Goal: Task Accomplishment & Management: Manage account settings

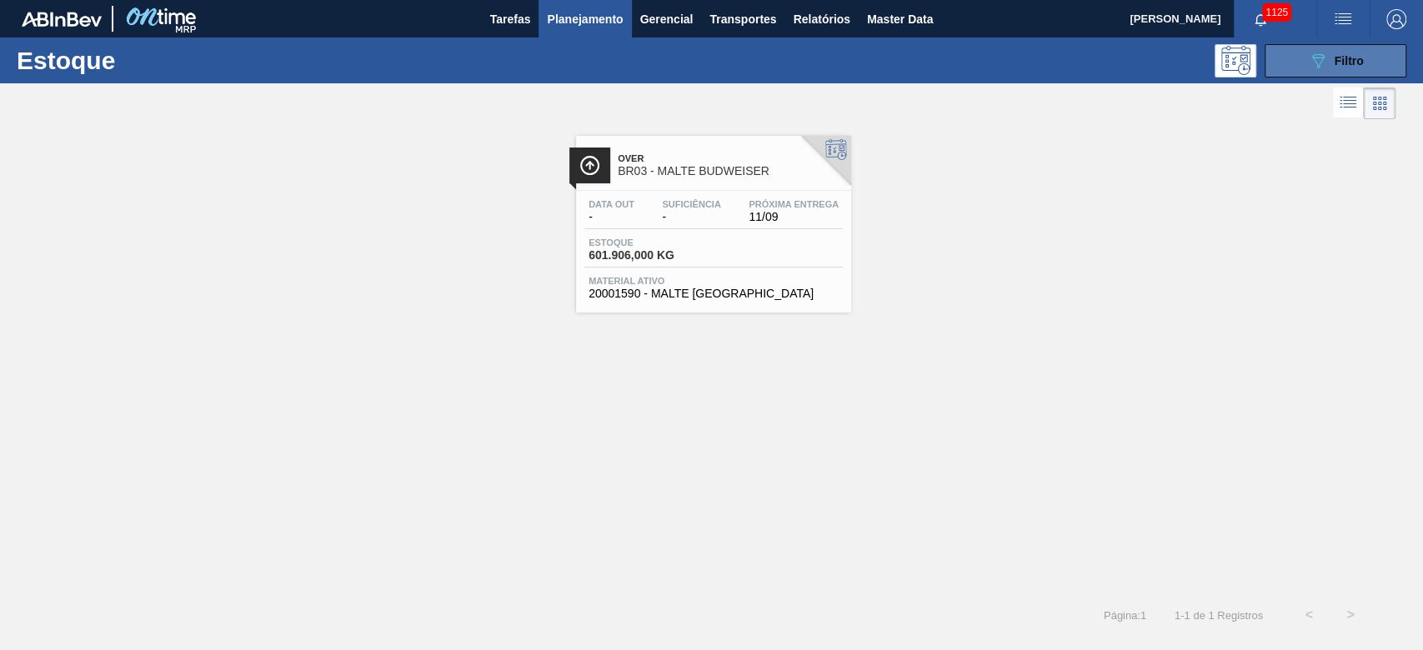
click at [1308, 63] on icon "089F7B8B-B2A5-4AFE-B5C0-19BA573D28AC" at bounding box center [1318, 61] width 20 height 20
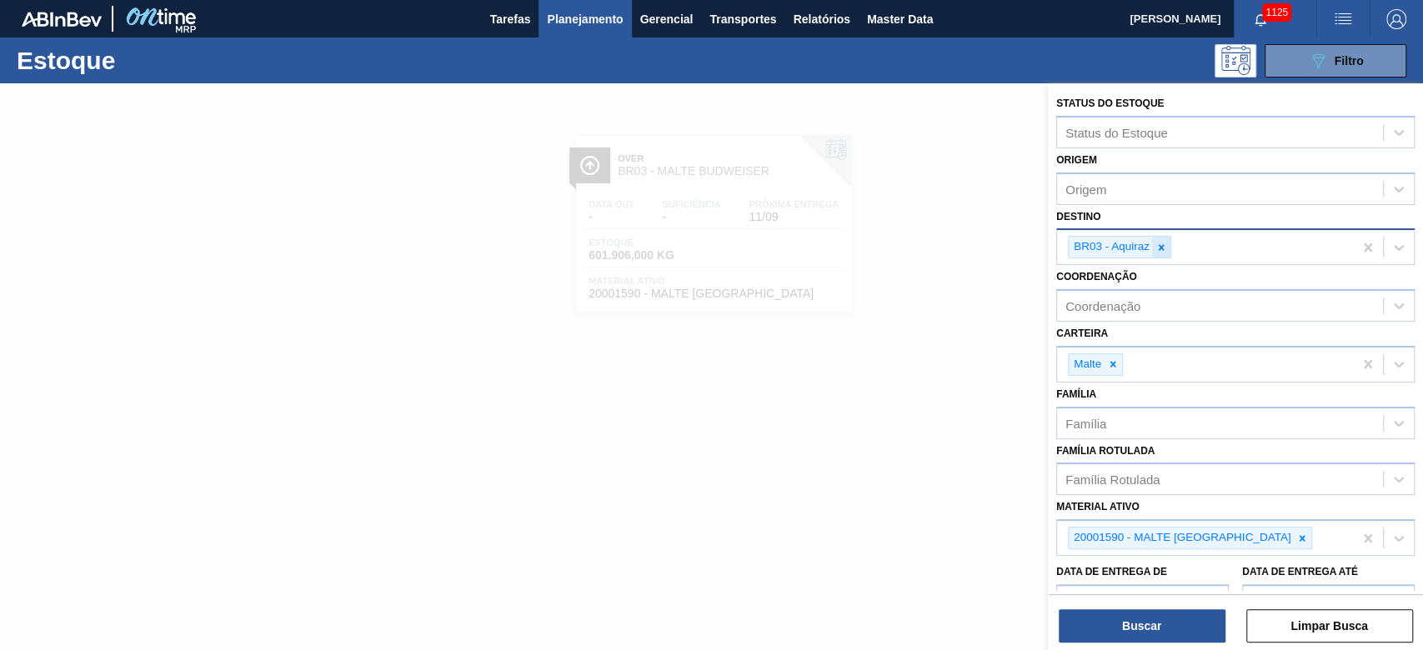
click at [1160, 250] on icon at bounding box center [1162, 248] width 12 height 12
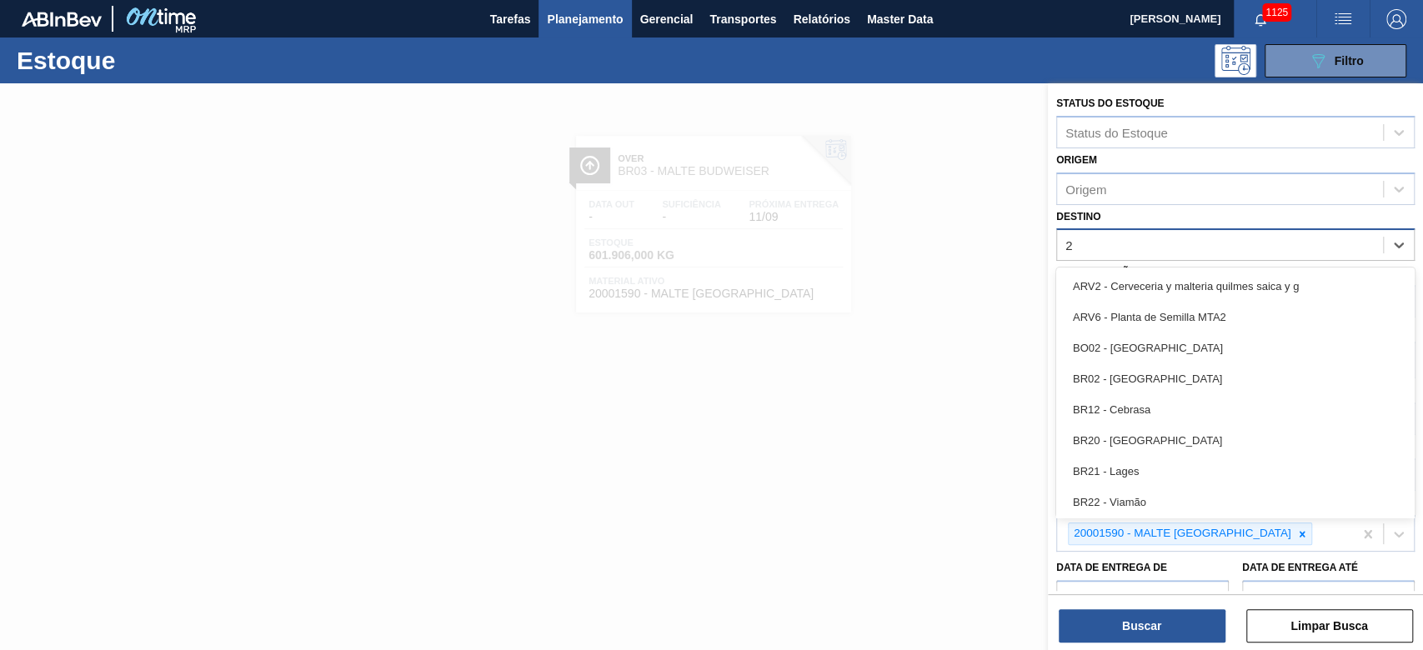
type input "23"
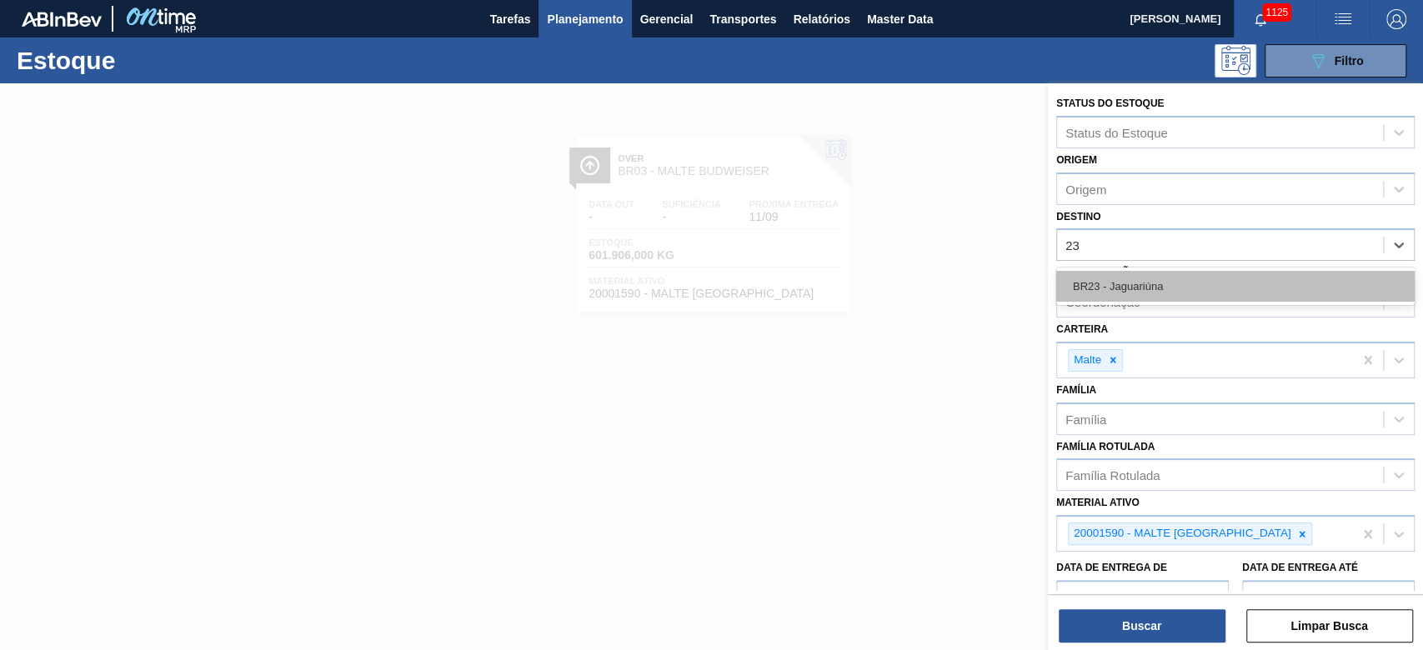
click at [1087, 290] on div "BR23 - Jaguariúna" at bounding box center [1236, 286] width 359 height 31
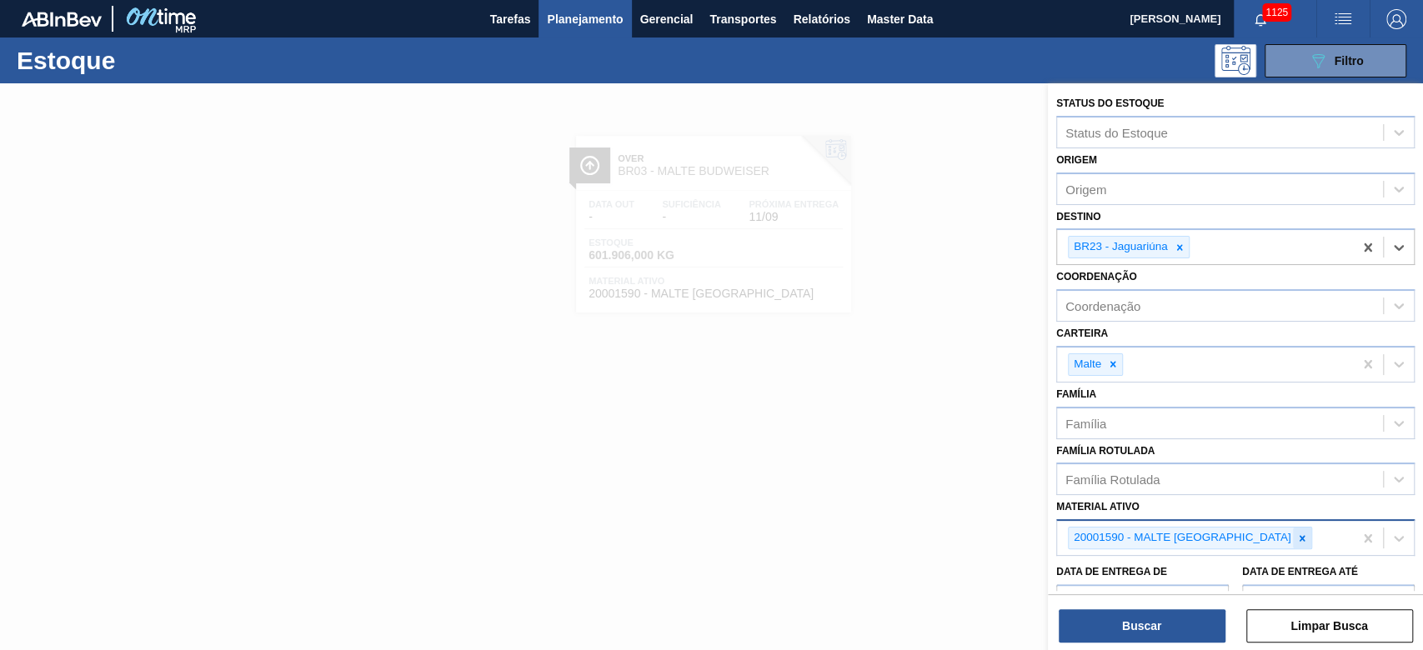
click at [1297, 537] on icon at bounding box center [1303, 539] width 12 height 12
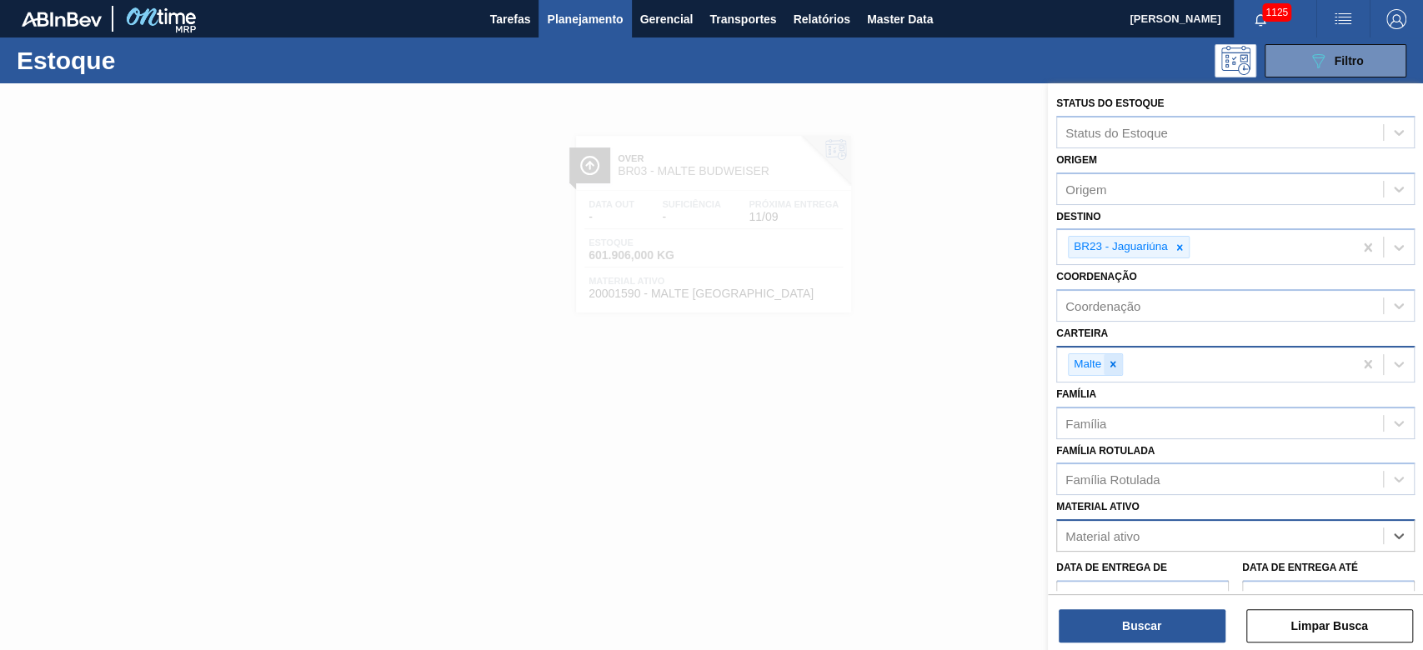
click at [1115, 359] on icon at bounding box center [1113, 365] width 12 height 12
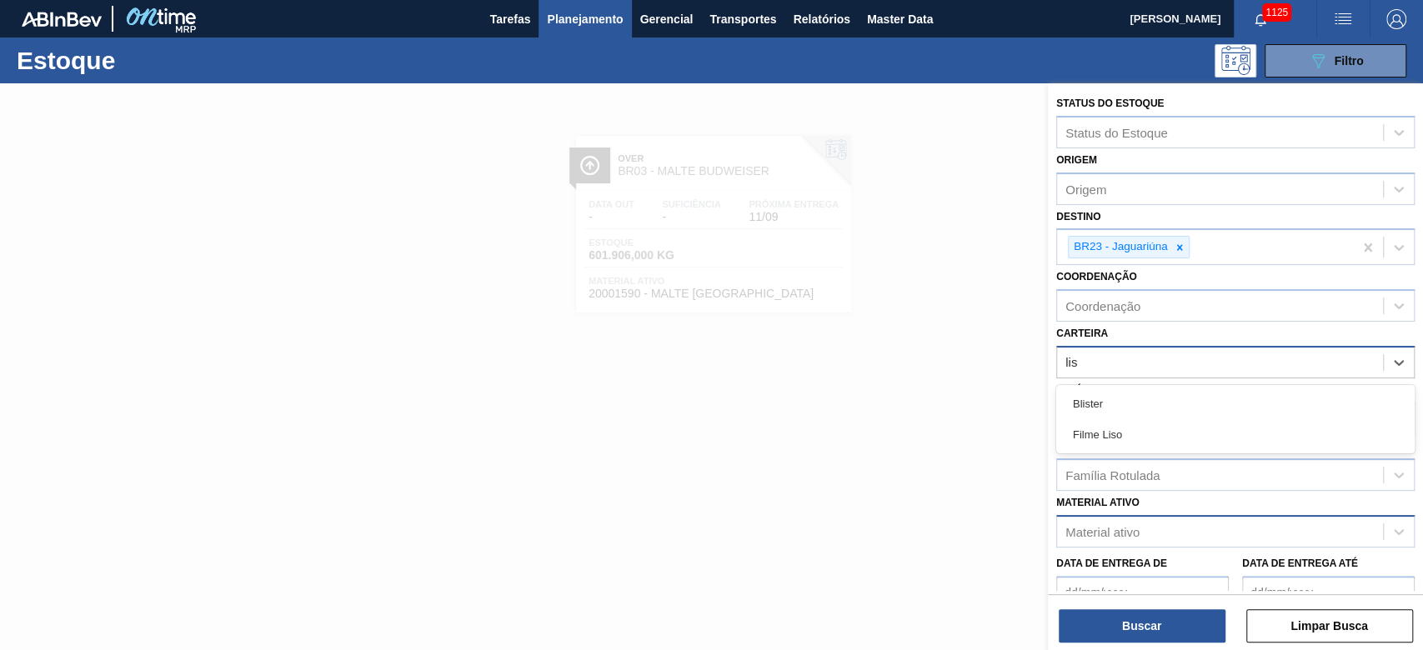
type input "liso"
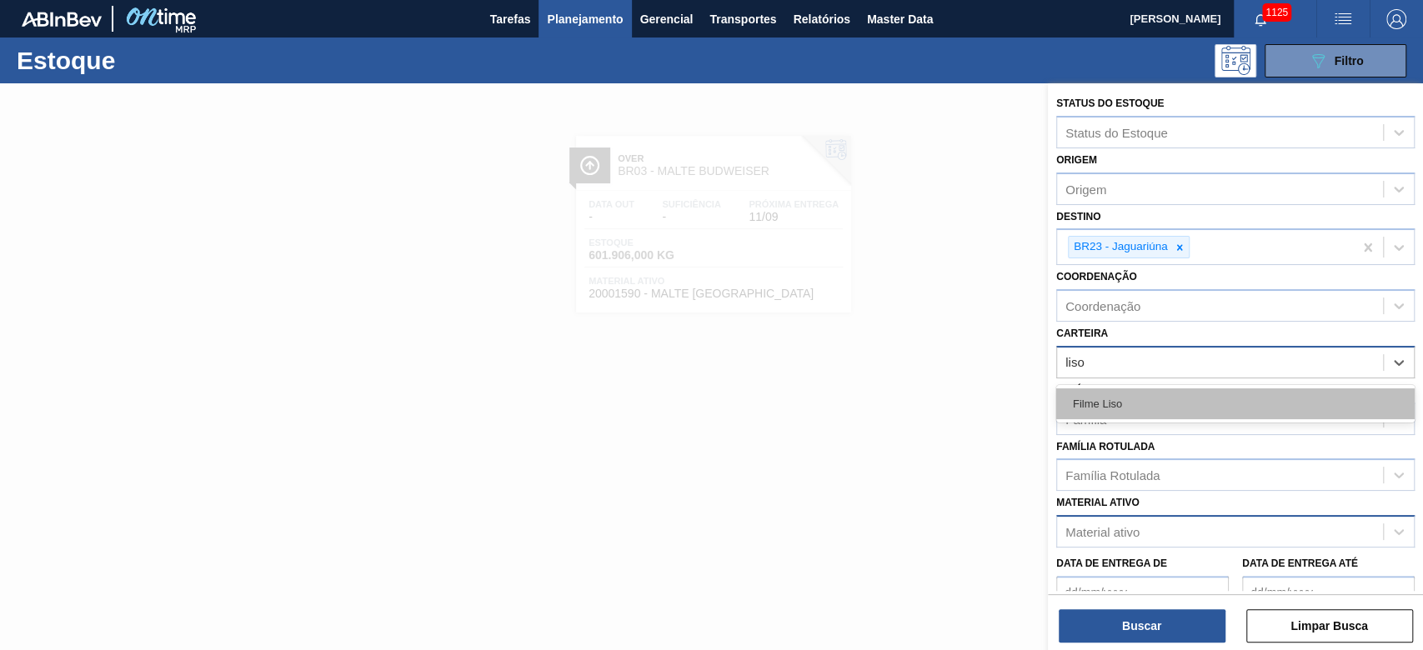
click at [1087, 404] on div "Filme Liso" at bounding box center [1236, 404] width 359 height 31
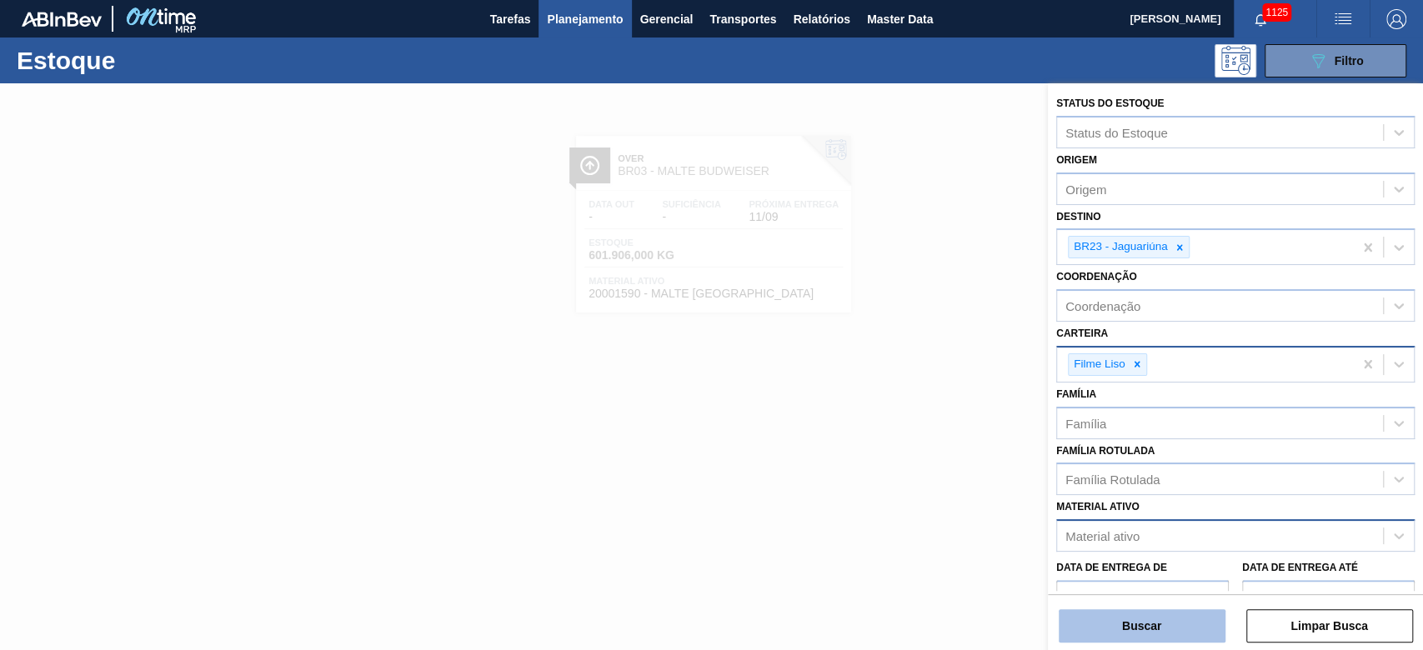
click at [1103, 627] on button "Buscar" at bounding box center [1142, 626] width 167 height 33
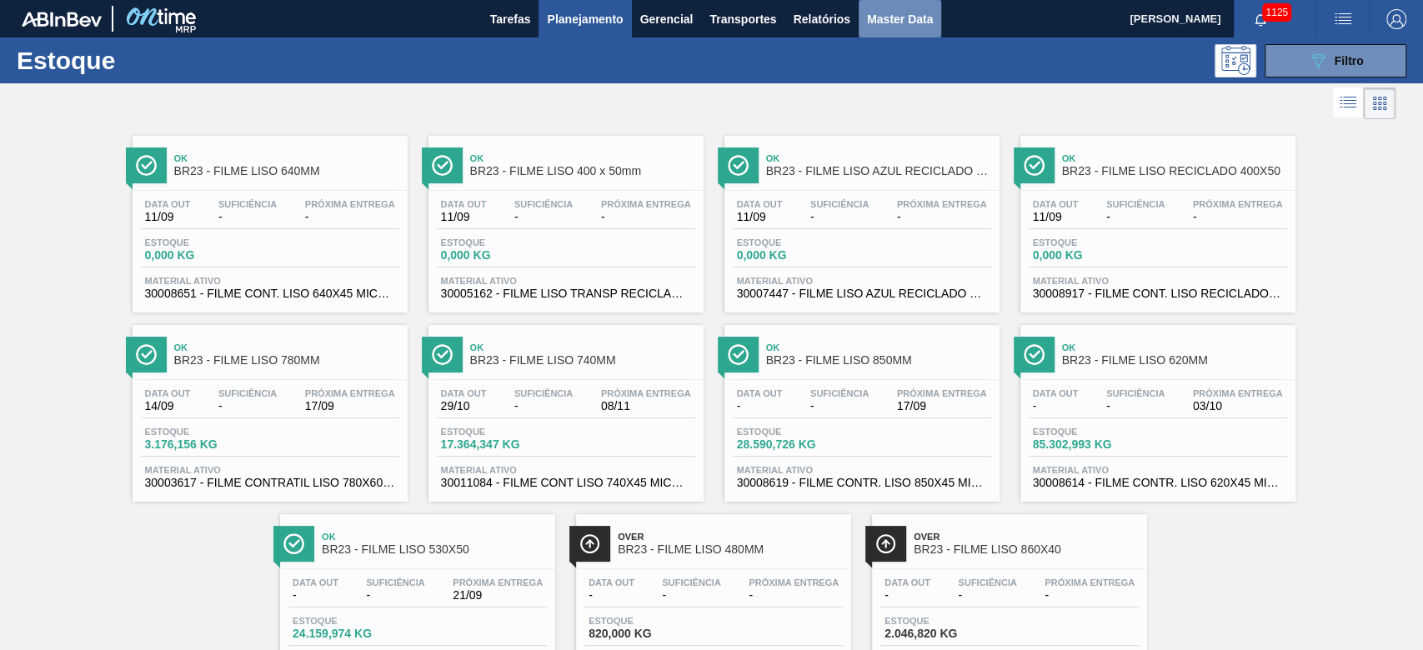
click at [914, 23] on span "Master Data" at bounding box center [900, 19] width 66 height 20
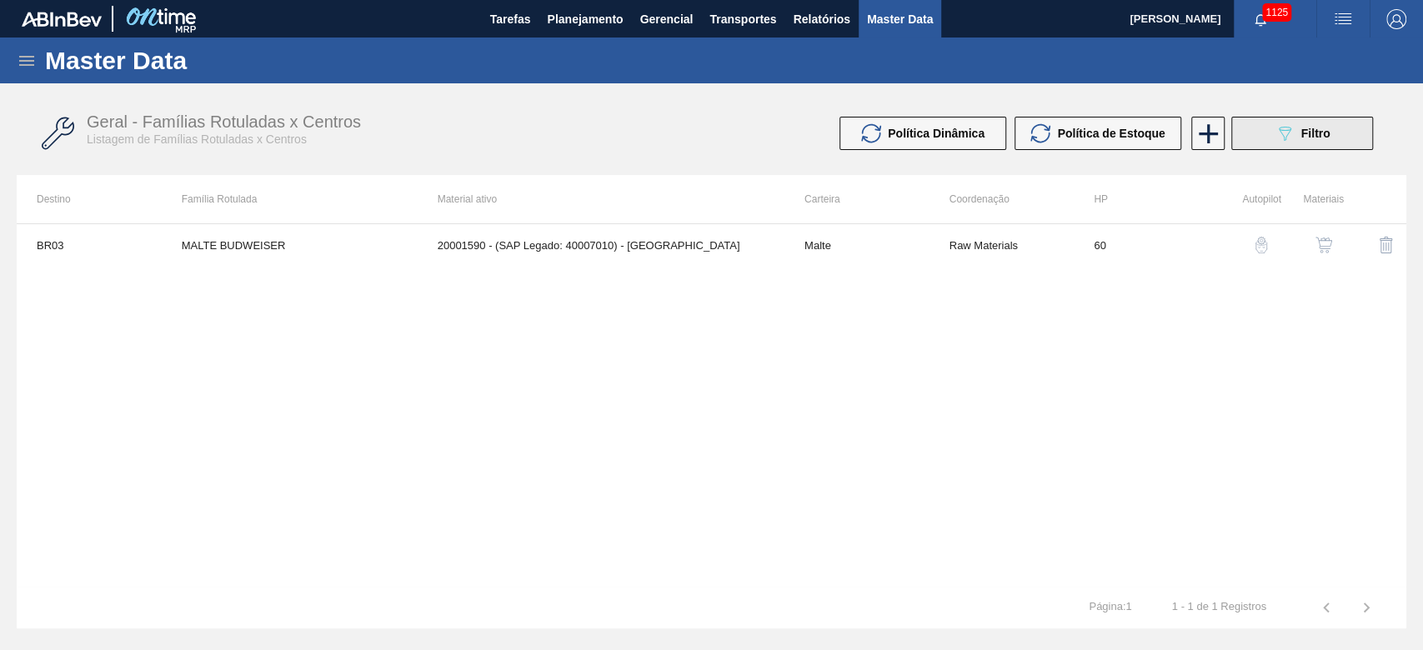
click at [1293, 126] on icon "089F7B8B-B2A5-4AFE-B5C0-19BA573D28AC" at bounding box center [1285, 133] width 20 height 20
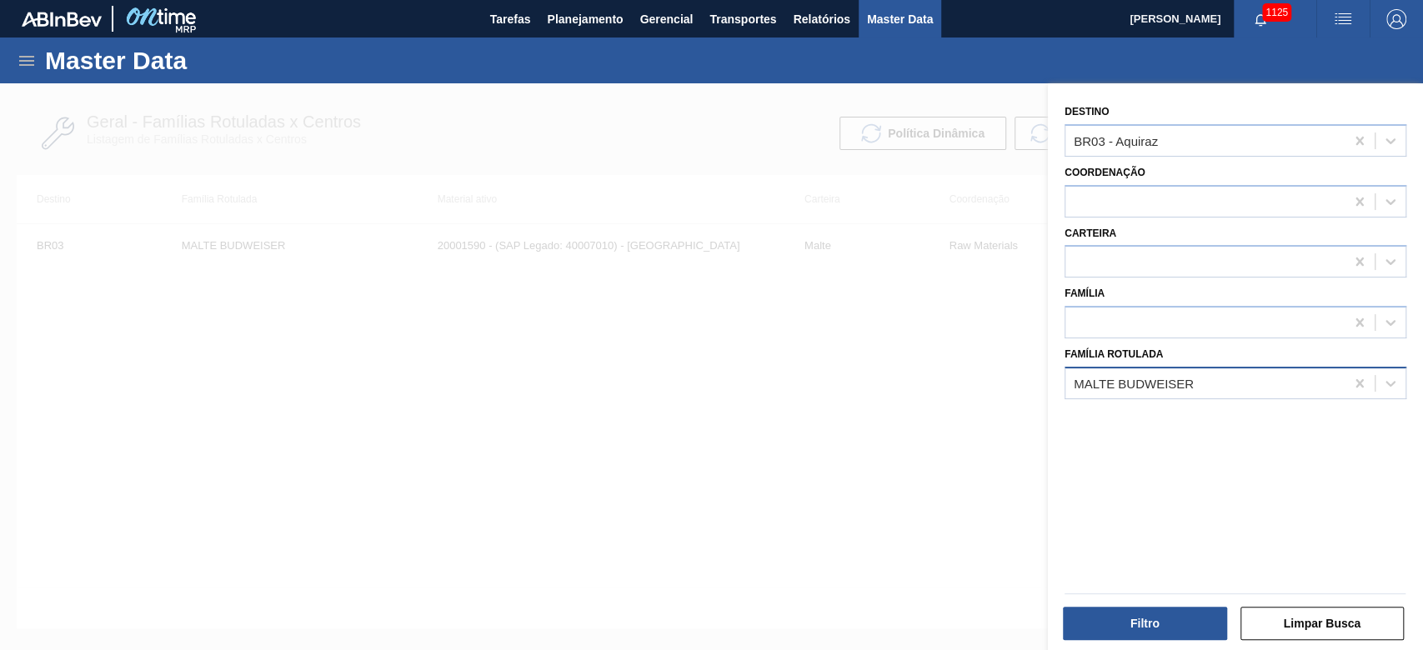
click at [1136, 371] on div "MALTE BUDWEISER" at bounding box center [1205, 383] width 279 height 24
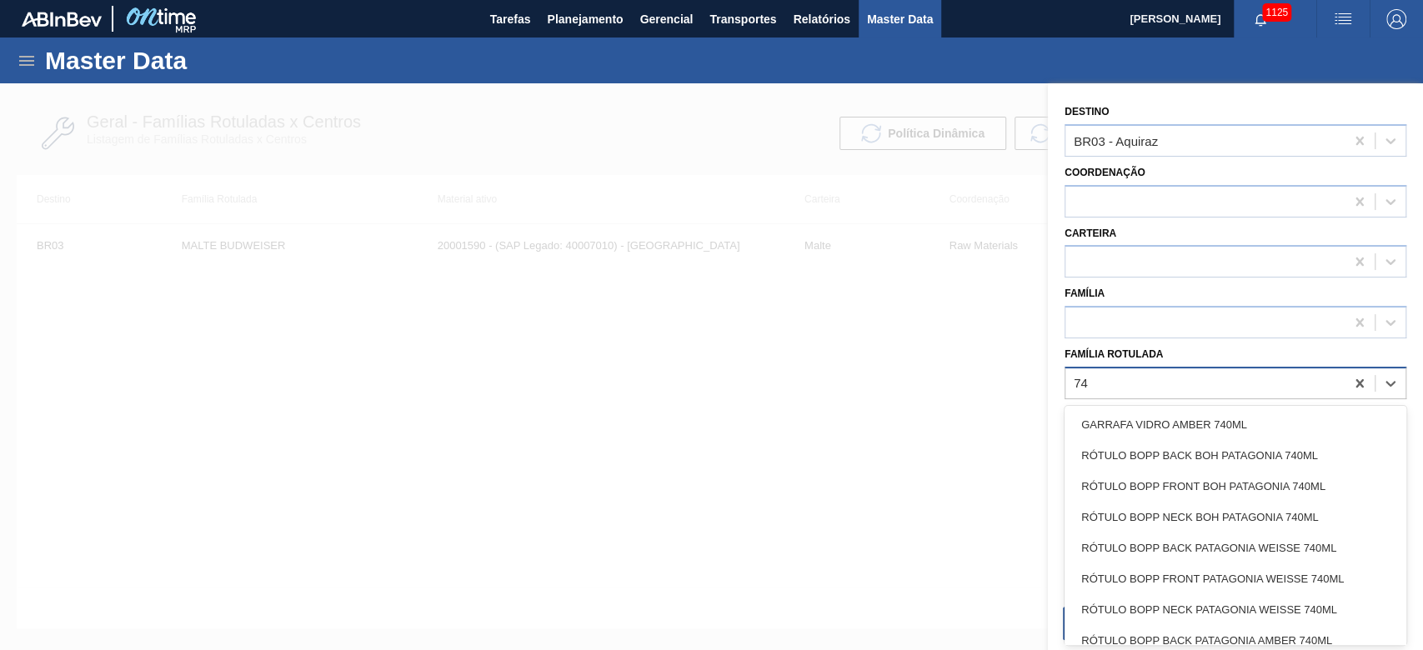
type Rotulada "7"
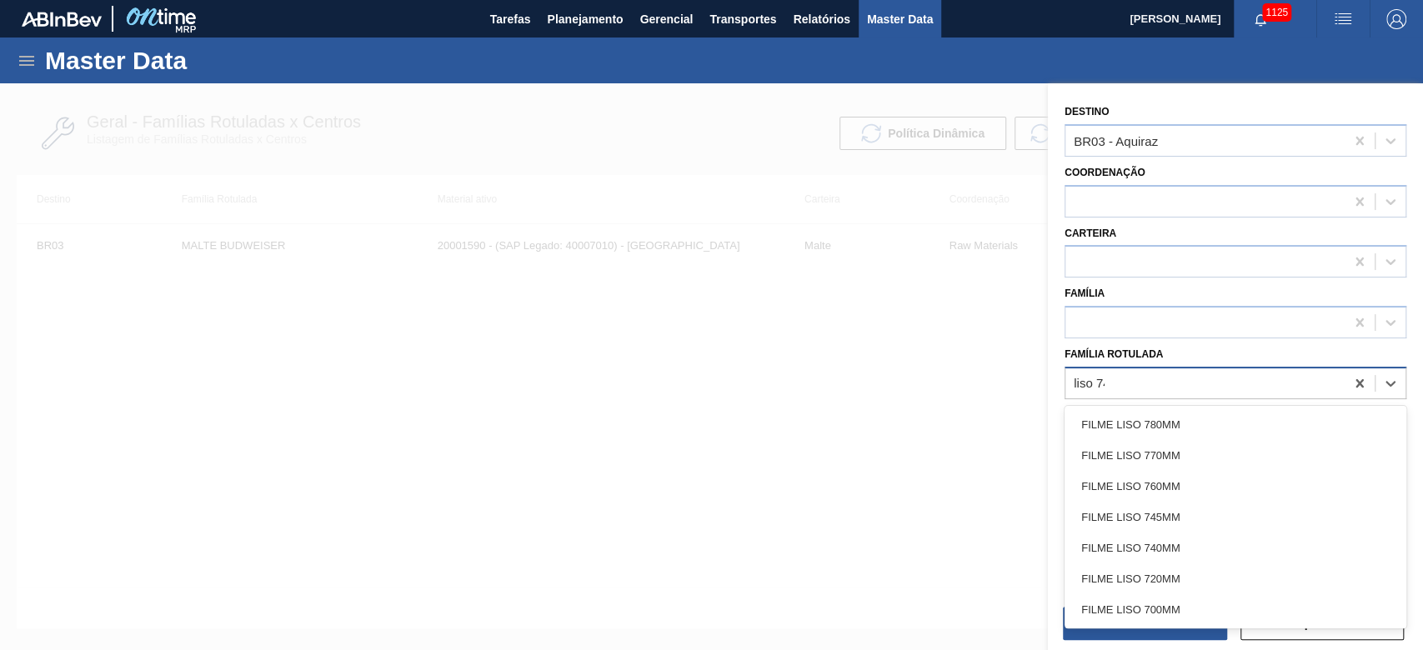
type Rotulada "liso 740"
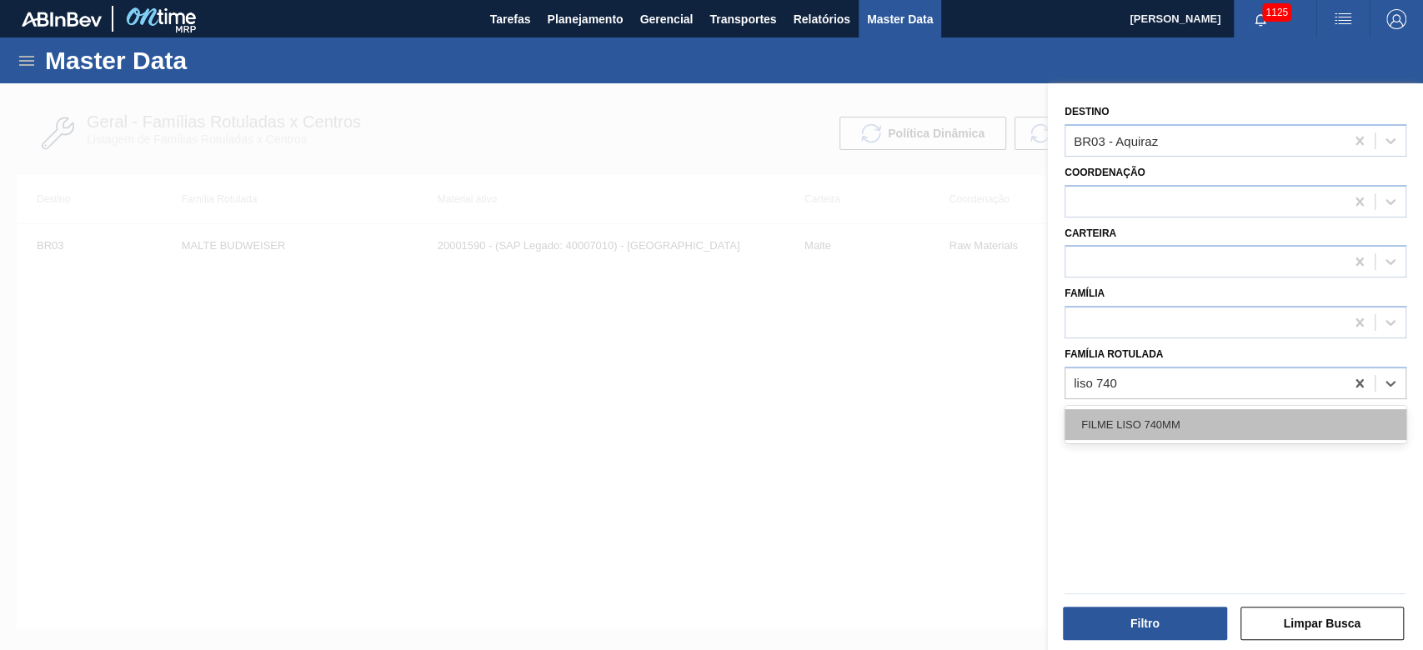
click at [1189, 427] on div "FILME LISO 740MM" at bounding box center [1236, 424] width 342 height 31
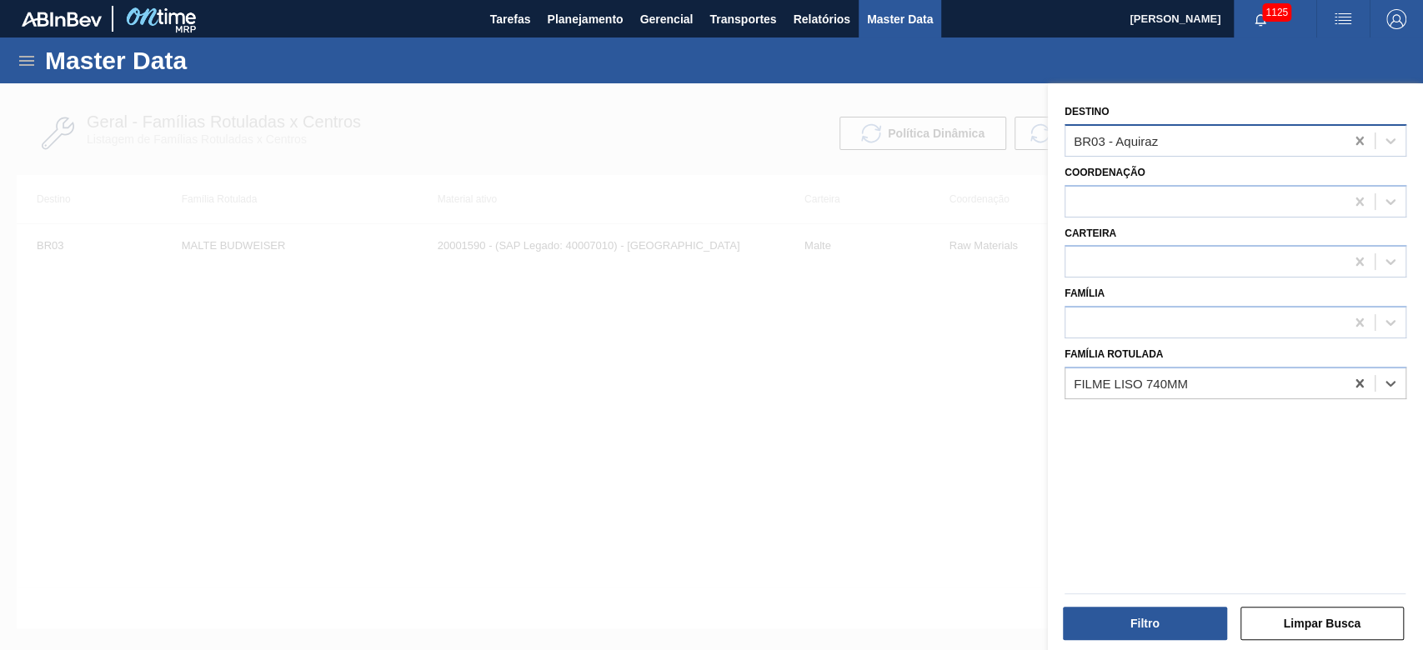
click at [1352, 133] on icon at bounding box center [1360, 141] width 17 height 17
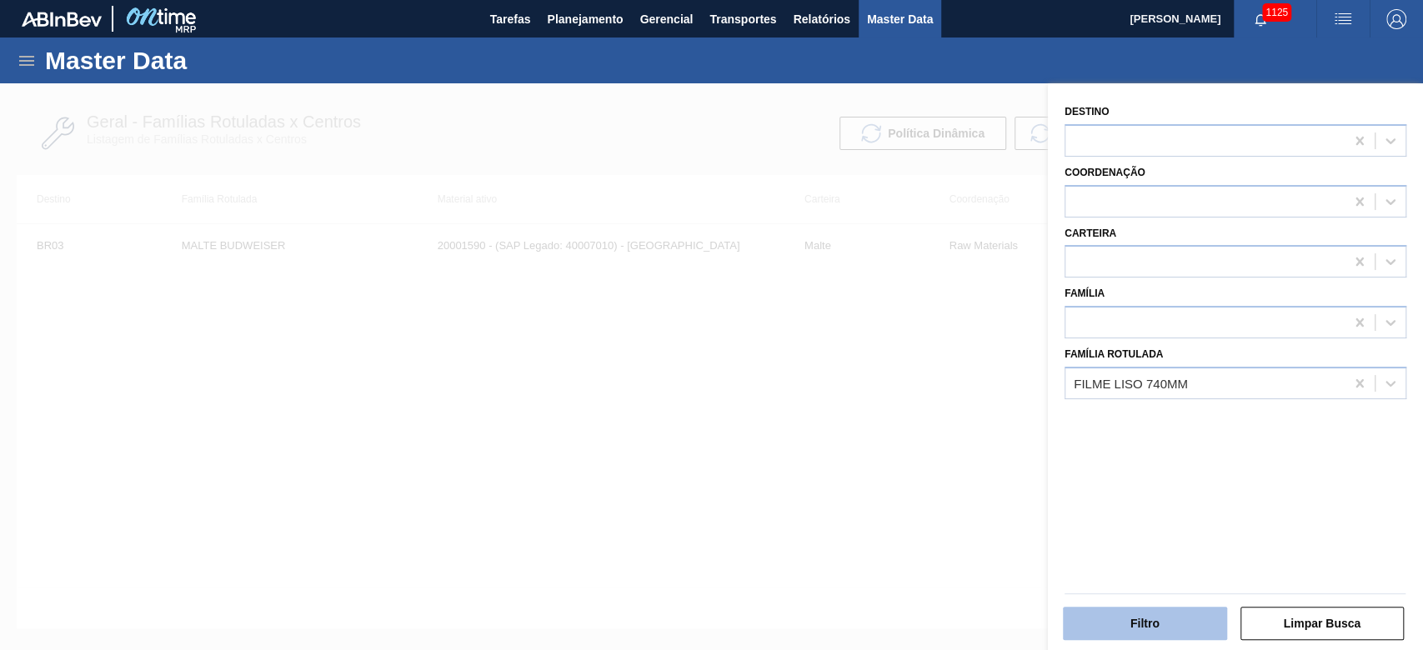
click at [1162, 618] on button "Filtro" at bounding box center [1145, 623] width 164 height 33
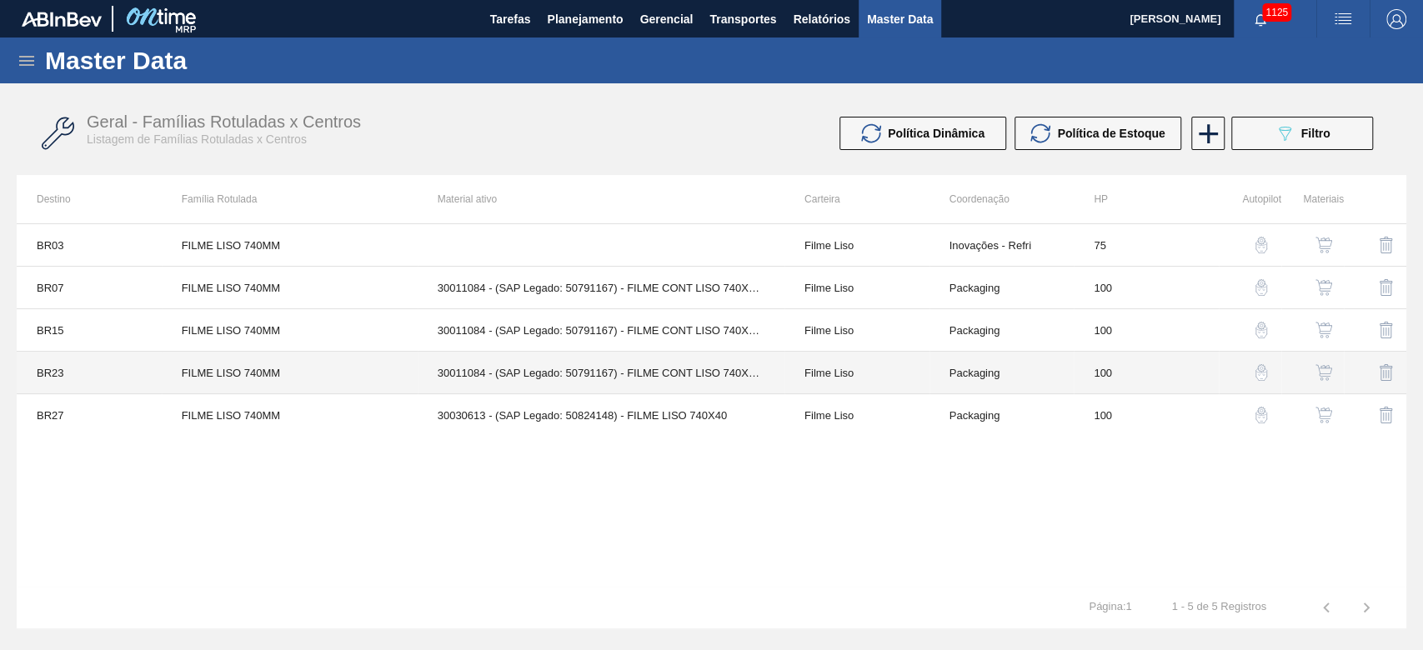
click at [650, 374] on td "30011084 - (SAP Legado: 50791167) - FILME CONT LISO 740X45 MICRAS" at bounding box center [601, 373] width 367 height 43
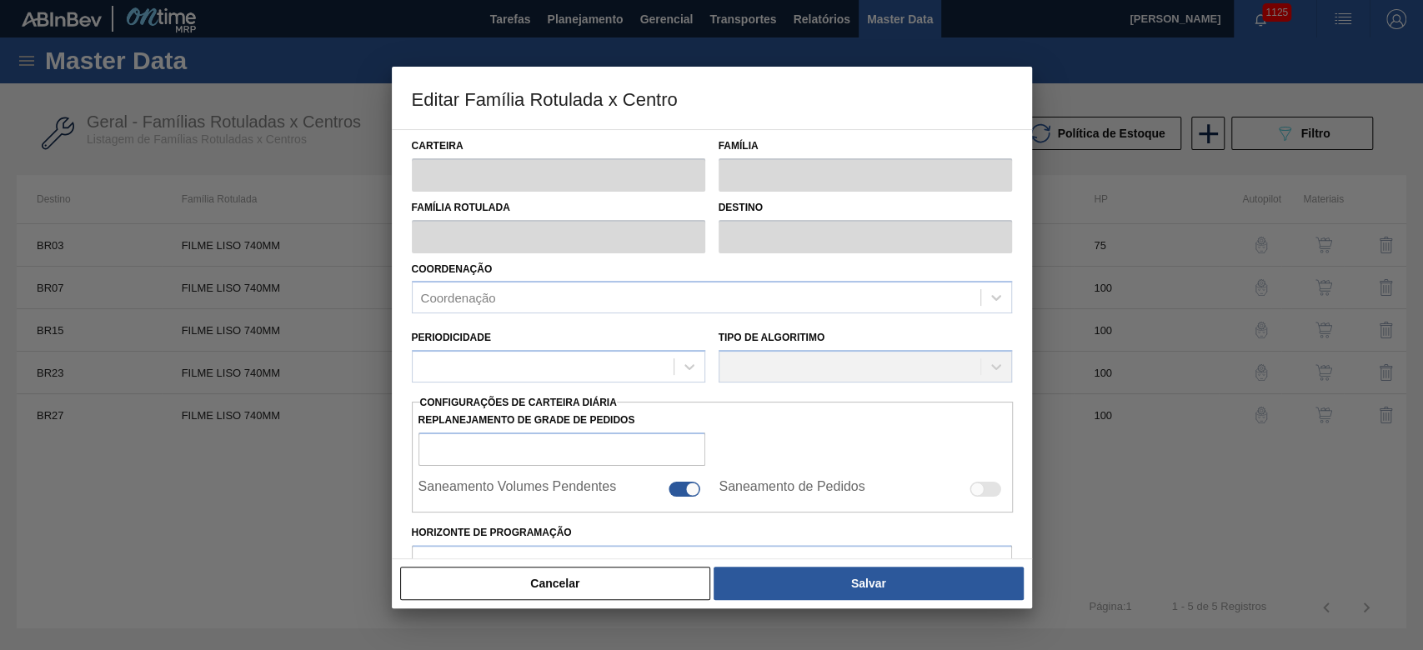
type input "Filme Liso"
type input "FILME LISO 740MM"
type input "BR23 - Jaguariúna"
type input "100"
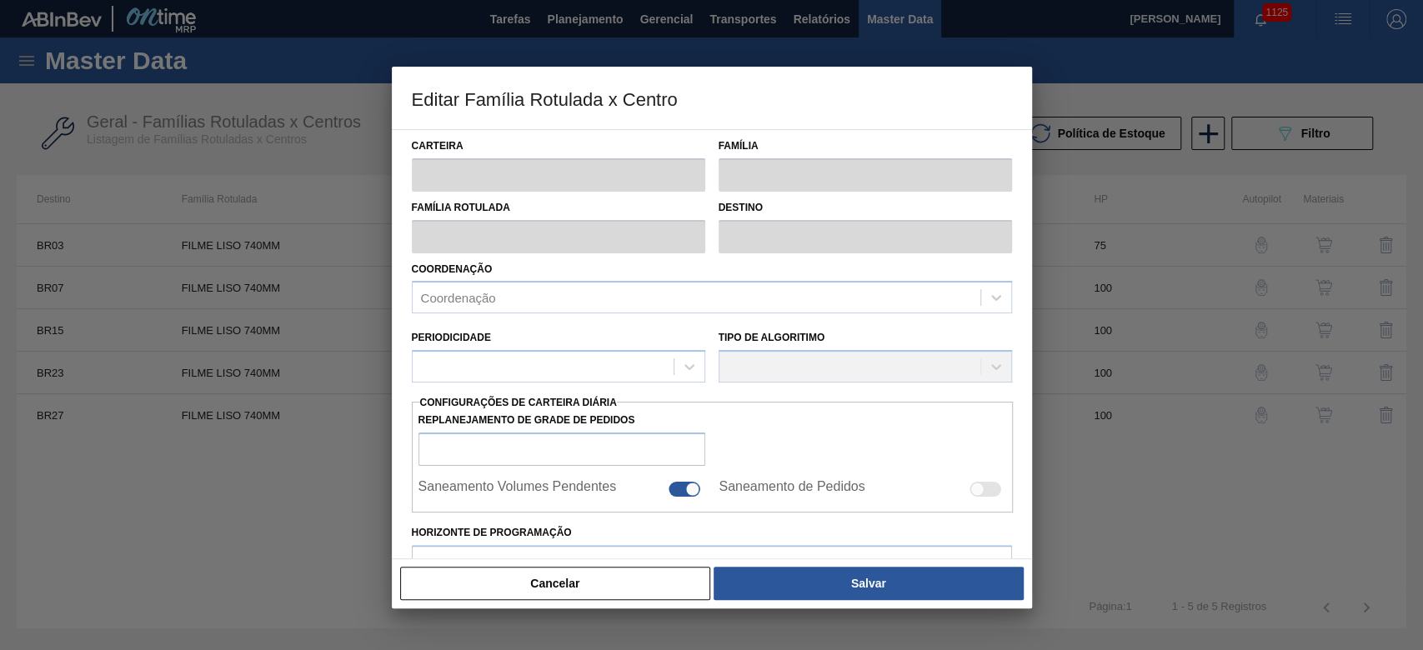
type input "7.829"
type input "42.868,554"
type input "75"
type input "33.784,225"
checkbox input "true"
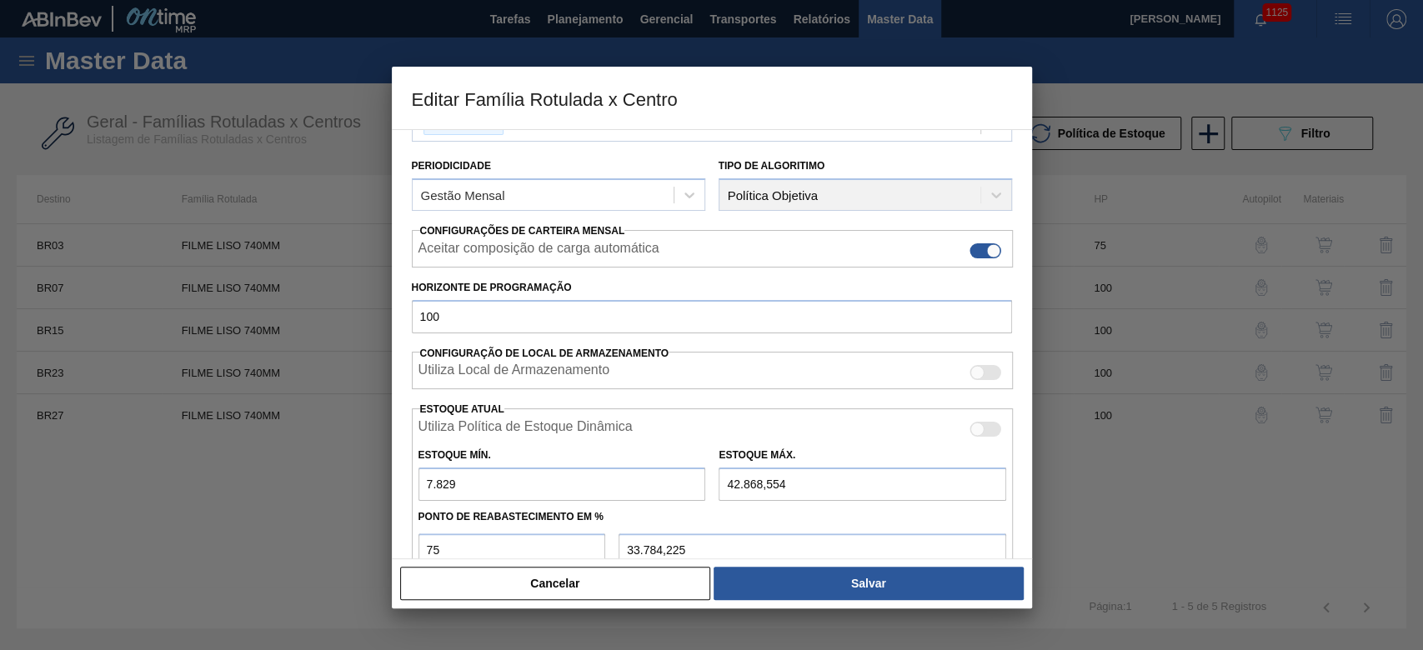
scroll to position [334, 0]
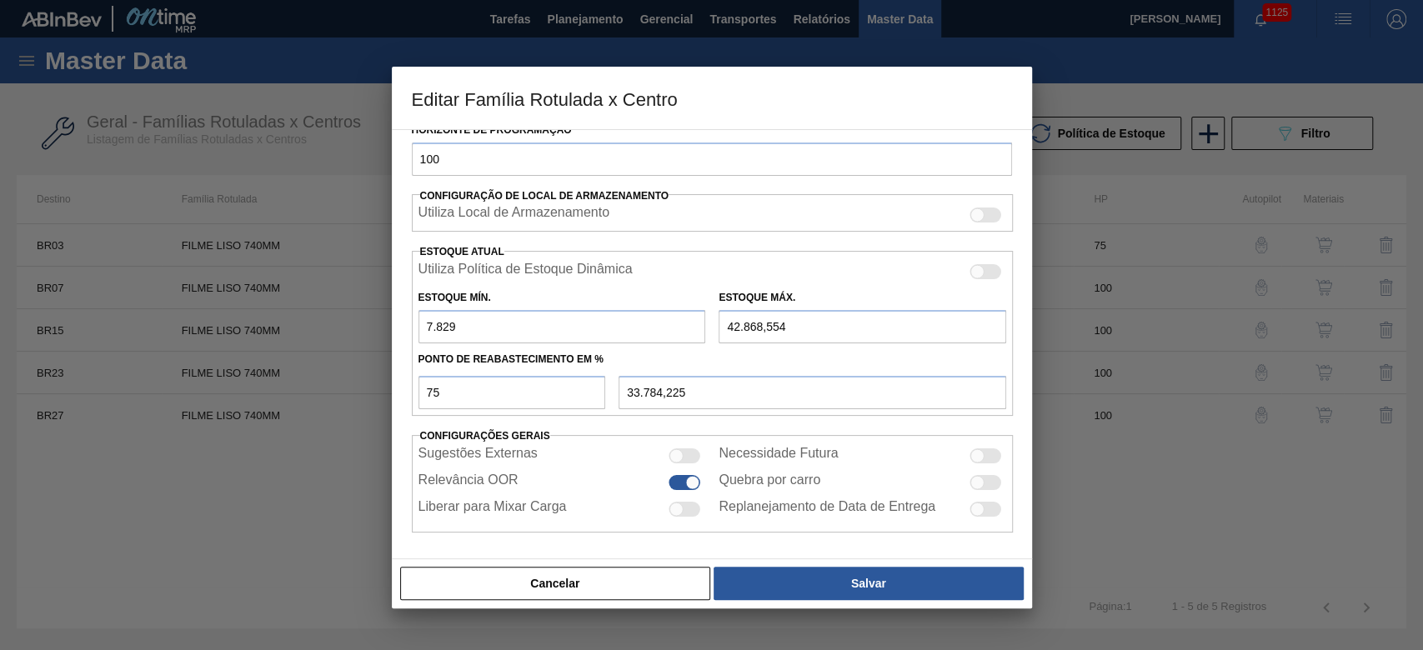
click at [680, 449] on div at bounding box center [686, 456] width 32 height 15
checkbox input "true"
click at [687, 507] on div at bounding box center [686, 509] width 32 height 15
checkbox input "true"
click at [974, 454] on div at bounding box center [978, 456] width 14 height 14
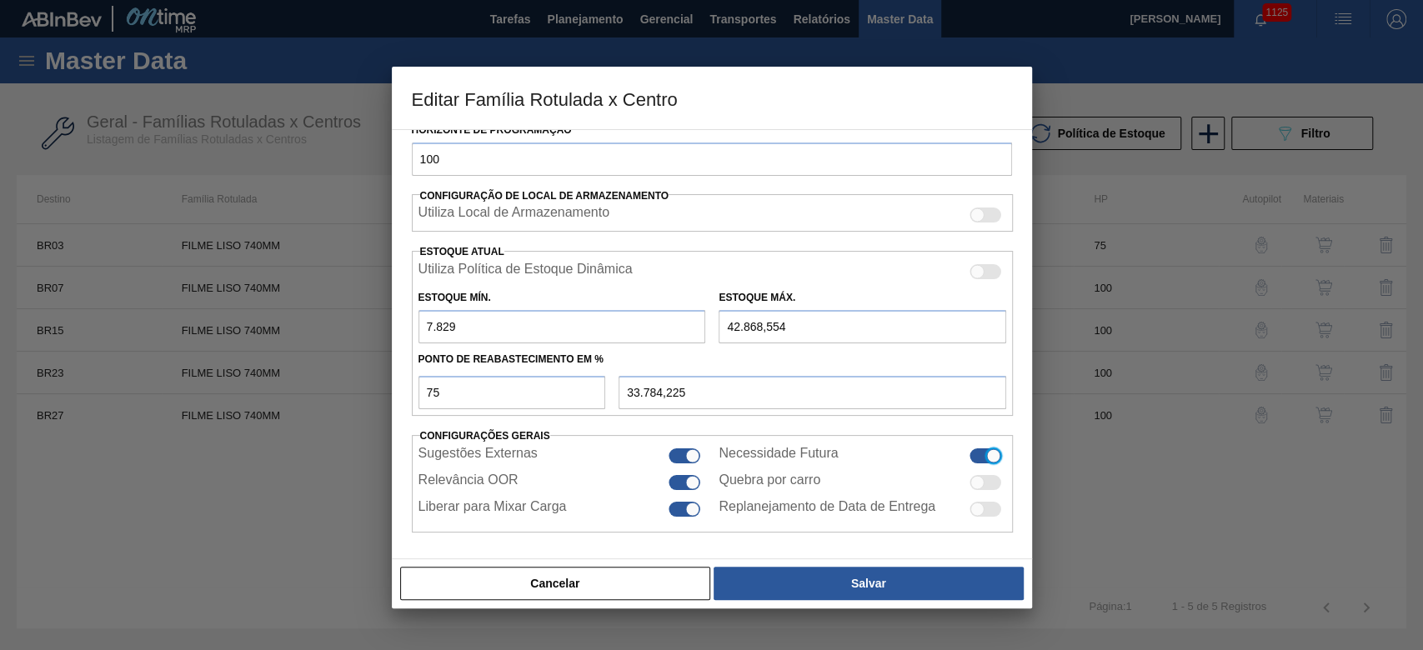
checkbox input "true"
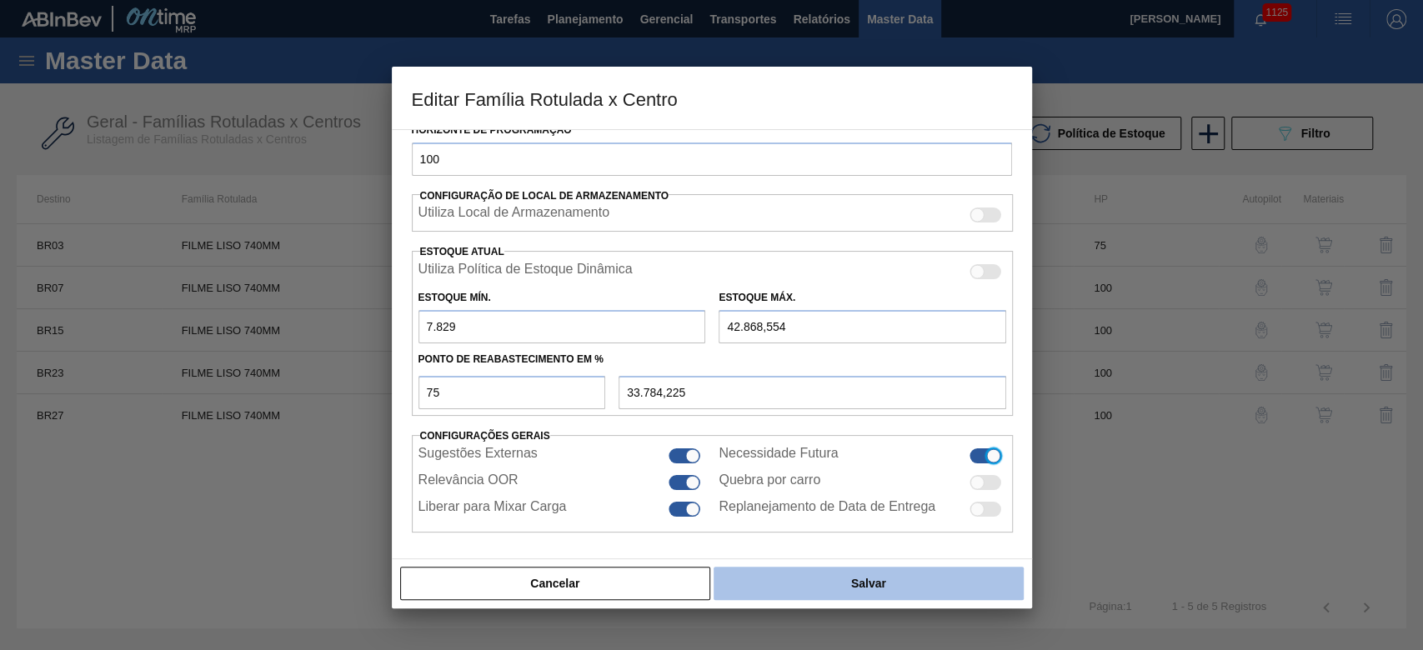
click at [861, 585] on button "Salvar" at bounding box center [868, 583] width 309 height 33
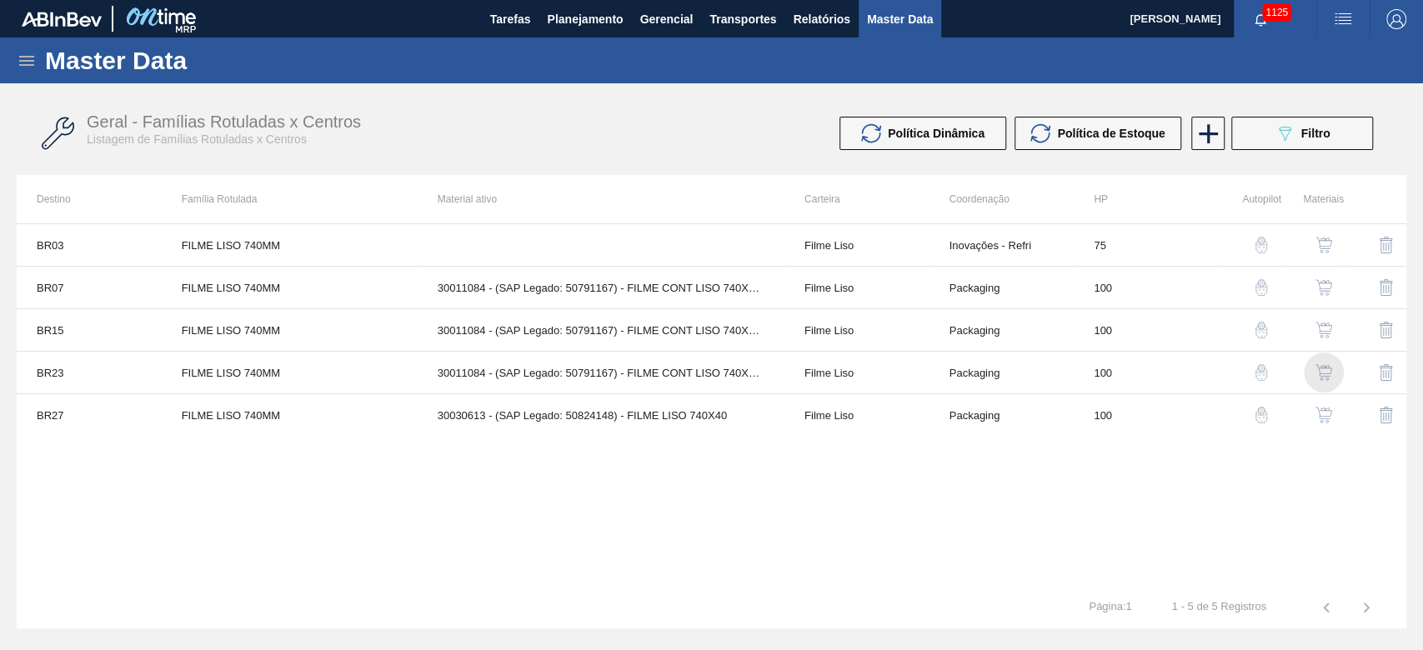
click at [1322, 370] on img "button" at bounding box center [1324, 372] width 17 height 17
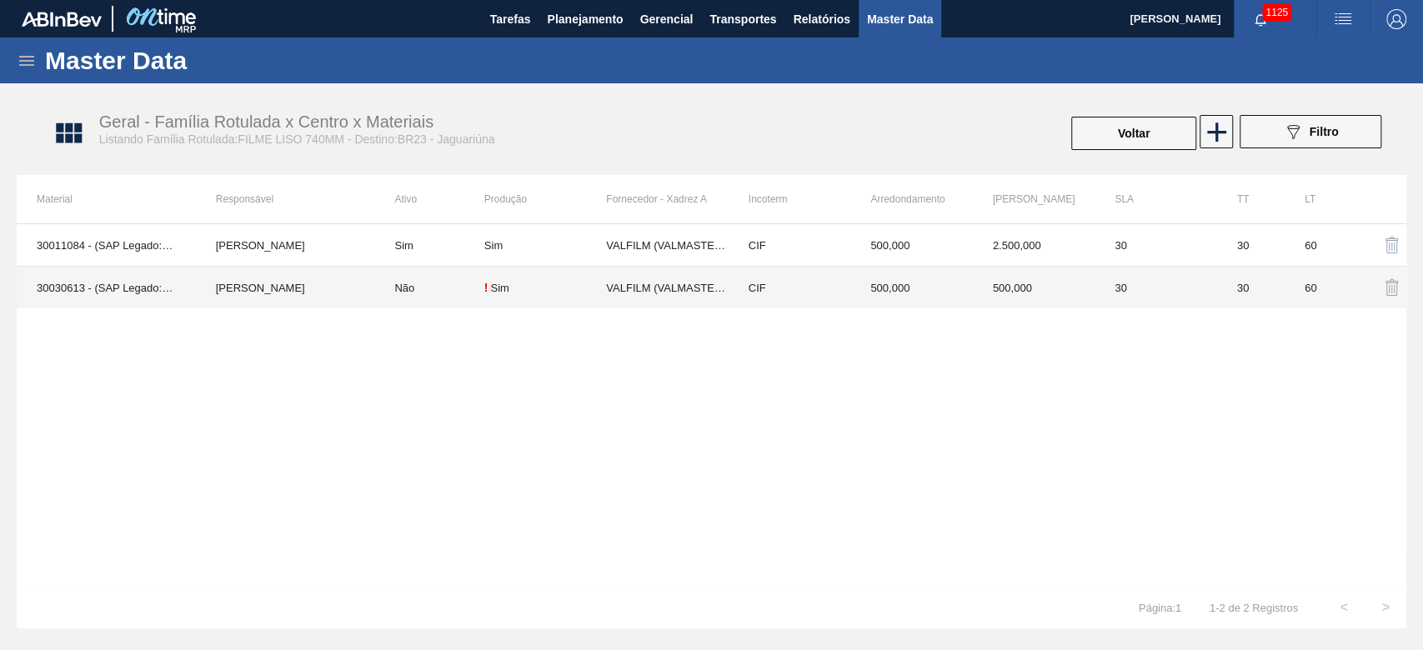
click at [417, 289] on td "Não" at bounding box center [428, 288] width 109 height 43
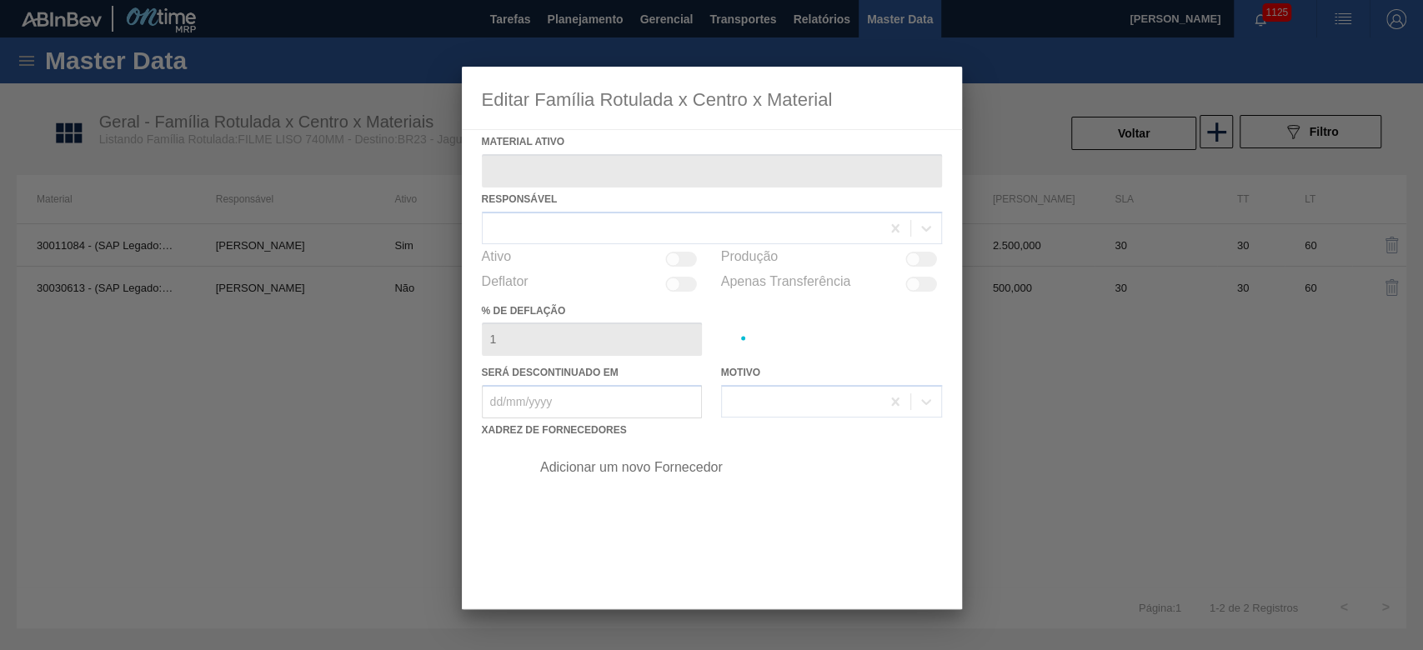
type ativo "30030613 - (SAP Legado: 50824148) - FILME LISO 740X40"
checkbox input "true"
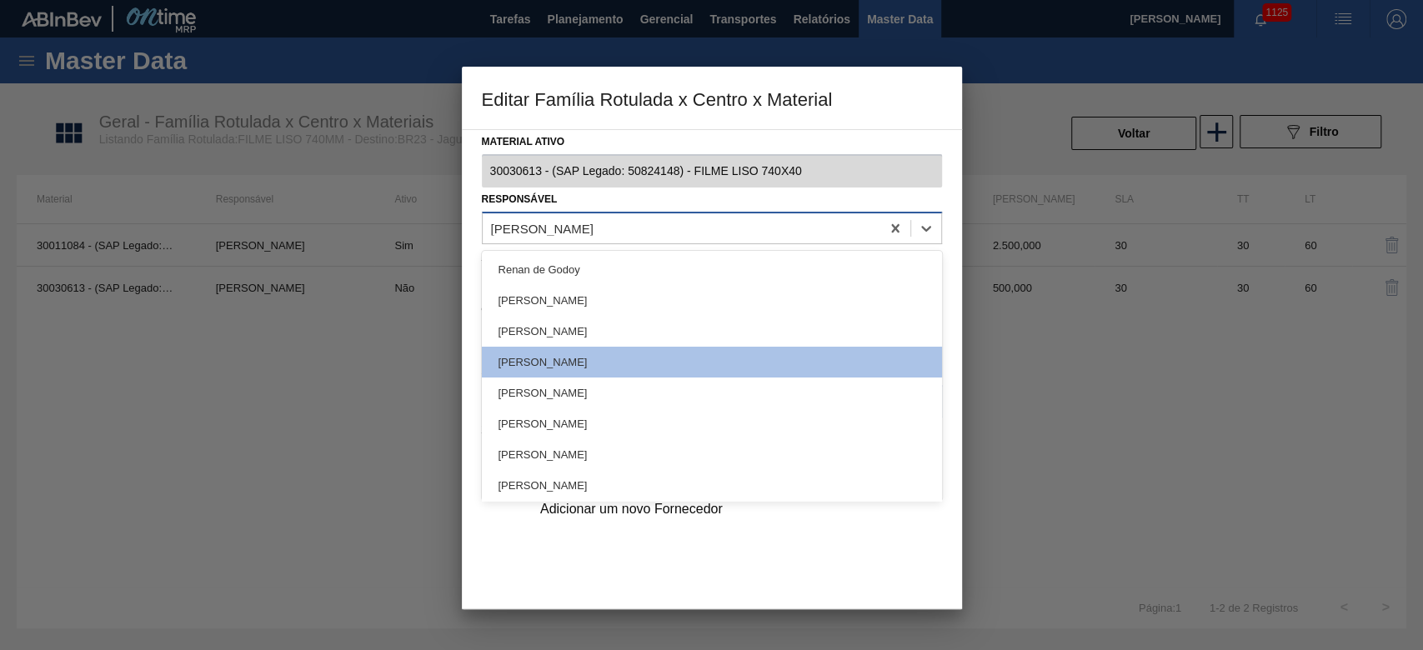
click at [513, 228] on div "[PERSON_NAME]" at bounding box center [542, 228] width 103 height 14
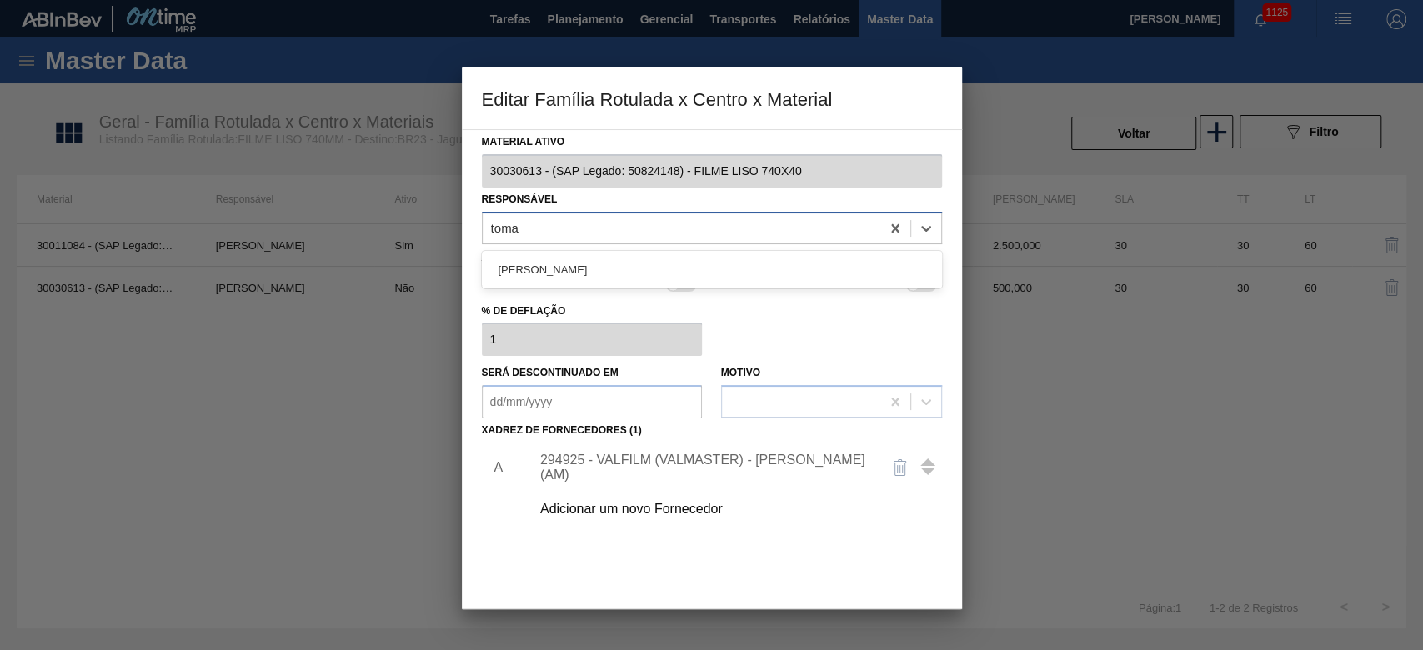
type input "tomas"
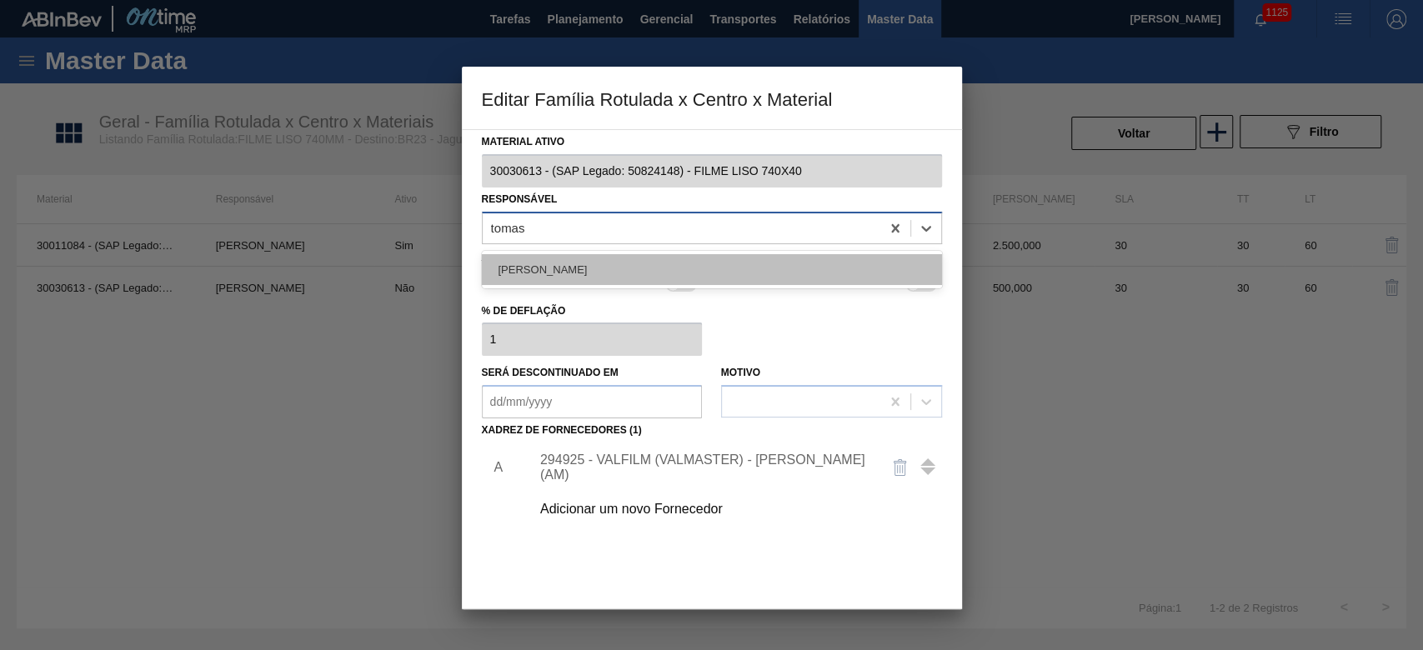
click at [520, 264] on div "[PERSON_NAME]" at bounding box center [712, 269] width 460 height 31
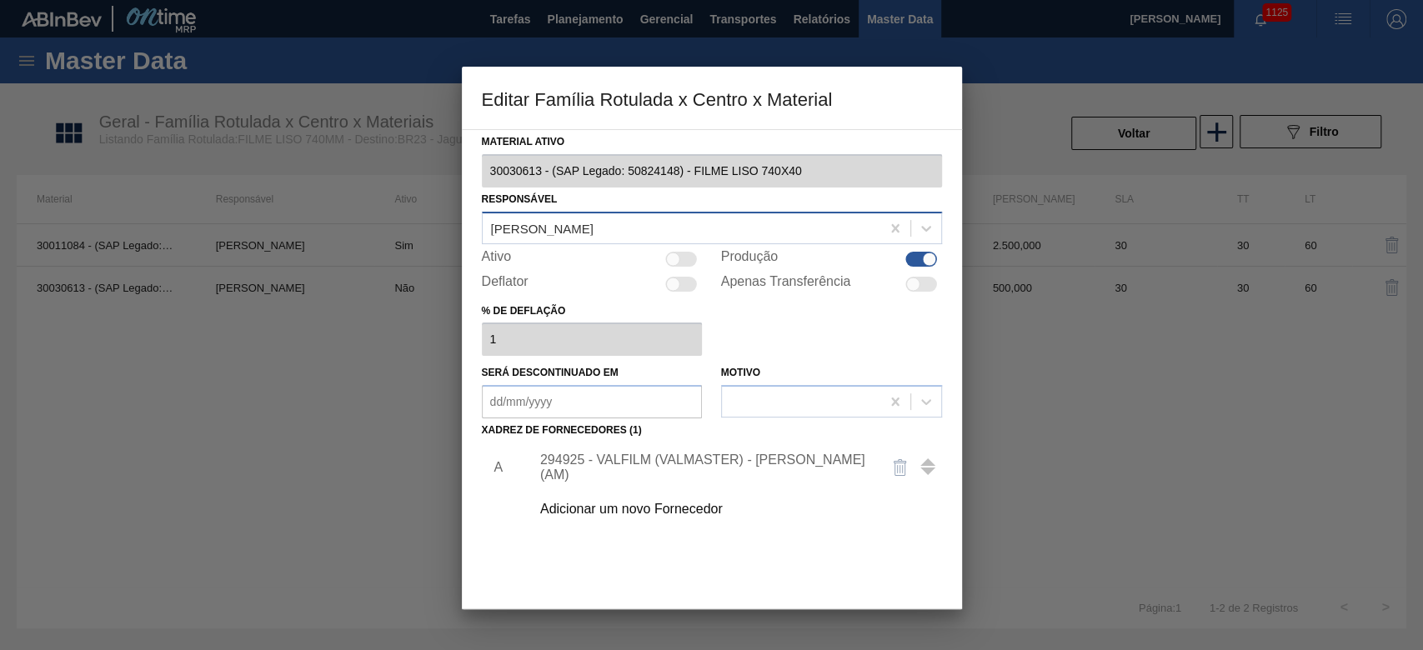
click at [670, 253] on div at bounding box center [673, 259] width 14 height 14
checkbox input "true"
click at [611, 466] on div "294925 - VALFILM (VALMASTER) - [PERSON_NAME] (AM)" at bounding box center [703, 468] width 327 height 30
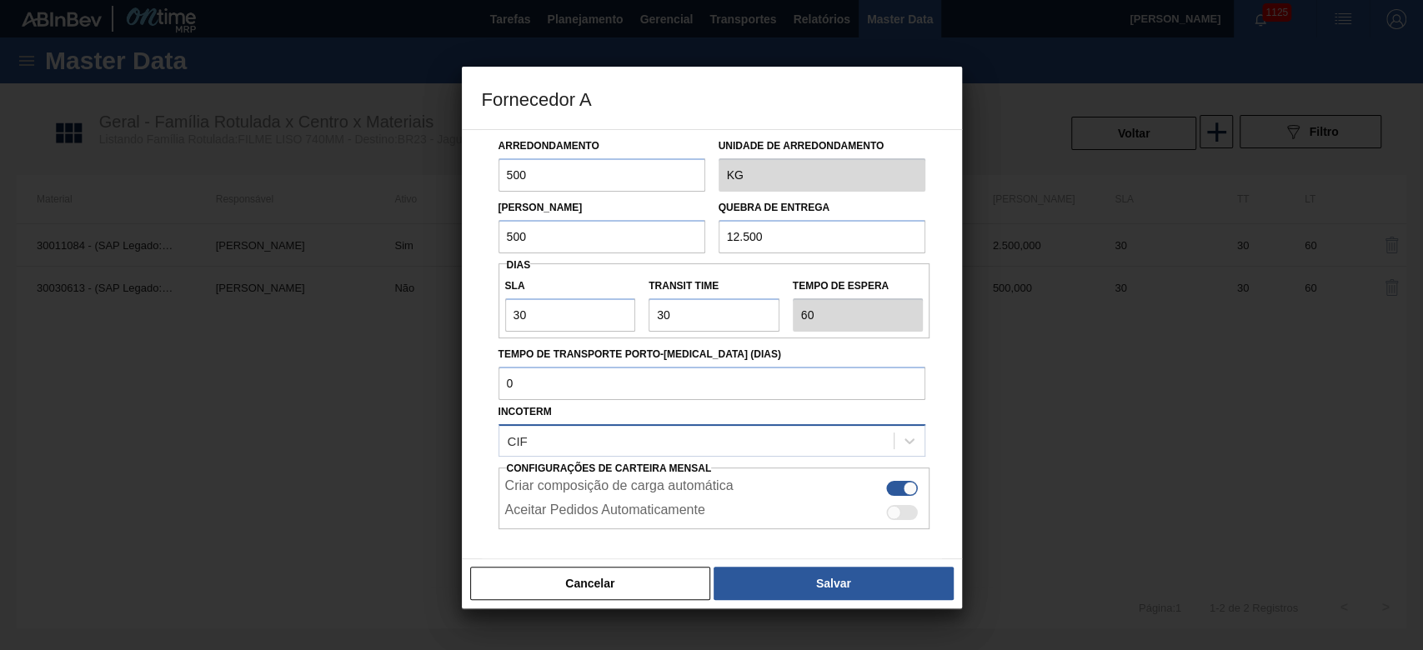
scroll to position [142, 0]
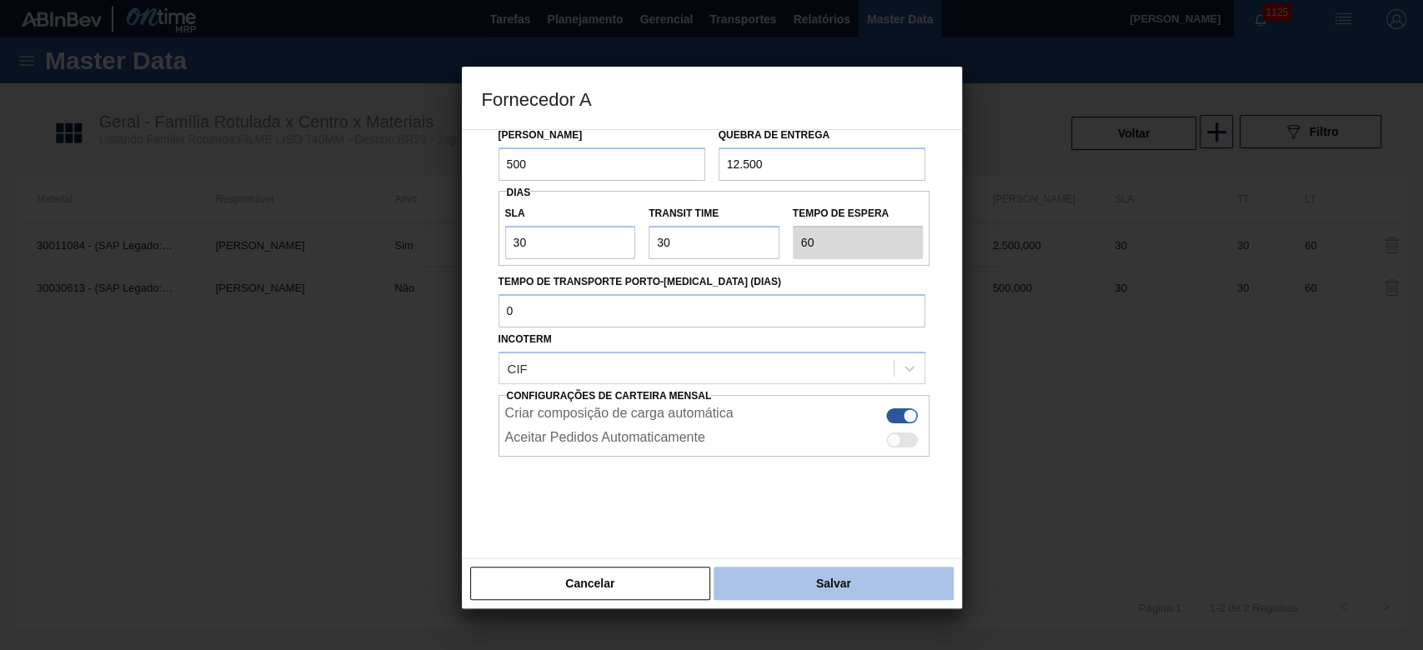
click at [821, 577] on button "Salvar" at bounding box center [833, 583] width 239 height 33
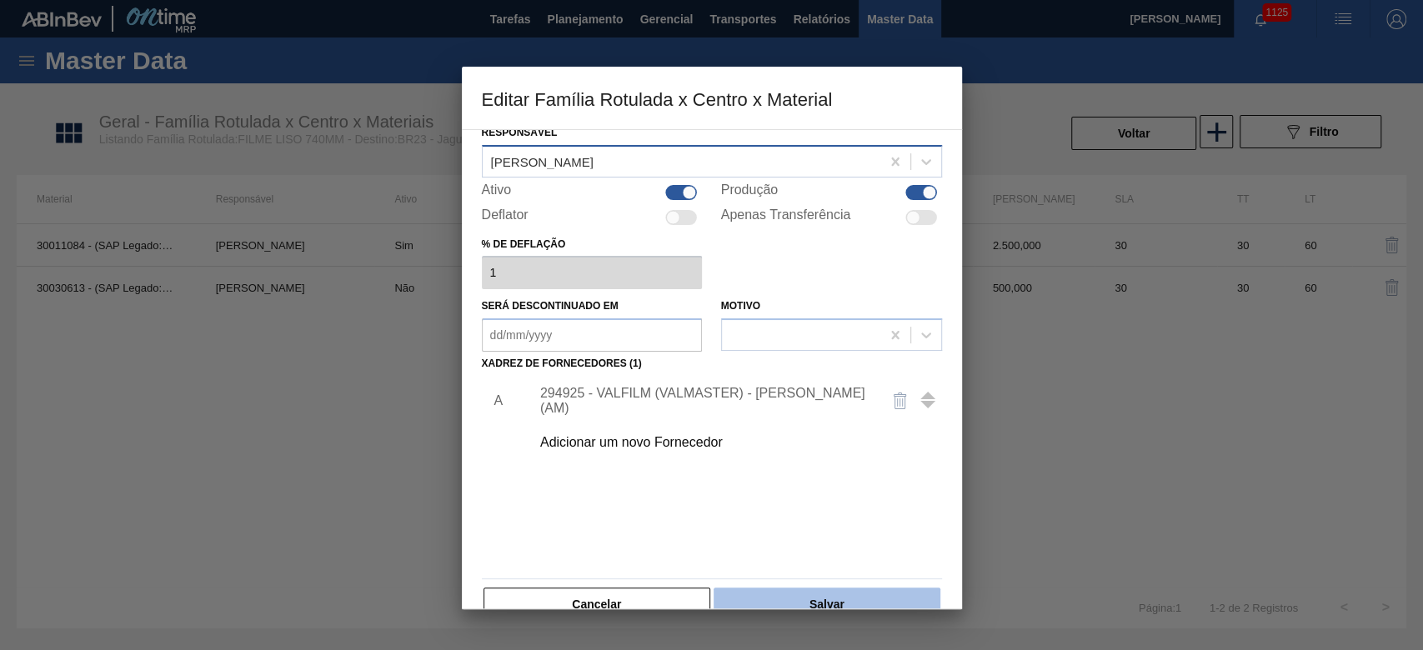
scroll to position [100, 0]
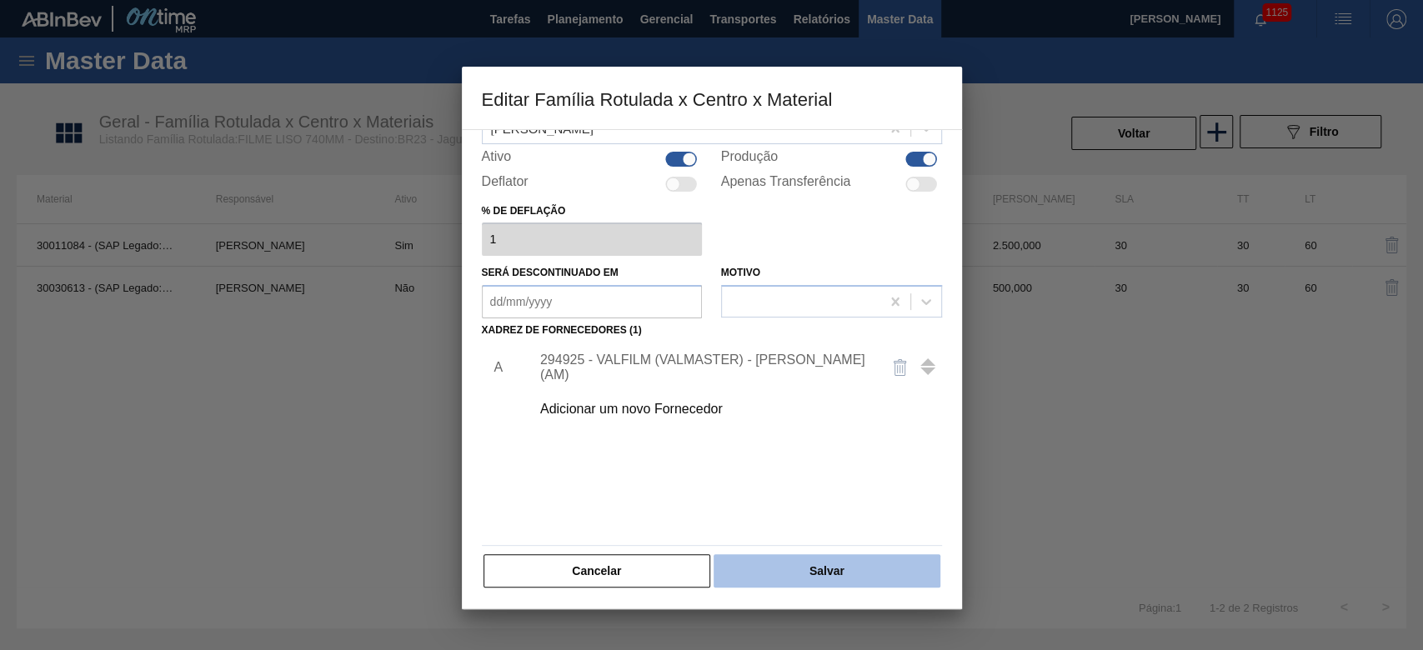
click at [841, 563] on button "Salvar" at bounding box center [827, 571] width 226 height 33
click at [654, 578] on button "Cancelar" at bounding box center [598, 571] width 228 height 33
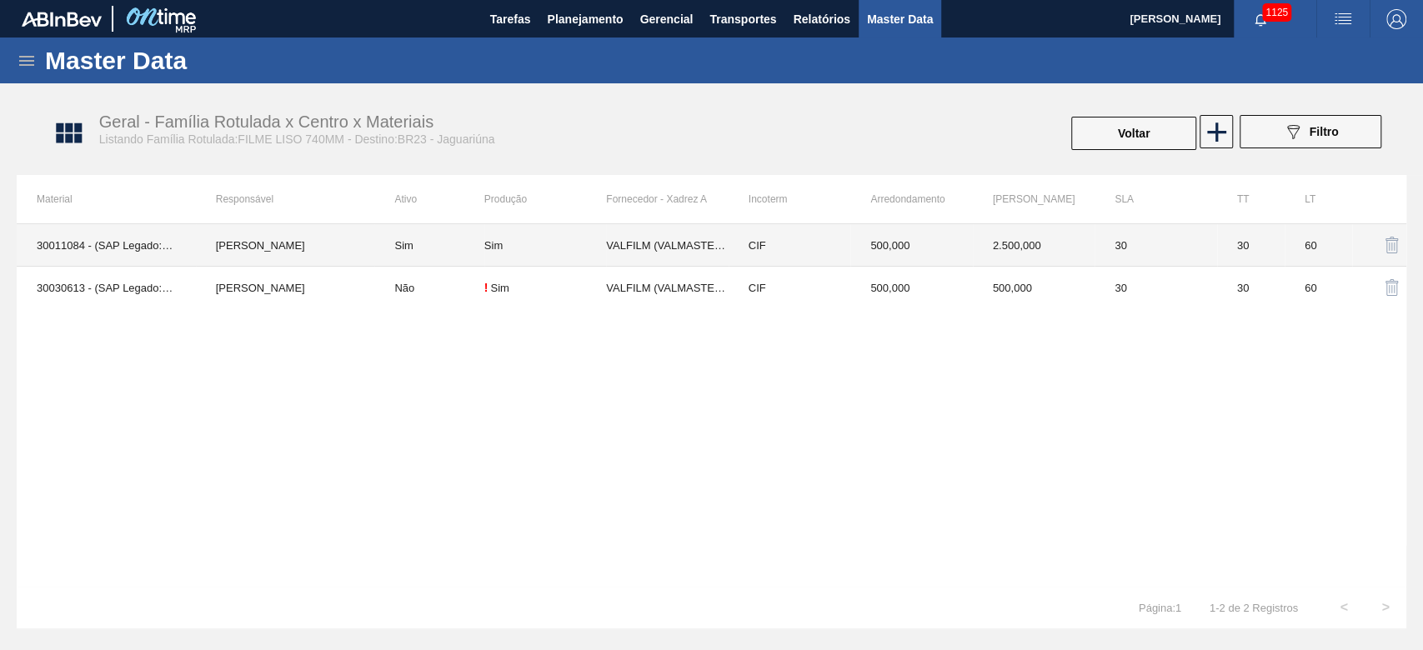
click at [428, 256] on td "Sim" at bounding box center [428, 245] width 109 height 43
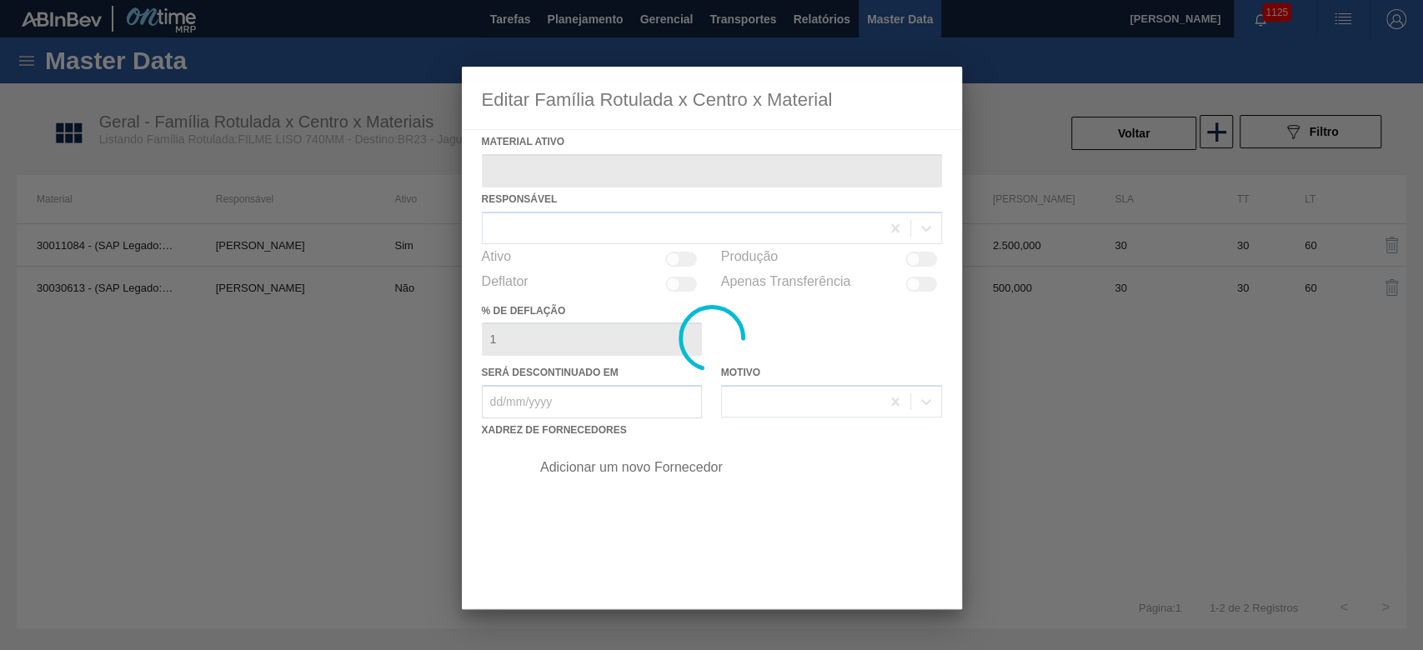
type ativo "30011084 - (SAP Legado: 50791167) - FILME CONT LISO 740X45 MICRAS"
checkbox input "true"
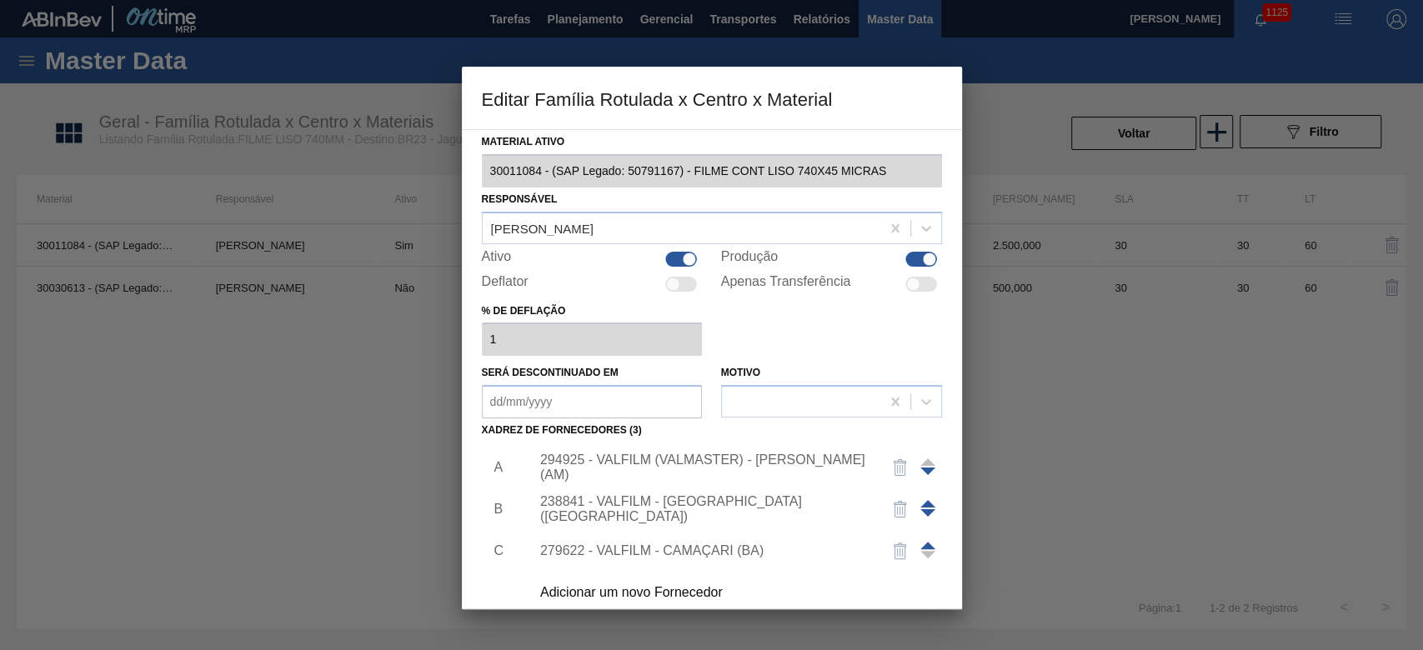
click at [680, 257] on div at bounding box center [682, 259] width 32 height 15
checkbox input "false"
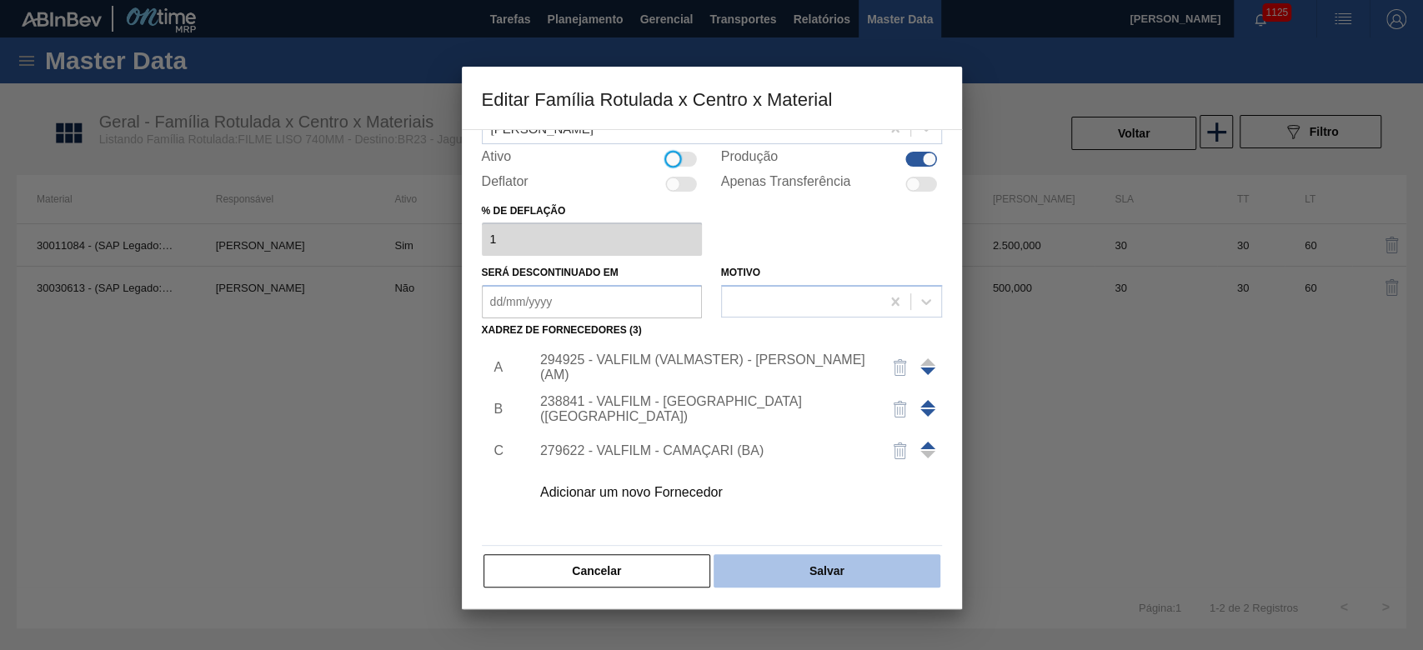
click at [845, 564] on button "Salvar" at bounding box center [827, 571] width 226 height 33
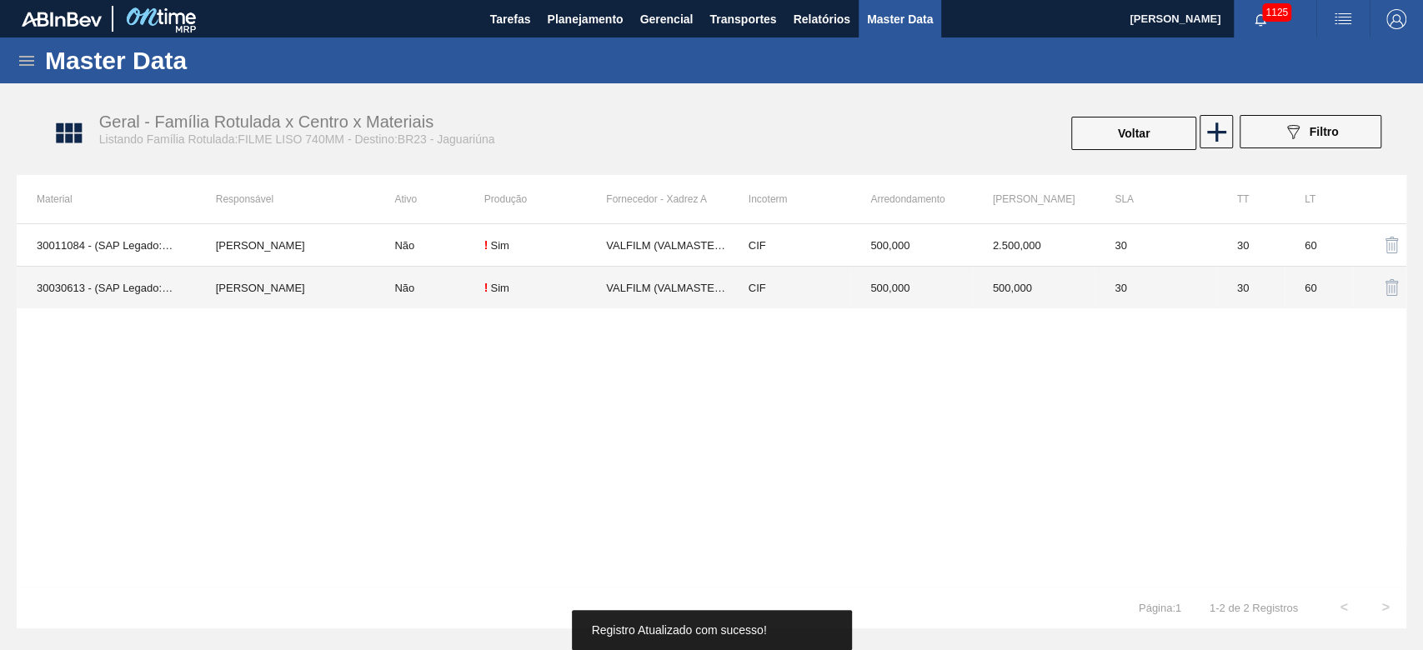
click at [419, 285] on td "Não" at bounding box center [428, 288] width 109 height 43
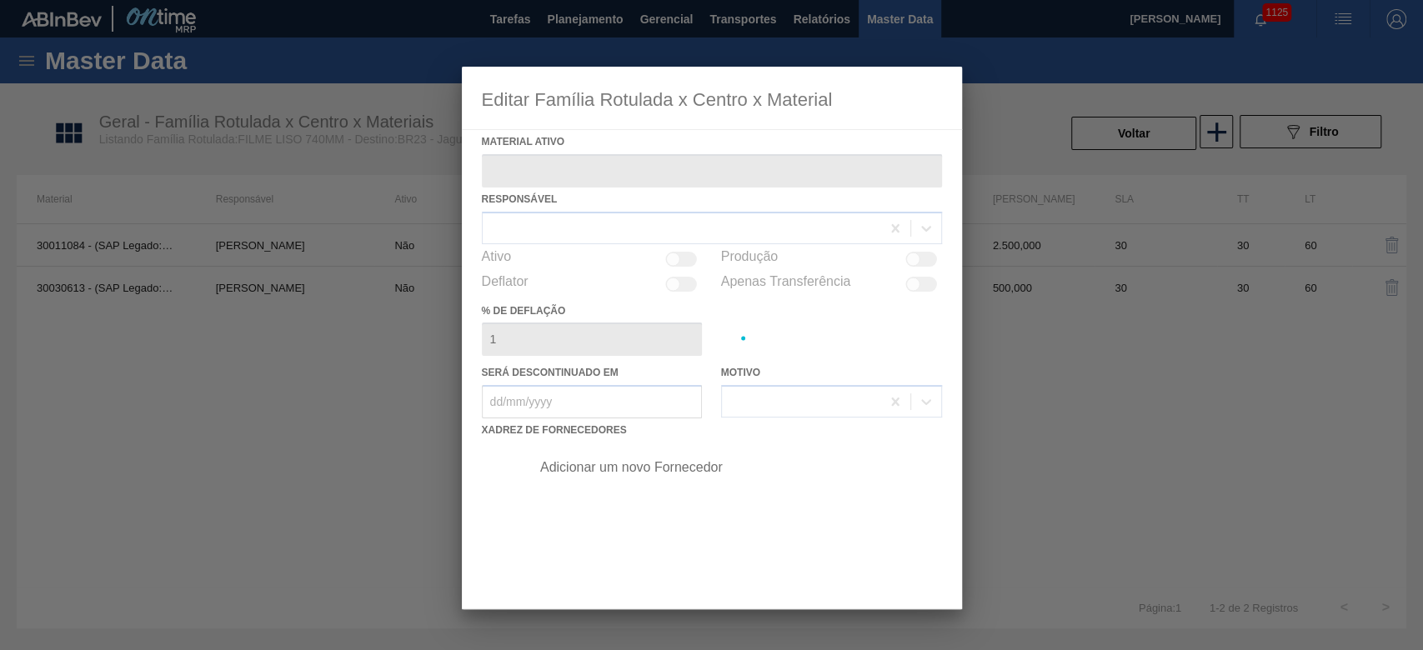
type ativo "30030613 - (SAP Legado: 50824148) - FILME LISO 740X40"
checkbox input "true"
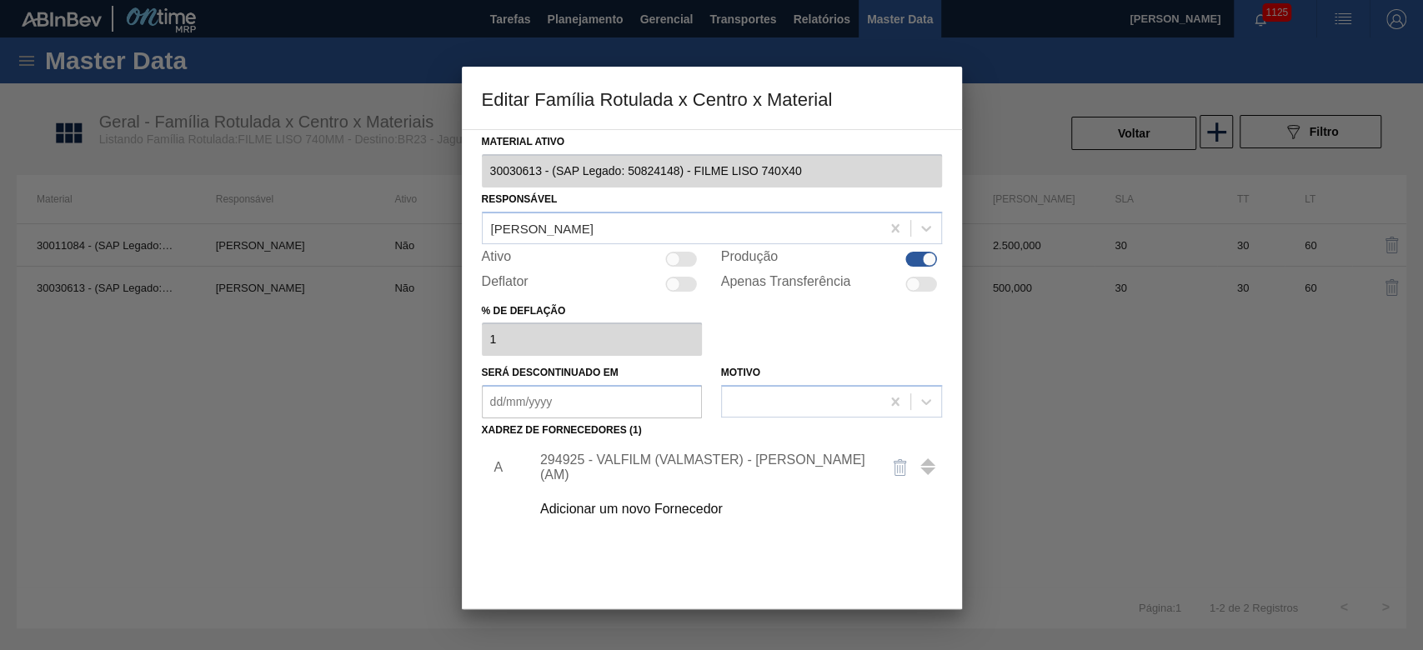
click at [676, 257] on div at bounding box center [673, 259] width 14 height 14
checkbox input "true"
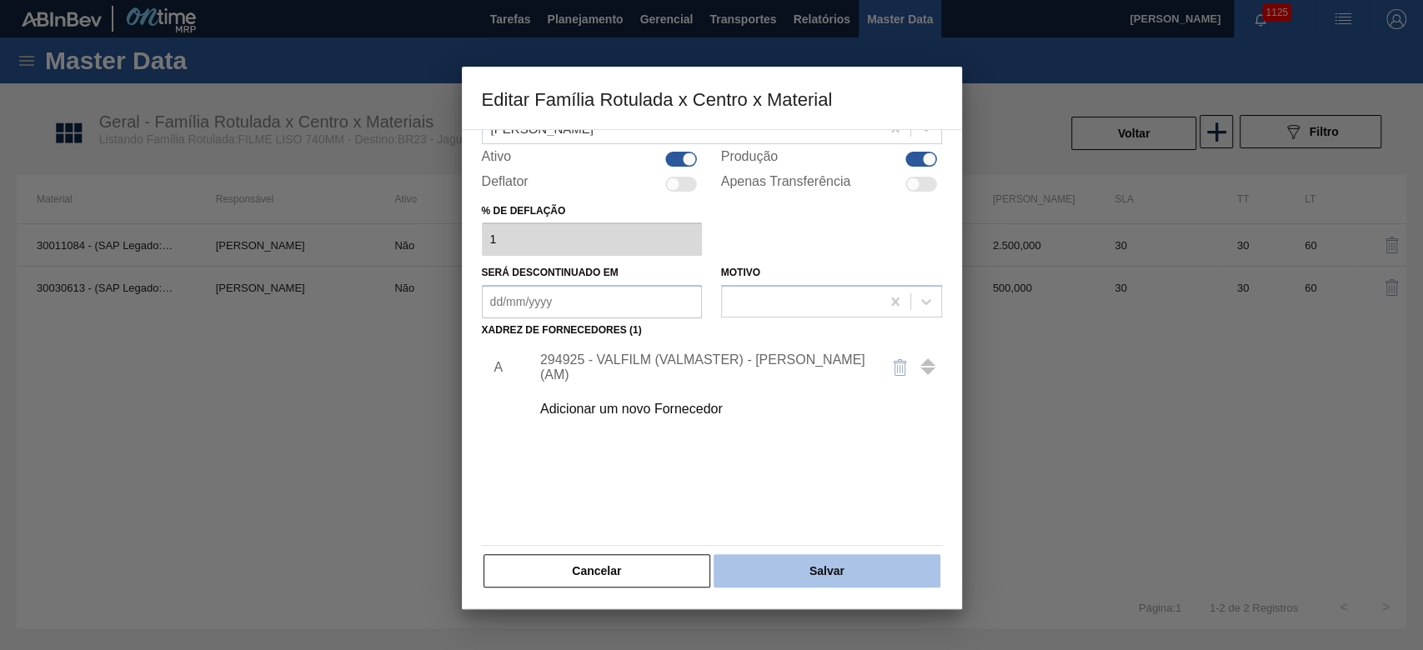
click at [822, 565] on button "Salvar" at bounding box center [827, 571] width 226 height 33
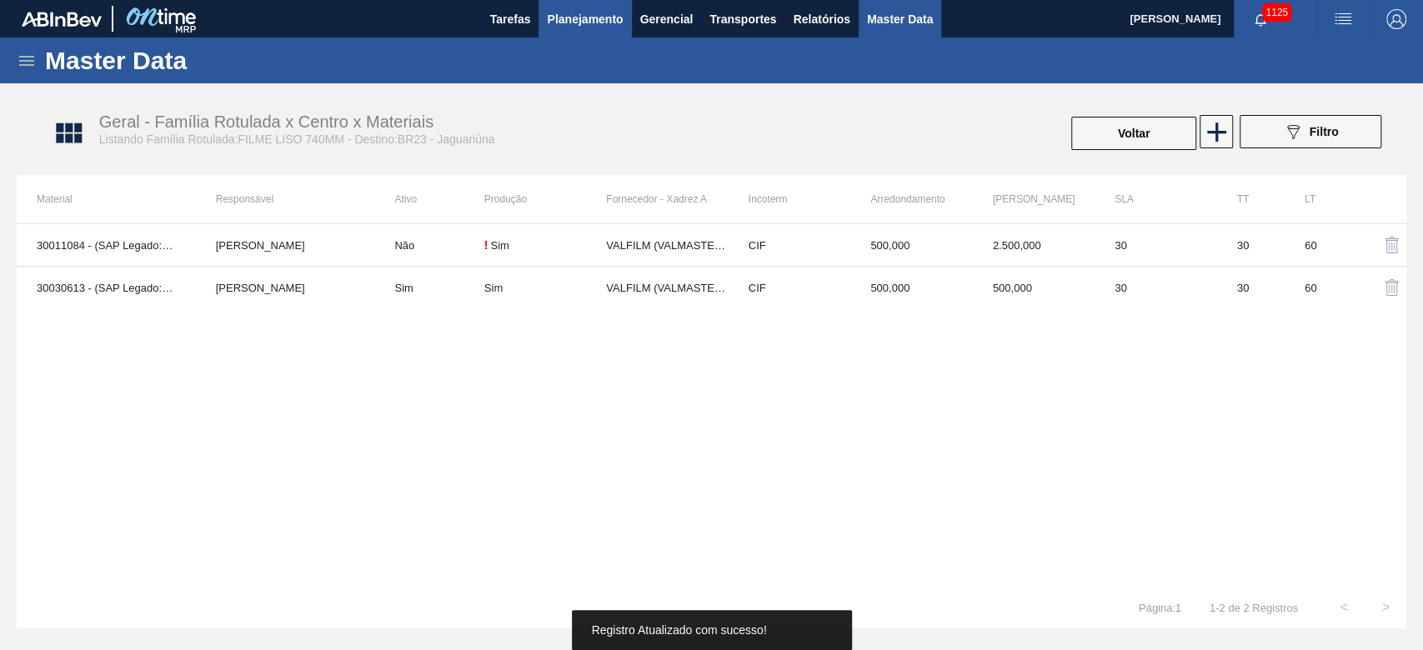
click at [574, 24] on span "Planejamento" at bounding box center [585, 19] width 76 height 20
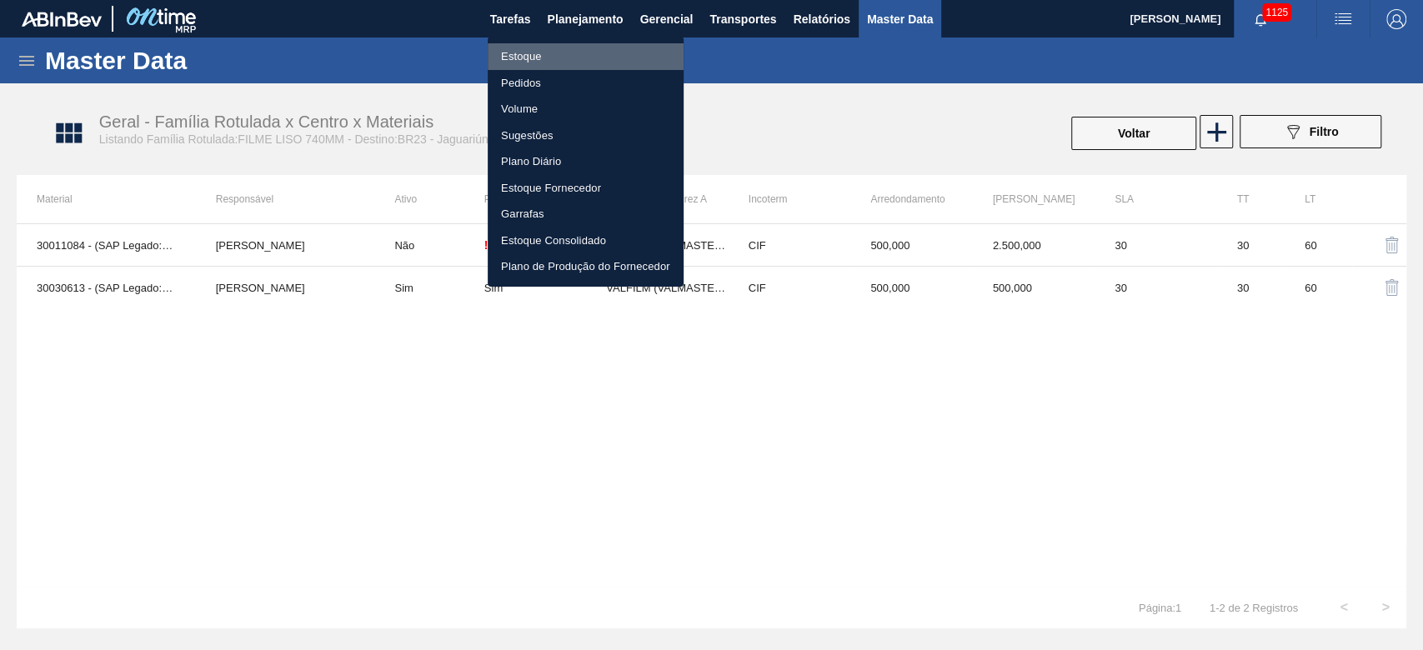
click at [515, 57] on li "Estoque" at bounding box center [586, 56] width 196 height 27
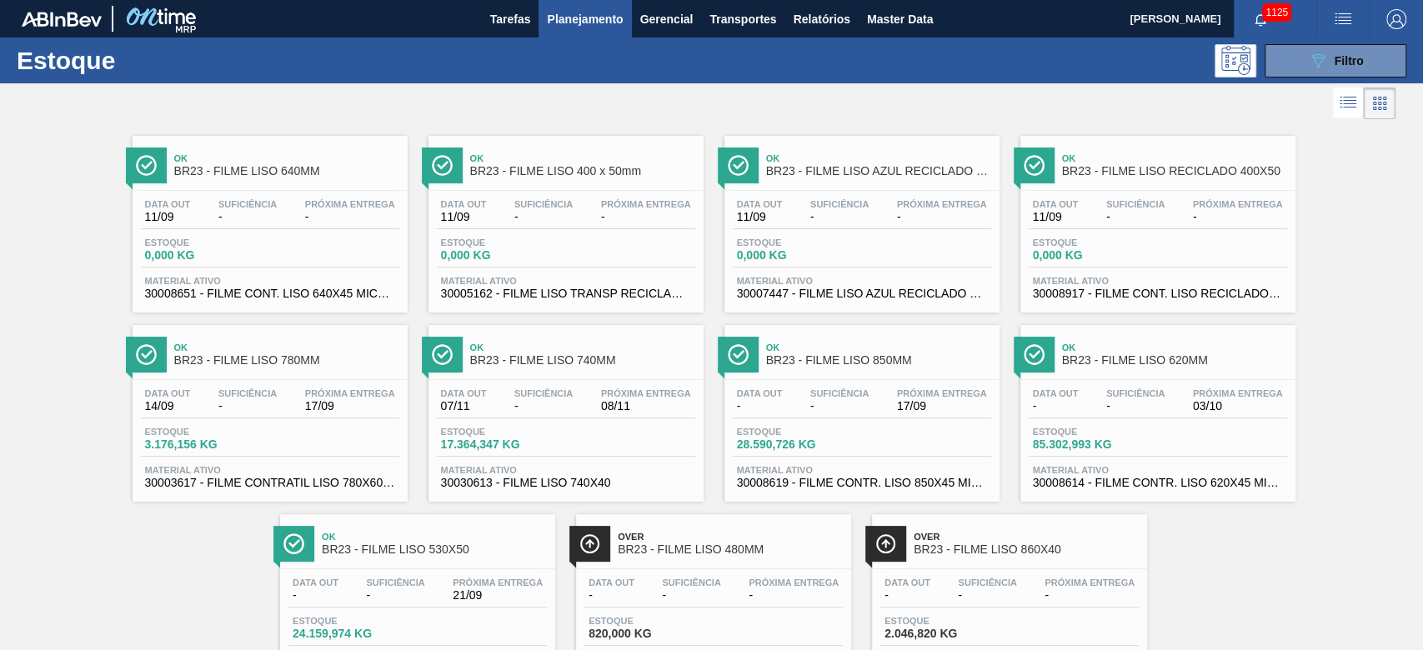
scroll to position [84, 0]
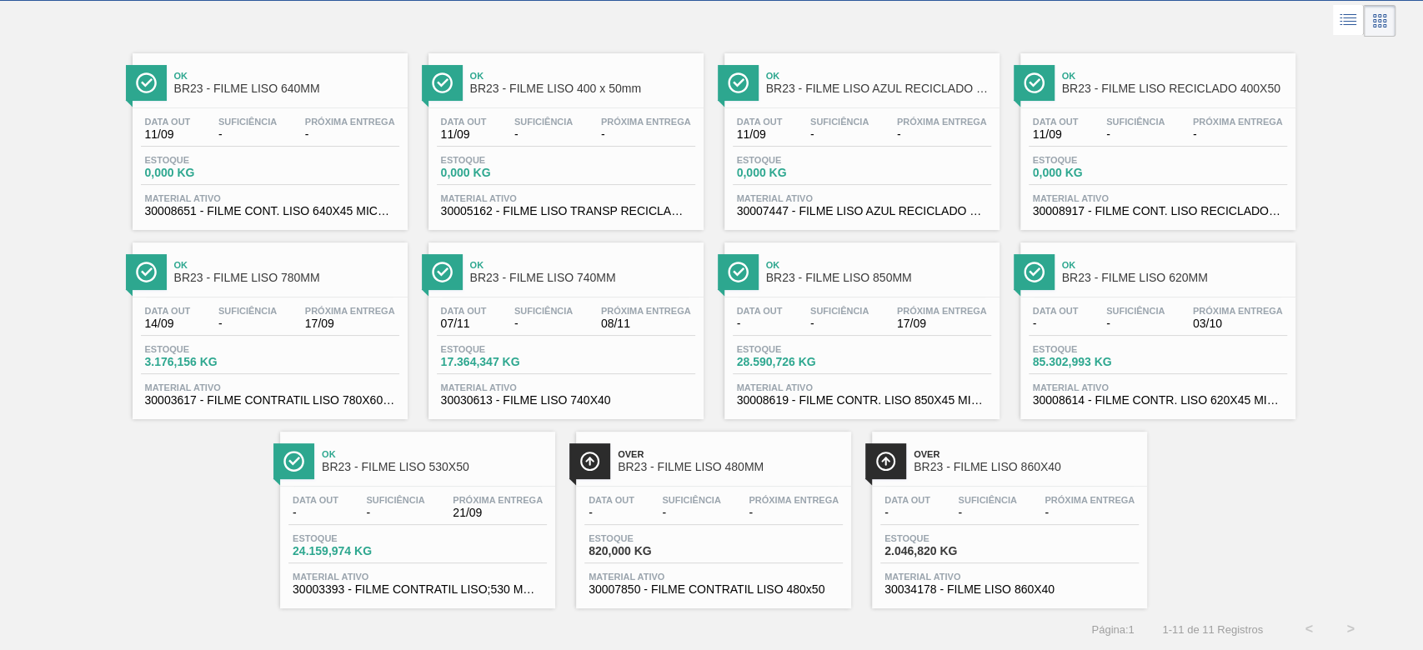
click at [538, 308] on span "Suficiência" at bounding box center [544, 311] width 58 height 10
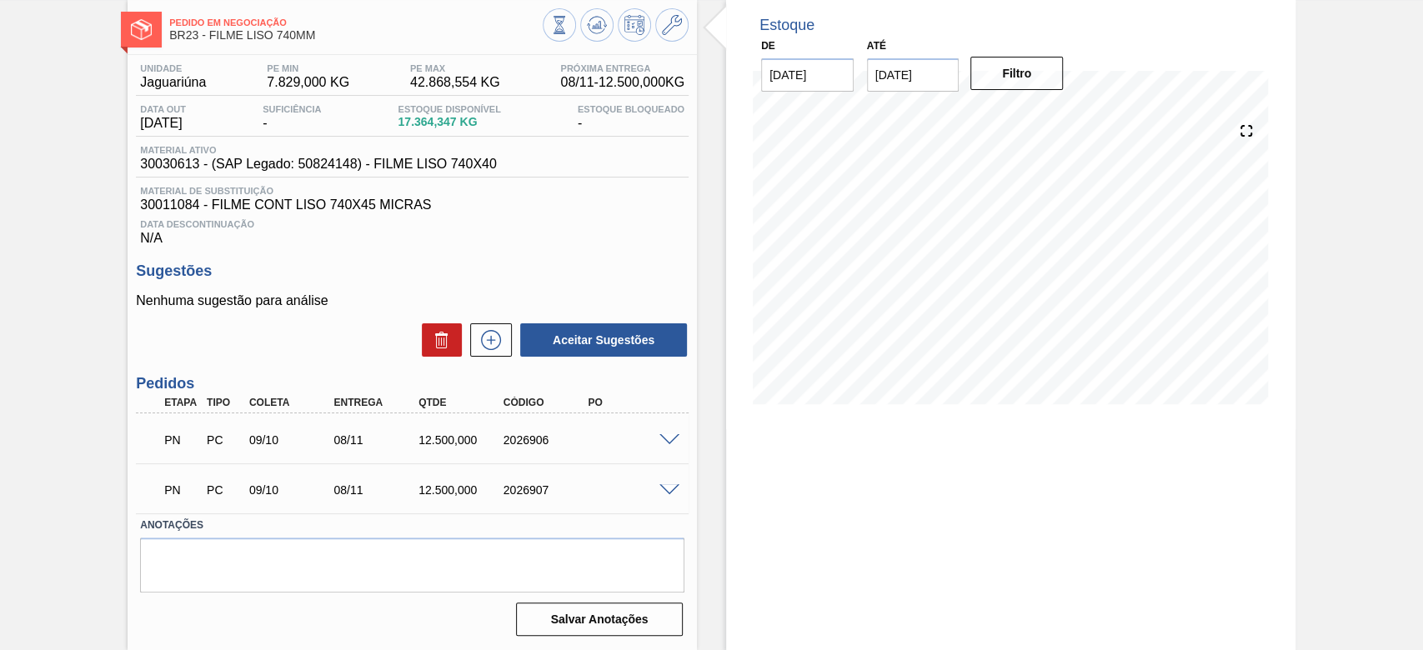
scroll to position [86, 0]
click at [178, 557] on textarea at bounding box center [412, 565] width 545 height 55
paste textarea "P1LT"
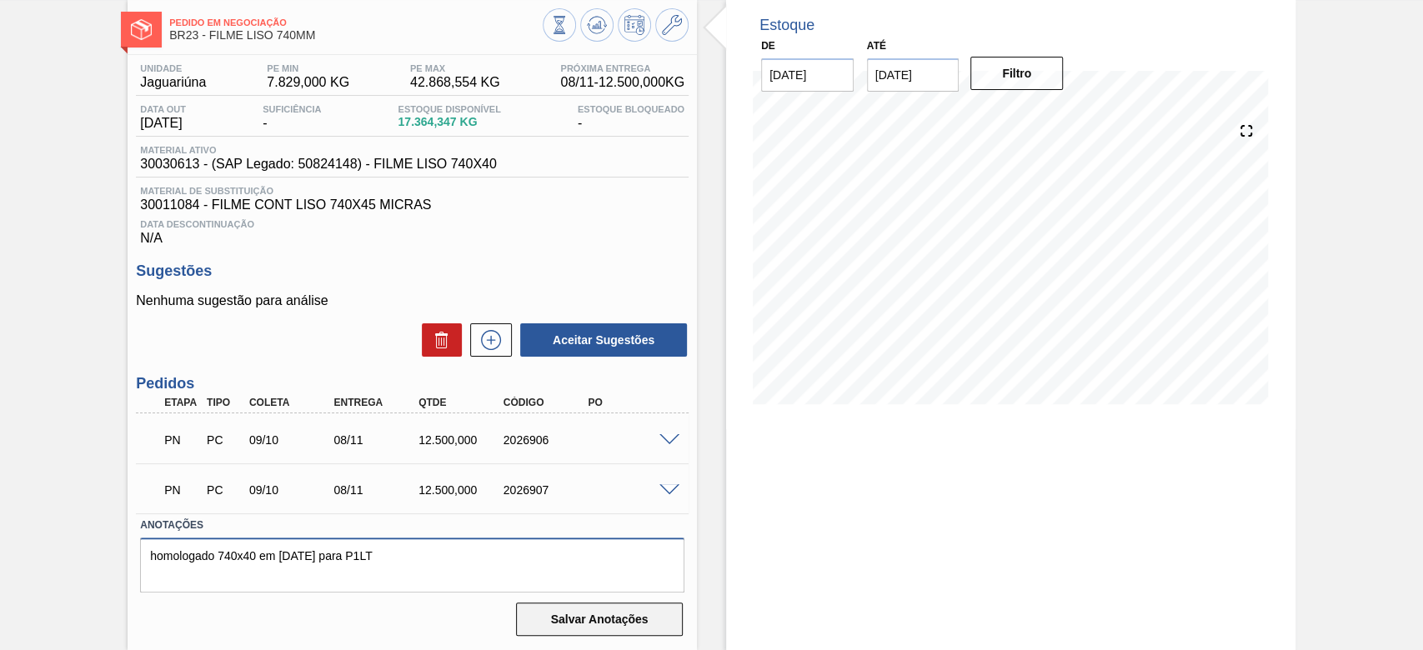
type textarea "homologado 740x40 em [DATE] para P1LT"
click at [570, 622] on button "Salvar Anotações" at bounding box center [599, 619] width 167 height 33
click at [643, 25] on button at bounding box center [634, 24] width 33 height 33
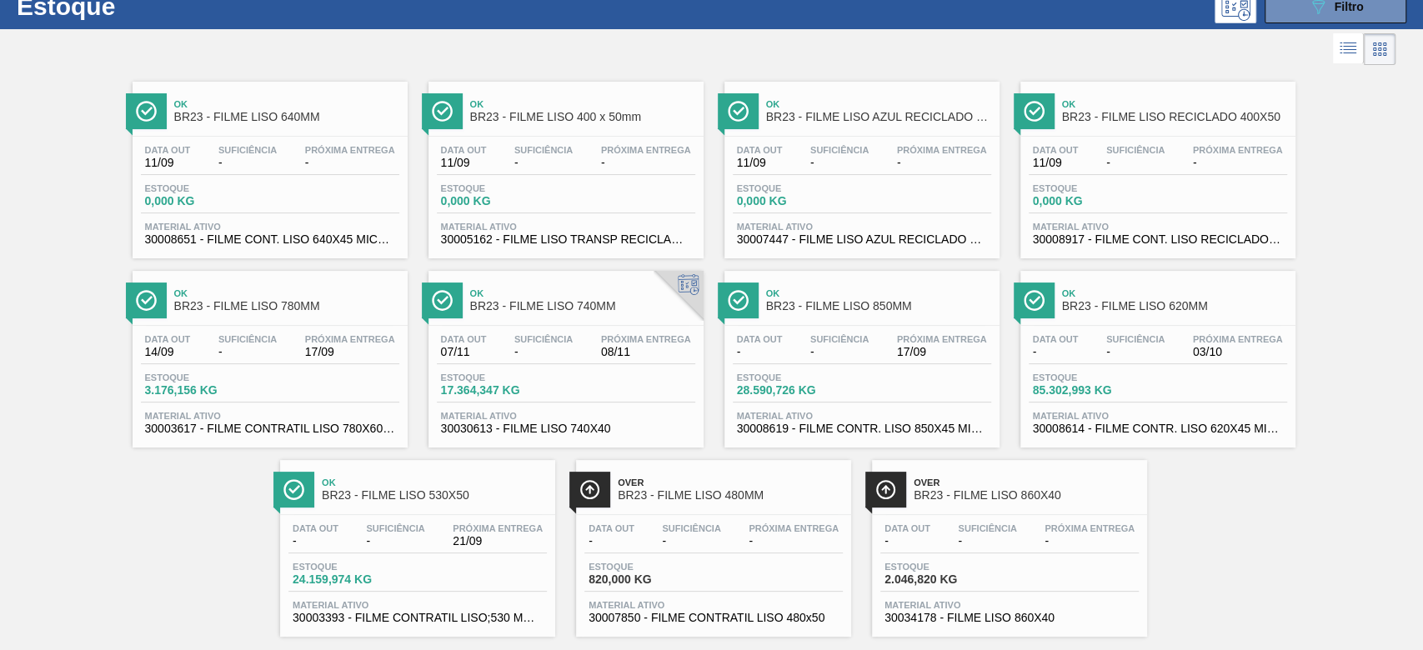
scroll to position [84, 0]
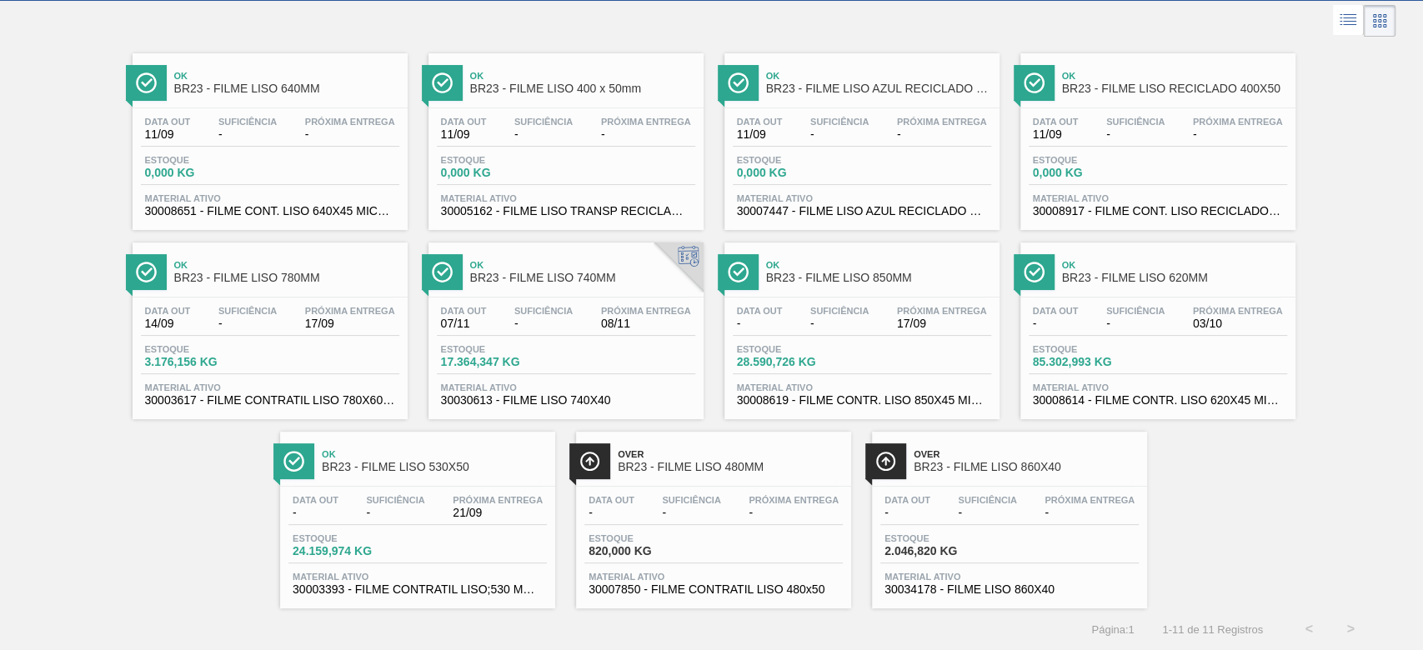
click at [1129, 306] on span "Suficiência" at bounding box center [1136, 311] width 58 height 10
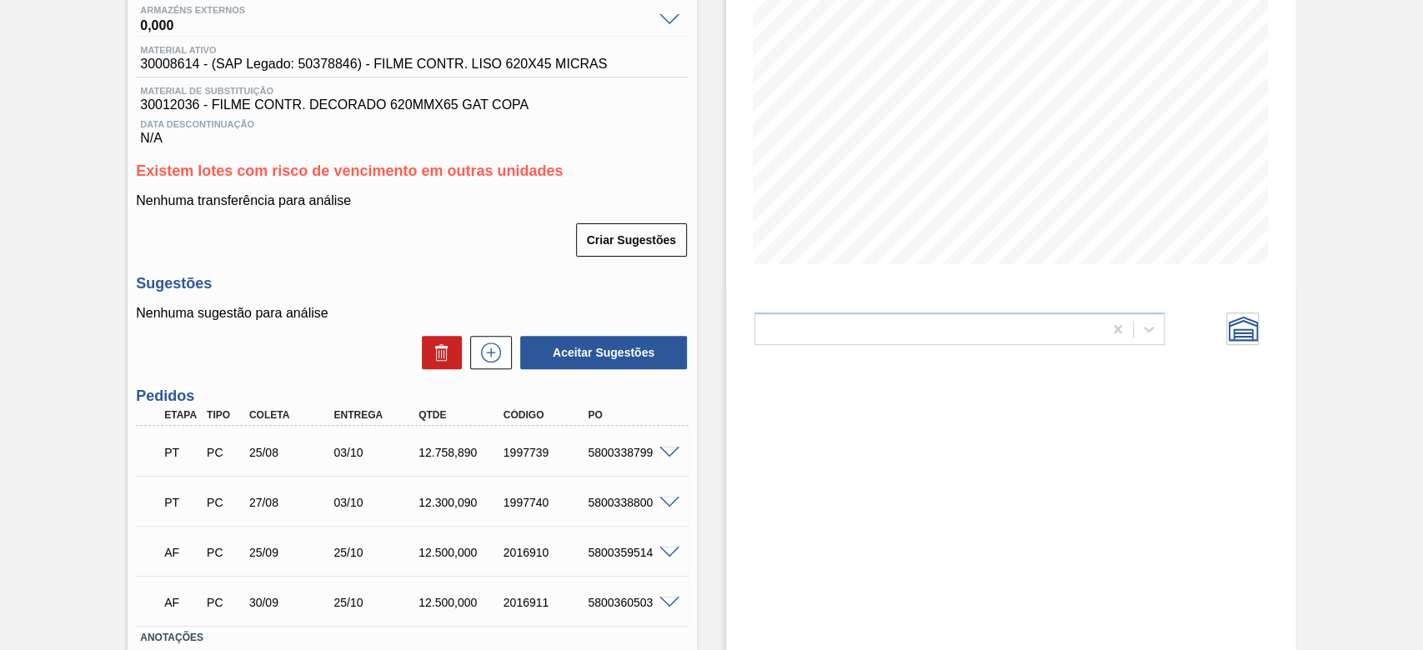
scroll to position [339, 0]
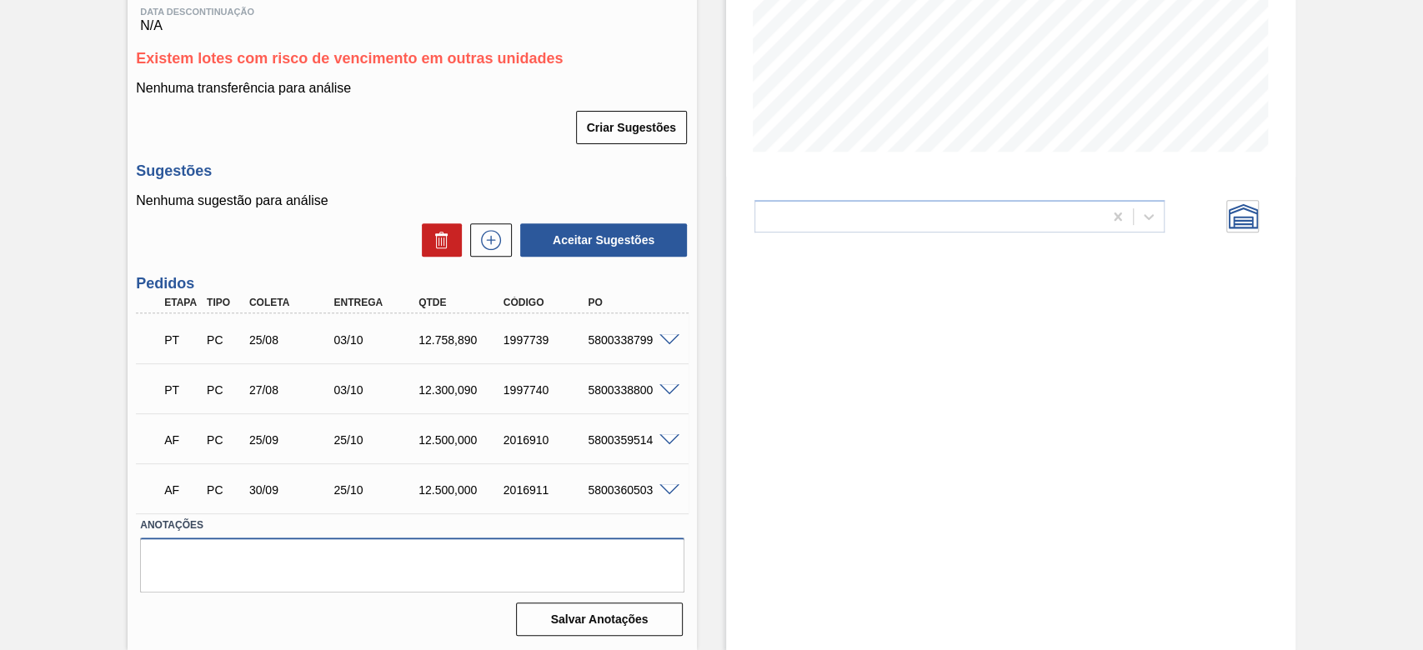
click at [179, 557] on textarea at bounding box center [412, 565] width 545 height 55
paste textarea "P200ml E GATORADE"
type textarea "homologado 620x40 em [DATE] Leandro - P200ml E GATORADE"
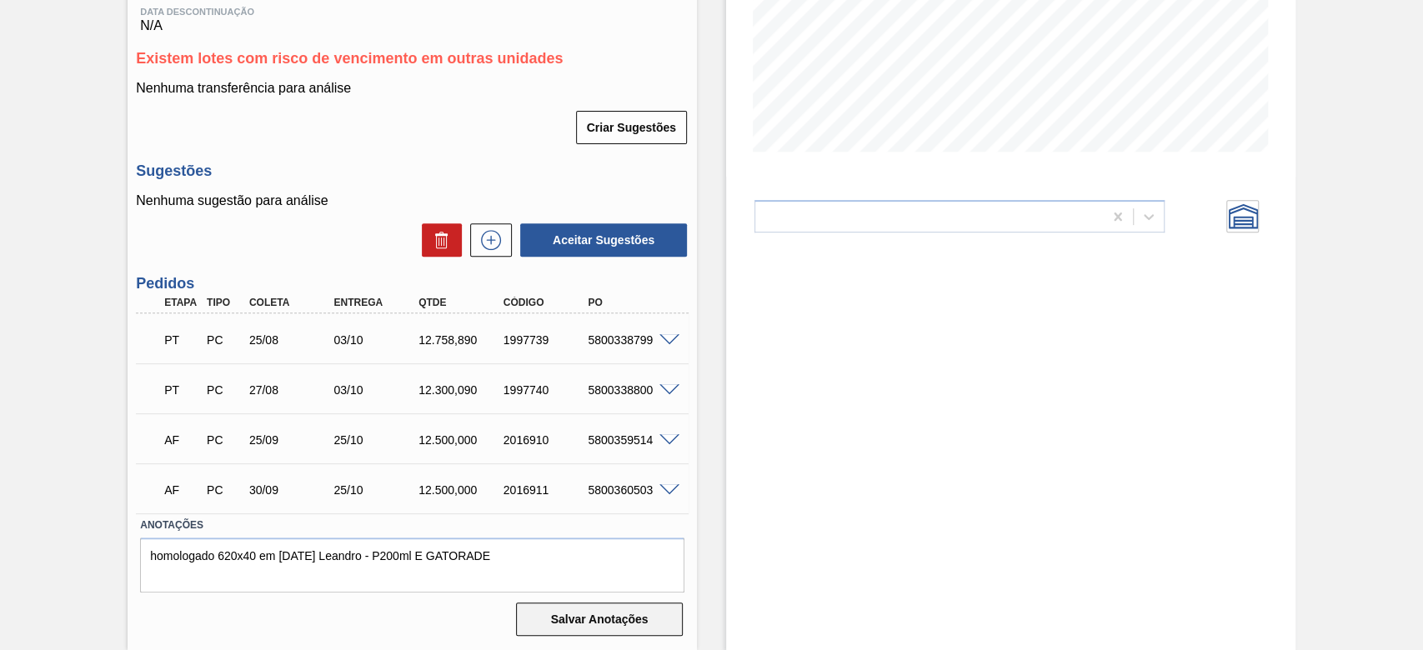
click at [613, 612] on button "Salvar Anotações" at bounding box center [599, 619] width 167 height 33
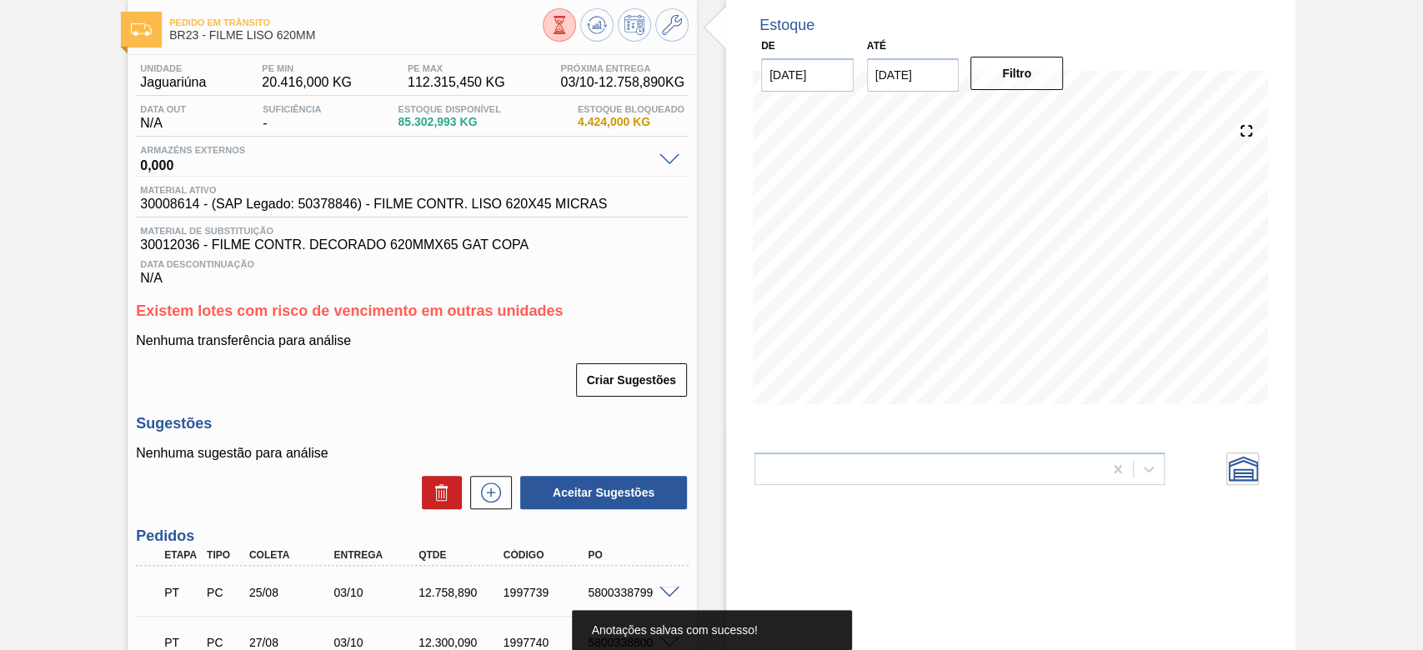
scroll to position [0, 0]
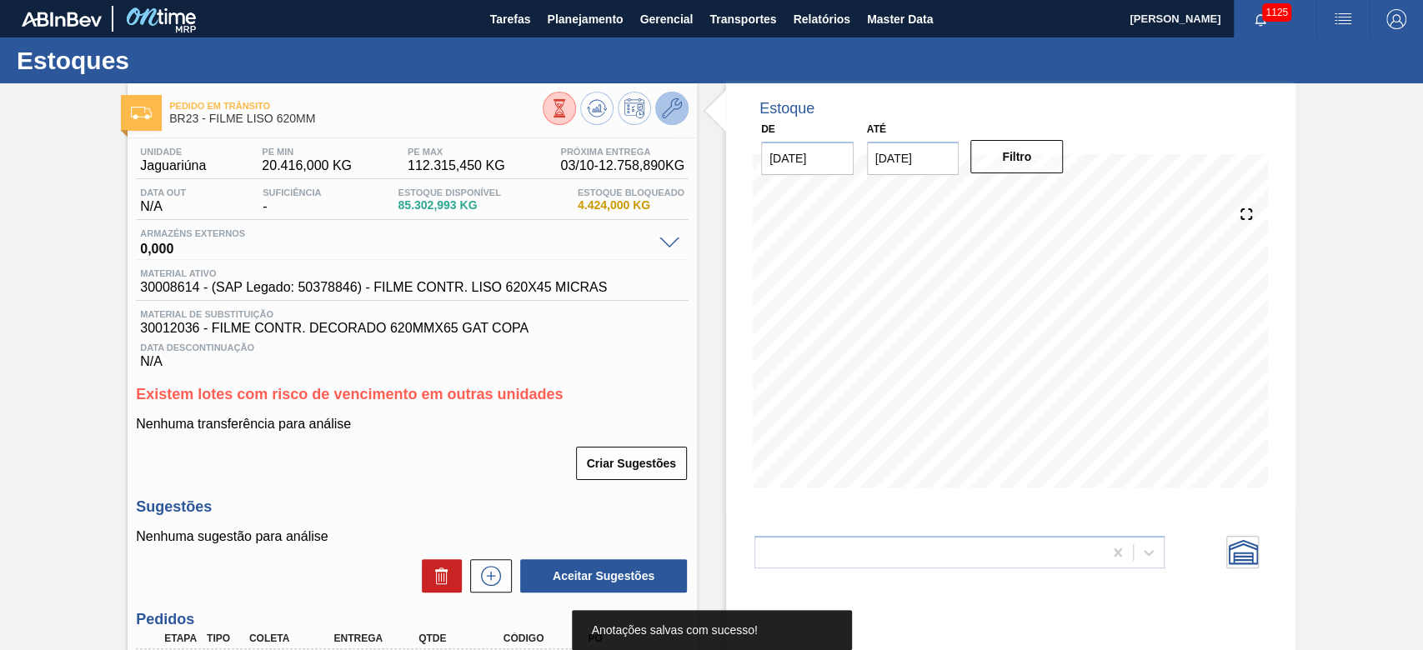
click at [666, 103] on icon at bounding box center [672, 108] width 20 height 20
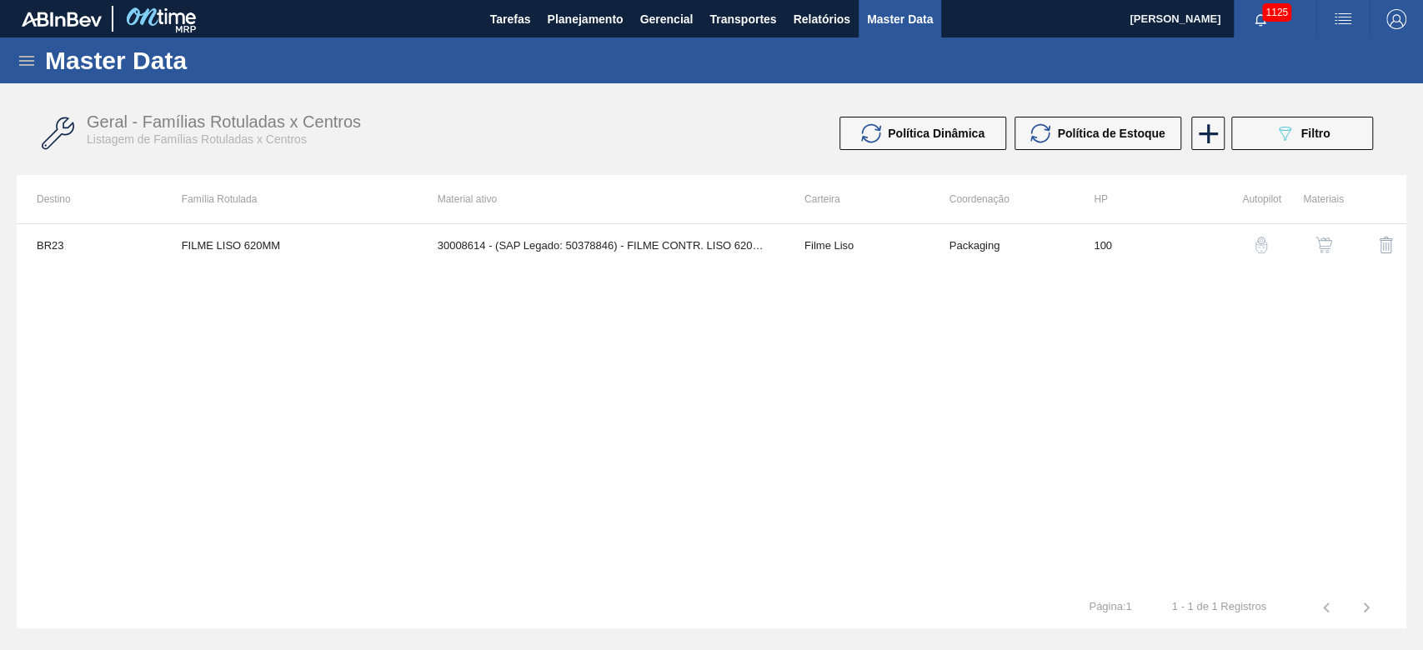
click at [1323, 249] on img "button" at bounding box center [1324, 245] width 17 height 17
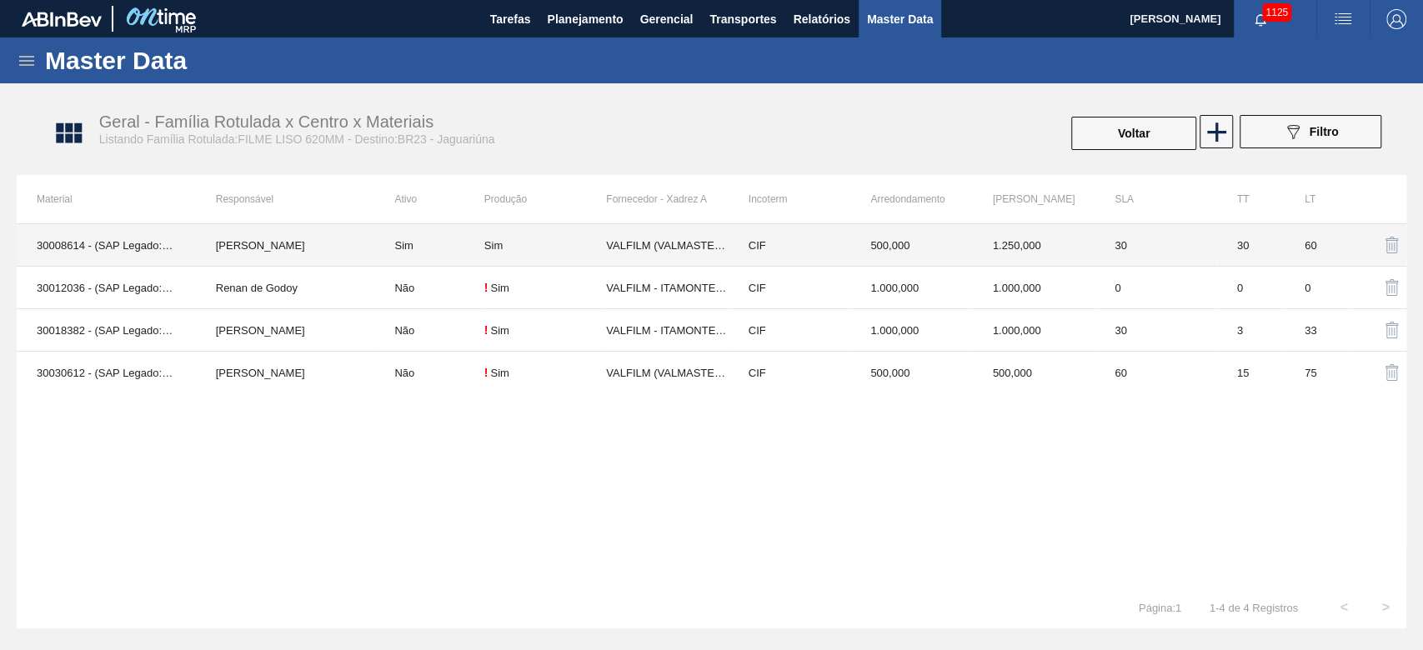
click at [432, 244] on td "Sim" at bounding box center [428, 245] width 109 height 43
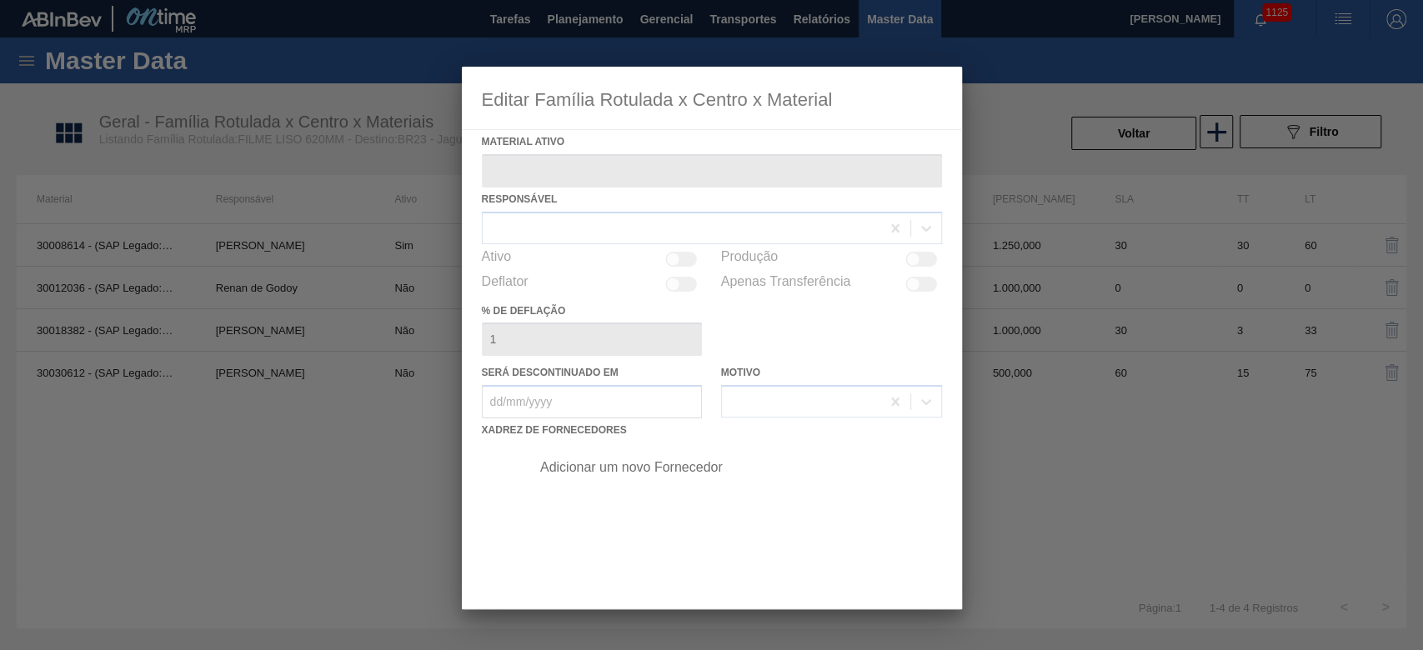
type ativo "30008614 - (SAP Legado: 50378846) - FILME CONTR. LISO 620X45 MICRAS"
checkbox input "true"
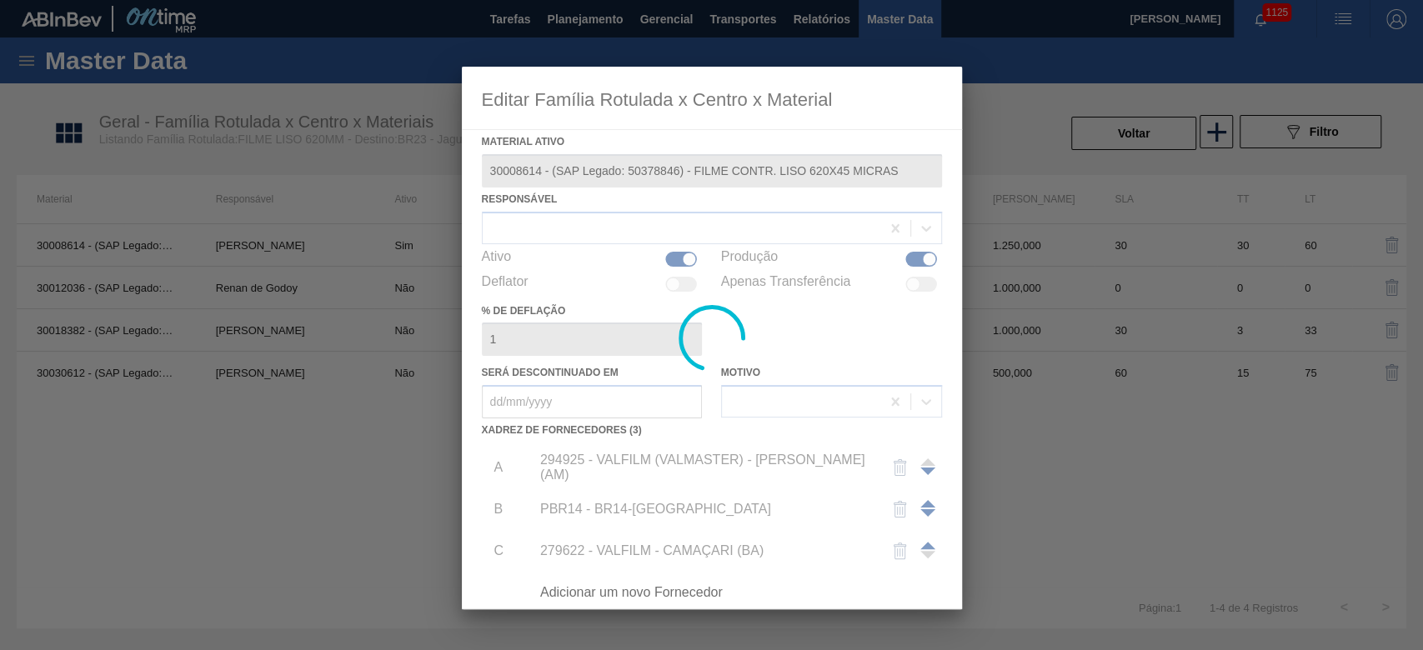
click at [676, 260] on div at bounding box center [712, 338] width 500 height 543
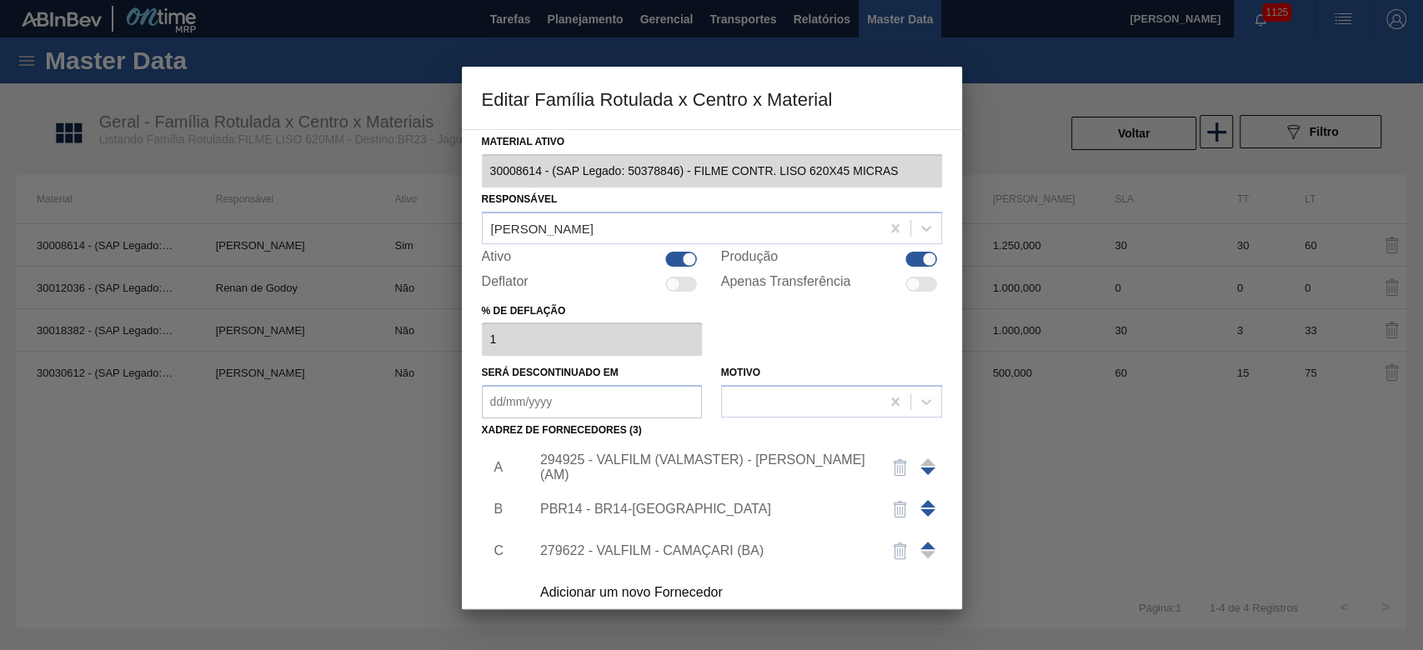
click at [680, 254] on div at bounding box center [682, 259] width 32 height 15
checkbox input "false"
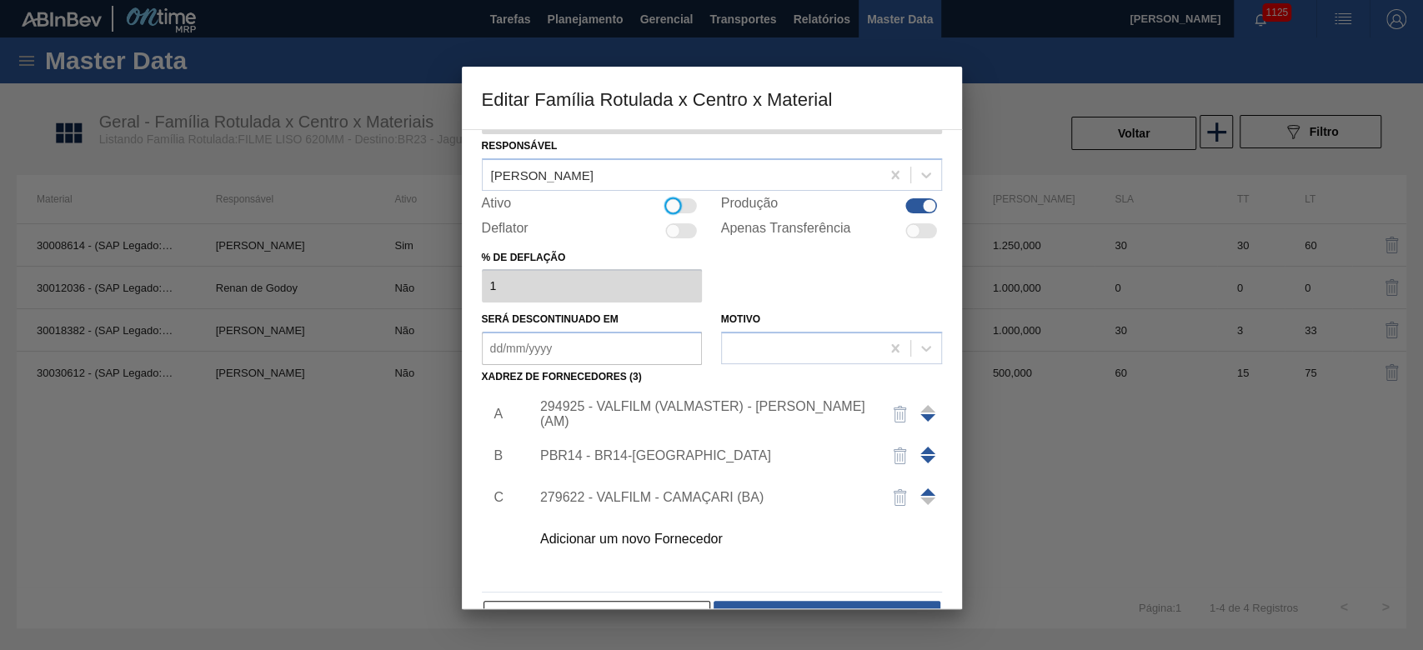
scroll to position [100, 0]
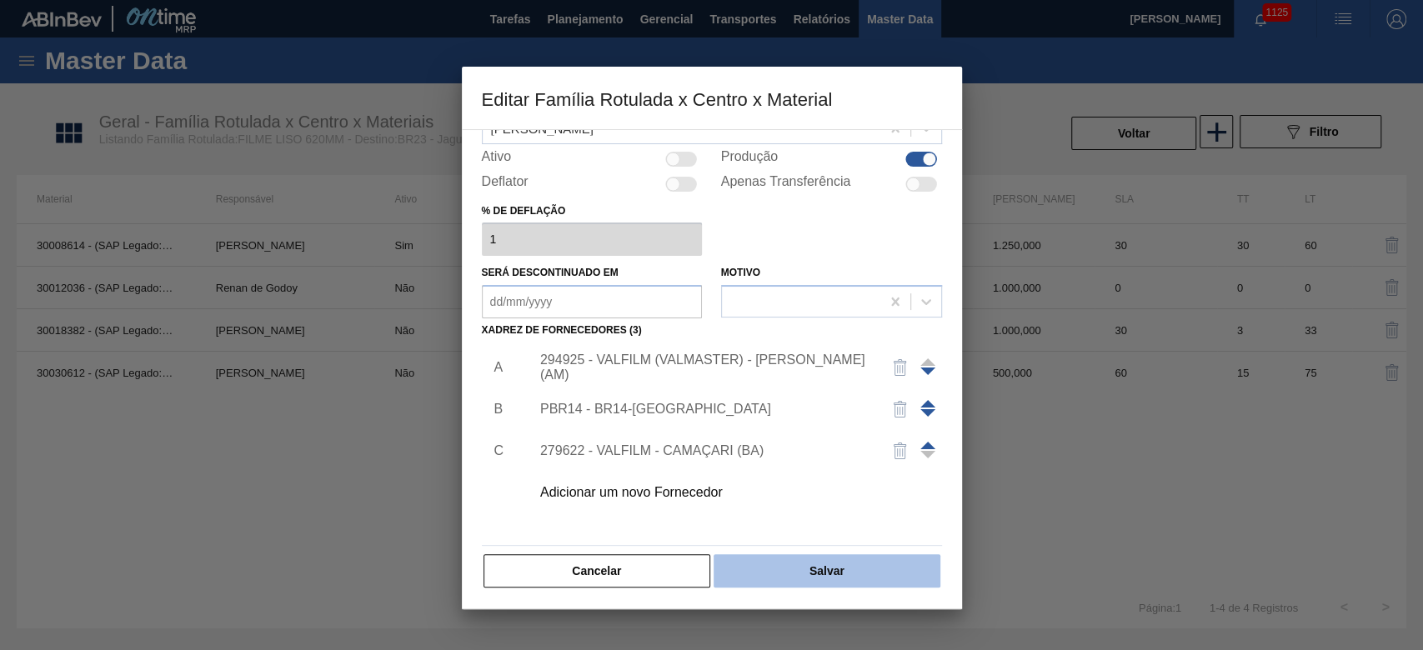
click at [813, 569] on button "Salvar" at bounding box center [827, 571] width 226 height 33
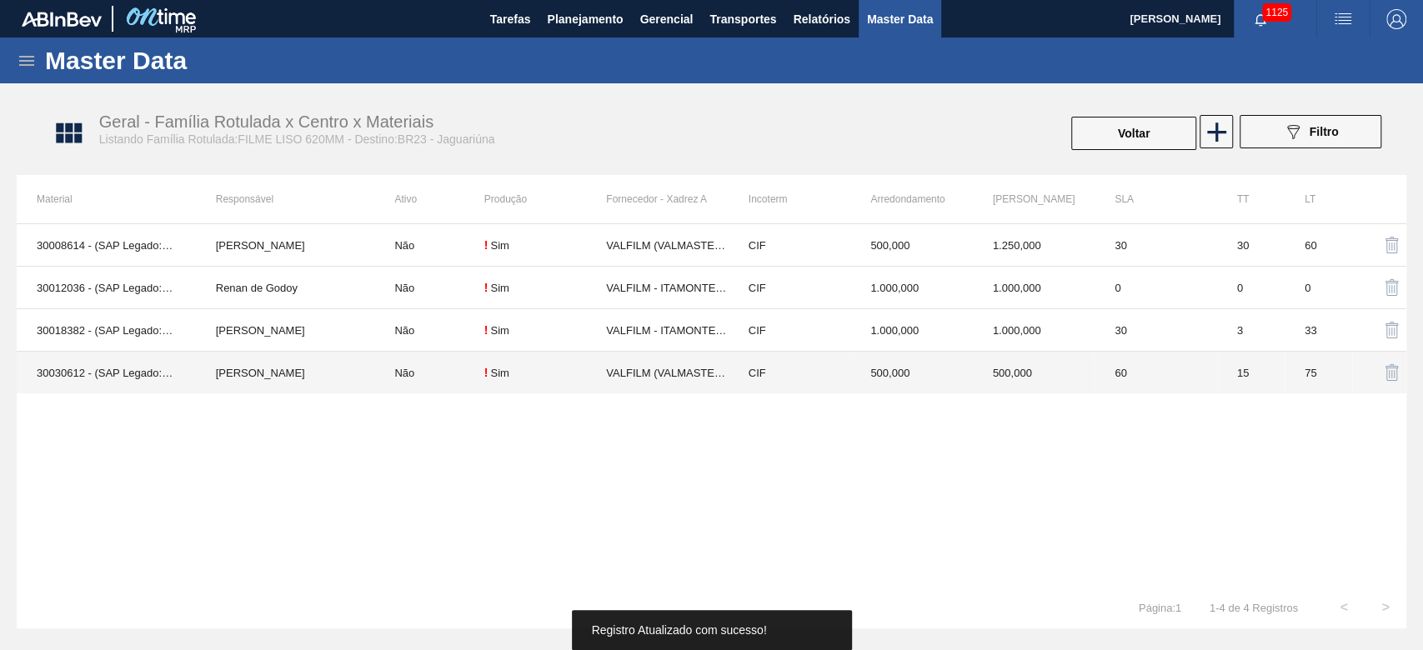
click at [310, 368] on td "[PERSON_NAME]" at bounding box center [285, 373] width 179 height 43
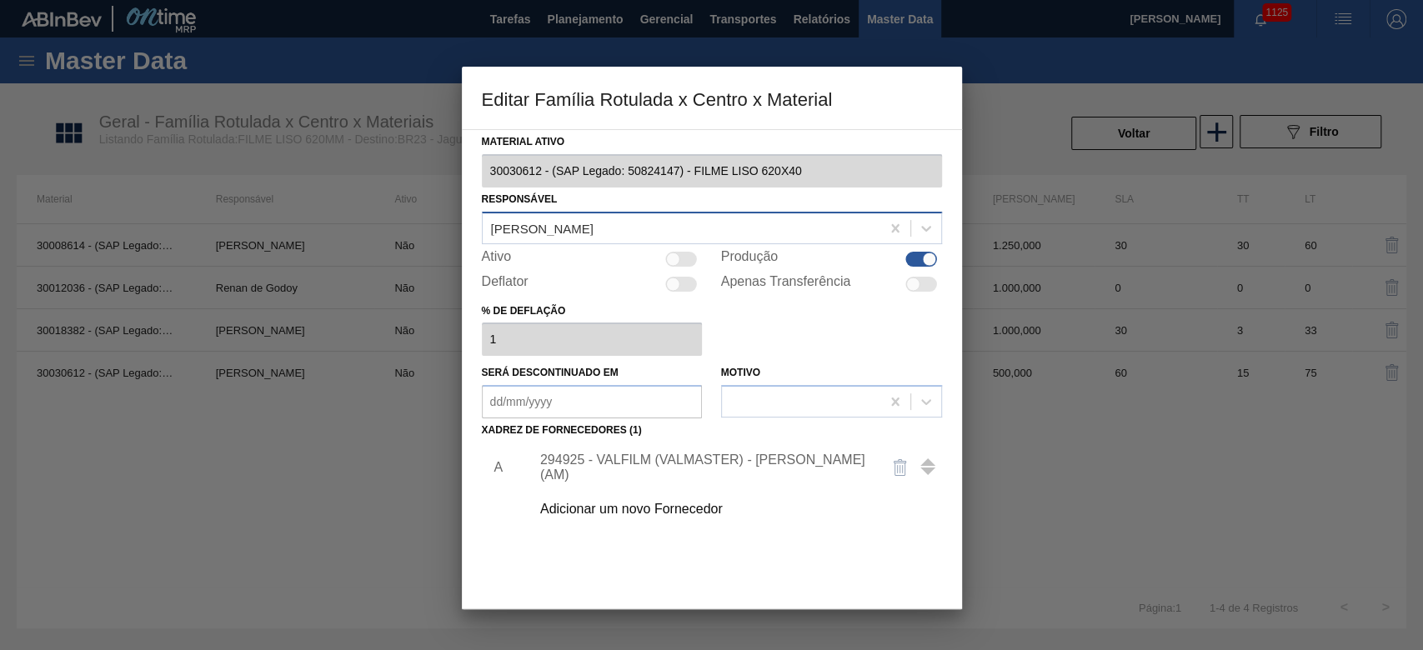
click at [532, 229] on div "[PERSON_NAME]" at bounding box center [542, 228] width 103 height 14
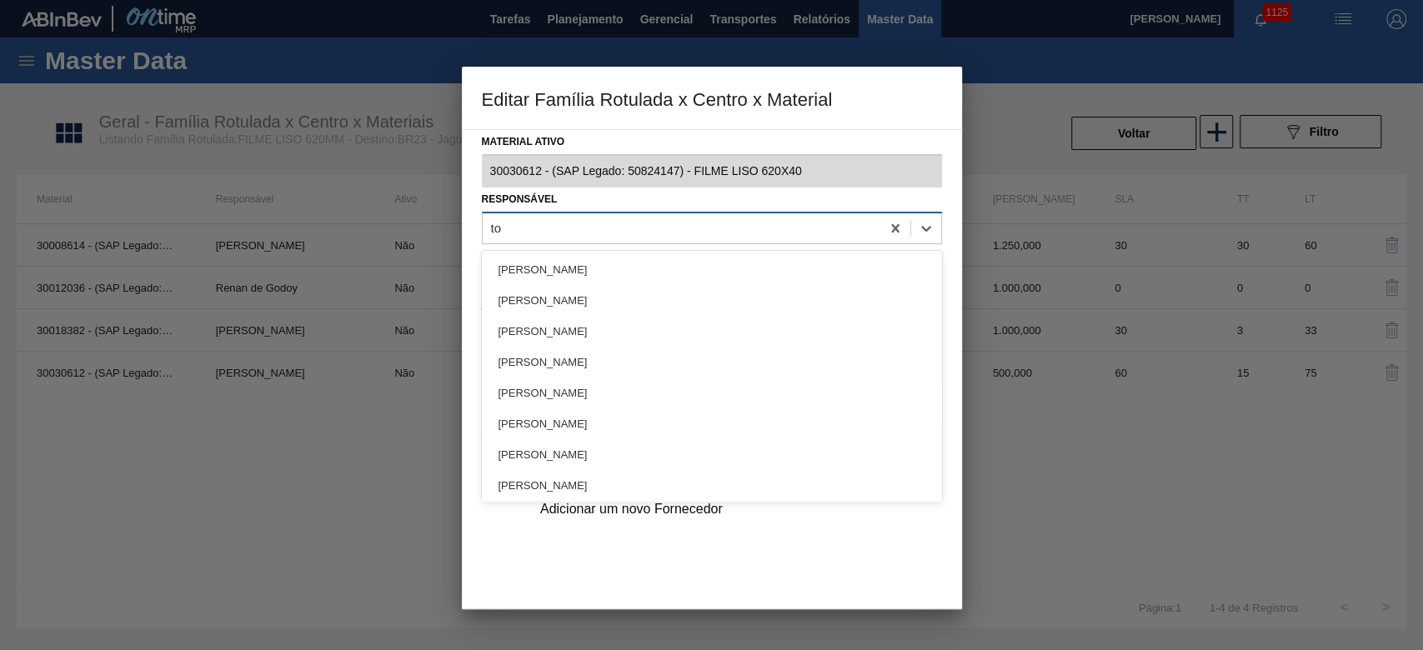
type input "tom"
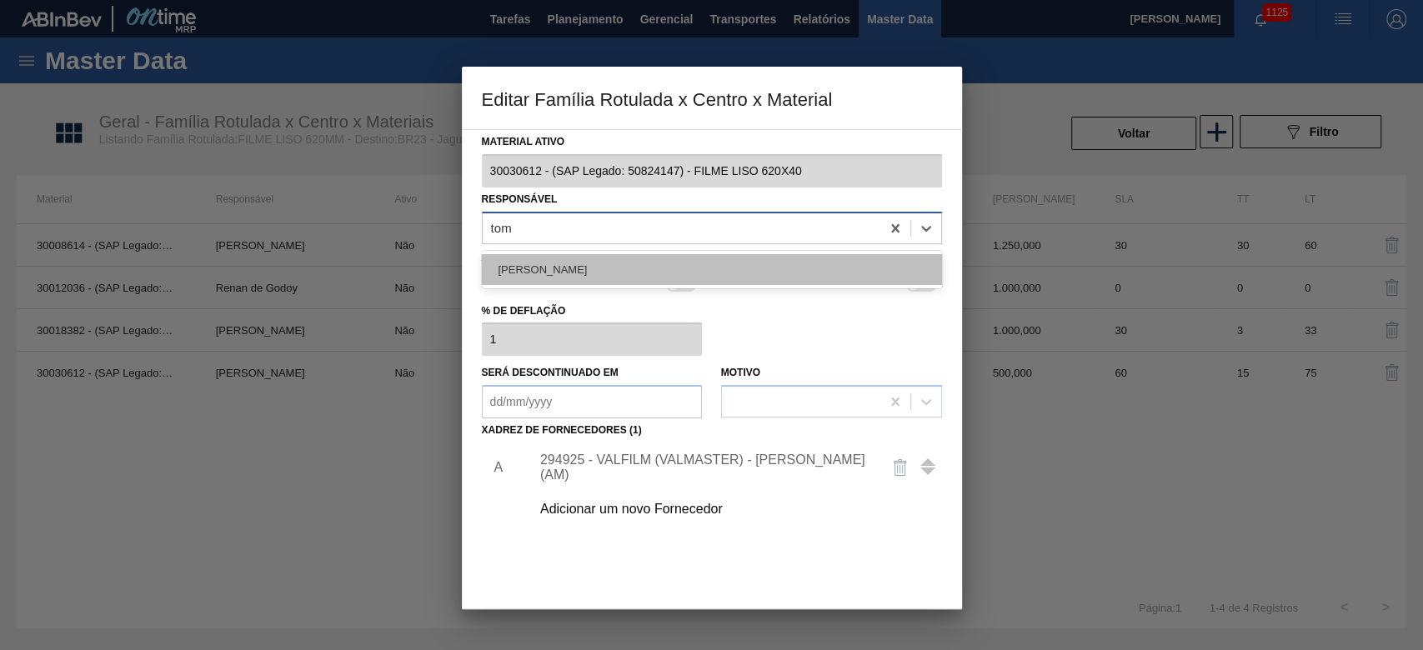
click at [570, 269] on div "[PERSON_NAME]" at bounding box center [712, 269] width 460 height 31
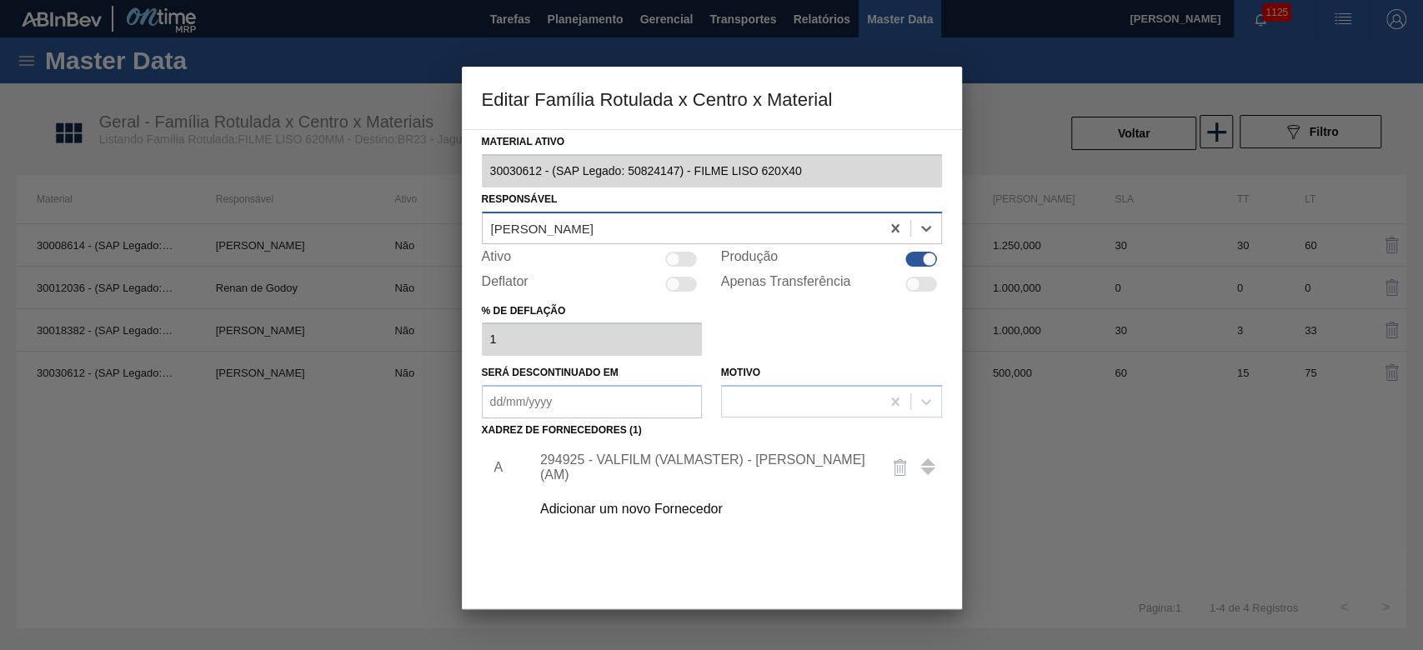
click at [679, 254] on div at bounding box center [682, 259] width 32 height 15
checkbox input "true"
click at [625, 463] on div "294925 - VALFILM (VALMASTER) - [PERSON_NAME] (AM)" at bounding box center [703, 468] width 327 height 30
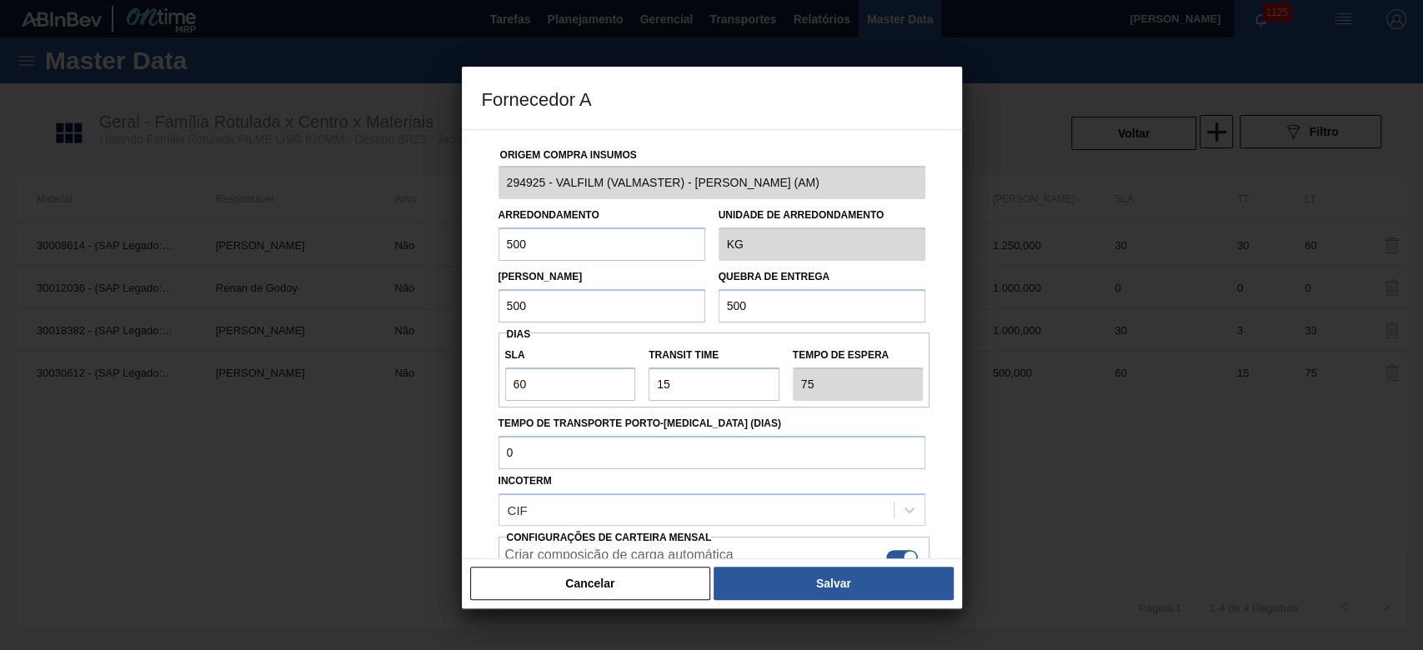
drag, startPoint x: 760, startPoint y: 311, endPoint x: 690, endPoint y: 294, distance: 72.0
click at [690, 294] on div "Lote Mínimo 500 Quebra de entrega 500" at bounding box center [712, 292] width 440 height 62
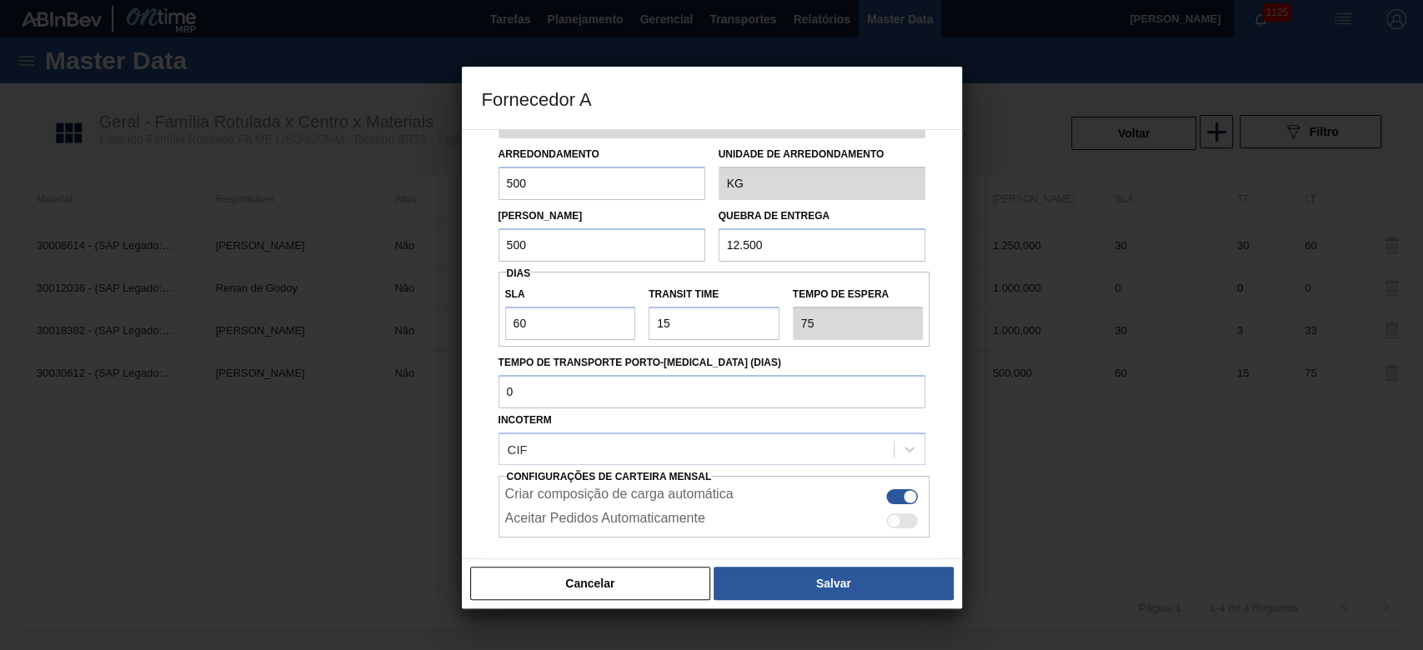
scroll to position [142, 0]
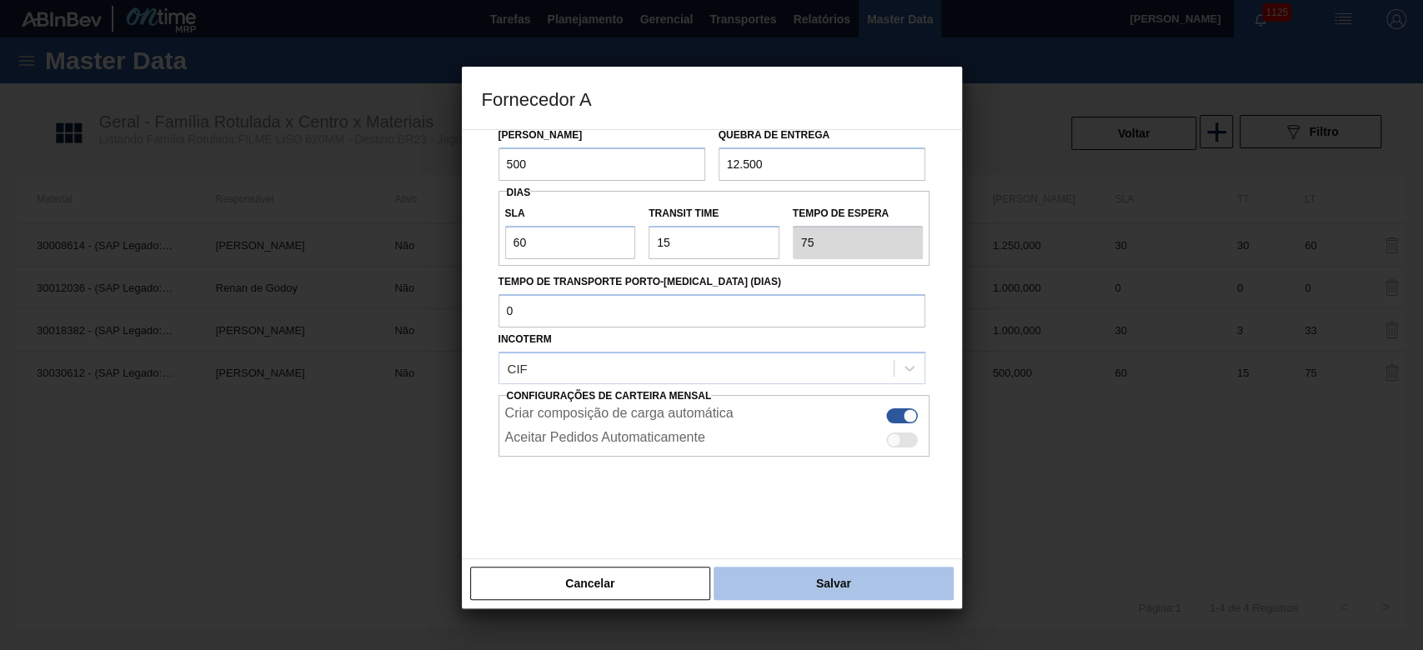
type input "12.500"
click at [782, 576] on button "Salvar" at bounding box center [833, 583] width 239 height 33
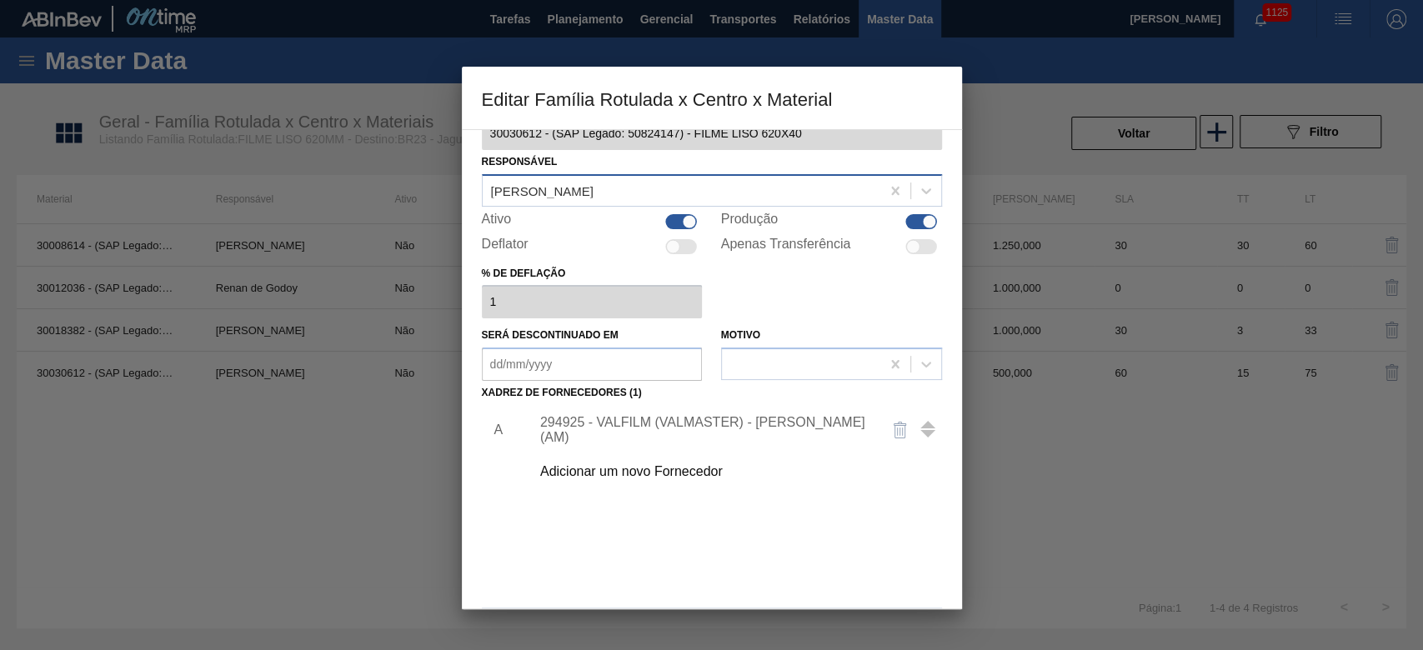
scroll to position [100, 0]
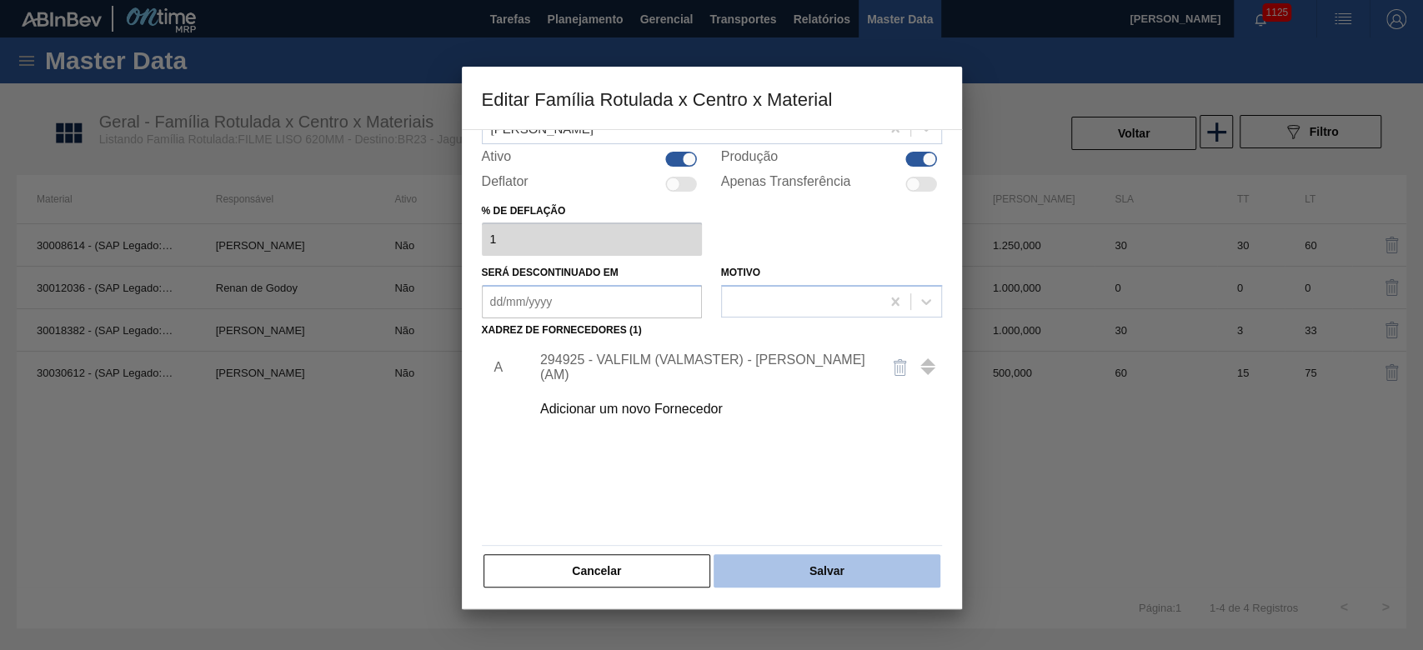
click at [836, 563] on button "Salvar" at bounding box center [827, 571] width 226 height 33
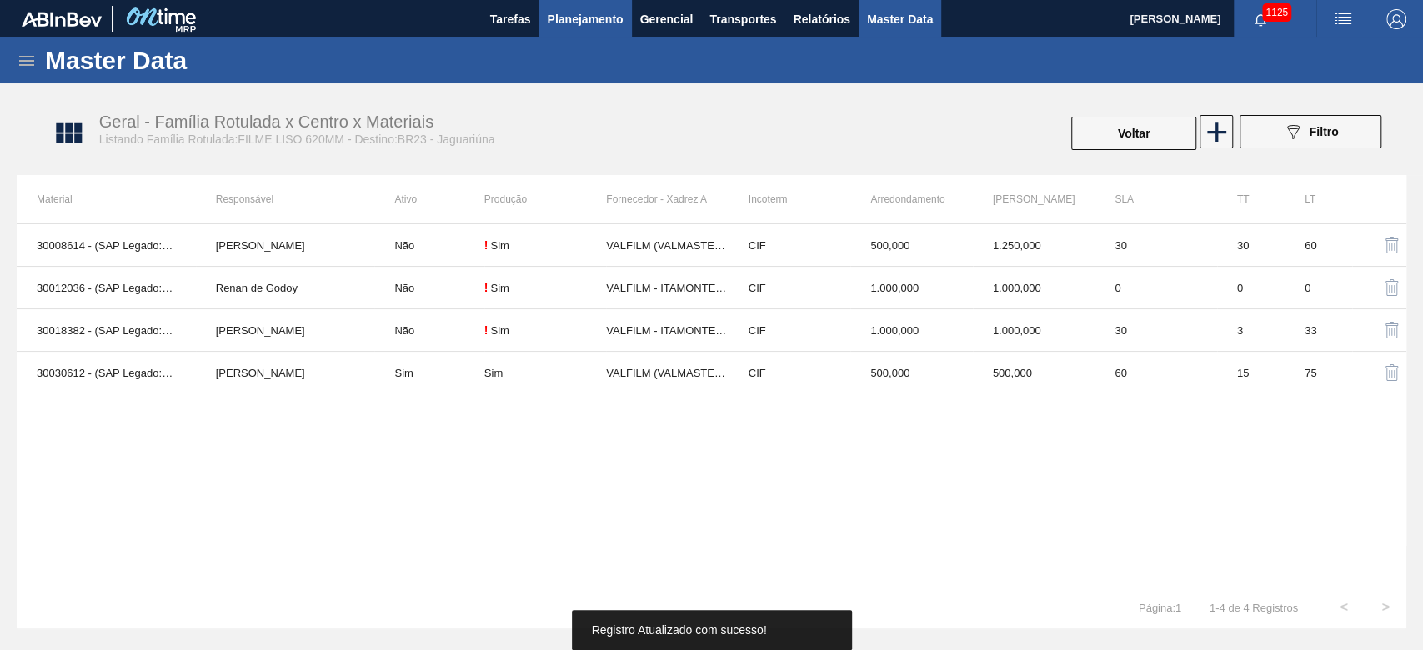
click at [567, 17] on span "Planejamento" at bounding box center [585, 19] width 76 height 20
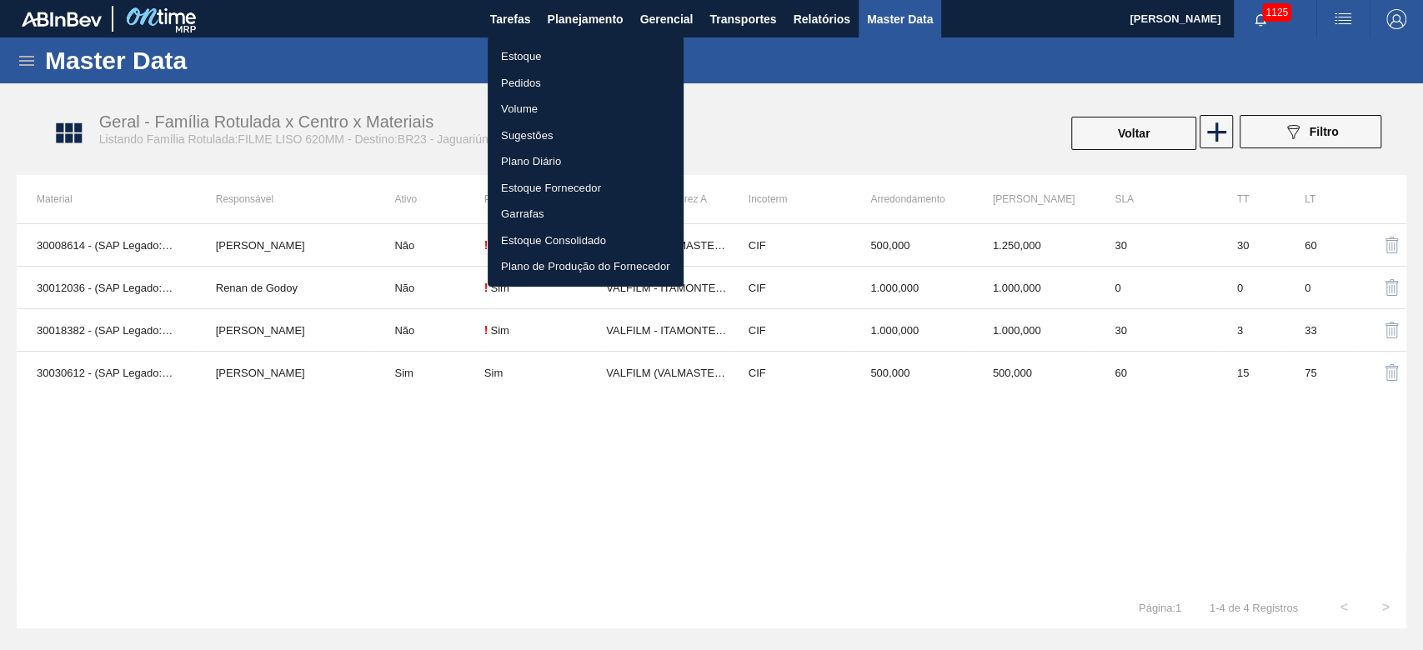
click at [539, 50] on li "Estoque" at bounding box center [586, 56] width 196 height 27
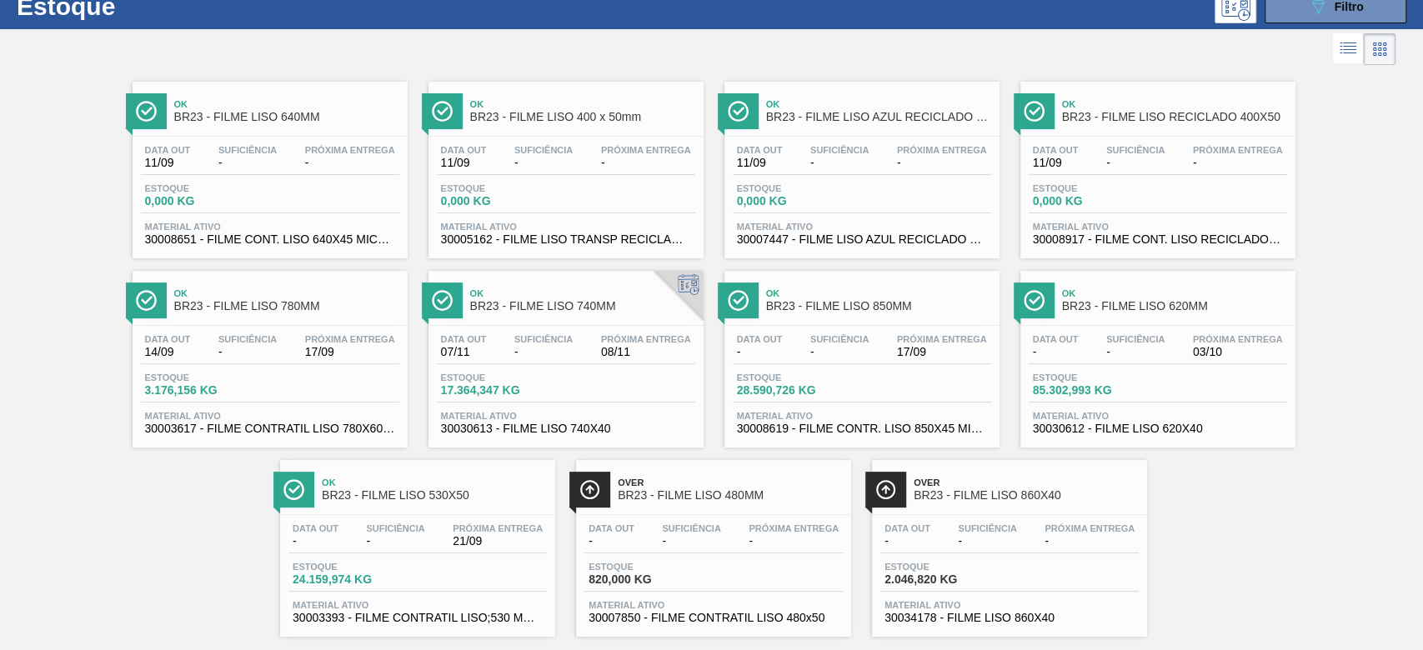
scroll to position [84, 0]
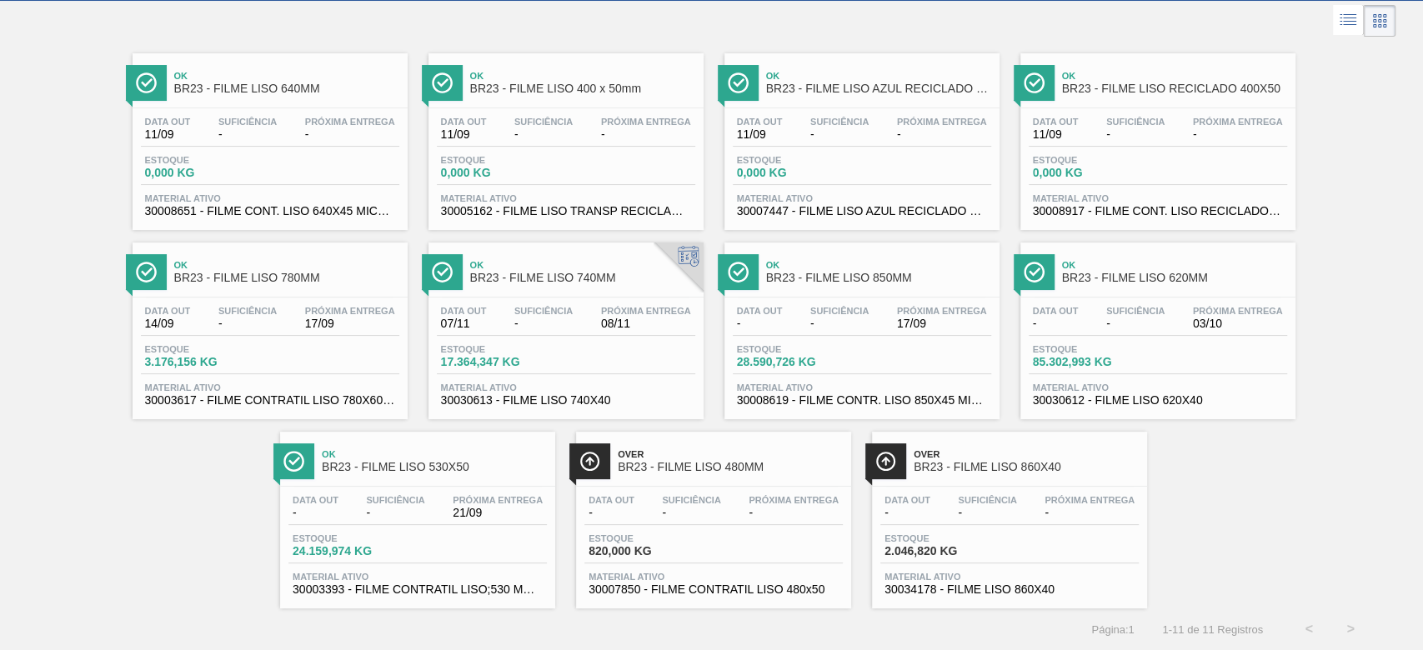
click at [807, 306] on div "Suficiência -" at bounding box center [839, 318] width 67 height 24
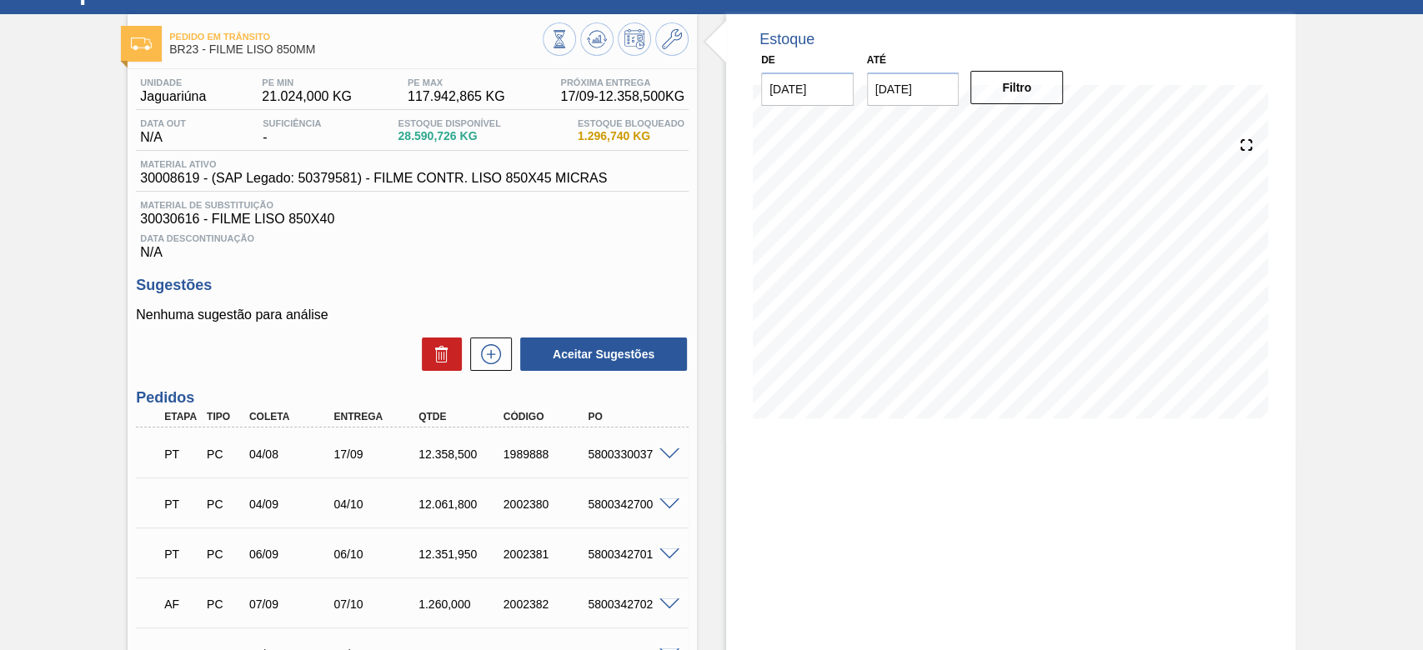
scroll to position [286, 0]
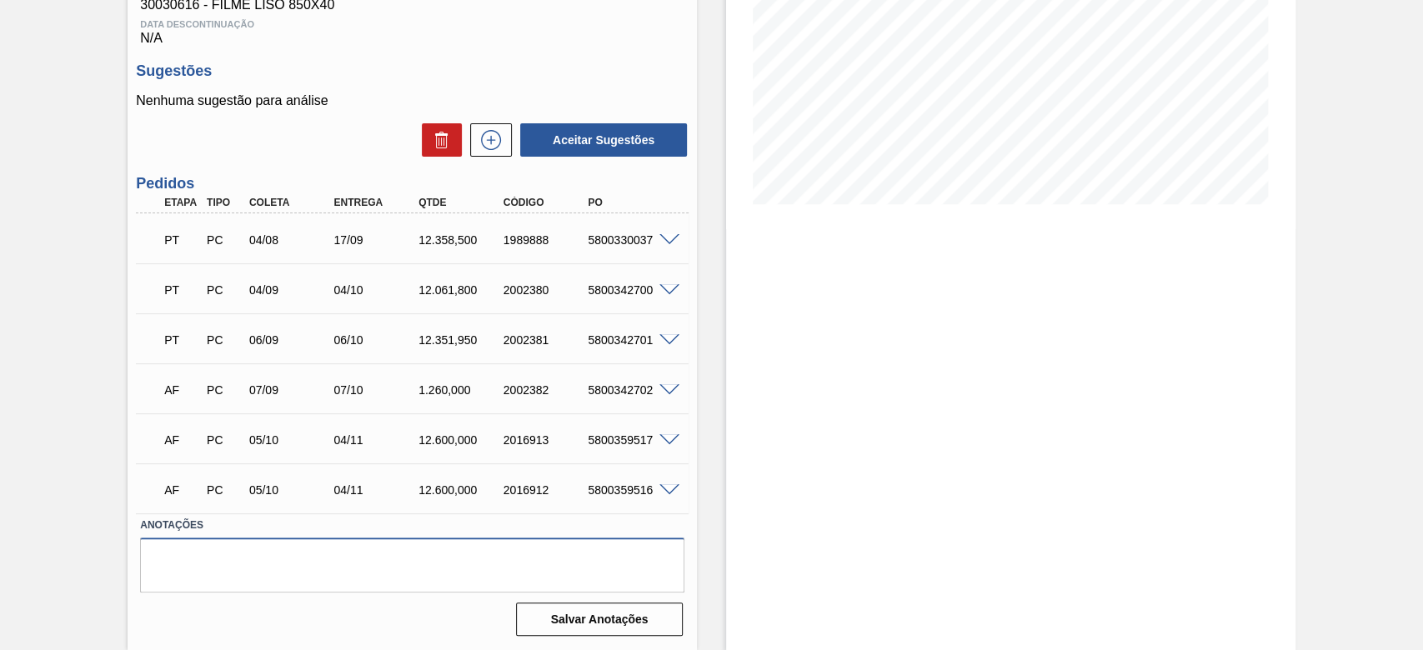
click at [203, 545] on textarea at bounding box center [412, 565] width 545 height 55
paste textarea "P1,5LT , P600ml e H2OH500ml"
click at [145, 557] on textarea "P1,5LT , P600ml e H2OH500ml" at bounding box center [412, 565] width 545 height 55
click at [481, 566] on textarea "homologado 860x40 para P1,5LT , P600ml e H2OH500ml" at bounding box center [412, 565] width 545 height 55
click at [475, 557] on textarea "homologado 860x40 para P1,5LT , P600ml e H2OH500ml" at bounding box center [412, 565] width 545 height 55
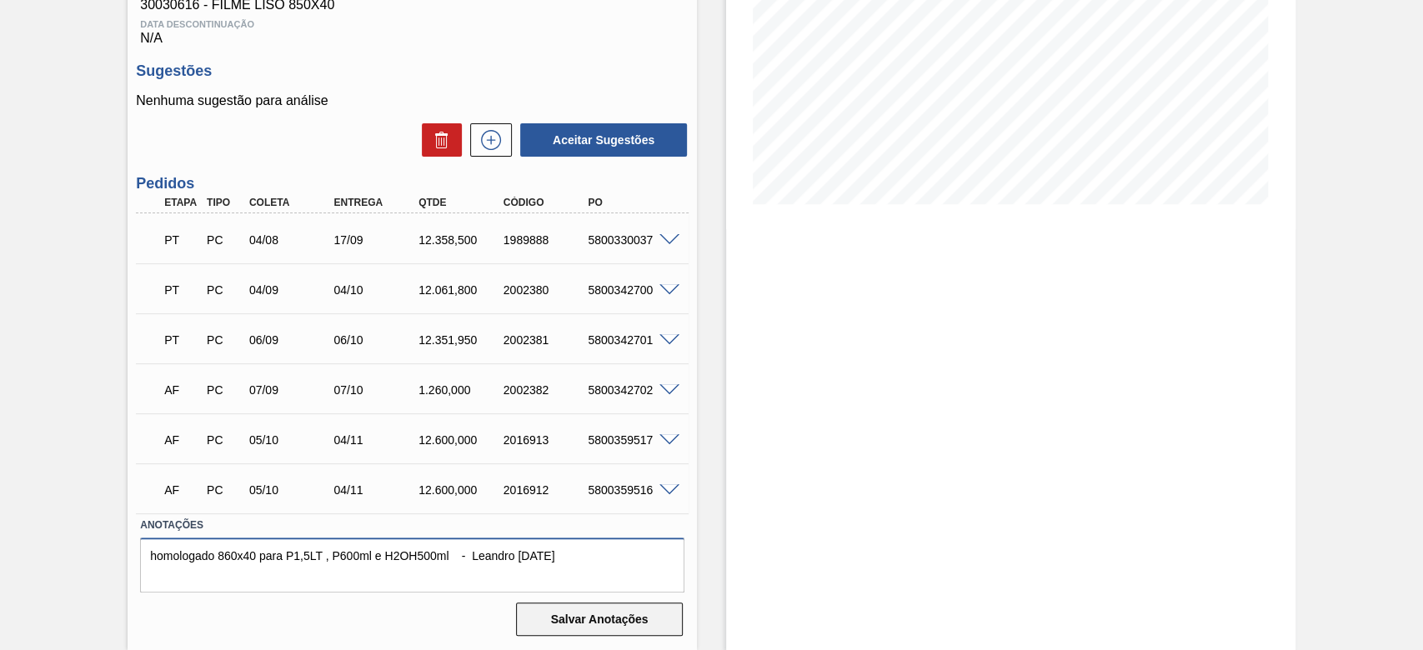
type textarea "homologado 860x40 para P1,5LT , P600ml e H2OH500ml - Leandro [DATE]"
click at [640, 631] on button "Salvar Anotações" at bounding box center [599, 619] width 167 height 33
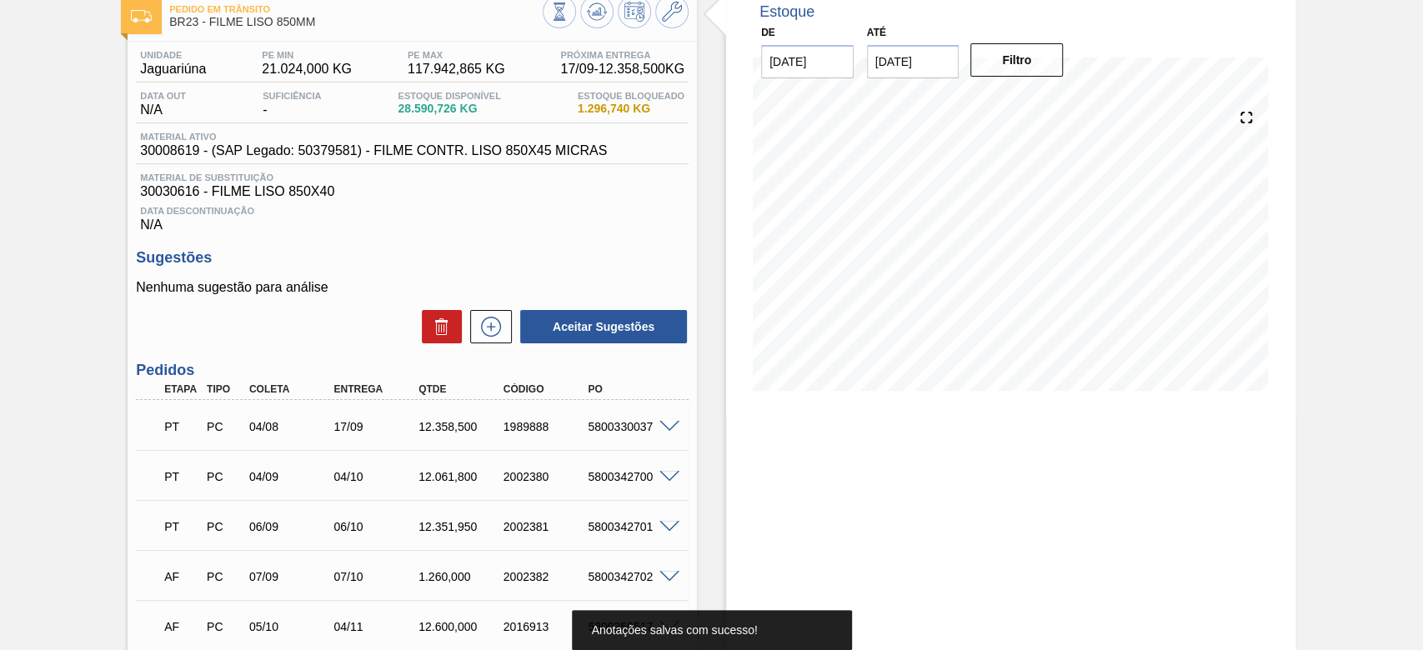
scroll to position [0, 0]
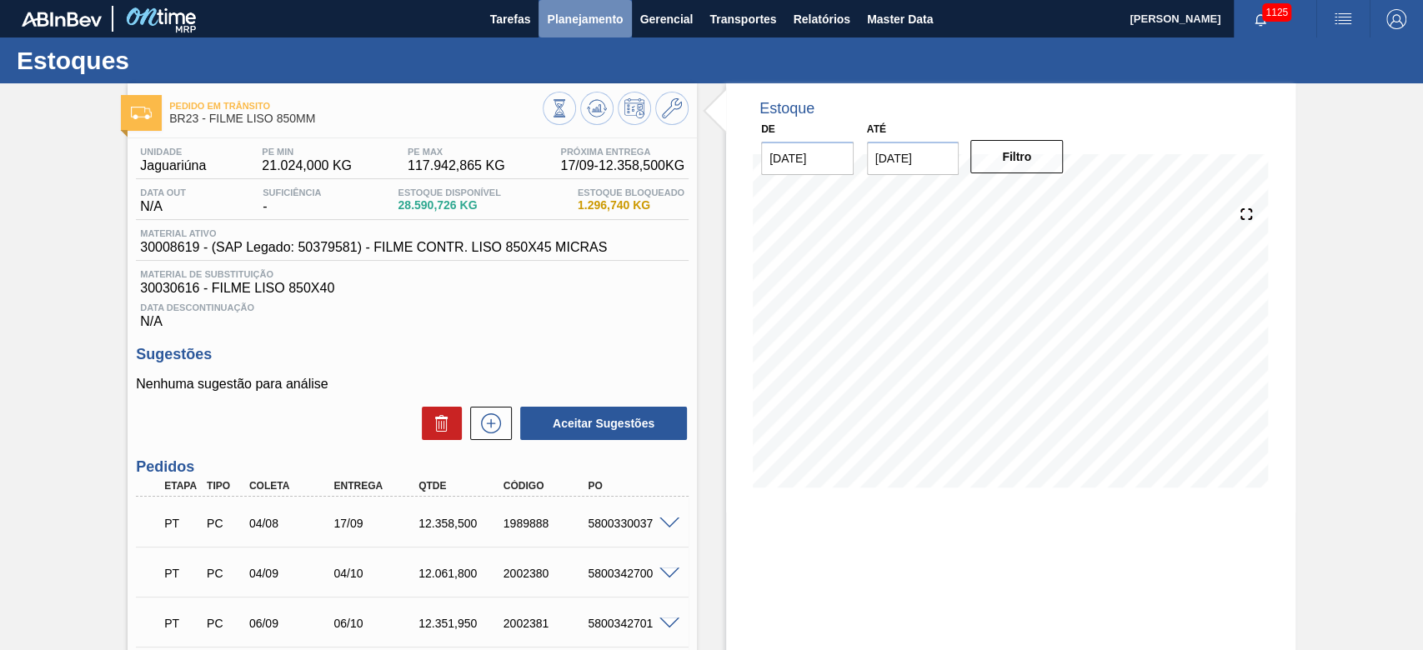
click at [574, 23] on span "Planejamento" at bounding box center [585, 19] width 76 height 20
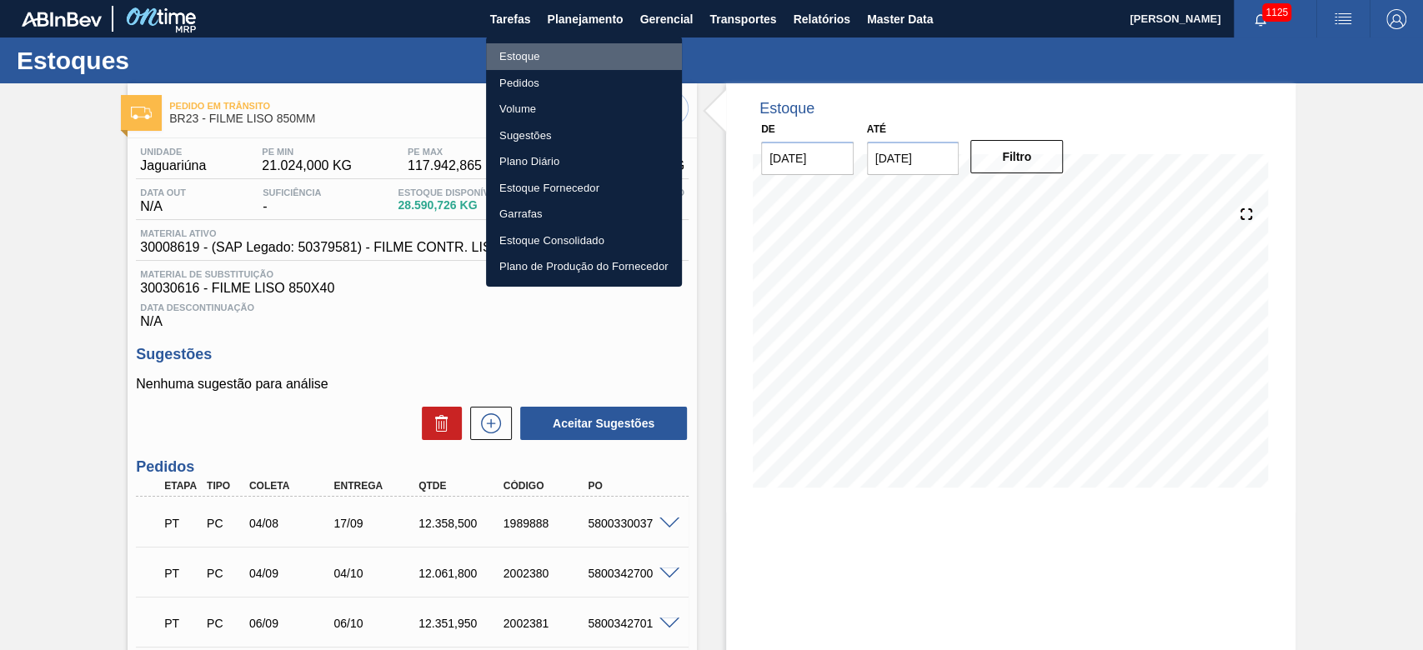
click at [522, 56] on li "Estoque" at bounding box center [584, 56] width 196 height 27
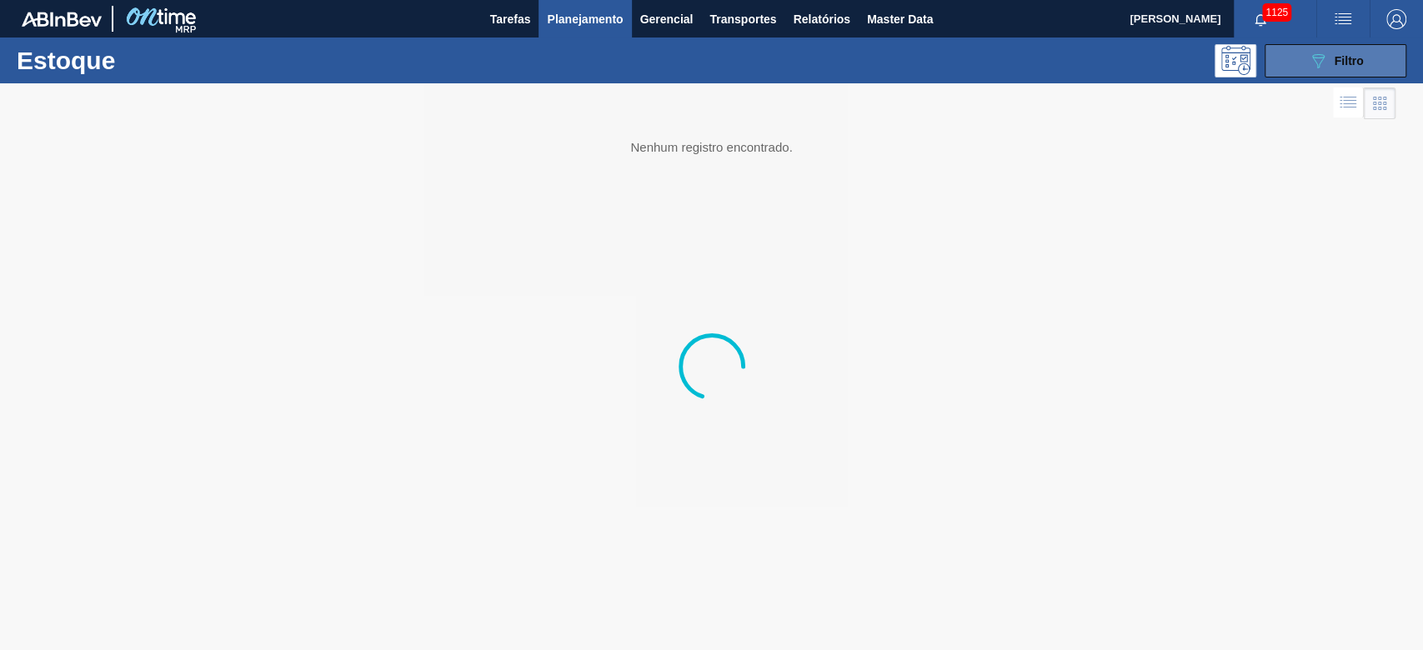
click at [1328, 59] on icon "089F7B8B-B2A5-4AFE-B5C0-19BA573D28AC" at bounding box center [1318, 61] width 20 height 20
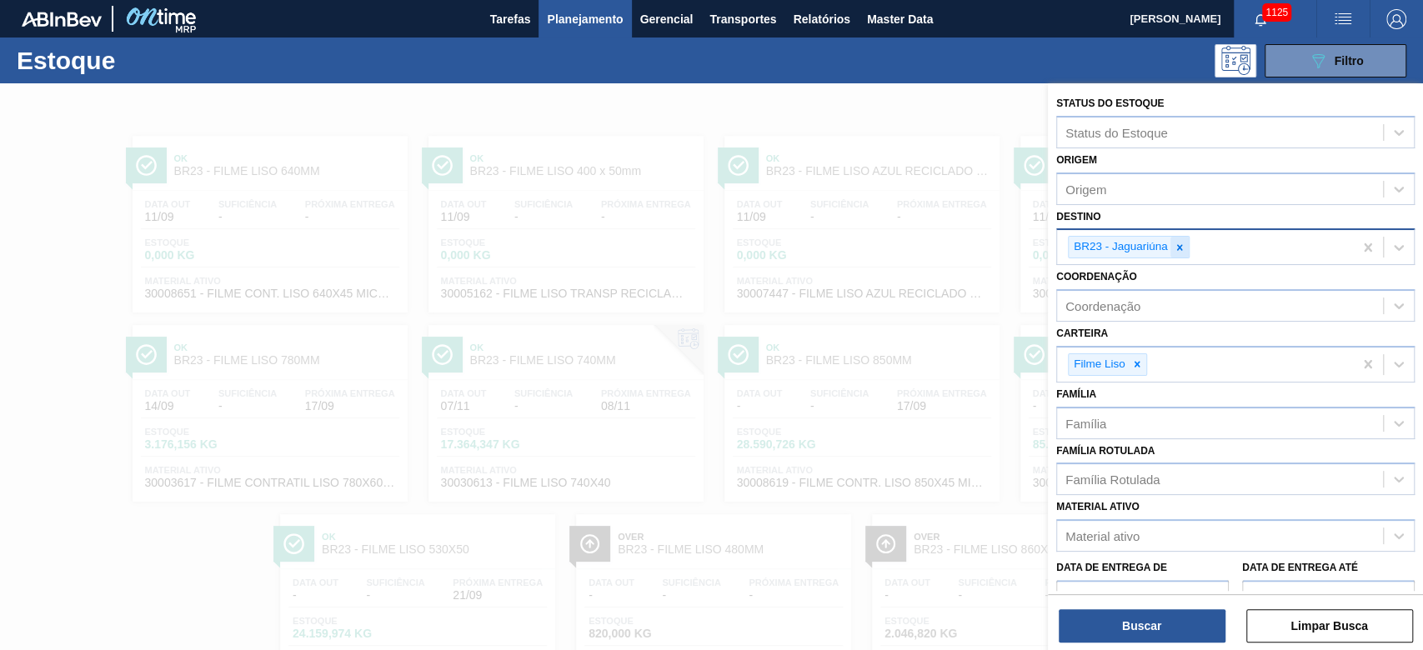
click at [1185, 245] on div at bounding box center [1180, 247] width 18 height 21
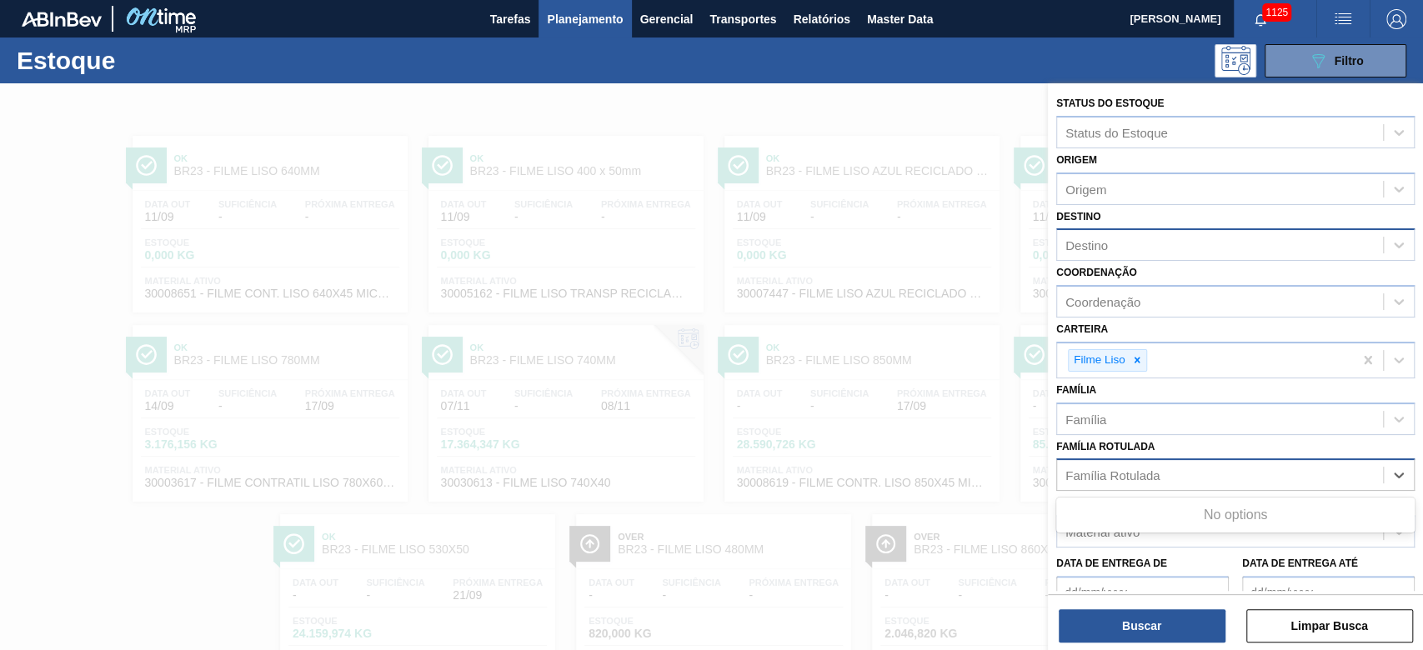
click at [1120, 474] on div "Família Rotulada" at bounding box center [1113, 476] width 94 height 14
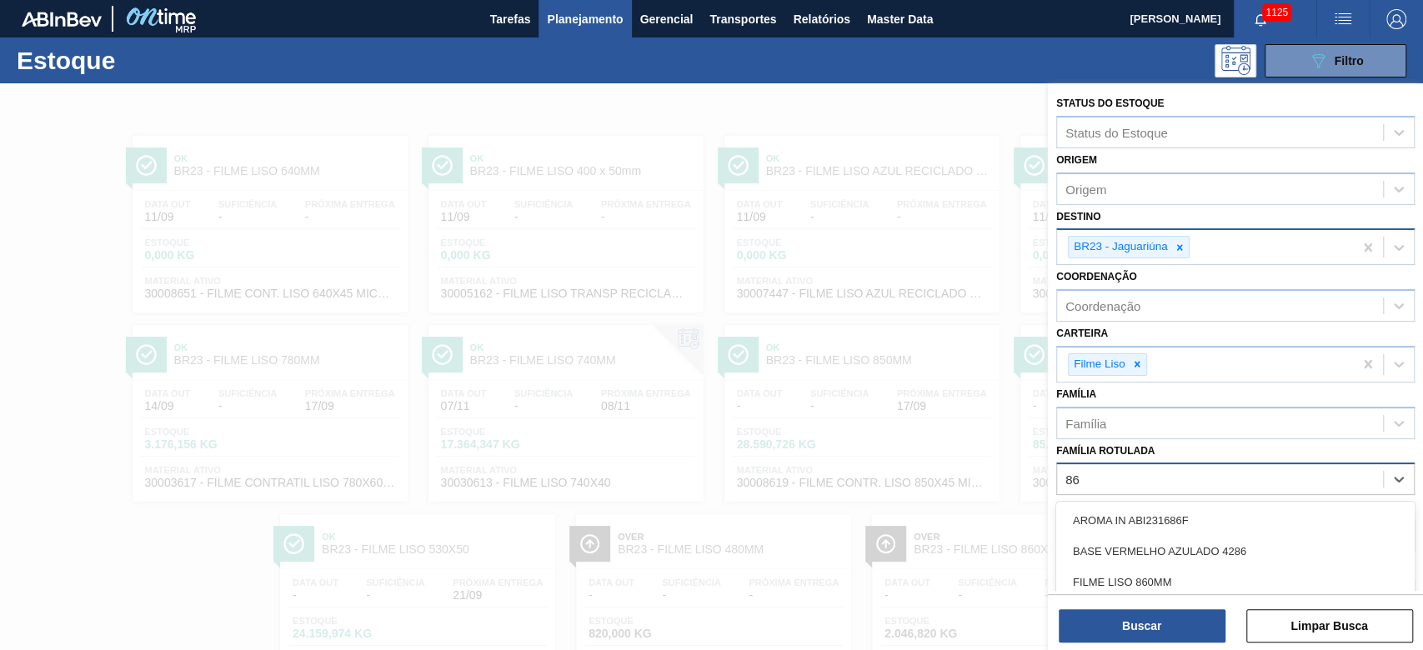
type Rotulada "860"
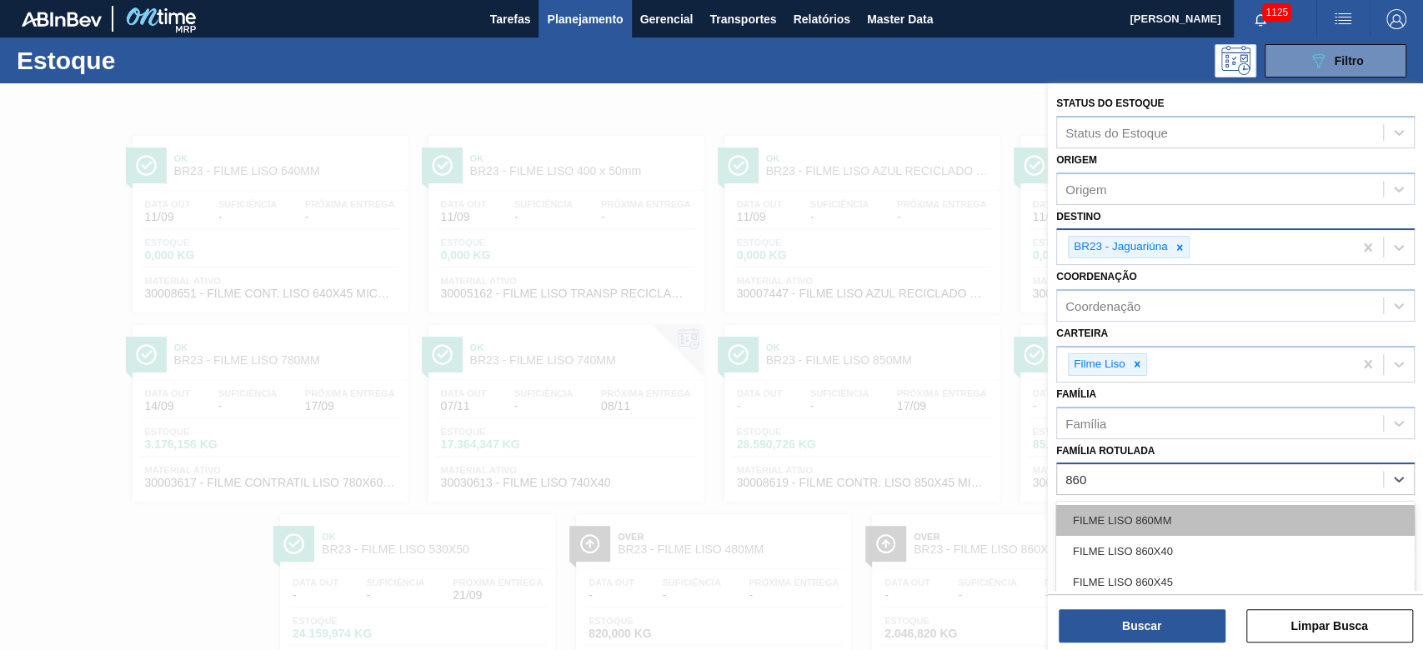
click at [1148, 510] on div "FILME LISO 860MM" at bounding box center [1236, 520] width 359 height 31
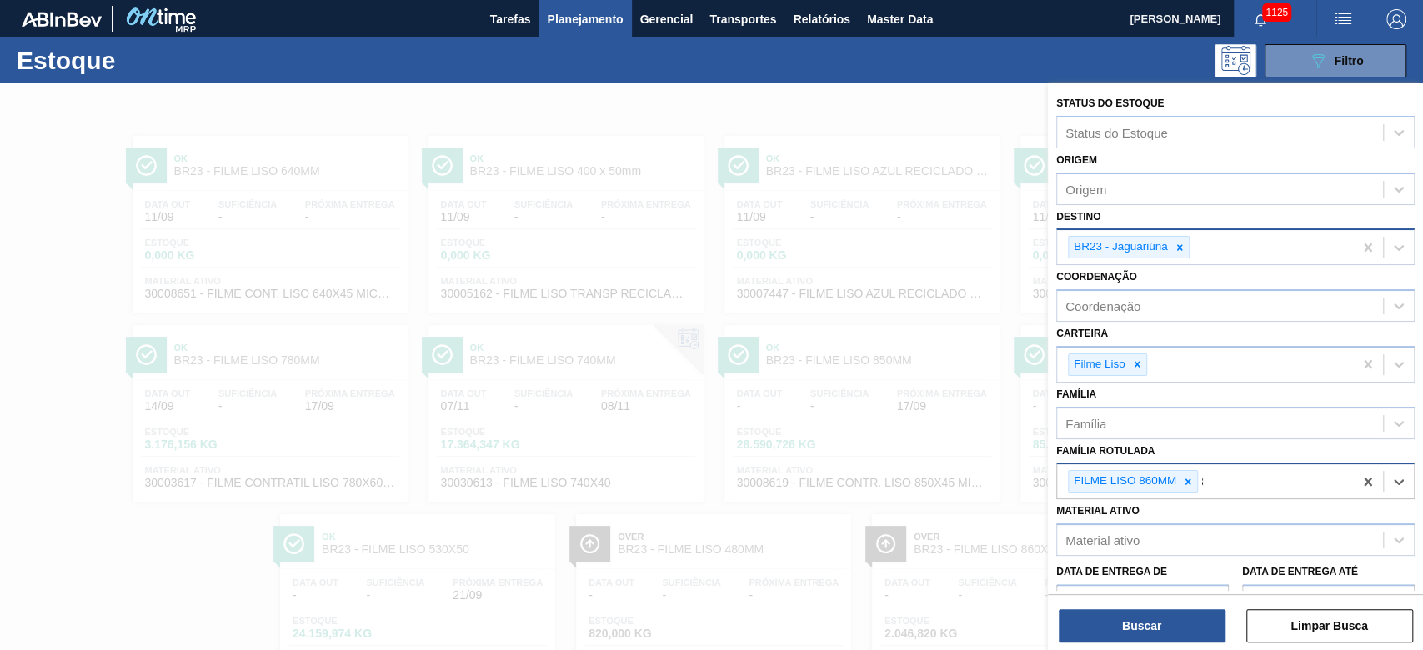
scroll to position [84, 0]
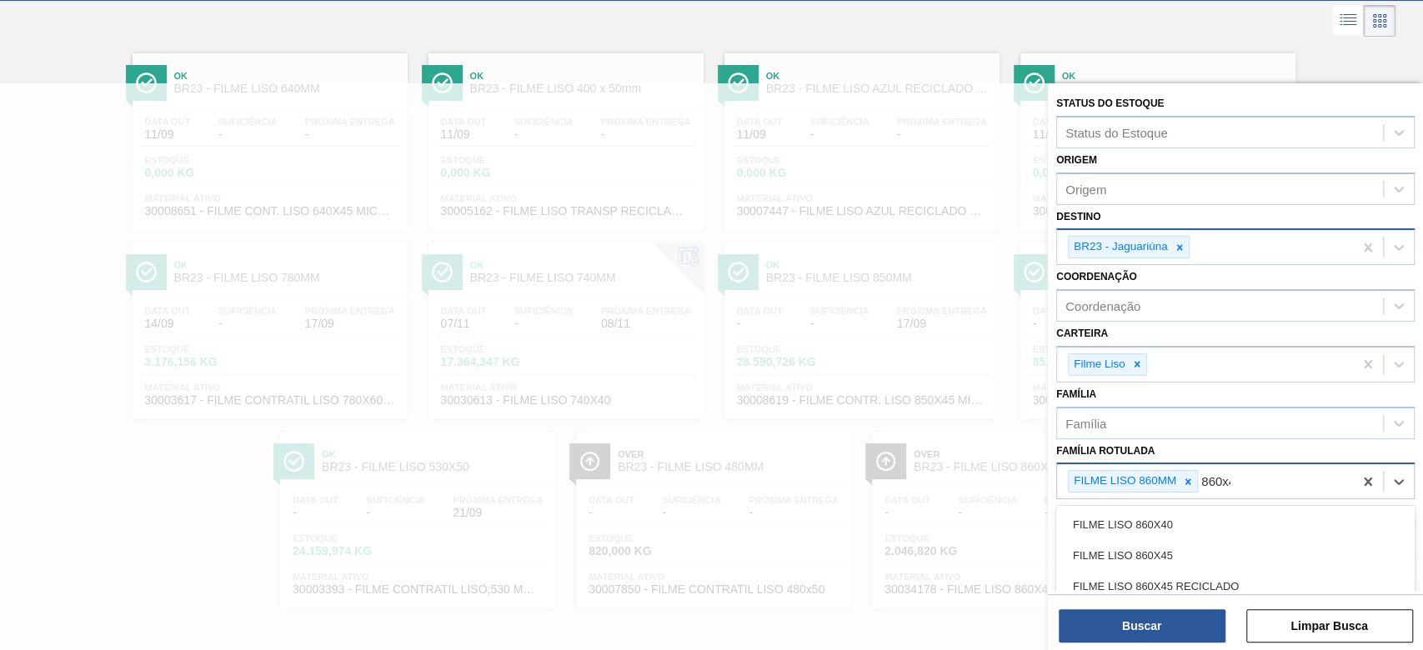
type Rotulada "860x40"
click at [1148, 510] on div "FILME LISO 860X40" at bounding box center [1236, 525] width 359 height 31
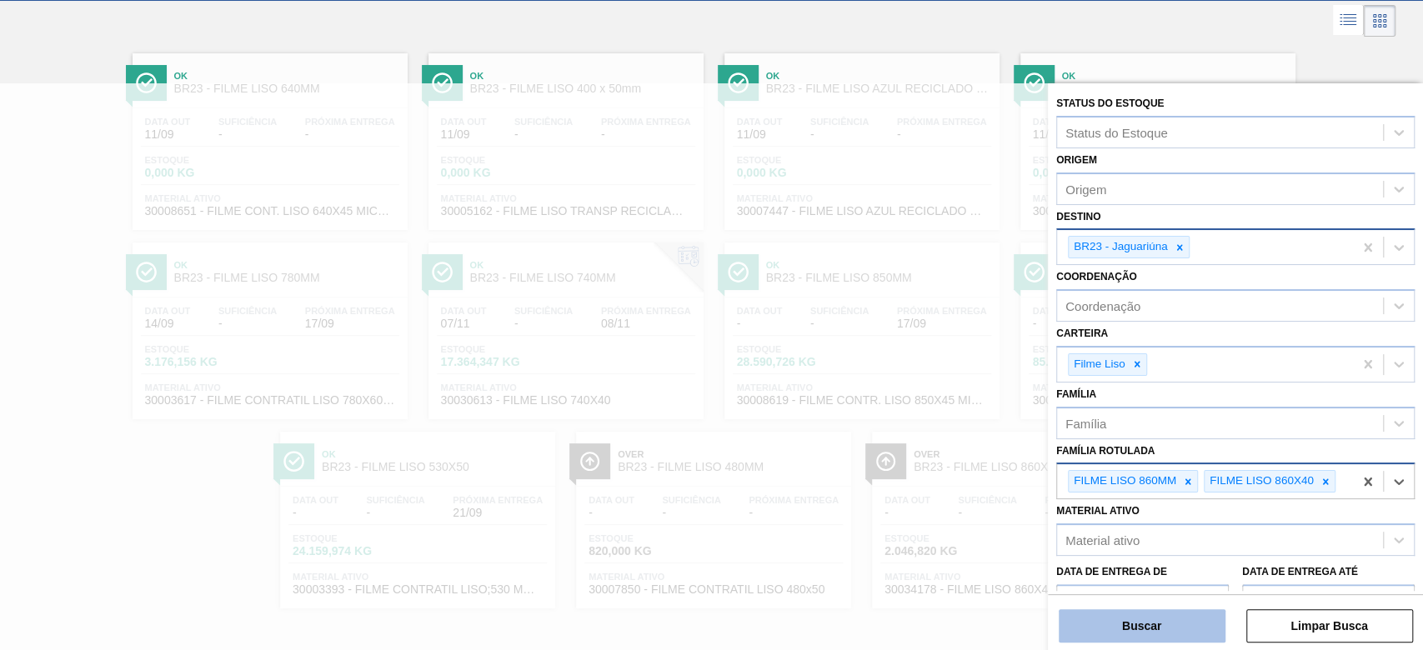
click at [1147, 640] on button "Buscar" at bounding box center [1142, 626] width 167 height 33
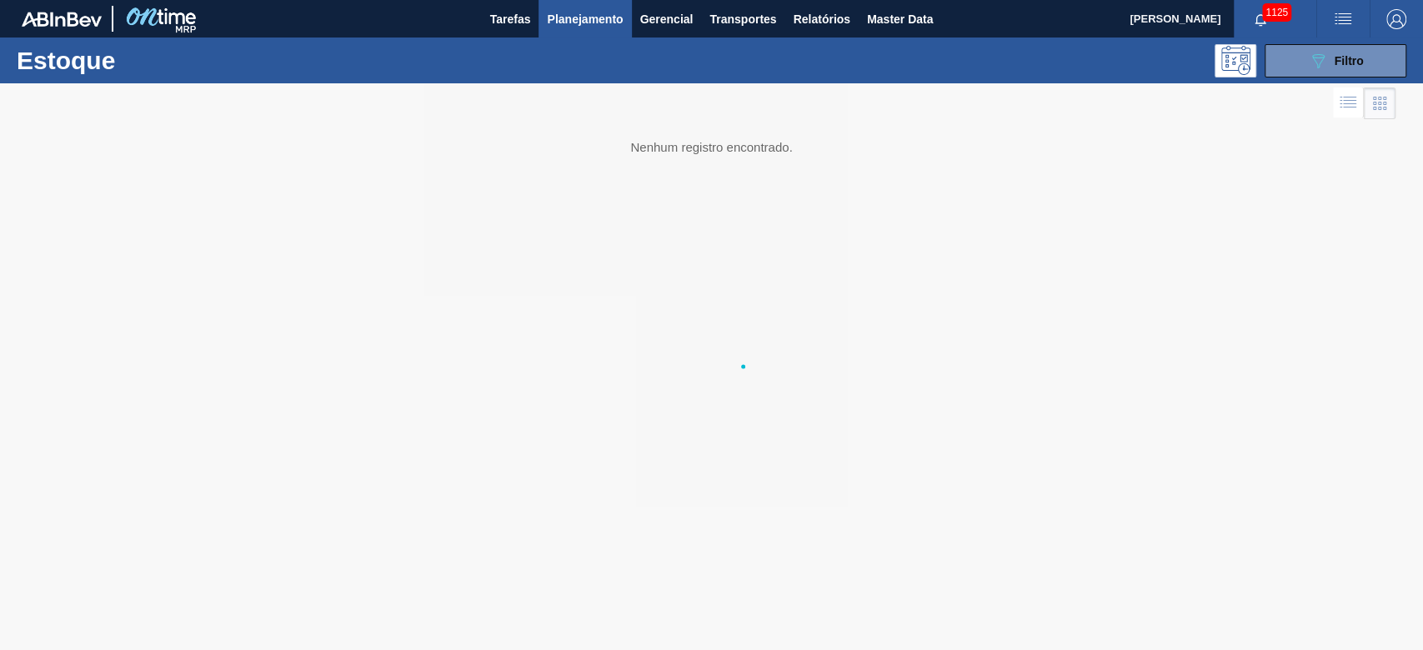
scroll to position [0, 0]
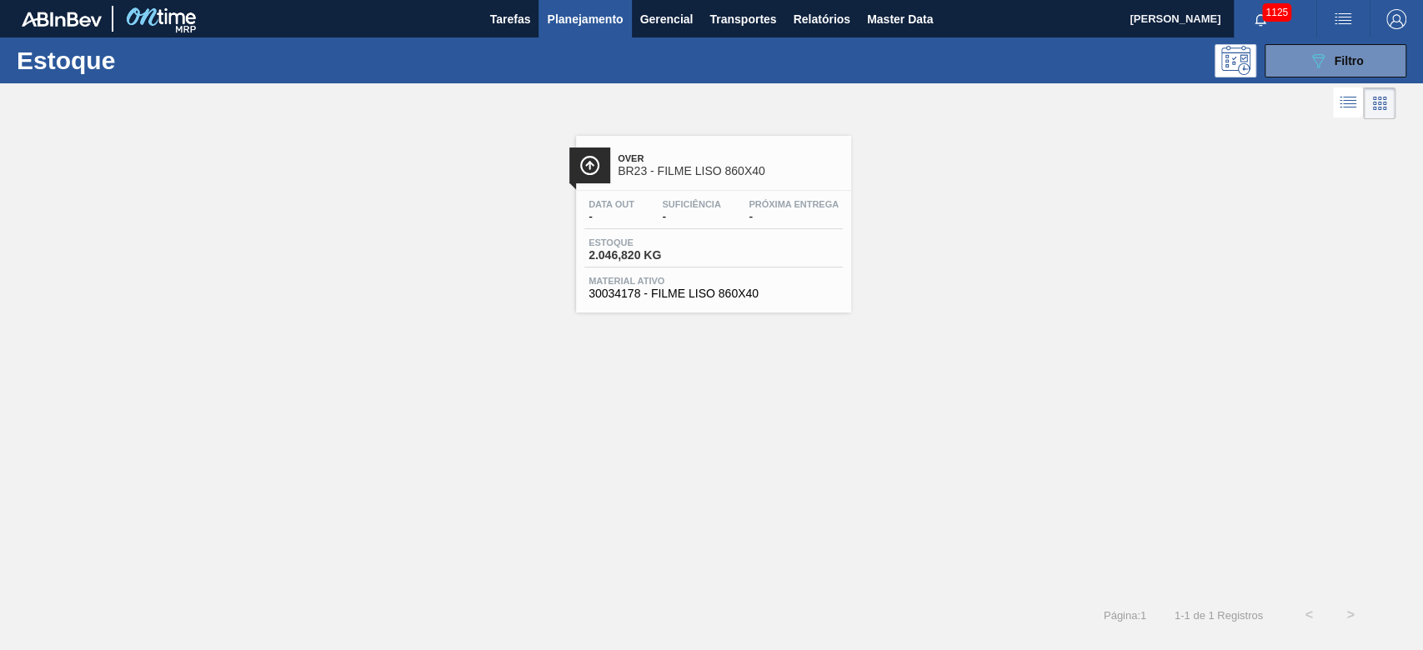
click at [665, 235] on div "Data out - Suficiência - Próxima Entrega - Estoque 2.046,820 KG Material ativo …" at bounding box center [713, 247] width 275 height 113
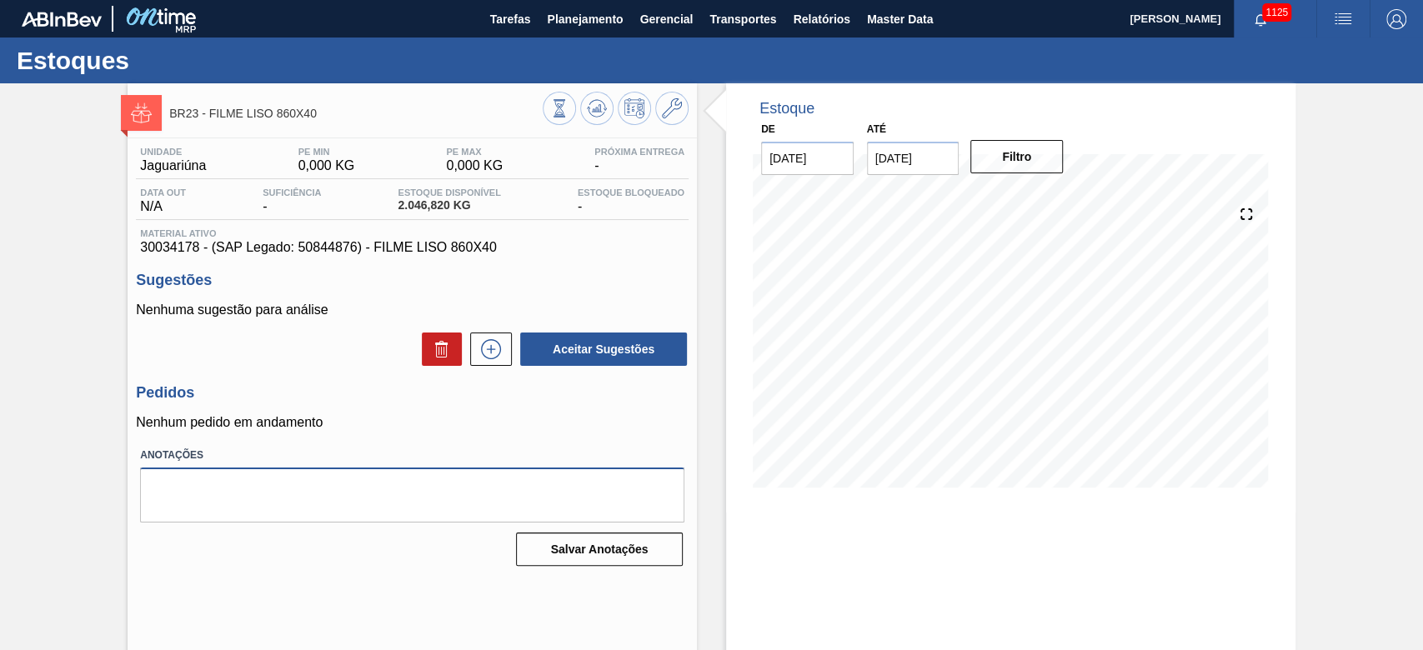
click at [183, 487] on textarea at bounding box center [412, 495] width 545 height 55
paste textarea "P1,5LT , P600ml e H2OH500ml"
click at [151, 488] on textarea "P1,5LT , P600ml e H2OH500ml" at bounding box center [412, 495] width 545 height 55
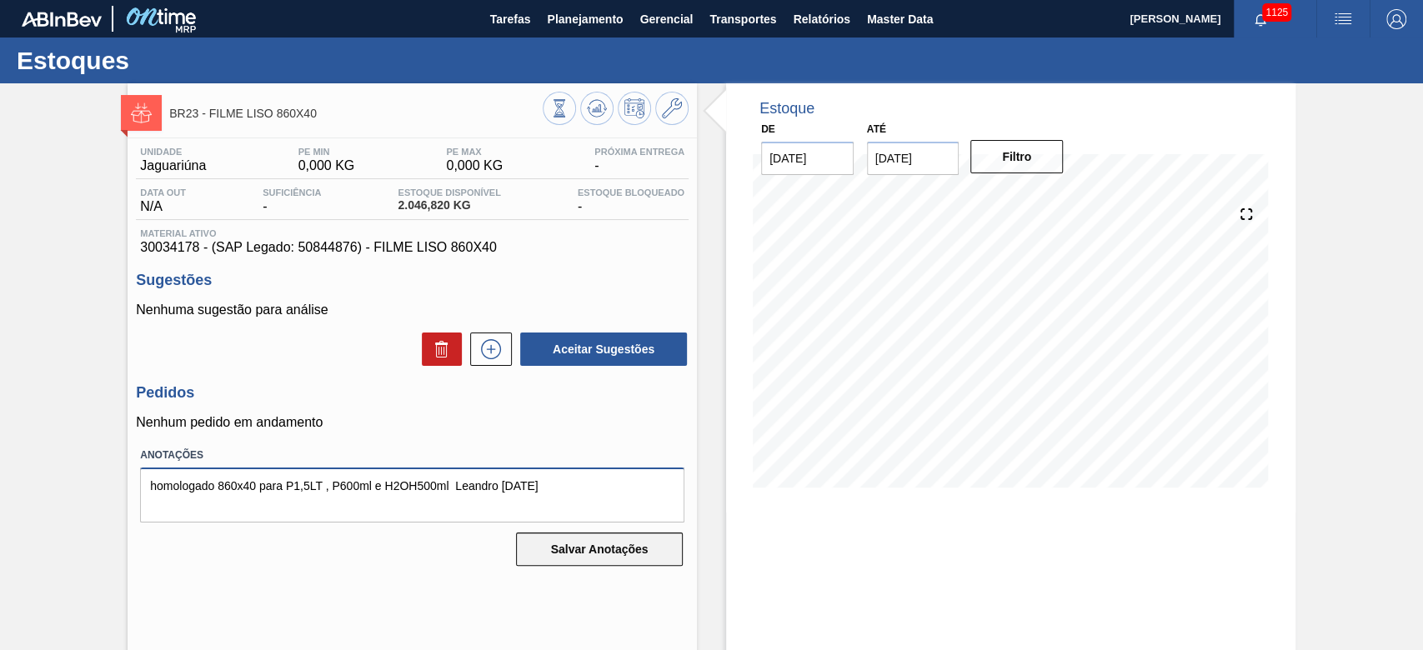
type textarea "homologado 860x40 para P1,5LT , P600ml e H2OH500ml Leandro [DATE]"
click at [604, 548] on button "Salvar Anotações" at bounding box center [599, 549] width 167 height 33
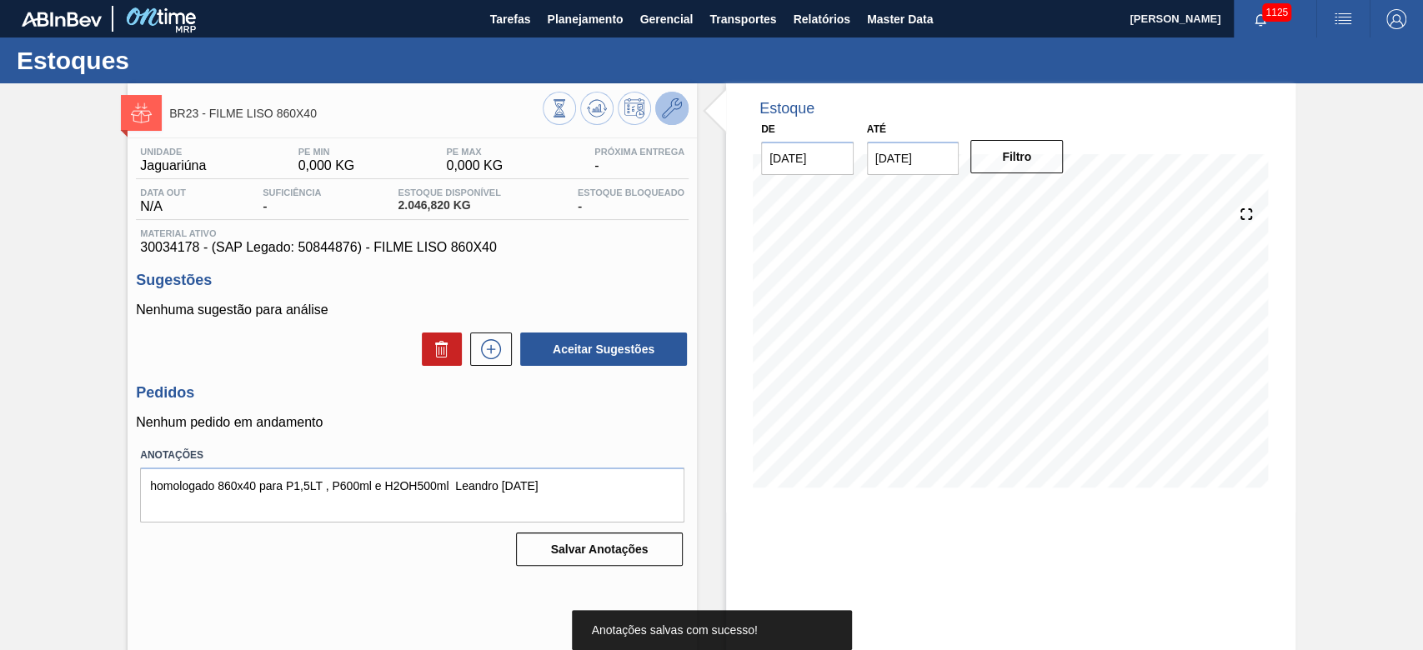
click at [662, 115] on icon at bounding box center [672, 108] width 20 height 20
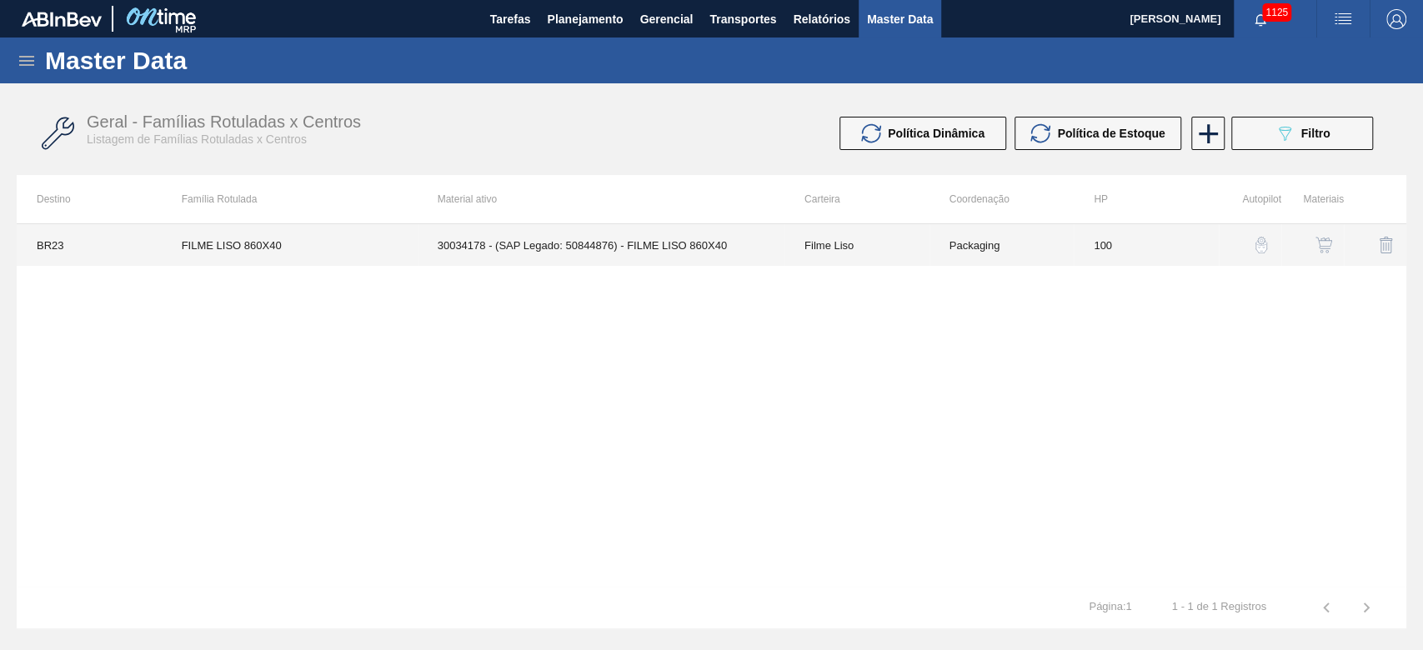
click at [1057, 241] on td "Packaging" at bounding box center [1002, 245] width 145 height 42
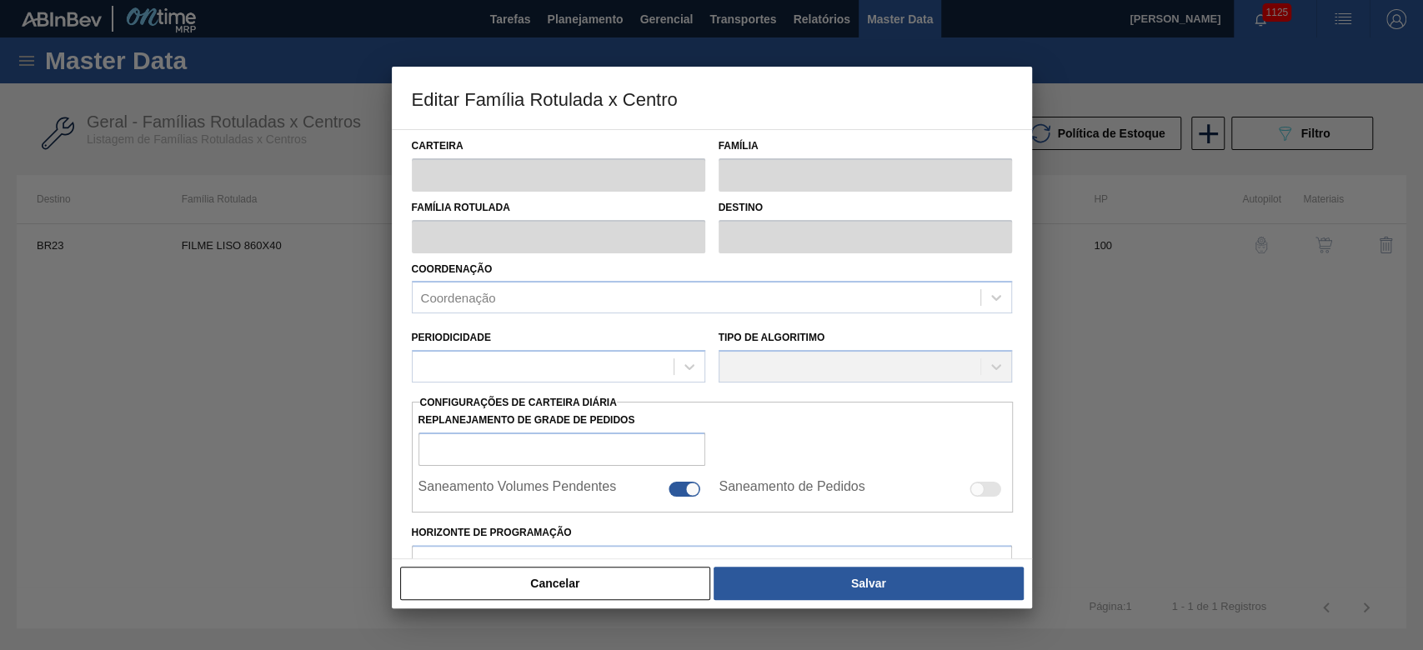
type input "Filme Liso"
type input "FILME LISO 860X40"
type input "BR23 - Jaguariúna"
type input "100"
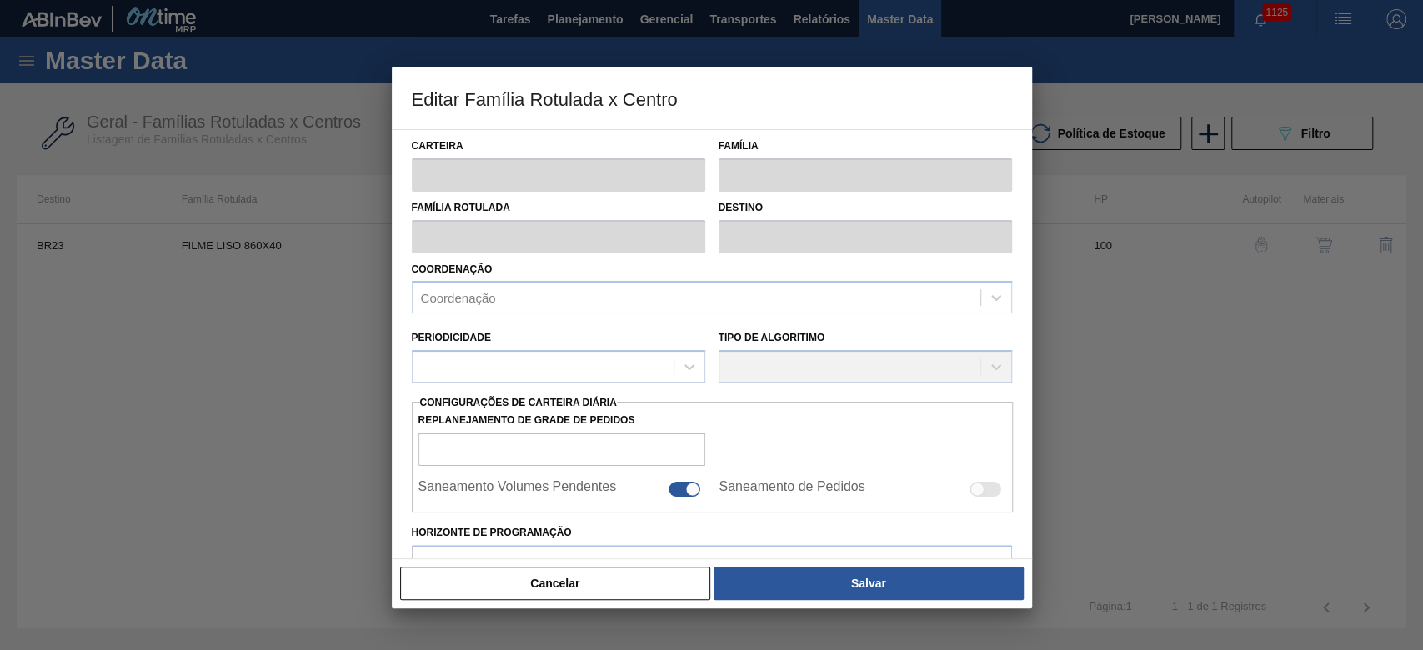
type input "0"
type input "100"
type input "0,000"
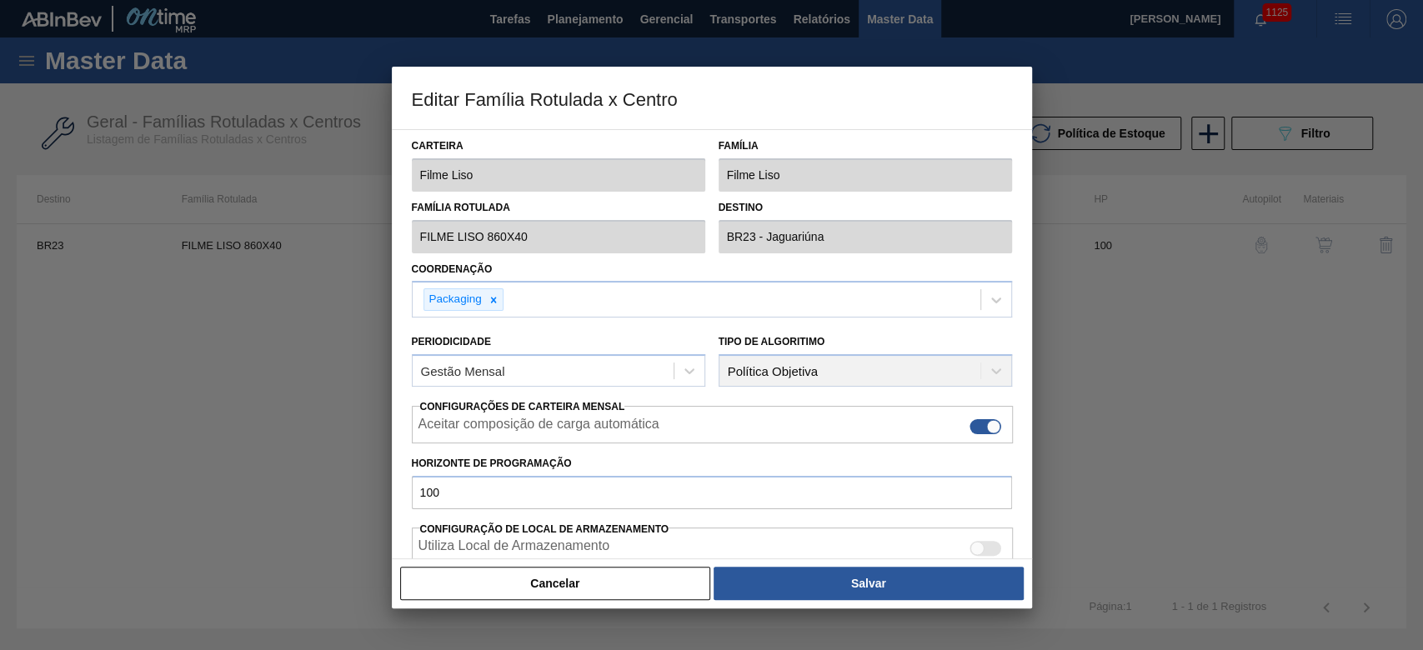
scroll to position [334, 0]
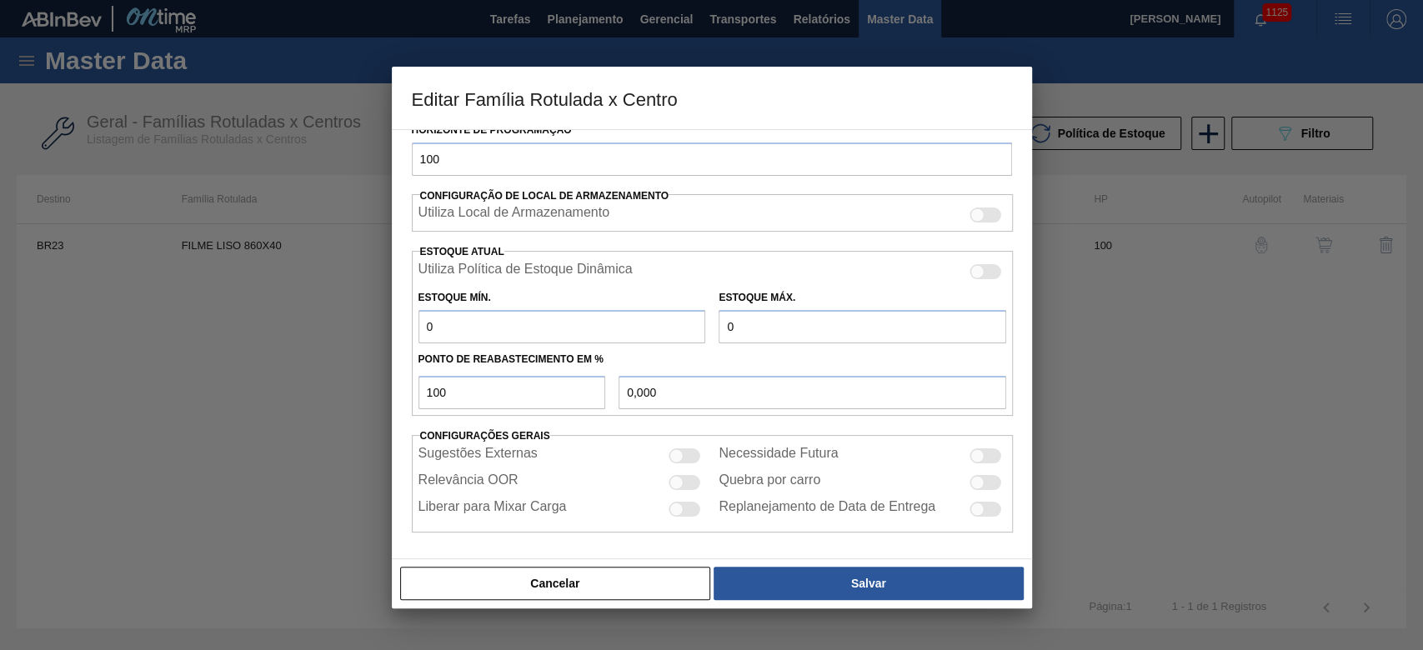
click at [680, 450] on div at bounding box center [677, 456] width 14 height 14
checkbox input "true"
click at [675, 479] on div at bounding box center [677, 482] width 14 height 14
checkbox input "true"
click at [685, 506] on div at bounding box center [686, 509] width 32 height 15
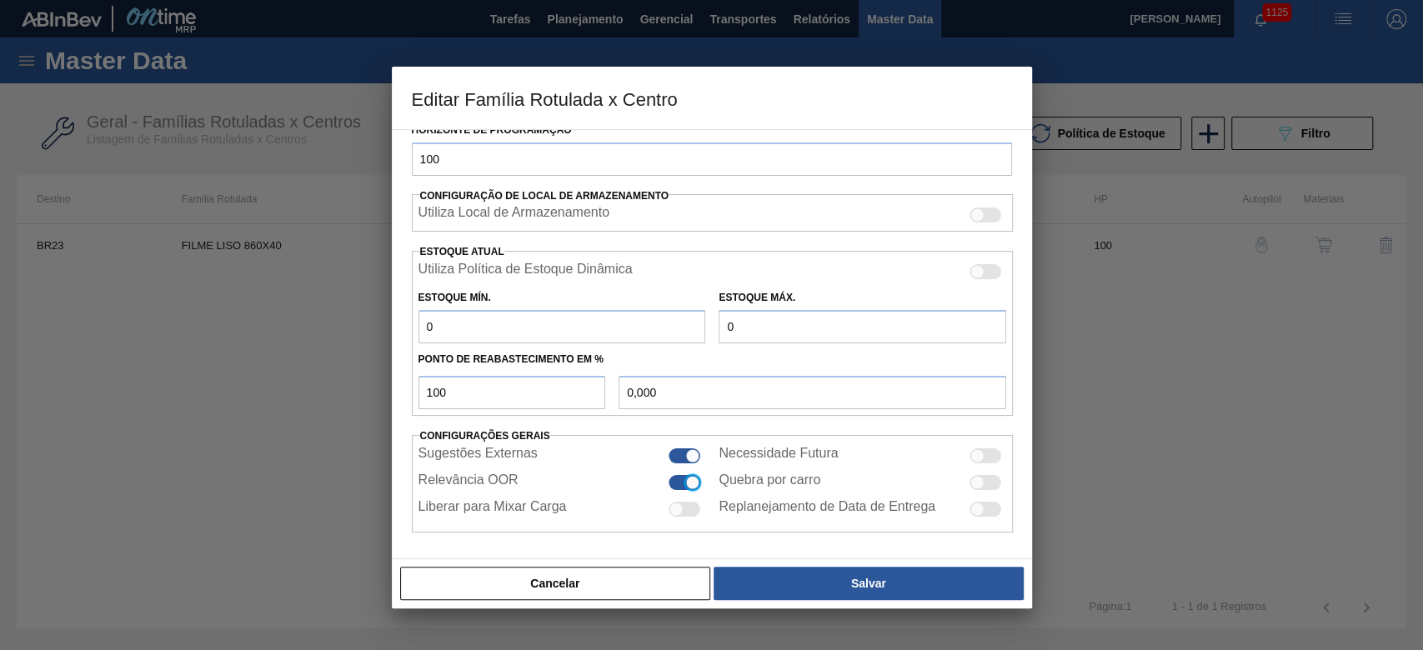
checkbox input "true"
click at [981, 452] on div at bounding box center [986, 456] width 32 height 15
checkbox input "true"
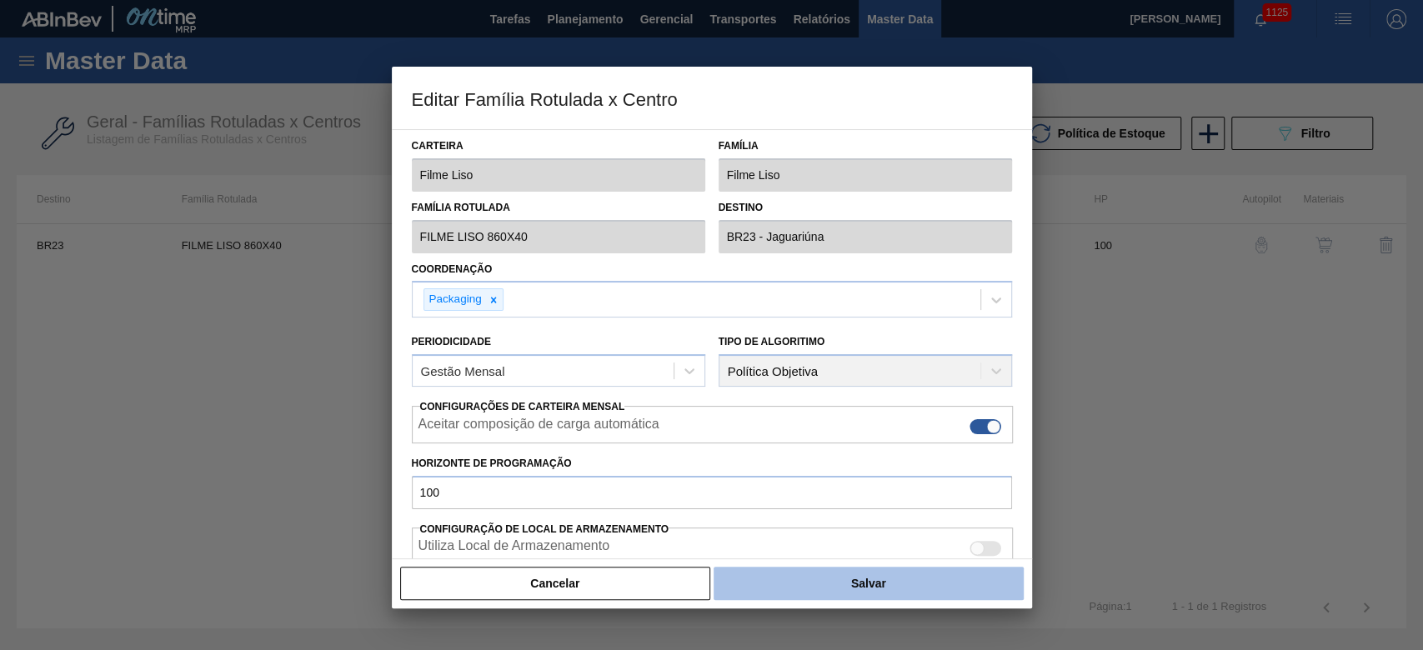
click at [880, 595] on button "Salvar" at bounding box center [868, 583] width 309 height 33
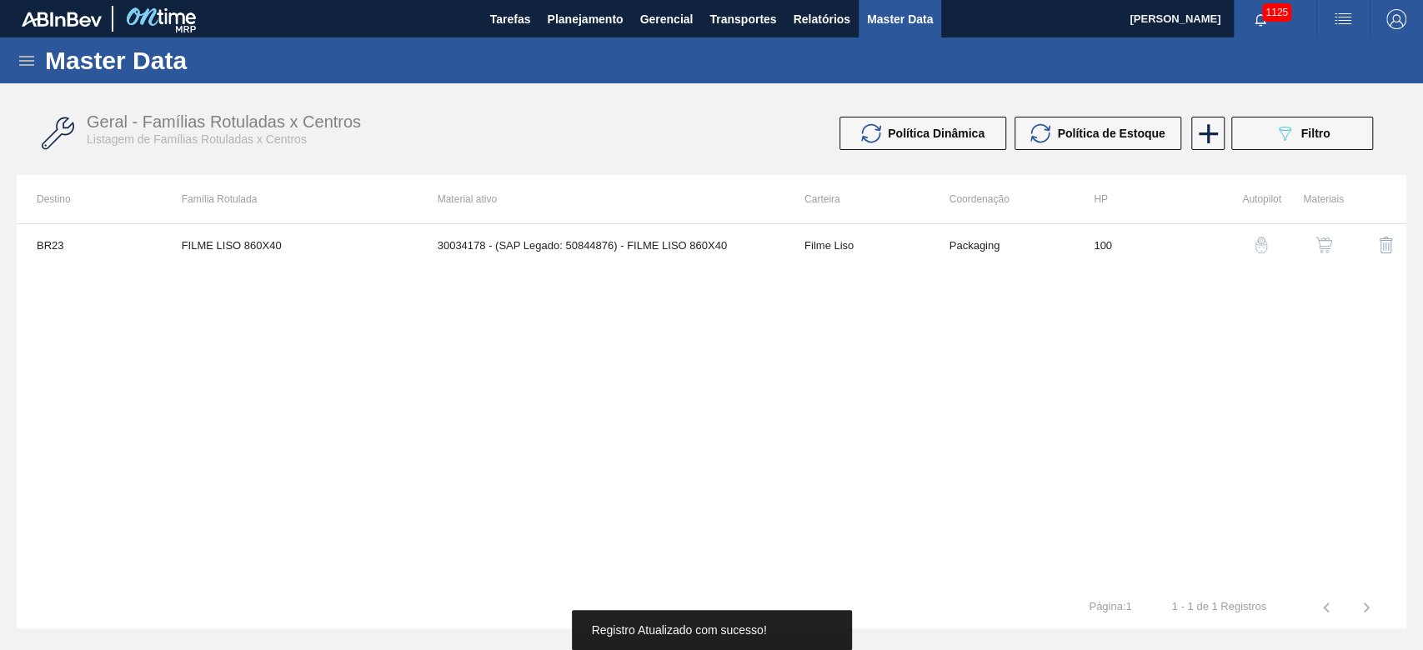
click at [1322, 250] on img "button" at bounding box center [1324, 245] width 17 height 17
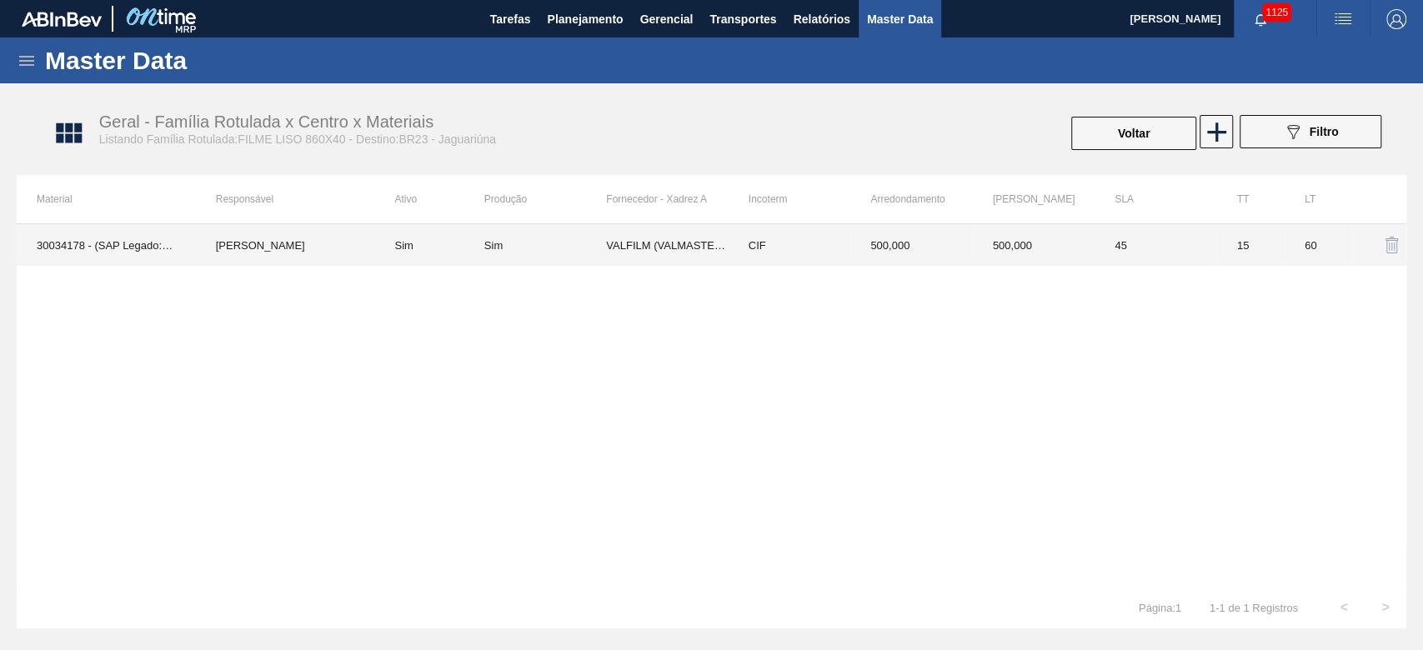
click at [267, 240] on td "[PERSON_NAME]" at bounding box center [285, 245] width 179 height 42
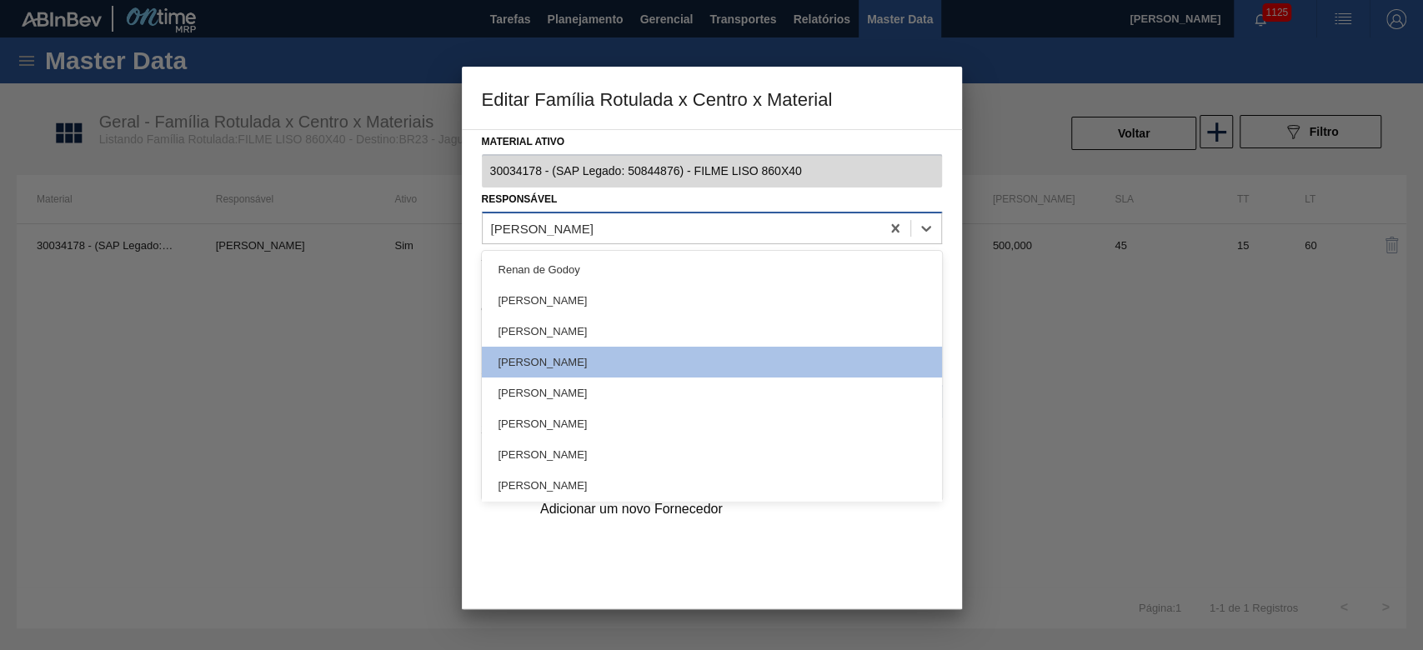
click at [533, 230] on div "[PERSON_NAME]" at bounding box center [542, 228] width 103 height 14
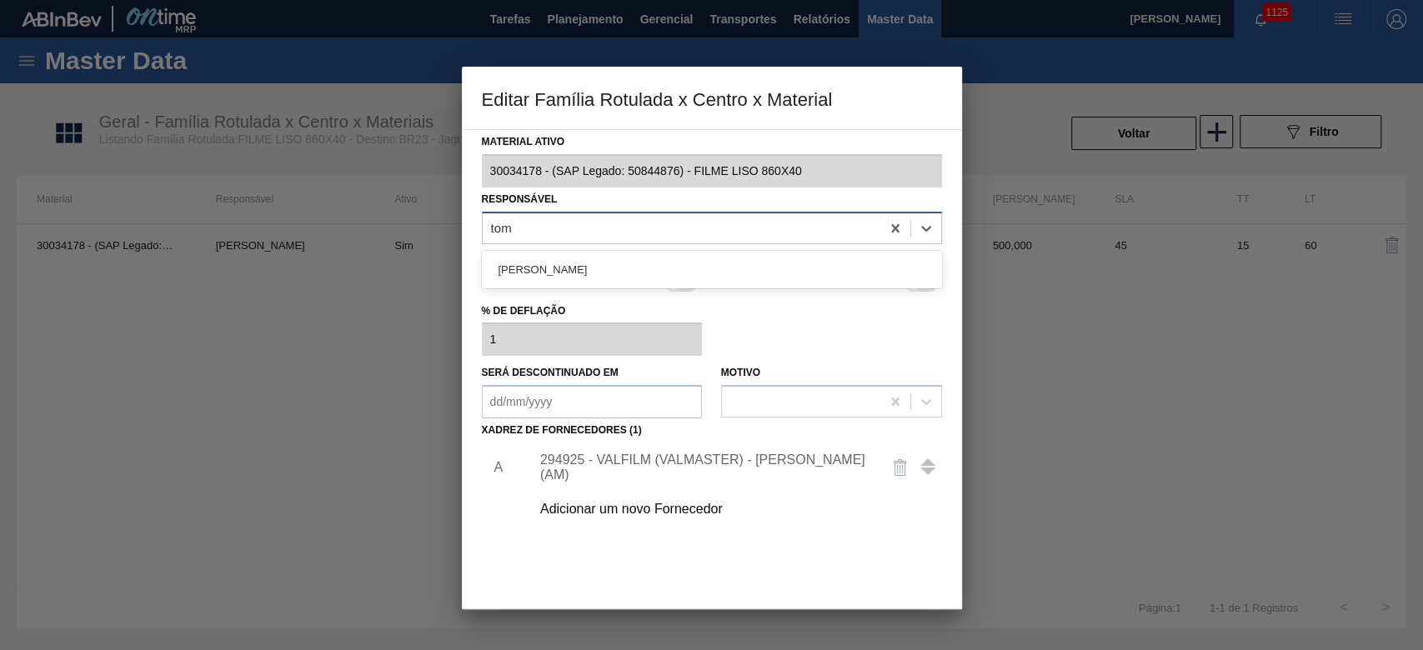
type input "toma"
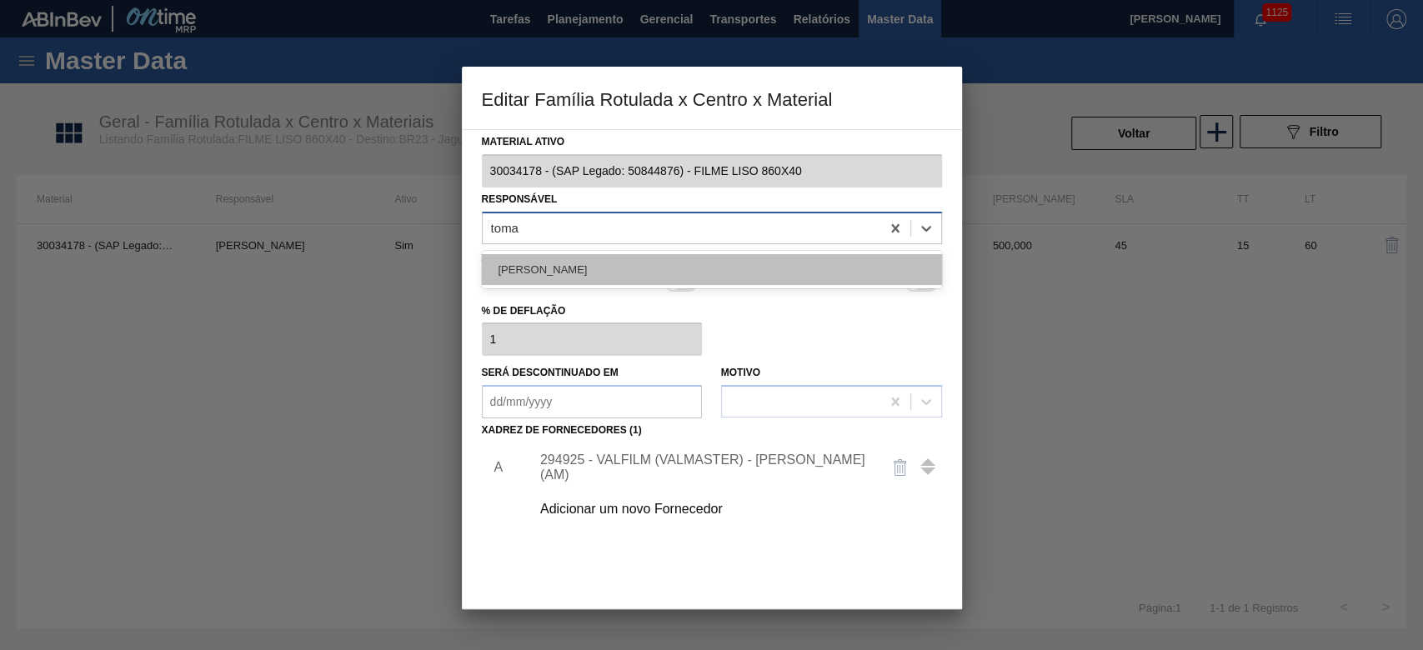
click at [539, 262] on div "[PERSON_NAME]" at bounding box center [712, 269] width 460 height 31
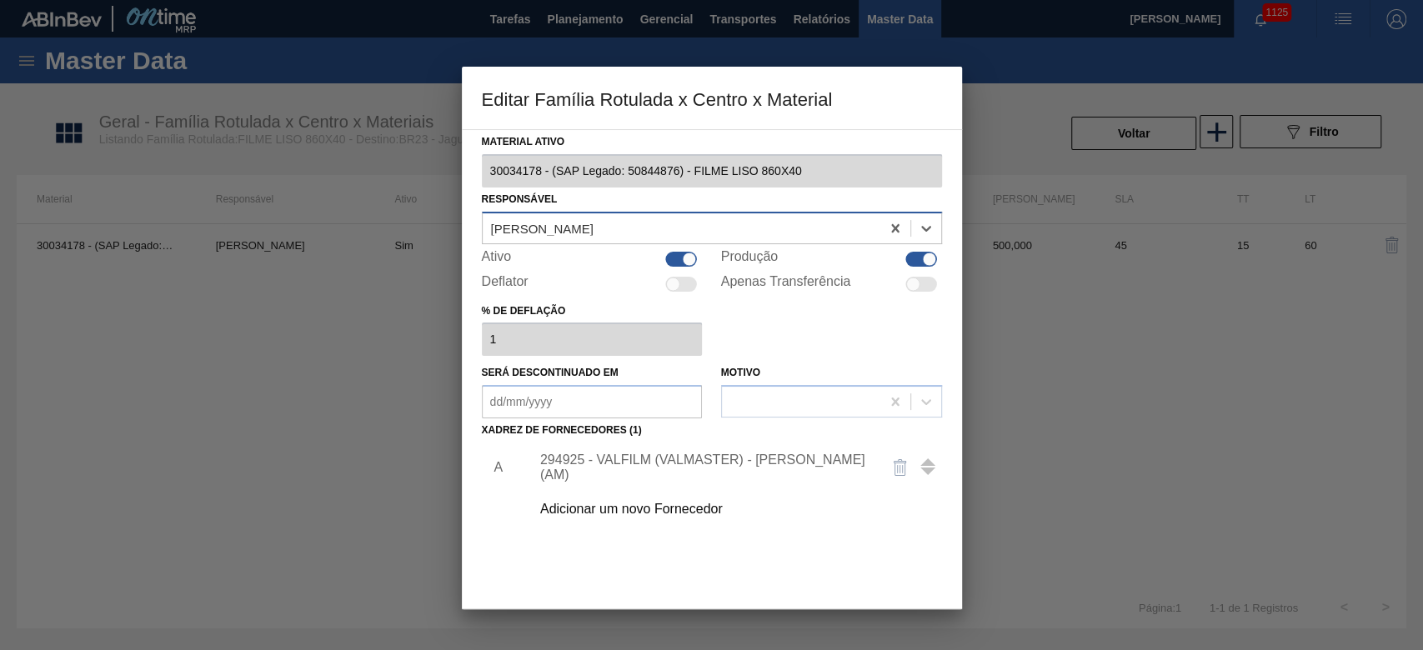
click at [629, 470] on div "294925 - VALFILM (VALMASTER) - [PERSON_NAME] (AM)" at bounding box center [703, 468] width 327 height 30
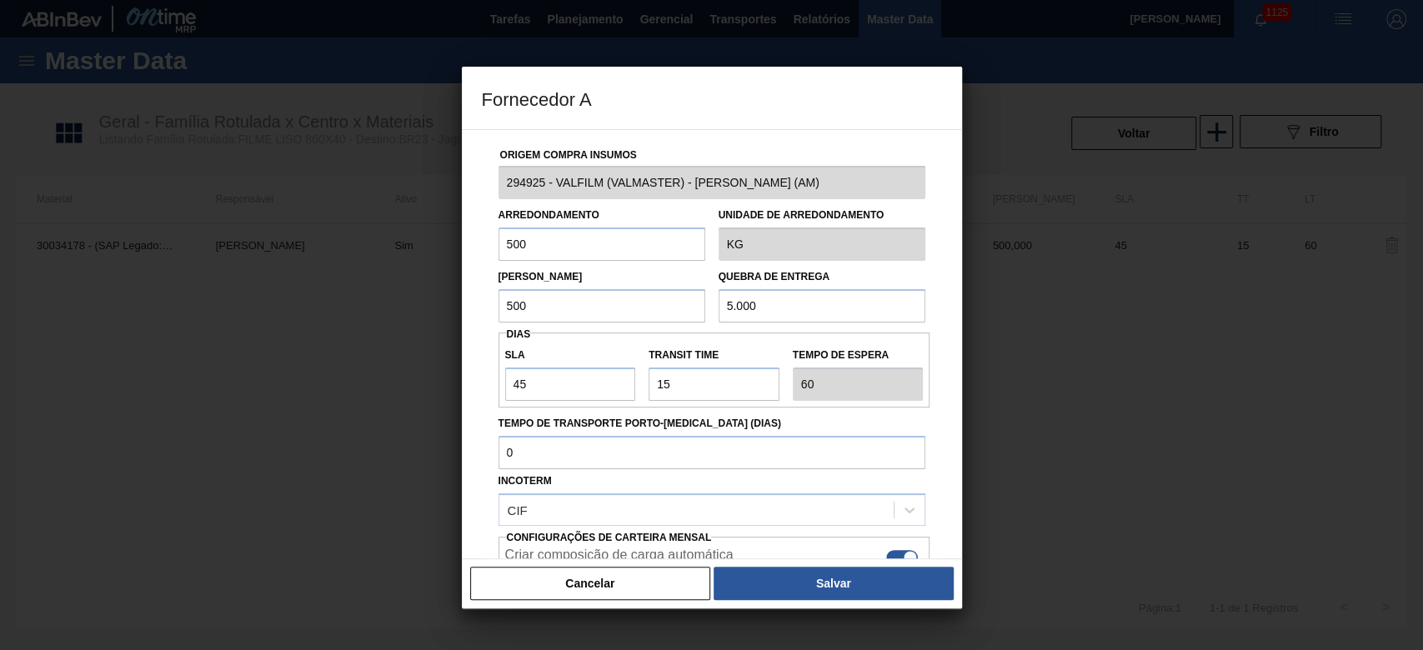
drag, startPoint x: 761, startPoint y: 300, endPoint x: 587, endPoint y: 297, distance: 173.5
click at [592, 296] on div "Lote Mínimo 500 Quebra de entrega 5.000" at bounding box center [712, 292] width 440 height 62
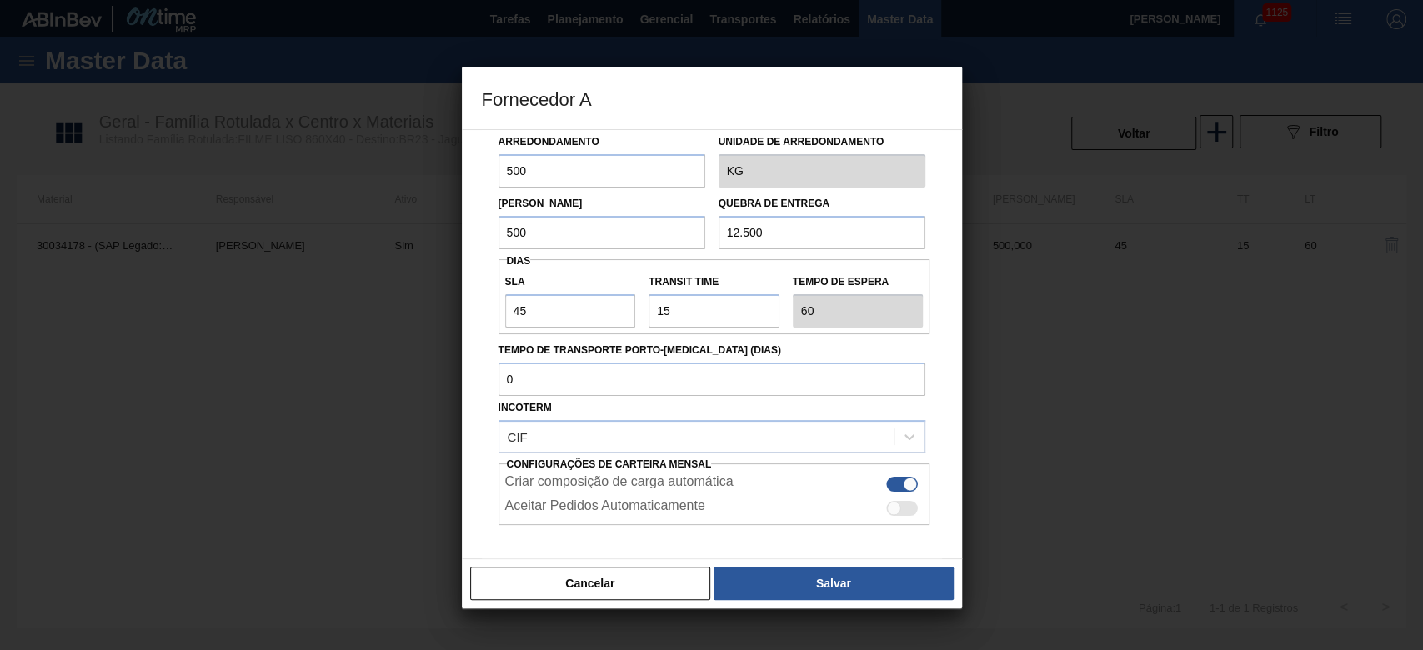
scroll to position [142, 0]
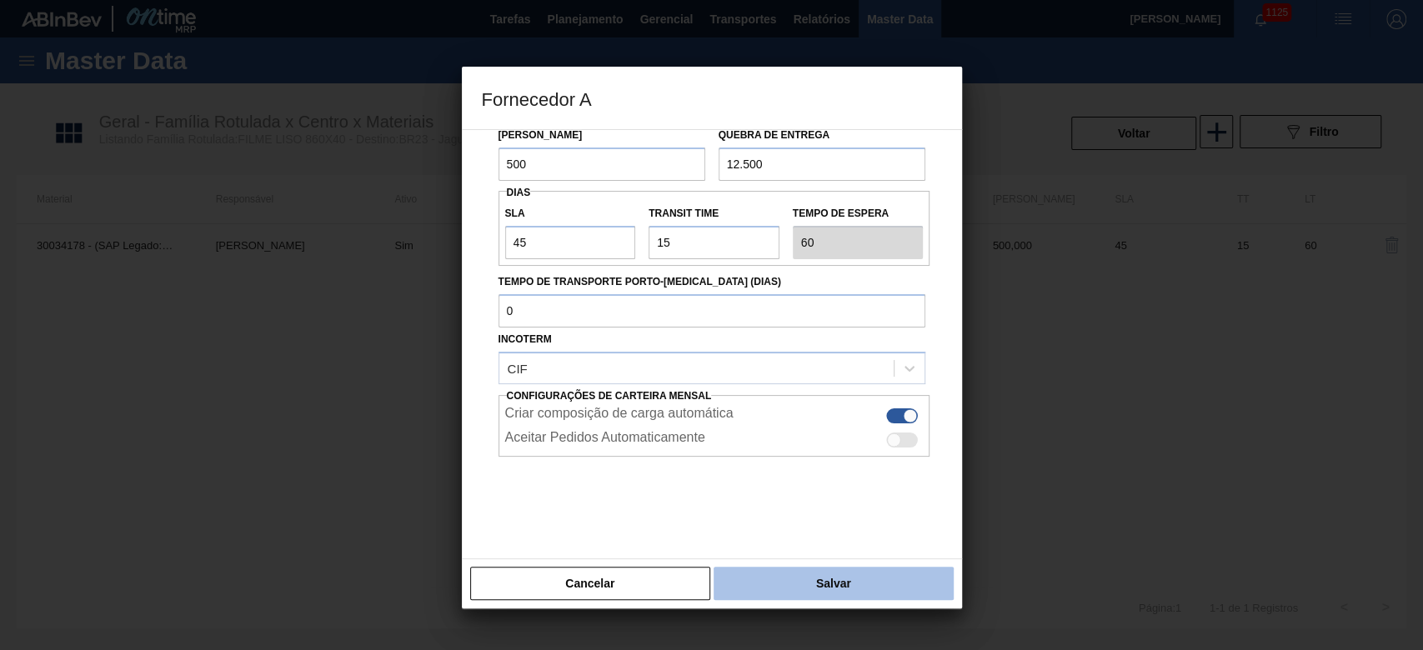
type input "12.500"
click at [826, 595] on button "Salvar" at bounding box center [833, 583] width 239 height 33
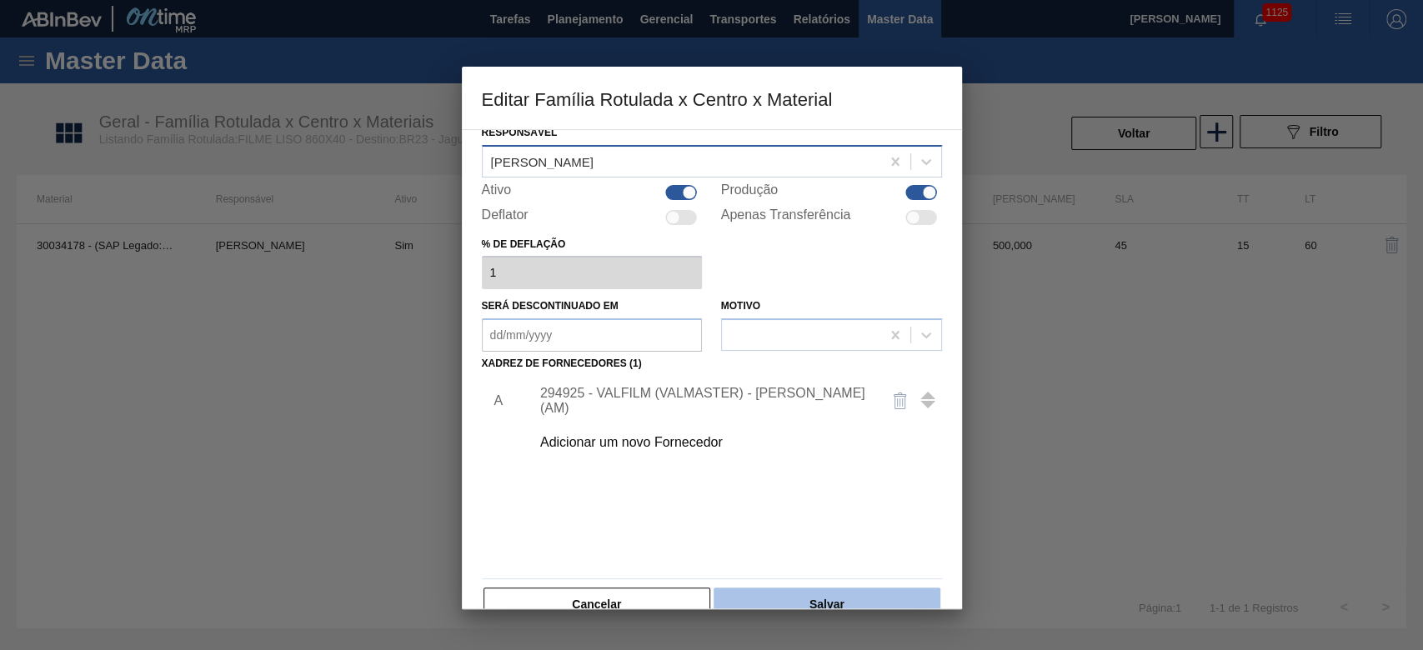
scroll to position [100, 0]
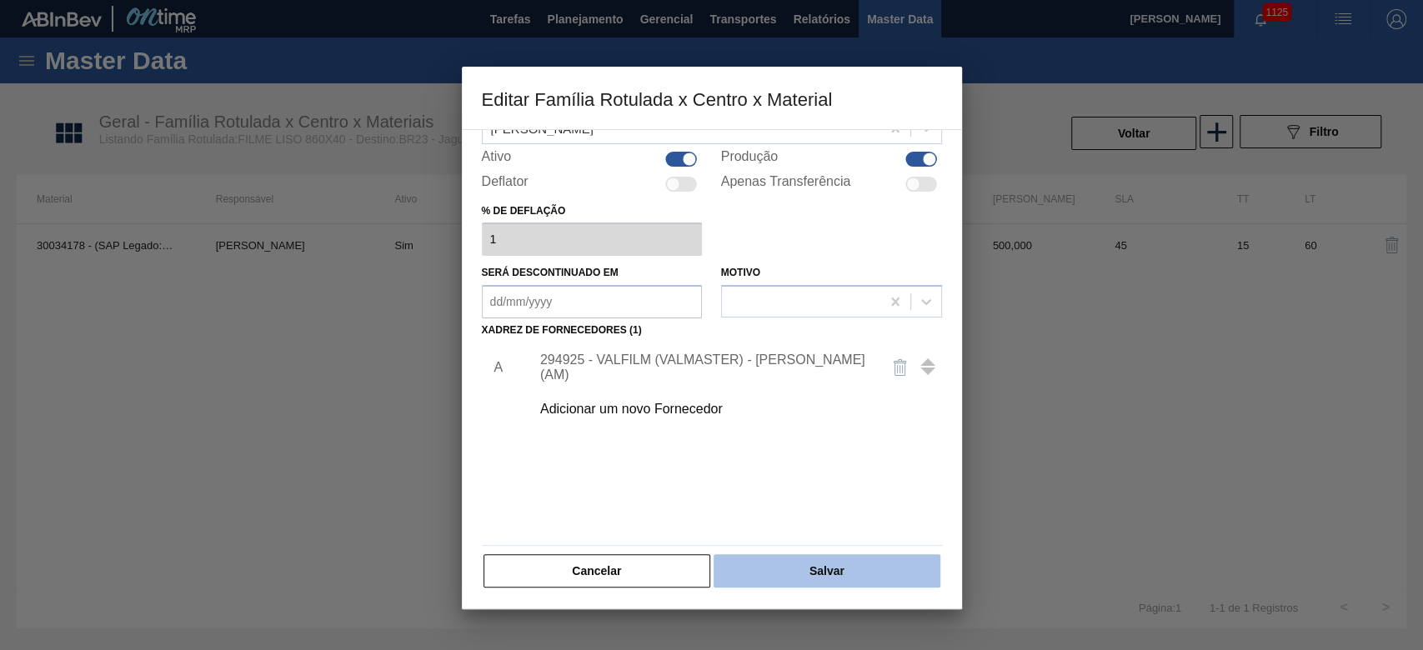
click at [841, 568] on button "Salvar" at bounding box center [827, 571] width 226 height 33
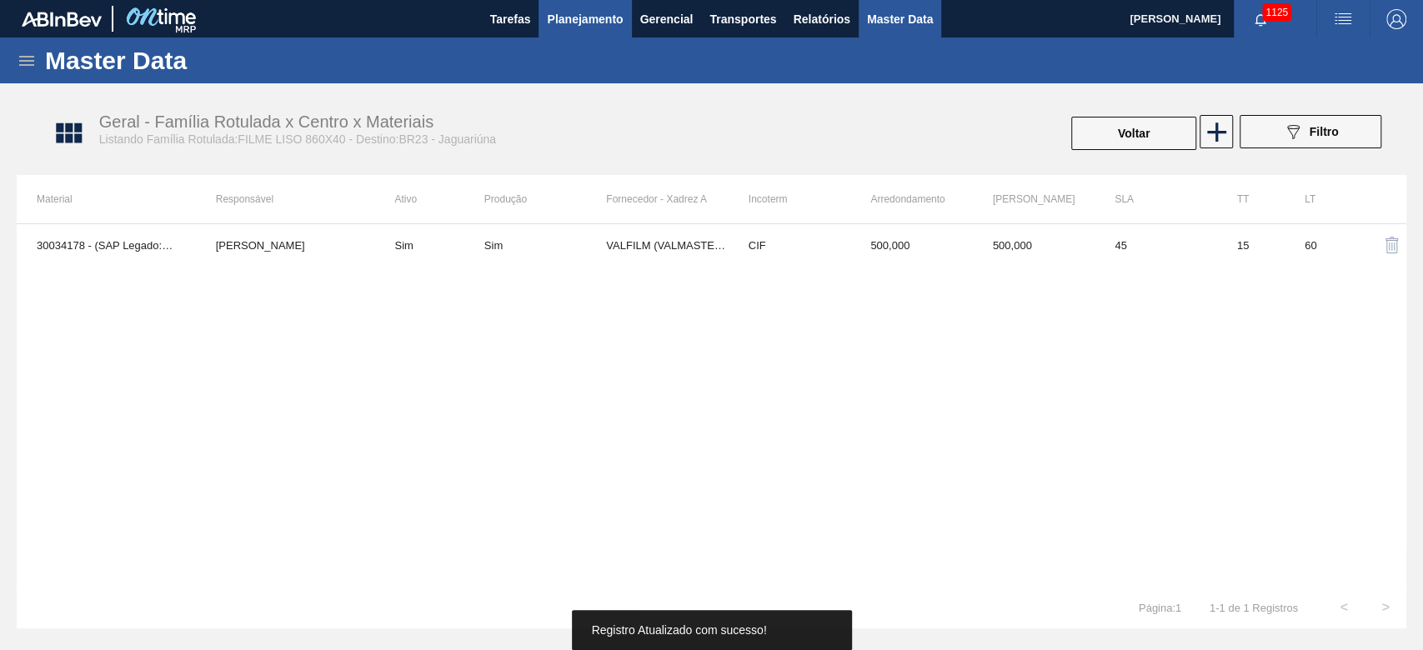
click at [568, 23] on span "Planejamento" at bounding box center [585, 19] width 76 height 20
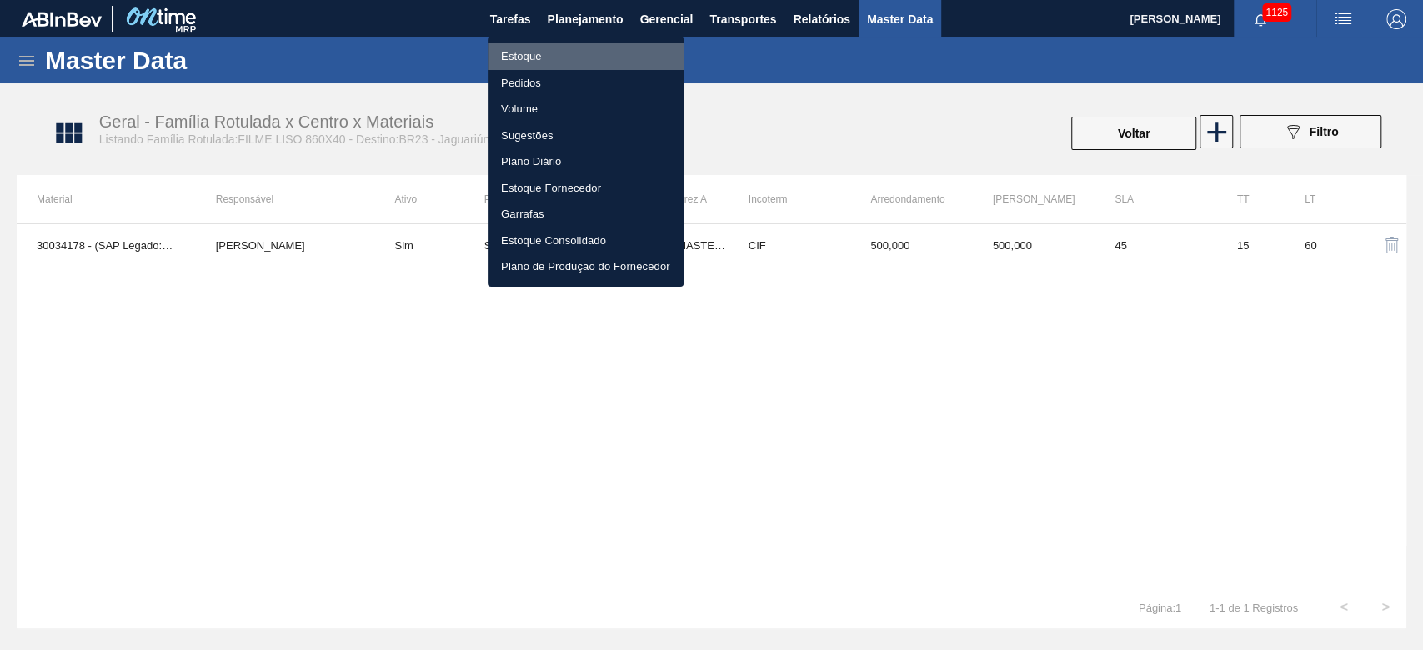
click at [530, 63] on li "Estoque" at bounding box center [586, 56] width 196 height 27
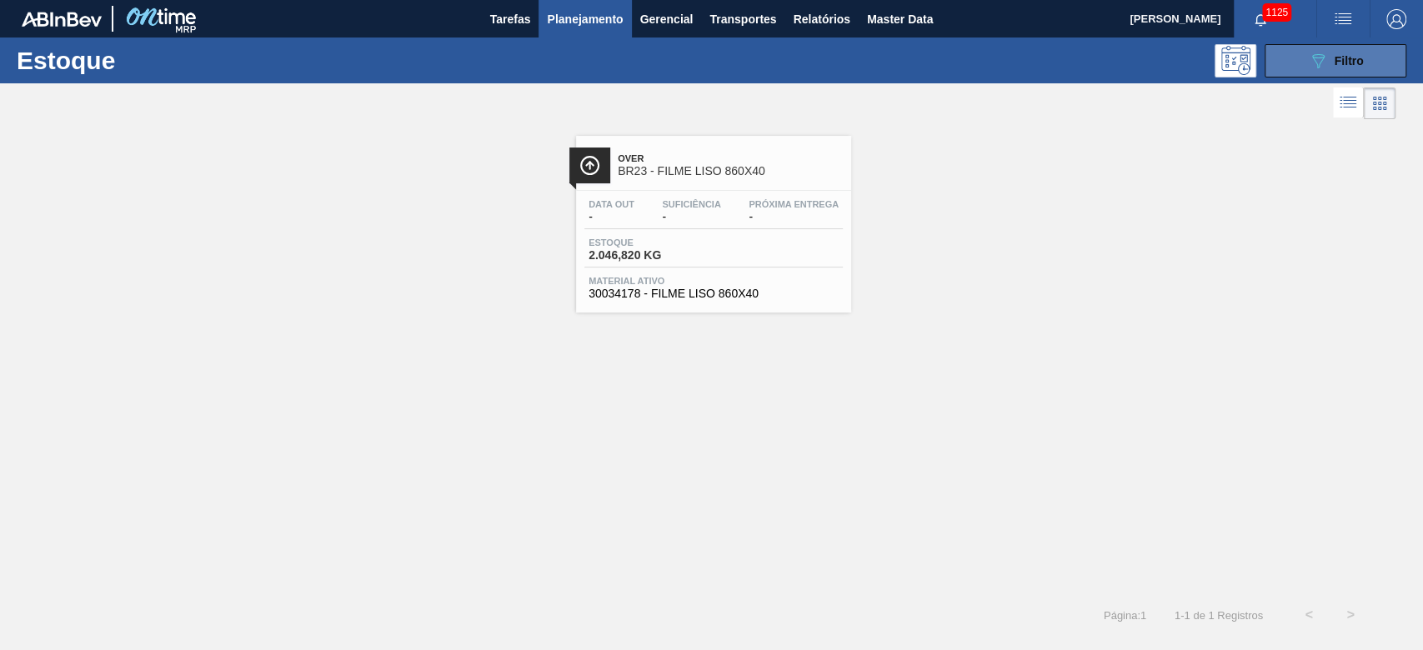
click at [1321, 57] on icon "089F7B8B-B2A5-4AFE-B5C0-19BA573D28AC" at bounding box center [1318, 61] width 20 height 20
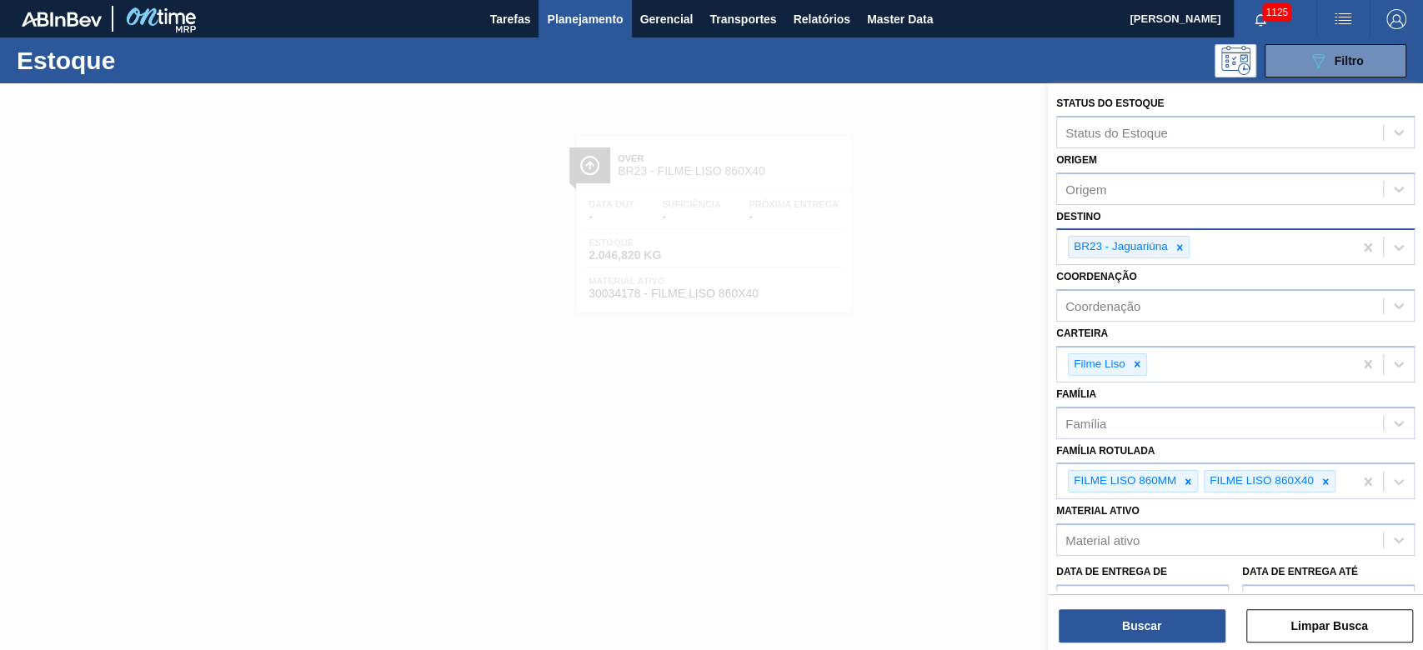
click at [1179, 243] on icon at bounding box center [1180, 248] width 12 height 12
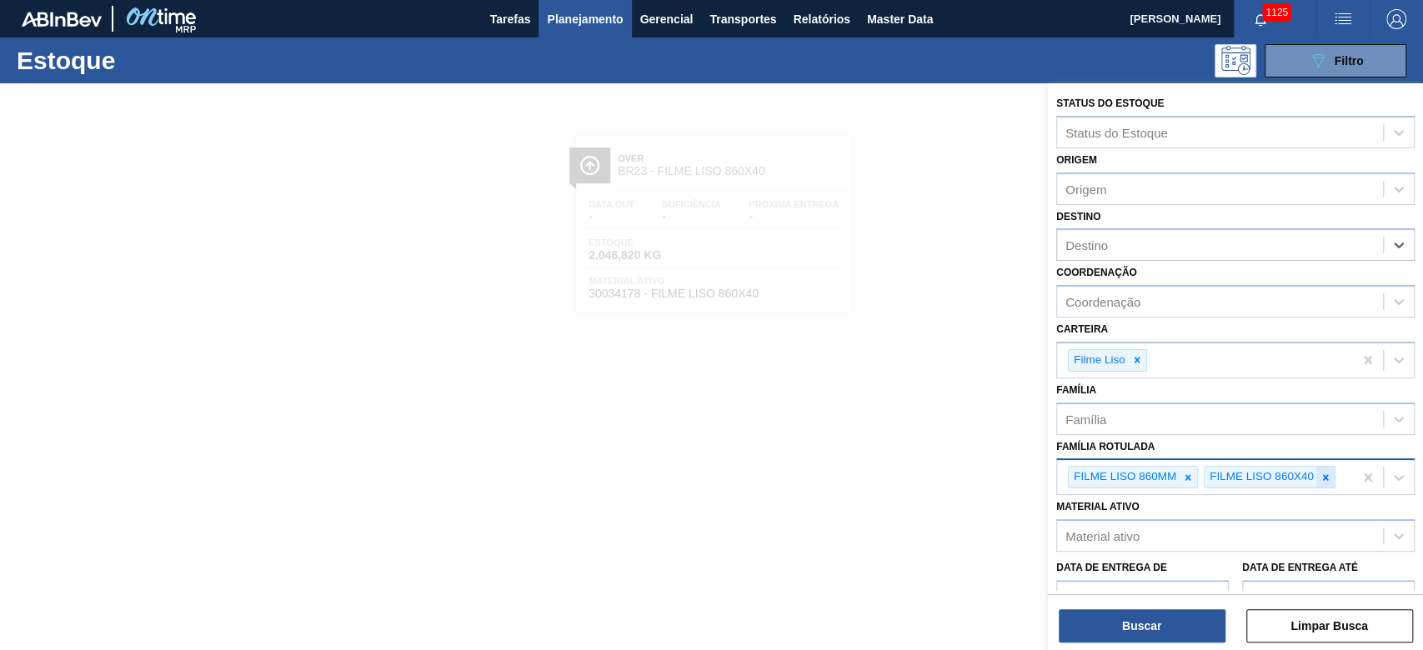
click at [1329, 476] on icon at bounding box center [1326, 478] width 12 height 12
drag, startPoint x: 1188, startPoint y: 473, endPoint x: 1132, endPoint y: 416, distance: 79.6
click at [1188, 473] on icon at bounding box center [1188, 478] width 12 height 12
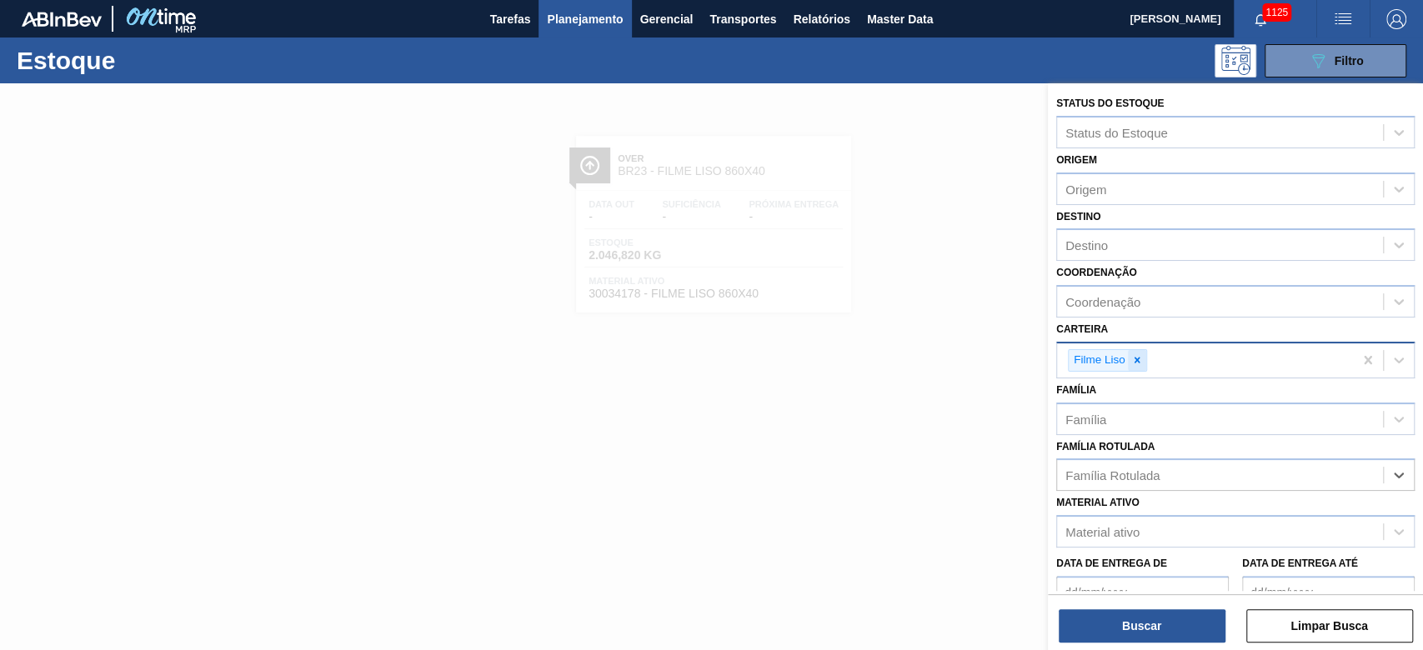
click at [1140, 359] on icon at bounding box center [1138, 360] width 12 height 12
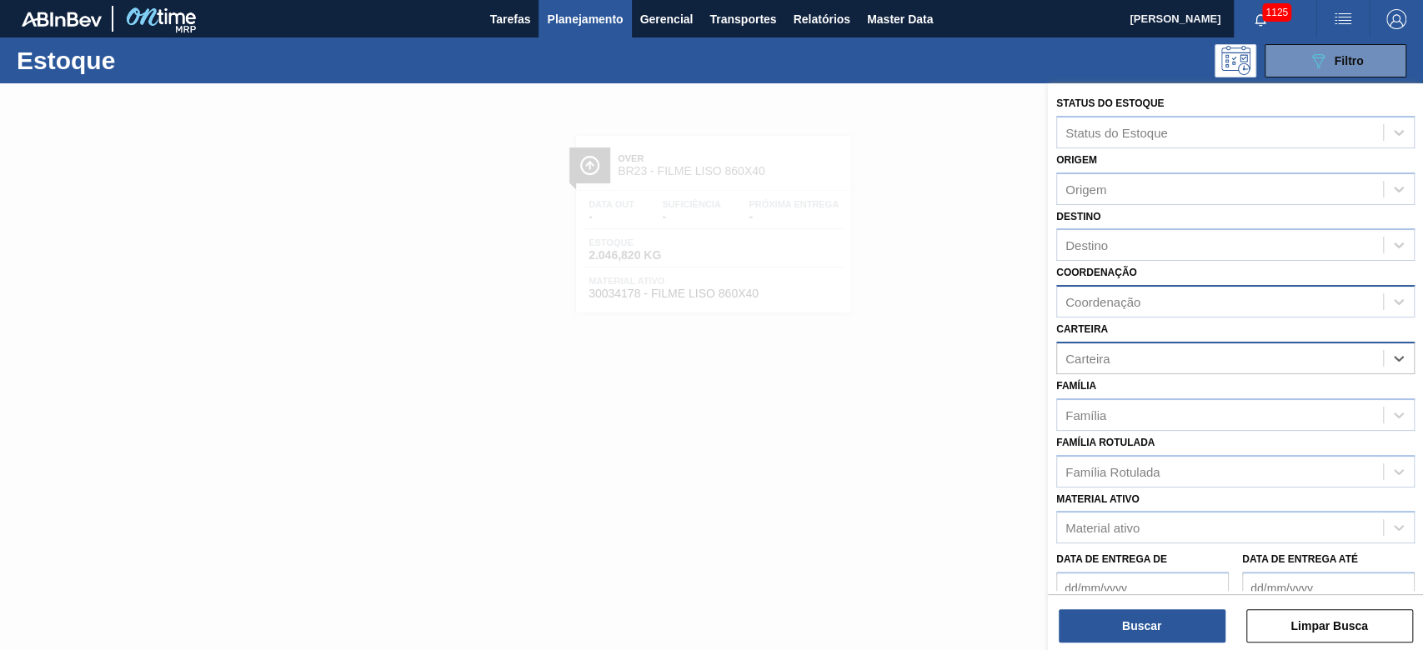
click at [1068, 298] on div "Coordenação" at bounding box center [1103, 302] width 75 height 14
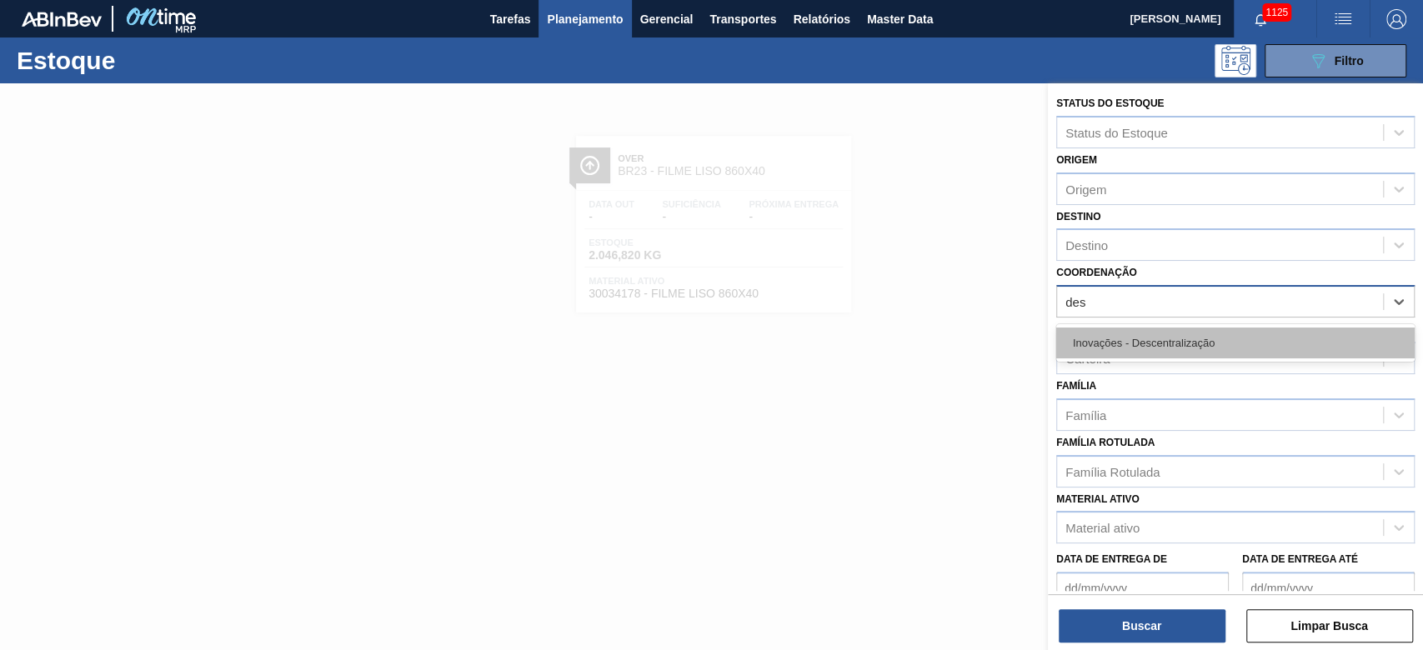
type input "desc"
click at [1106, 344] on div "Inovações - Descentralização" at bounding box center [1236, 343] width 359 height 31
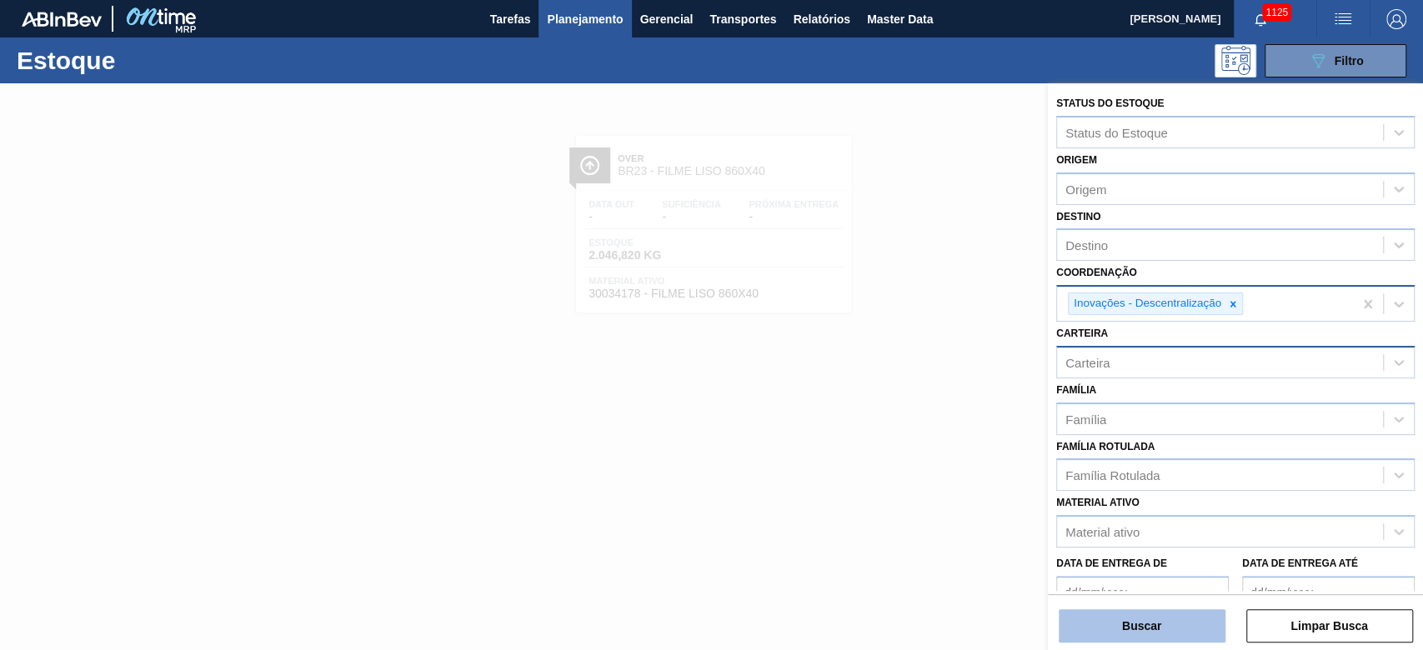
click at [1108, 625] on button "Buscar" at bounding box center [1142, 626] width 167 height 33
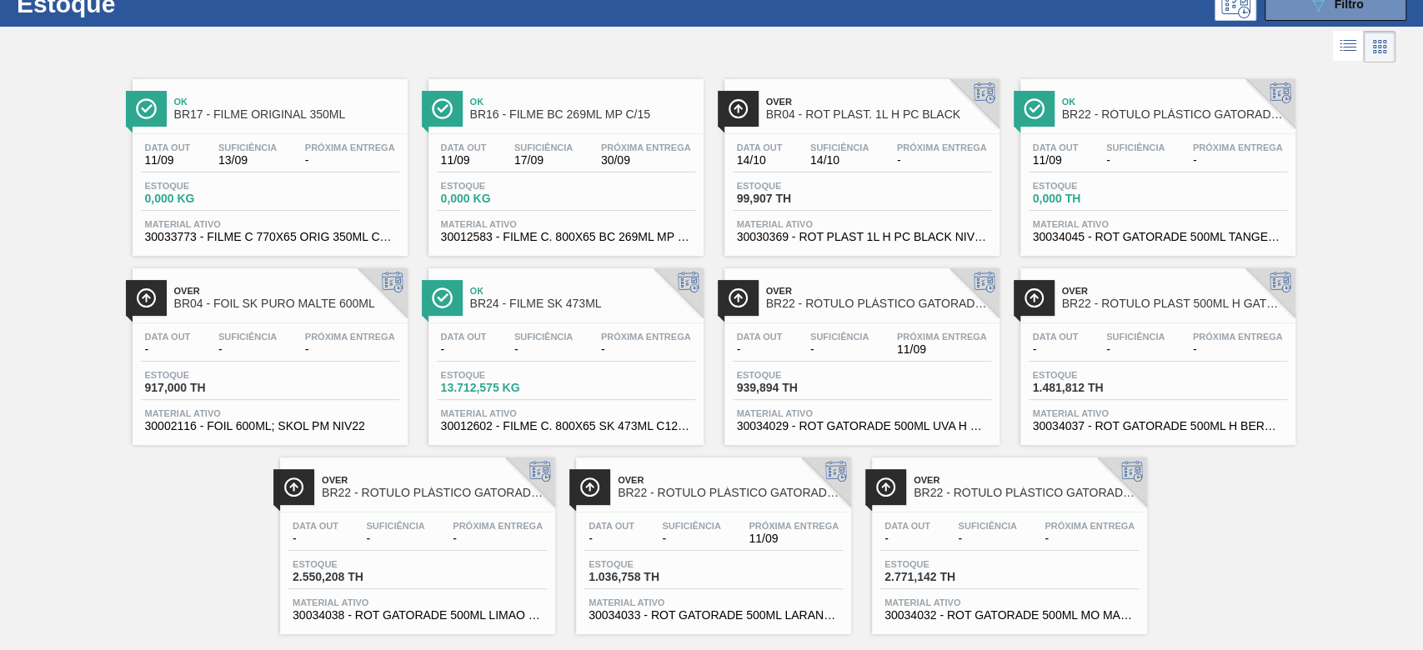
scroll to position [84, 0]
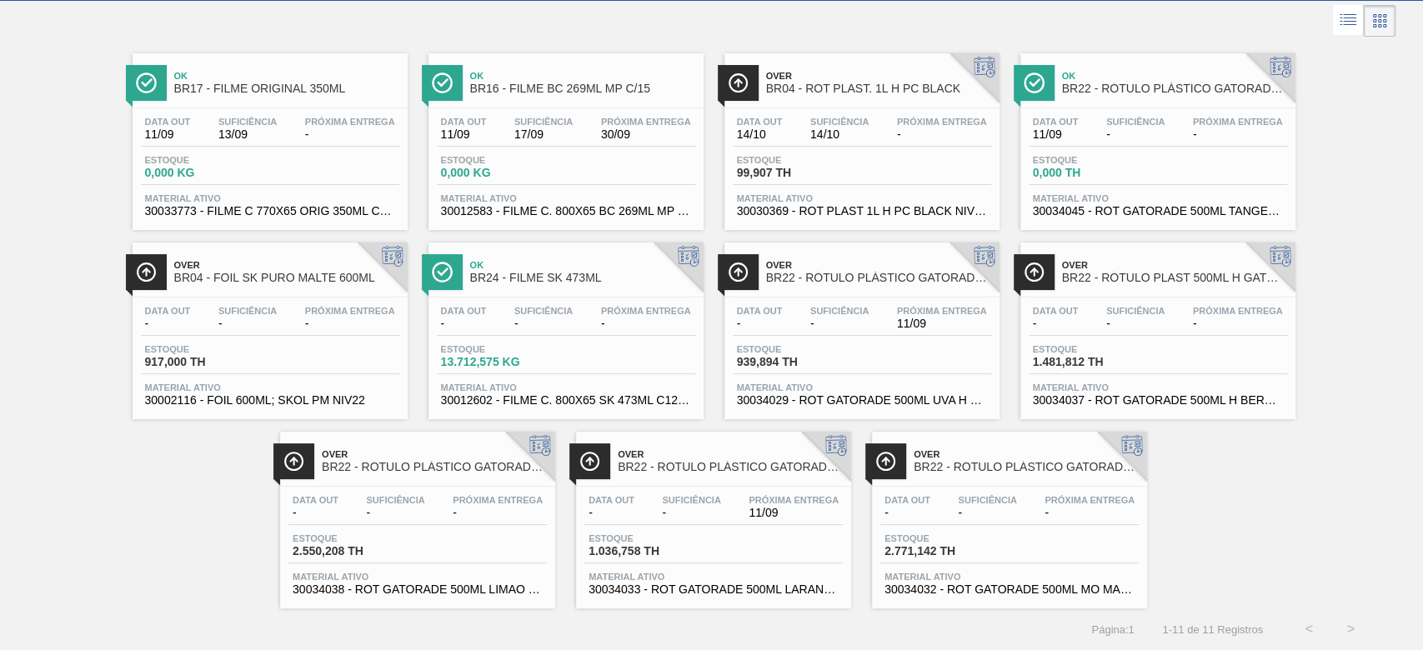
click at [530, 318] on span "-" at bounding box center [544, 324] width 58 height 13
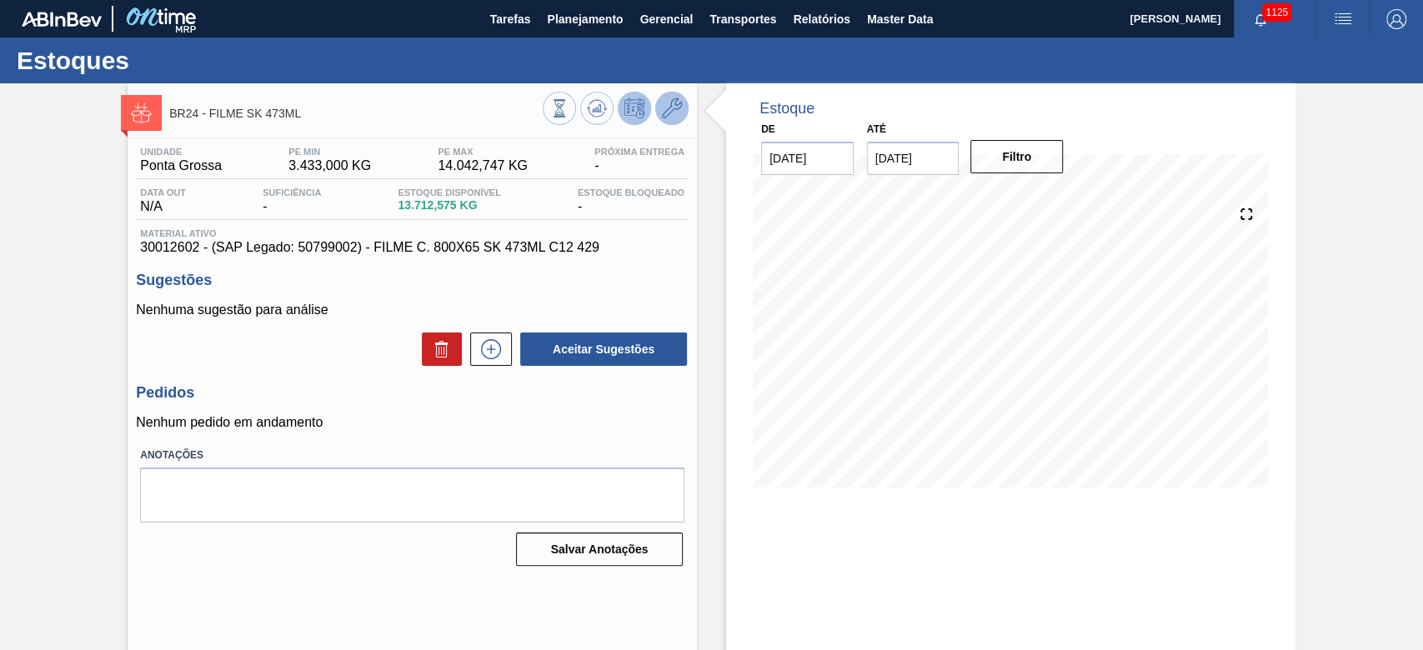
click at [678, 108] on icon at bounding box center [672, 108] width 20 height 20
click at [0, 381] on div "BR24 - FILME SK 473ML Unidade Ponta Grossa PE MIN 3.433,000 KG PE MAX 14.042,74…" at bounding box center [711, 400] width 1423 height 634
click at [881, 160] on input "[DATE]" at bounding box center [913, 158] width 93 height 33
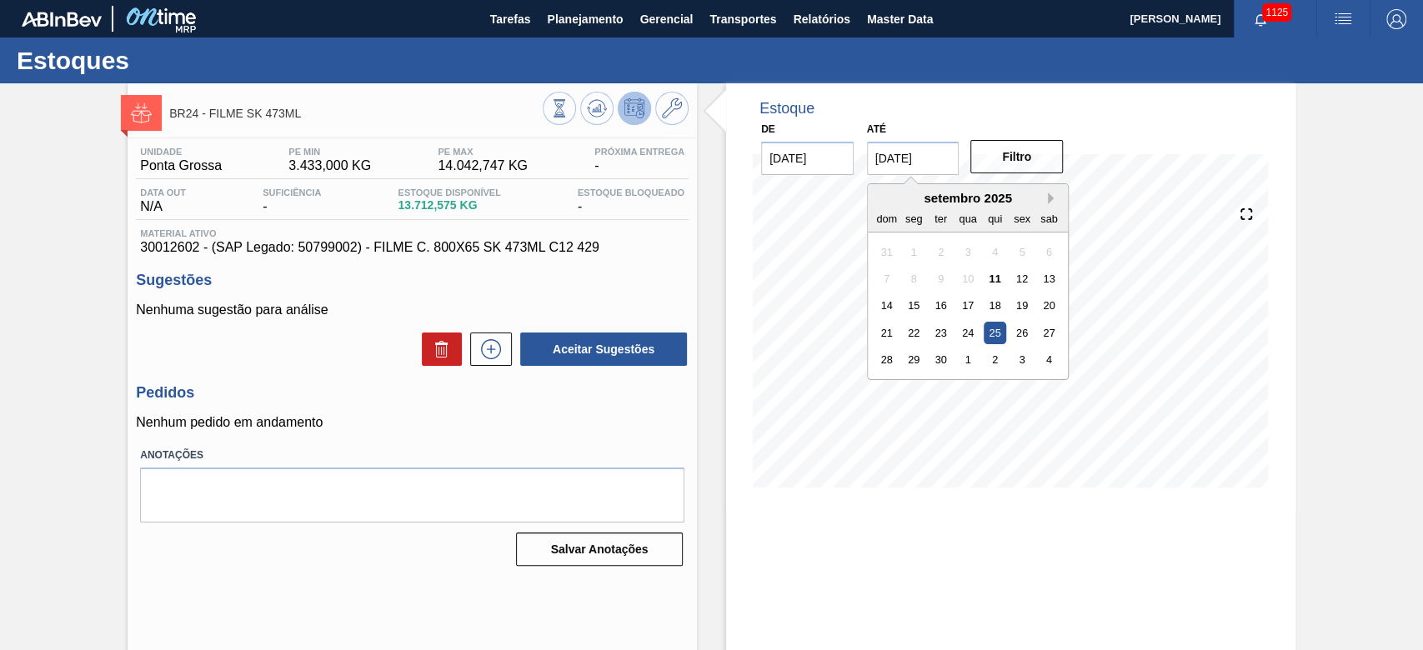
click at [1048, 202] on button "Next Month" at bounding box center [1054, 199] width 12 height 12
click at [971, 320] on div "19 20 21 22 23 24 25" at bounding box center [967, 332] width 189 height 27
click at [972, 329] on div "22" at bounding box center [967, 333] width 23 height 23
type input "[DATE]"
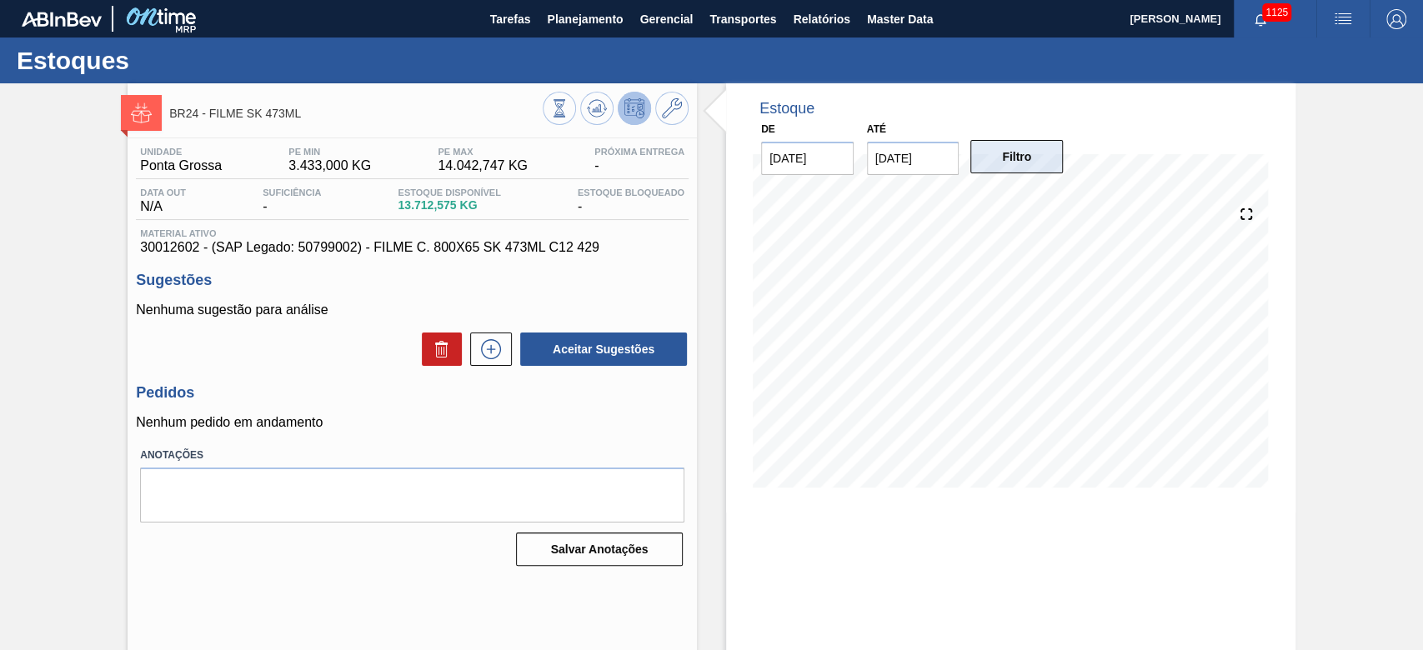
click at [1008, 150] on button "Filtro" at bounding box center [1017, 156] width 93 height 33
click at [565, 15] on span "Planejamento" at bounding box center [585, 19] width 76 height 20
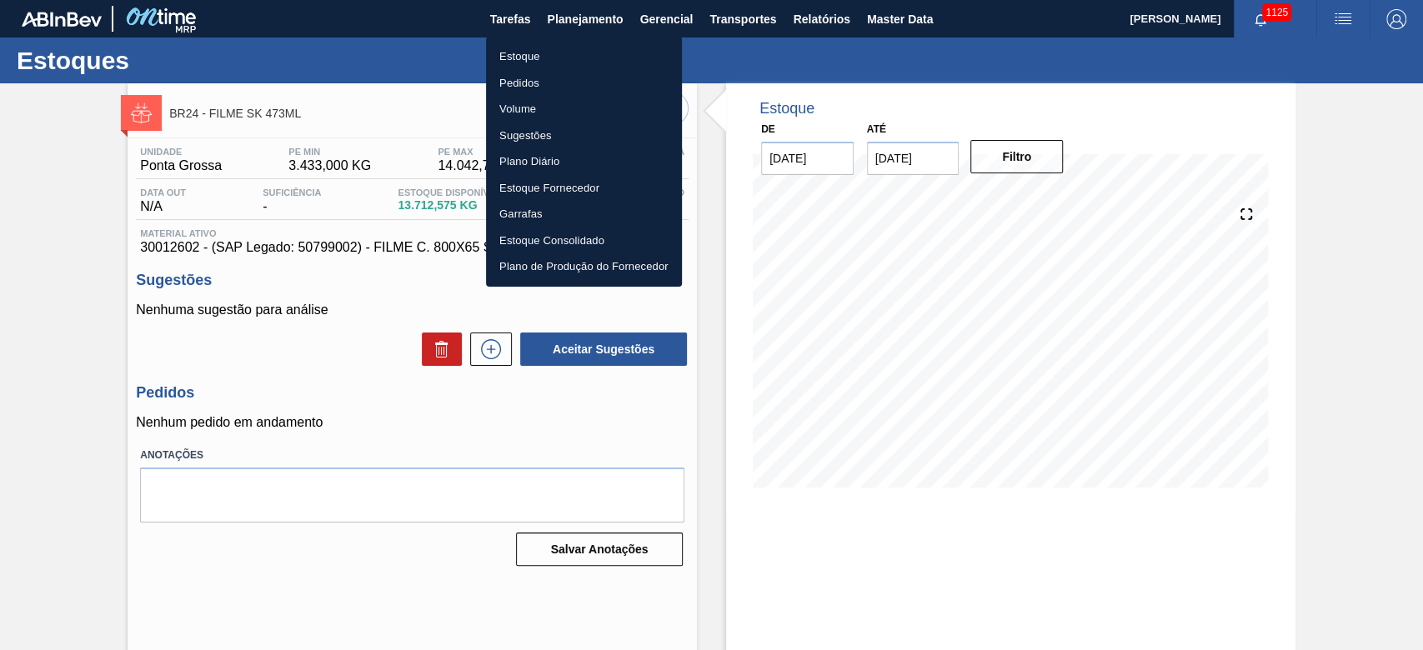
click at [522, 66] on li "Estoque" at bounding box center [584, 56] width 196 height 27
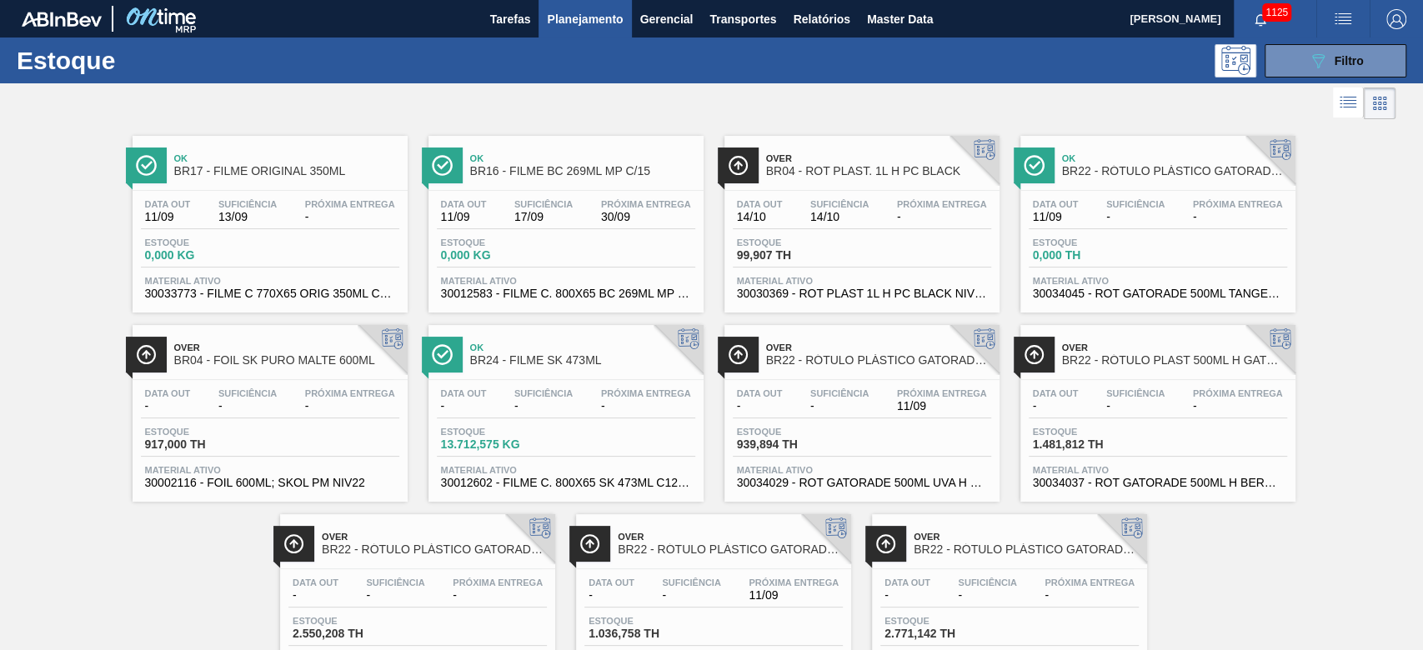
click at [253, 236] on div "Data [DATE] Suficiência 13/09 Próxima Entrega - Estoque 0,000 KG Material ativo…" at bounding box center [270, 247] width 275 height 113
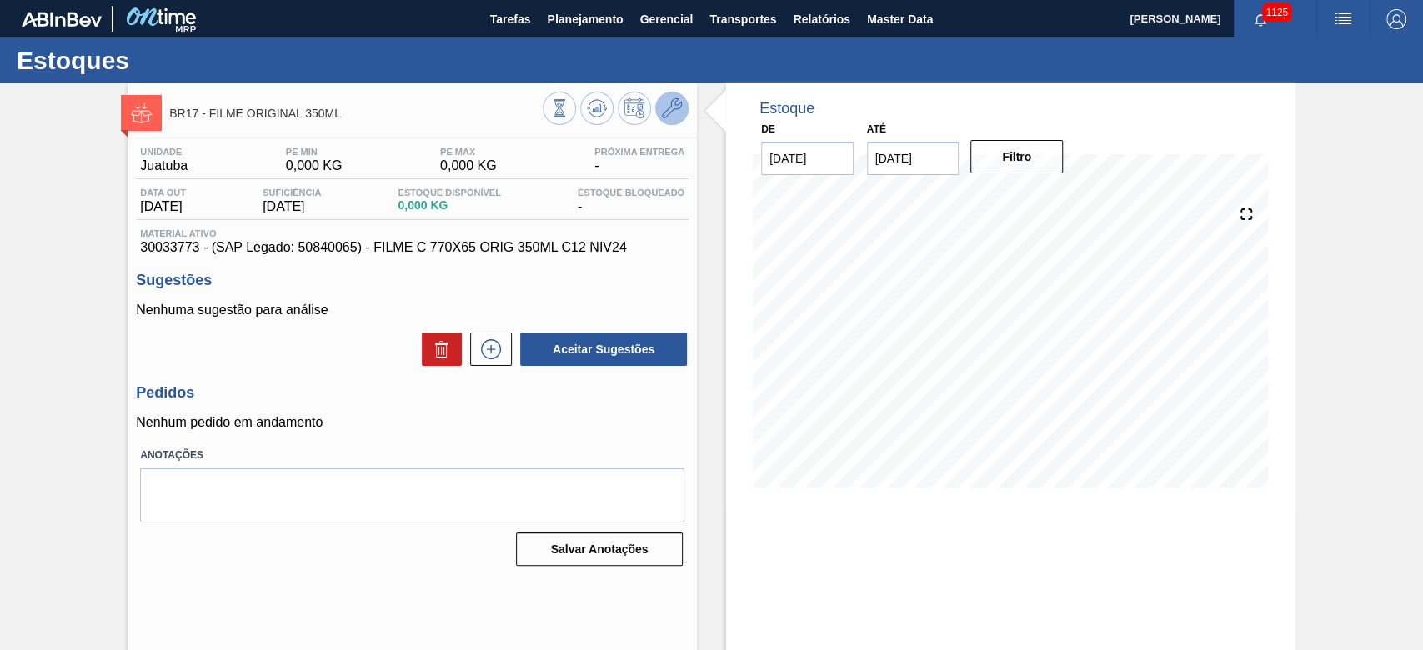
click at [678, 103] on icon at bounding box center [672, 108] width 20 height 20
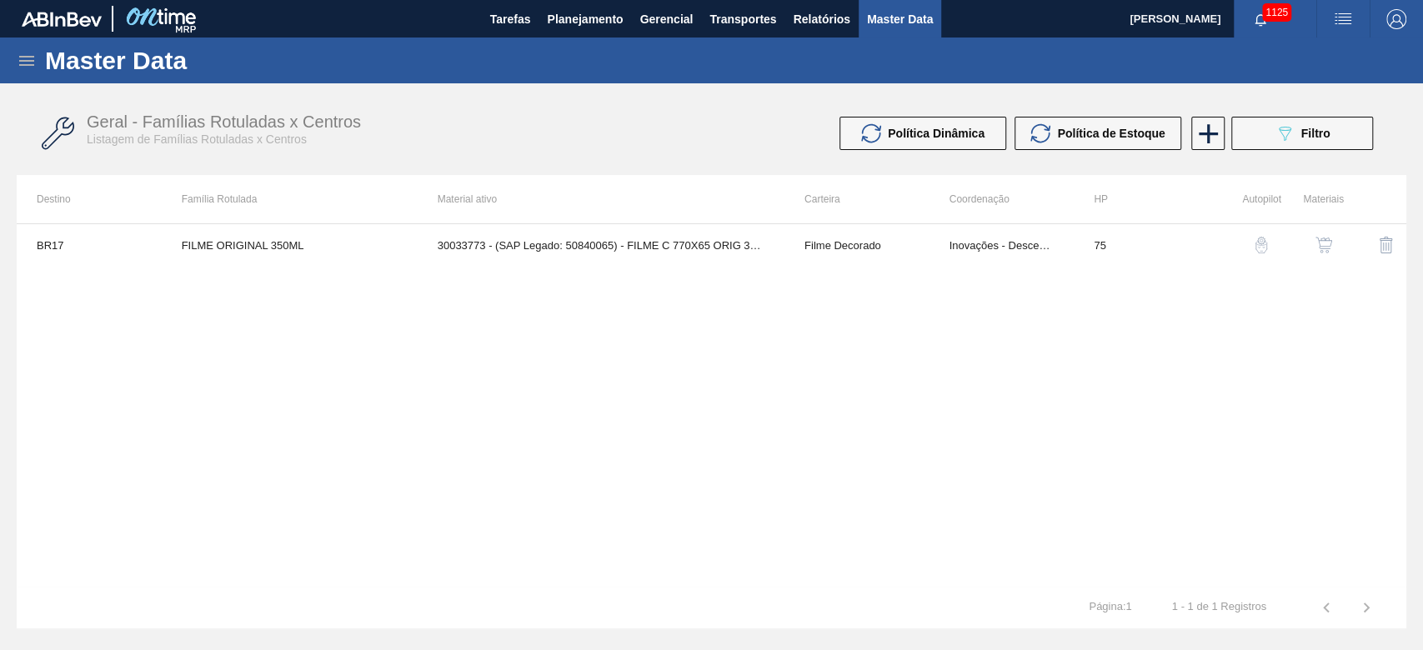
click at [1327, 240] on img "button" at bounding box center [1324, 245] width 17 height 17
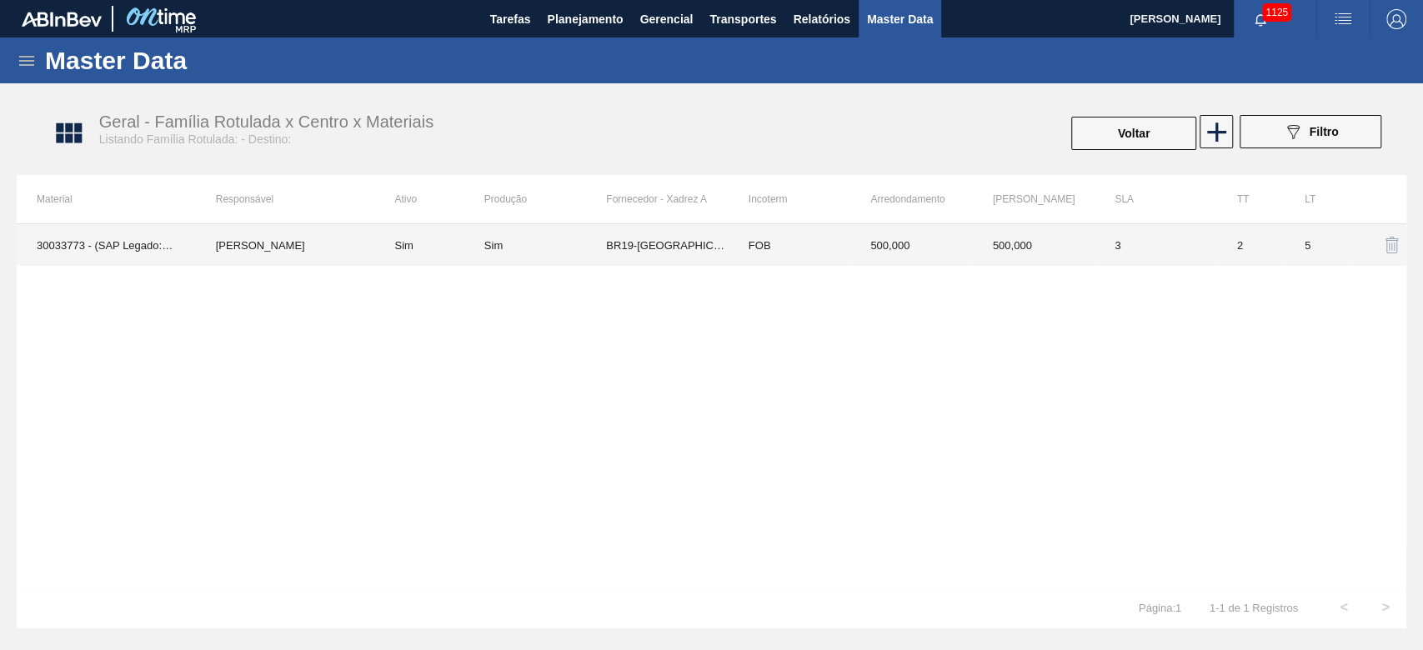
click at [444, 249] on td "Sim" at bounding box center [428, 245] width 109 height 42
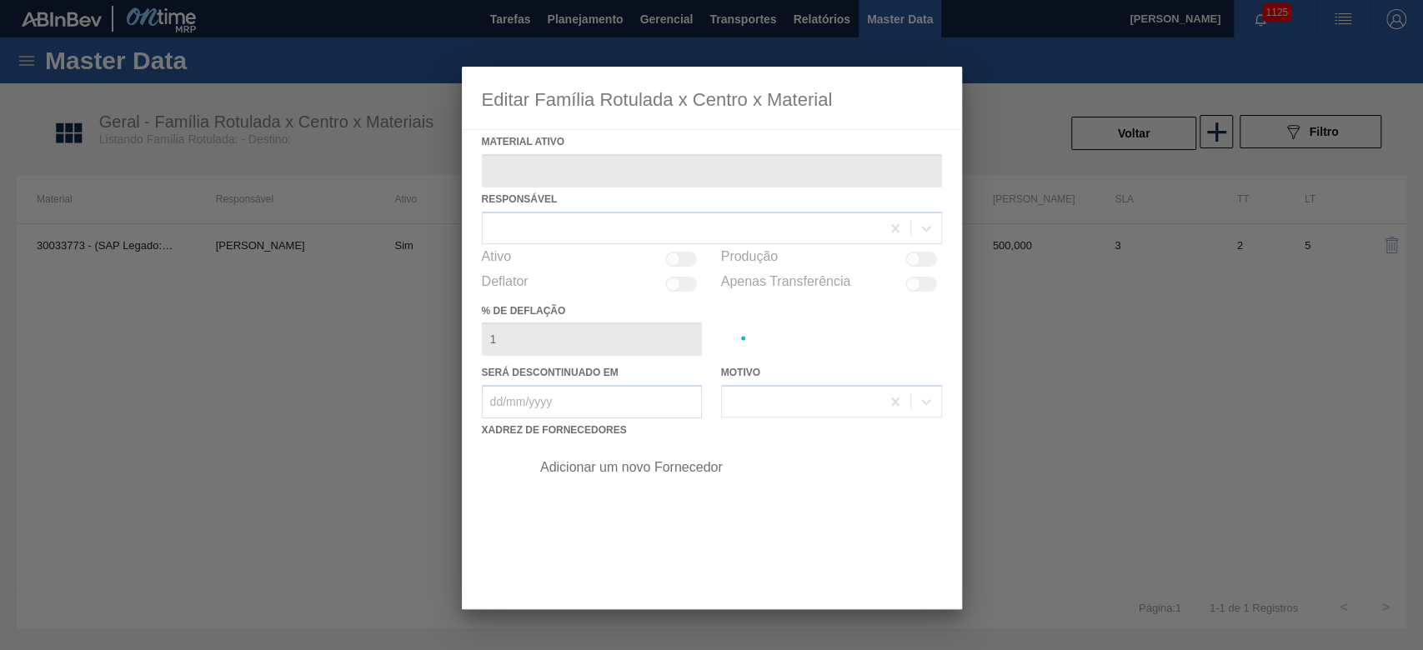
type ativo "30033773 - (SAP Legado: 50840065) - FILME C 770X65 ORIG 350ML C12 NIV24"
checkbox input "true"
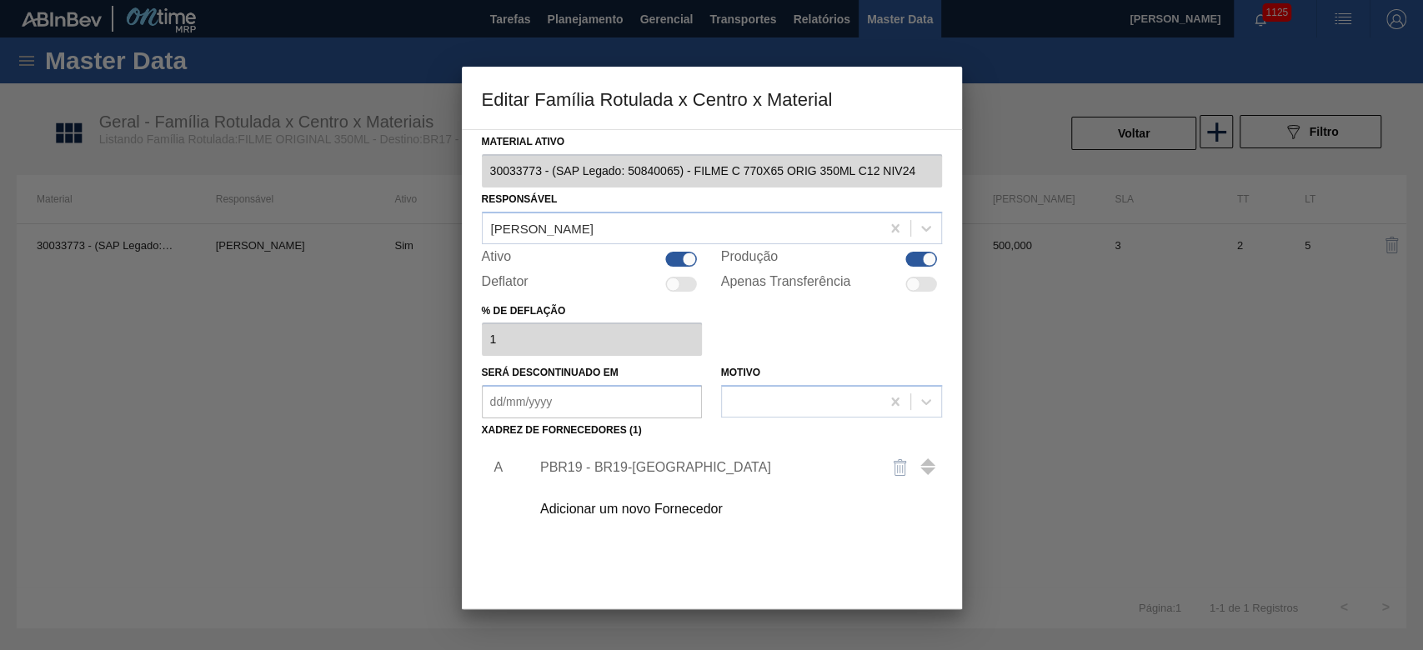
click at [592, 497] on div "Adicionar um novo Fornecedor" at bounding box center [731, 510] width 421 height 42
click at [590, 512] on div "Adicionar um novo Fornecedor" at bounding box center [703, 509] width 327 height 15
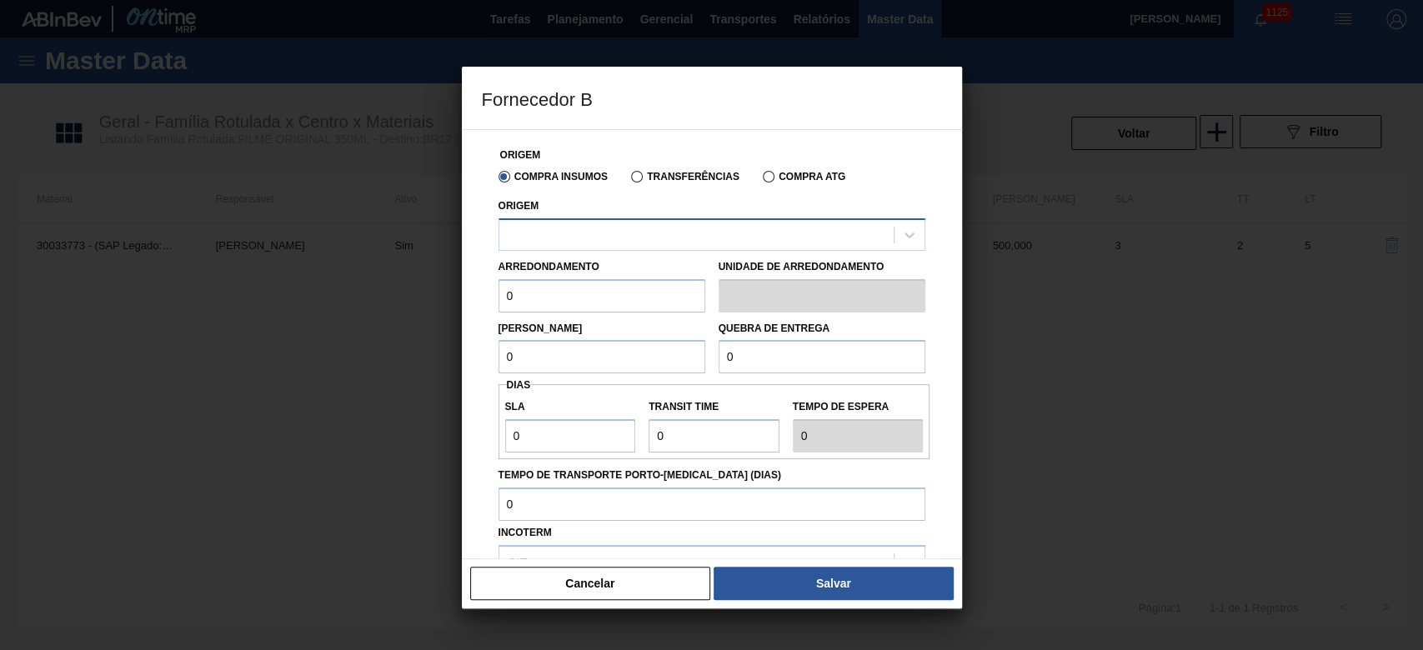
click at [534, 228] on div at bounding box center [697, 235] width 394 height 24
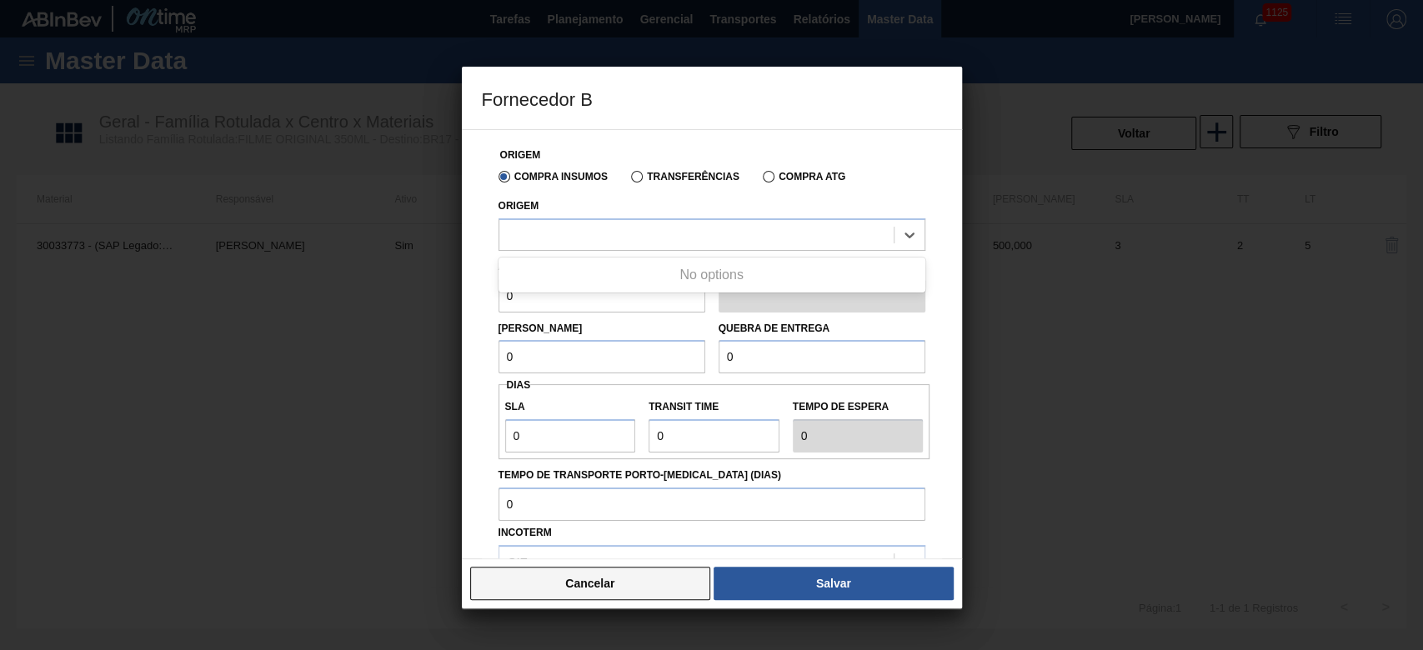
click at [625, 585] on button "Cancelar" at bounding box center [590, 583] width 241 height 33
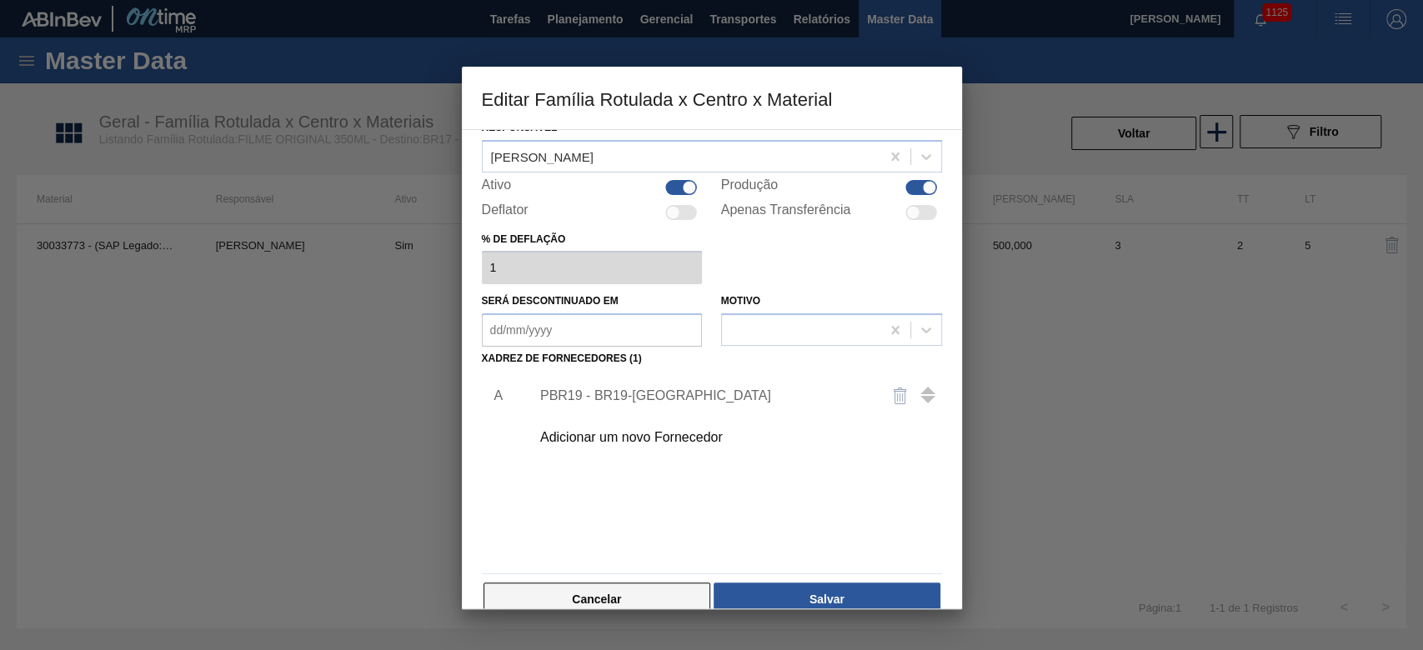
scroll to position [100, 0]
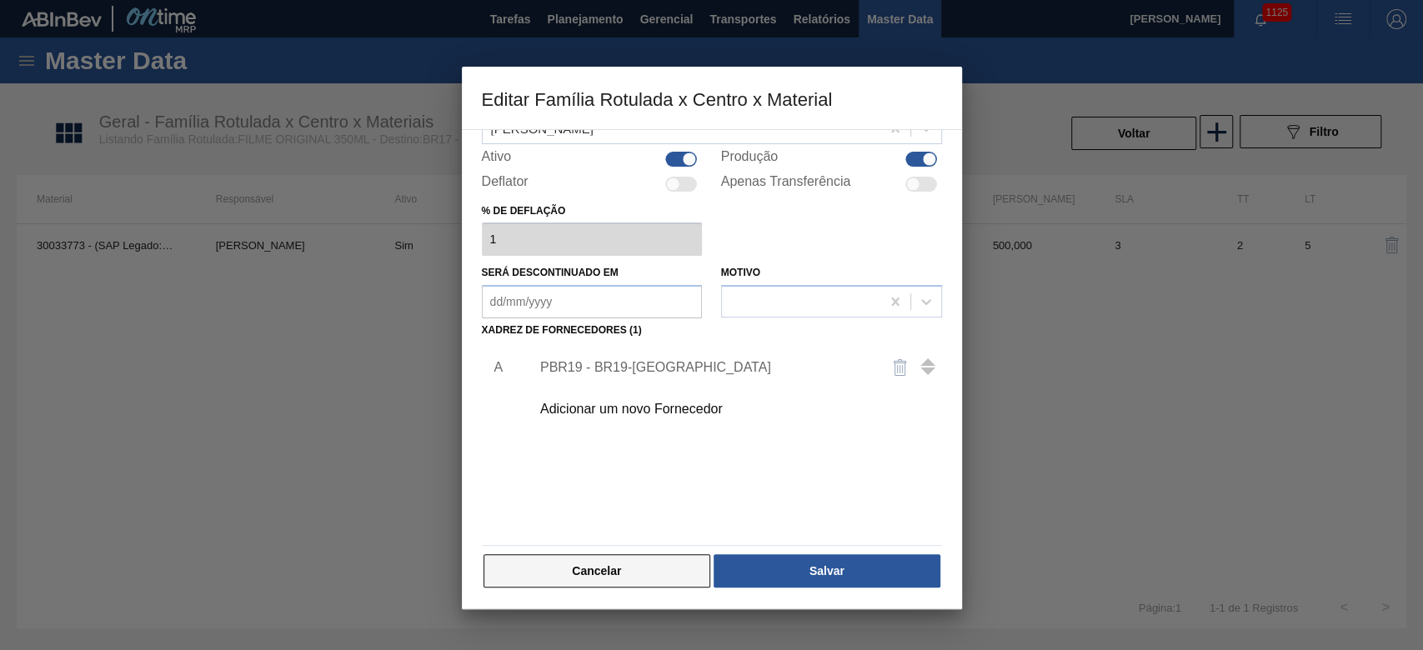
click at [594, 576] on button "Cancelar" at bounding box center [598, 571] width 228 height 33
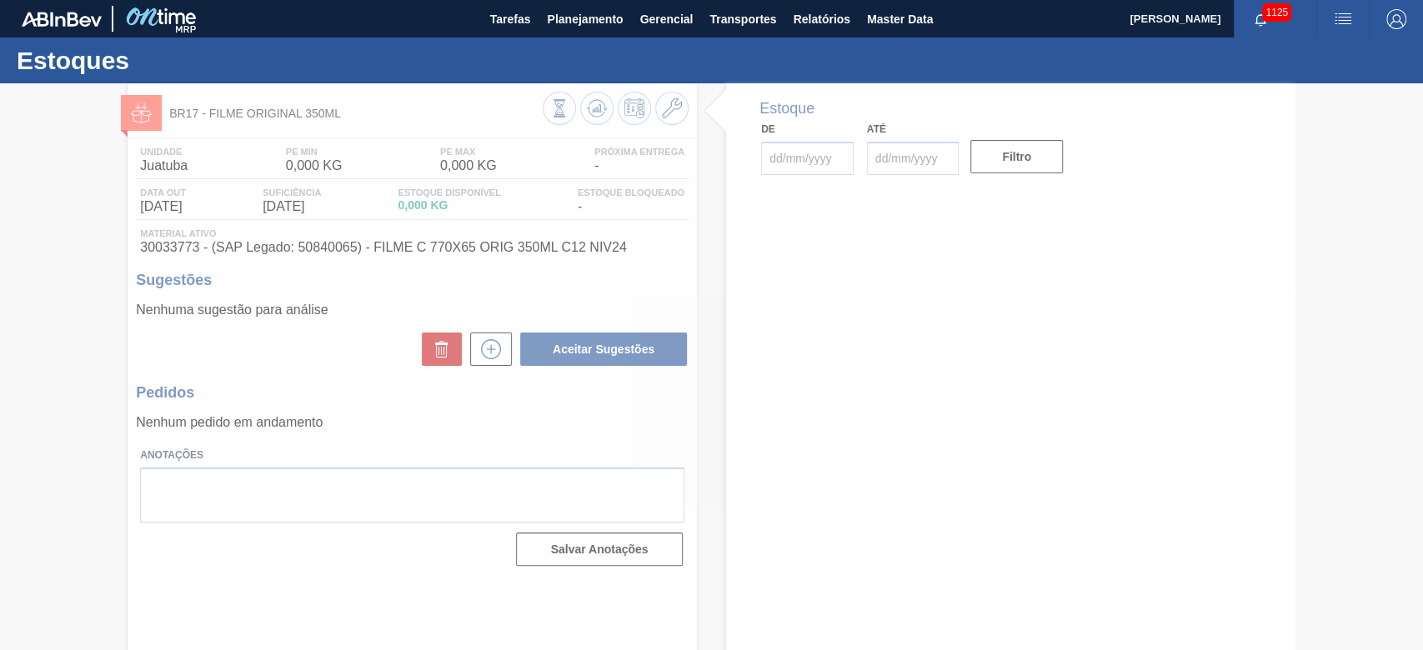
type input "[DATE]"
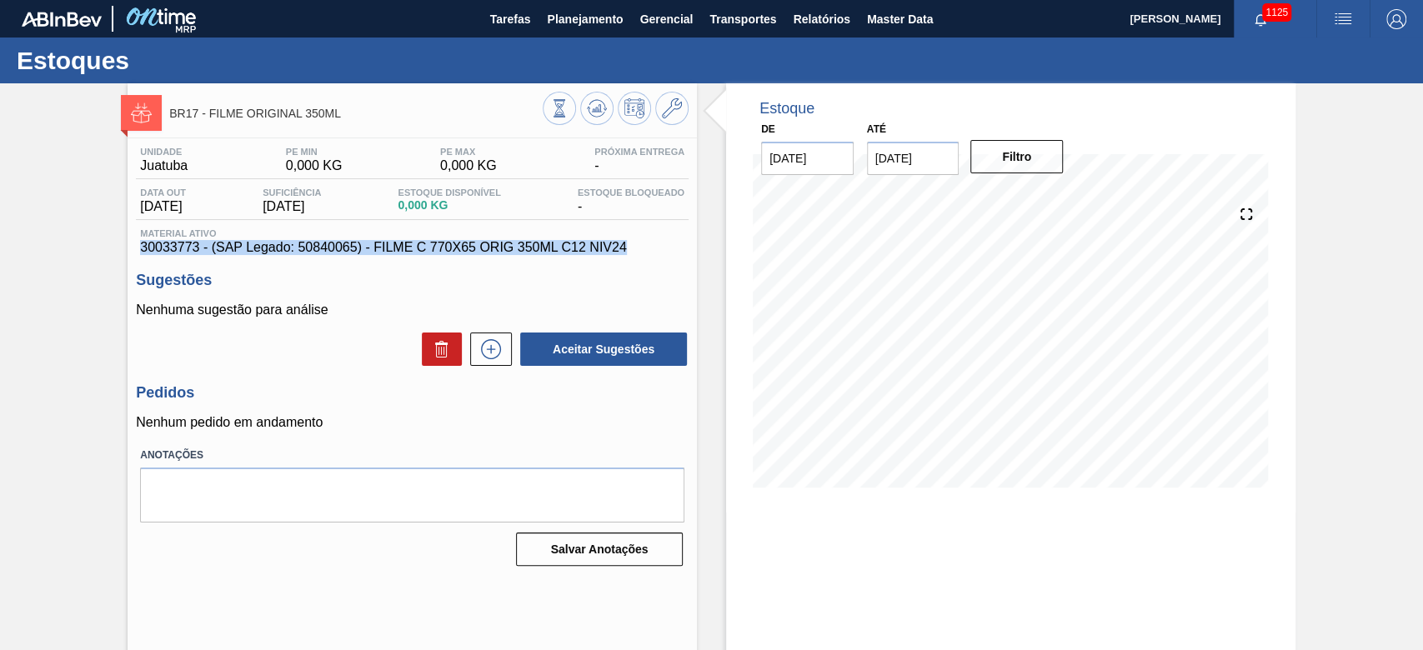
copy span "30033773 - (SAP Legado: 50840065) - FILME C 770X65 ORIG 350ML C12 NIV24"
drag, startPoint x: 632, startPoint y: 254, endPoint x: 128, endPoint y: 244, distance: 503.8
click at [128, 244] on div "Unidade Juatuba PE MIN 0,000 KG PE MAX 0,000 KG Próxima Entrega - Data out [DAT…" at bounding box center [413, 355] width 570 height 434
click at [632, 104] on icon at bounding box center [635, 108] width 20 height 20
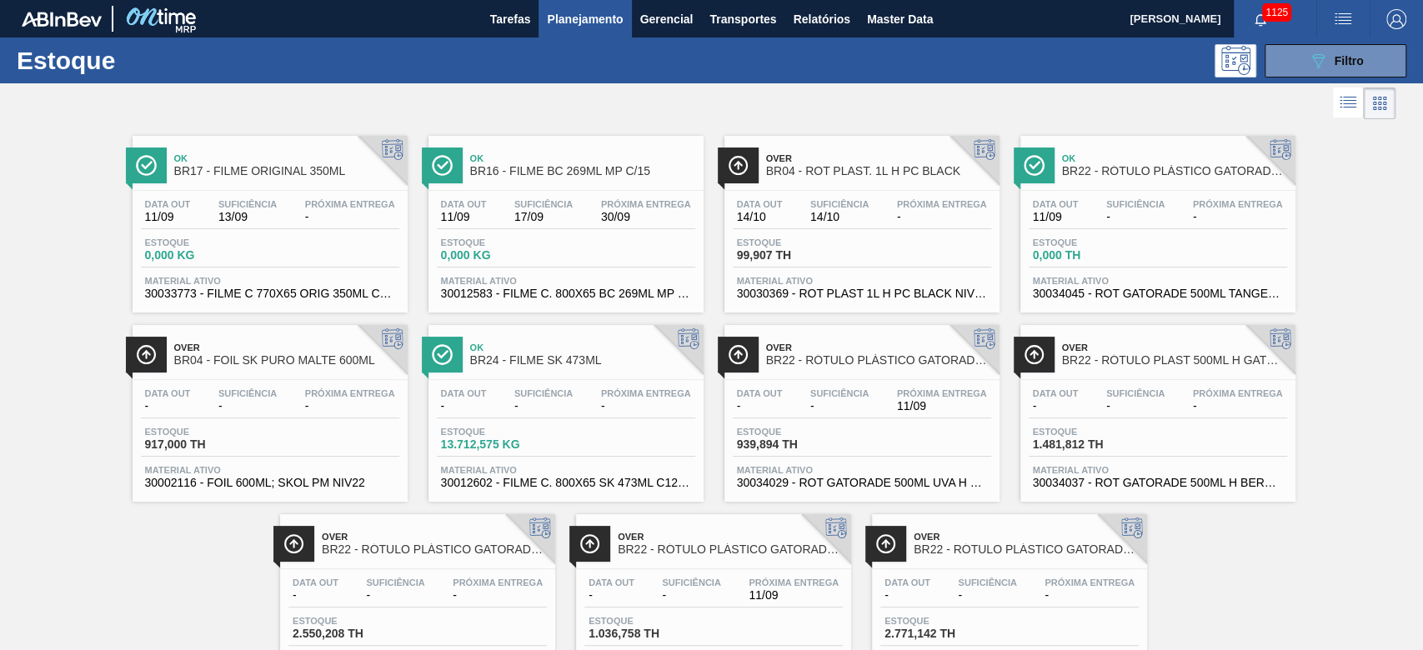
click at [827, 215] on span "14/10" at bounding box center [840, 217] width 58 height 13
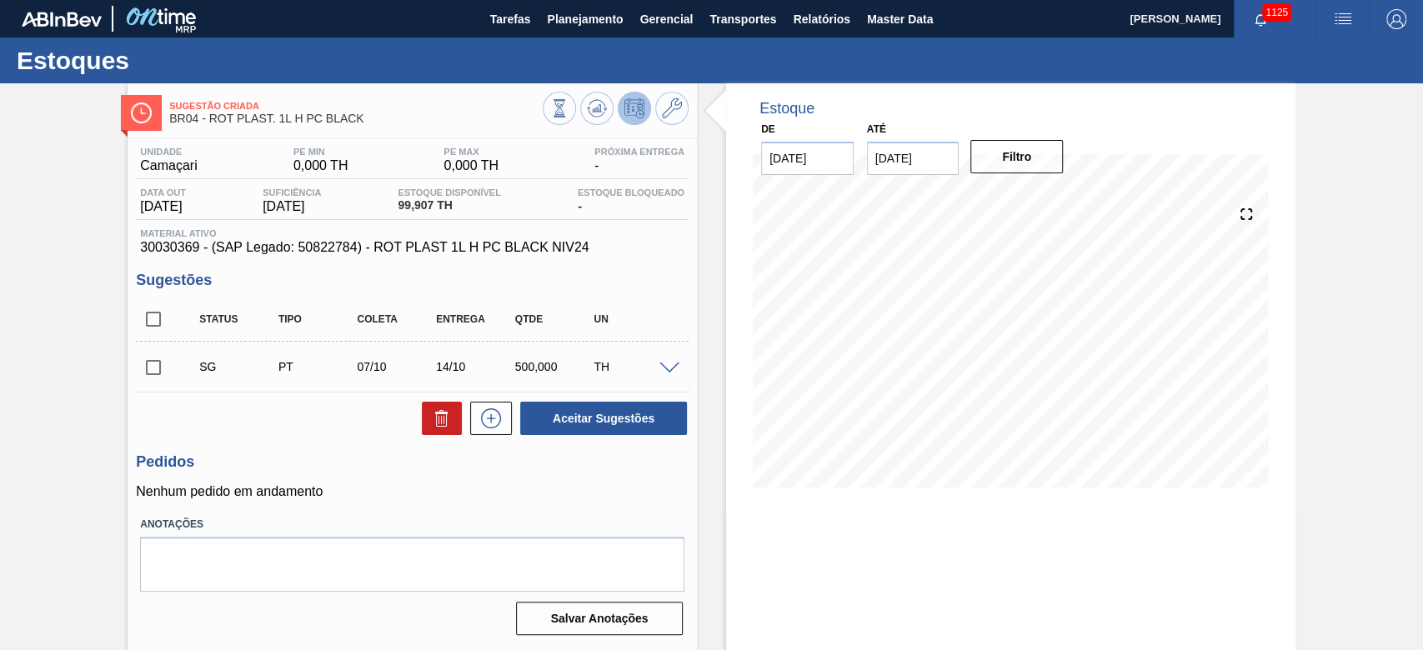
click at [670, 370] on span at bounding box center [670, 369] width 20 height 13
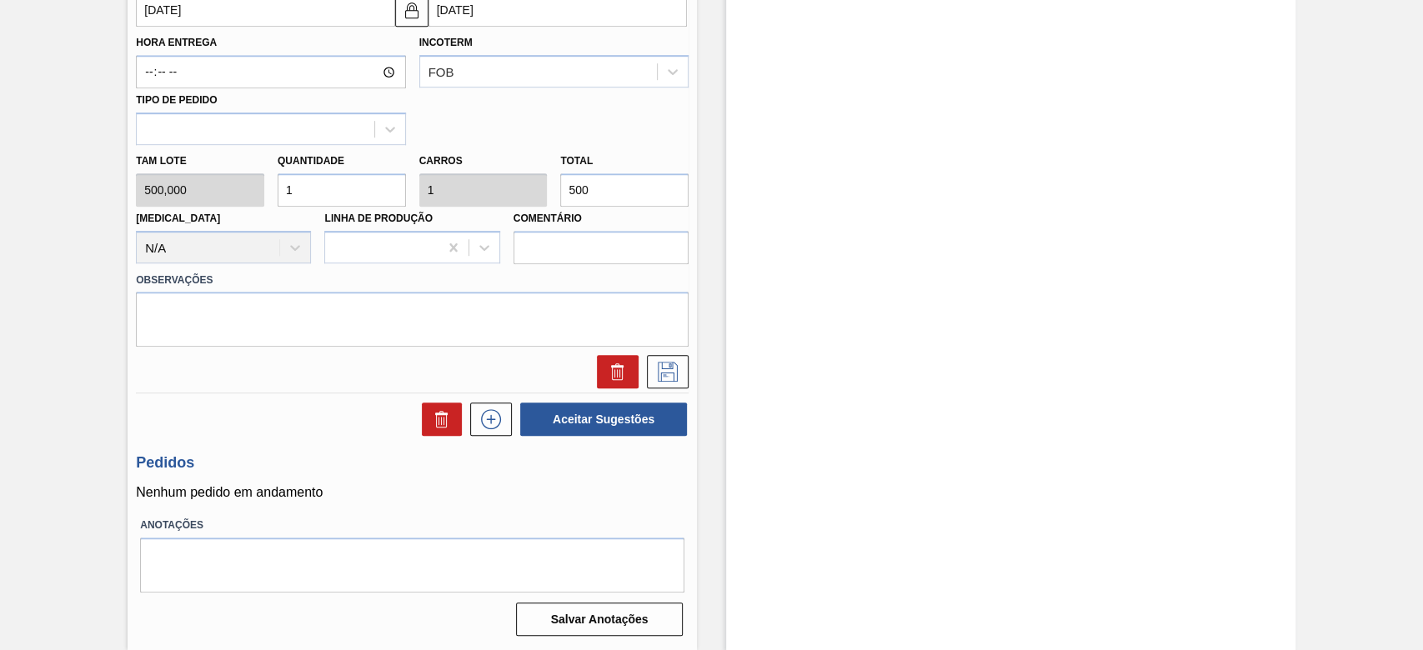
scroll to position [400, 0]
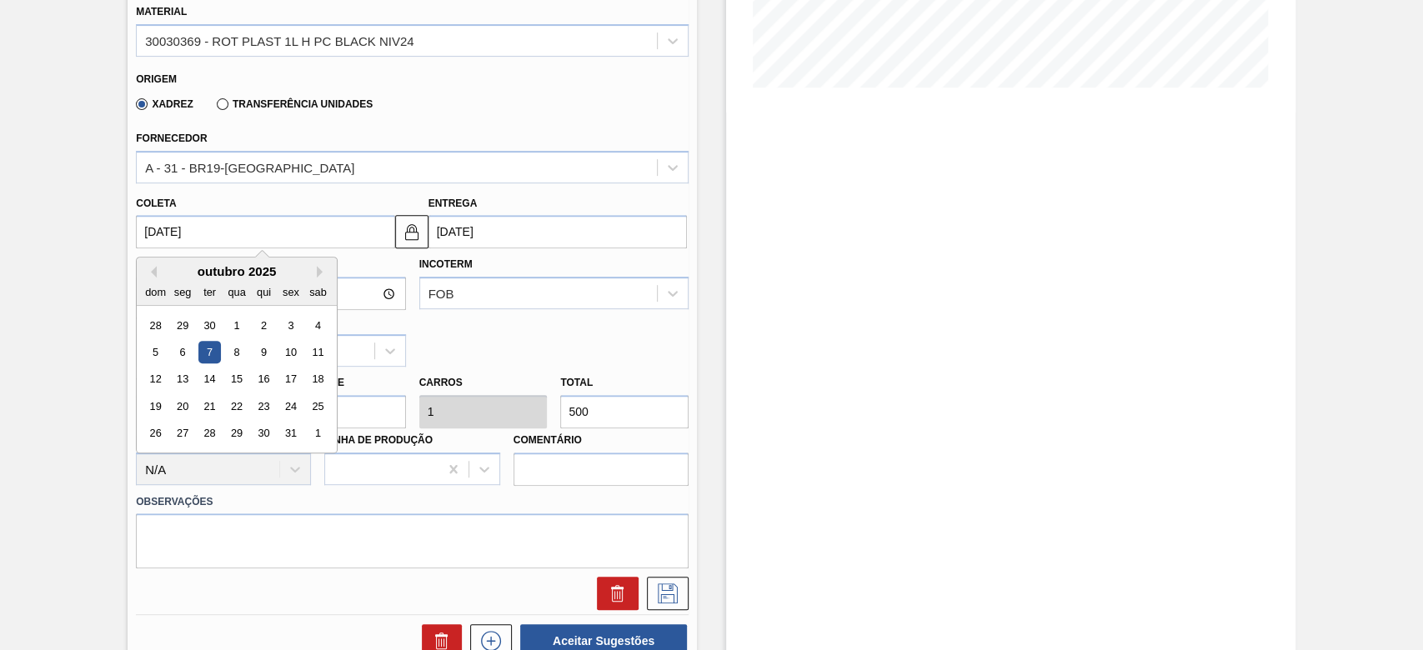
click at [145, 233] on input "[DATE]" at bounding box center [265, 231] width 259 height 33
click at [155, 269] on button "Previous Month" at bounding box center [151, 272] width 12 height 12
click at [180, 404] on div "22" at bounding box center [183, 406] width 23 height 23
type input "[DATE]"
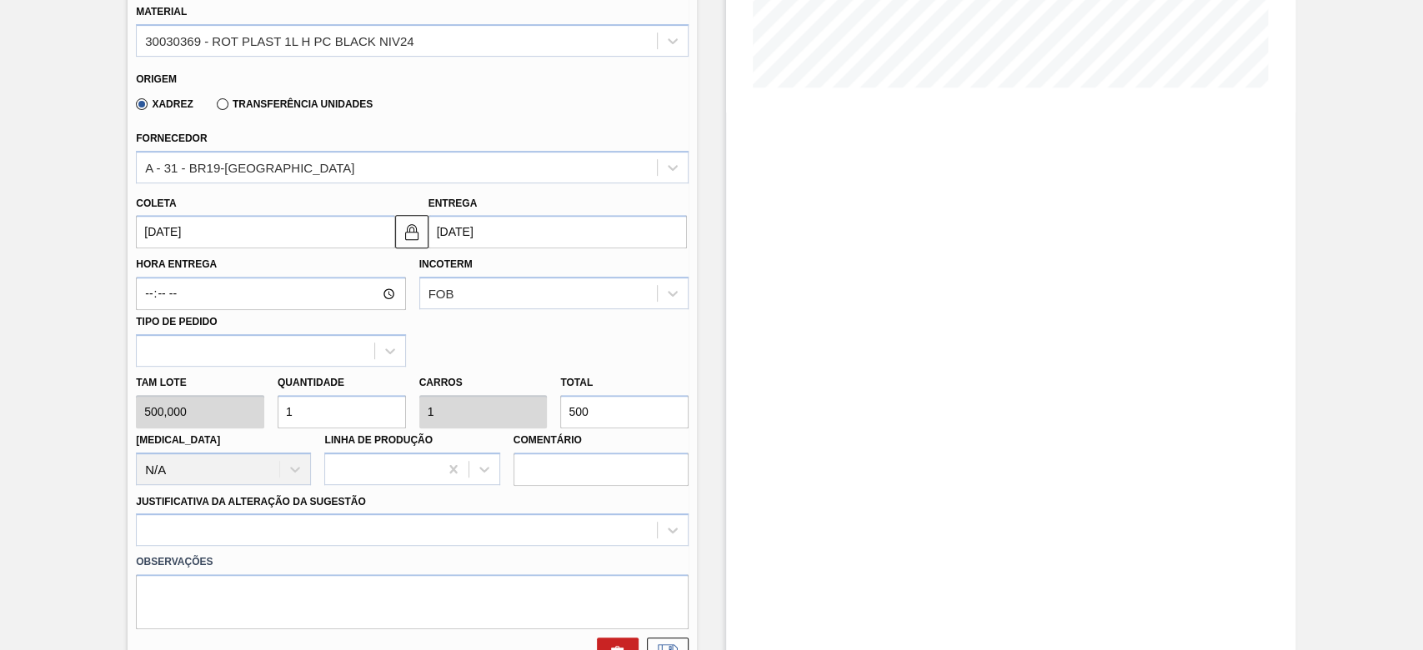
scroll to position [67, 0]
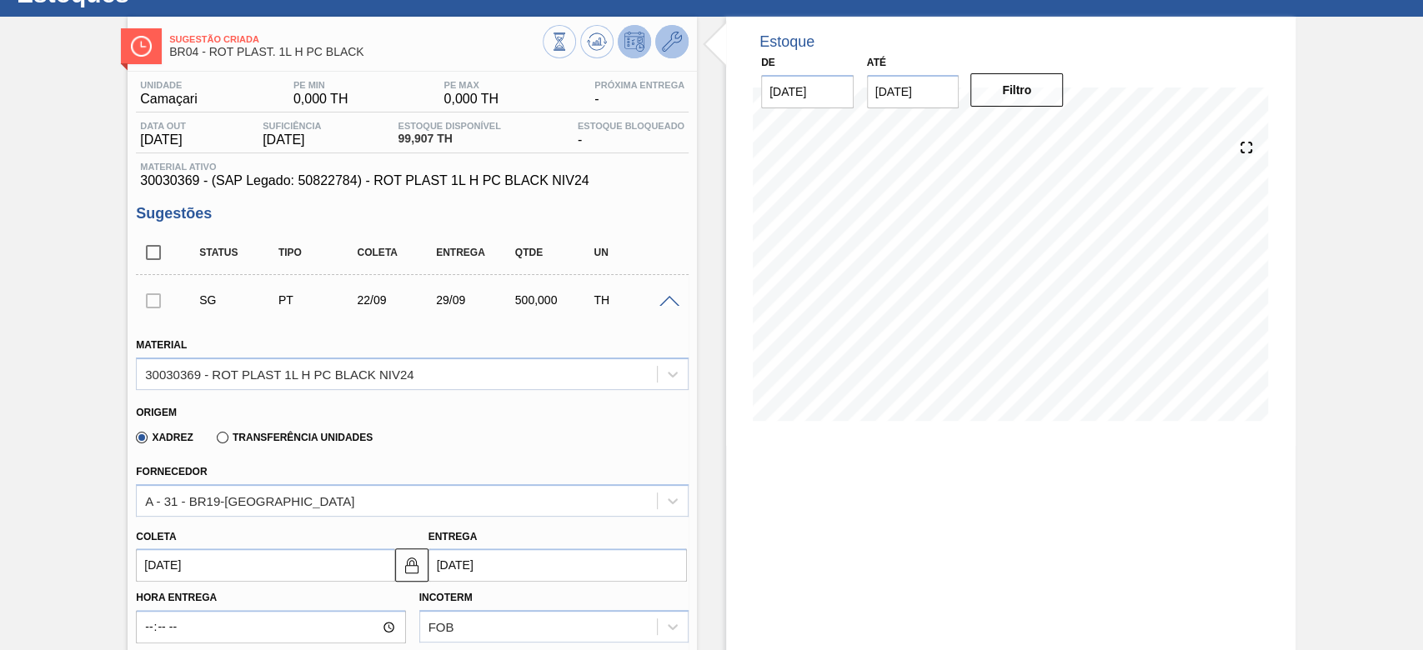
click at [681, 35] on button at bounding box center [671, 41] width 33 height 33
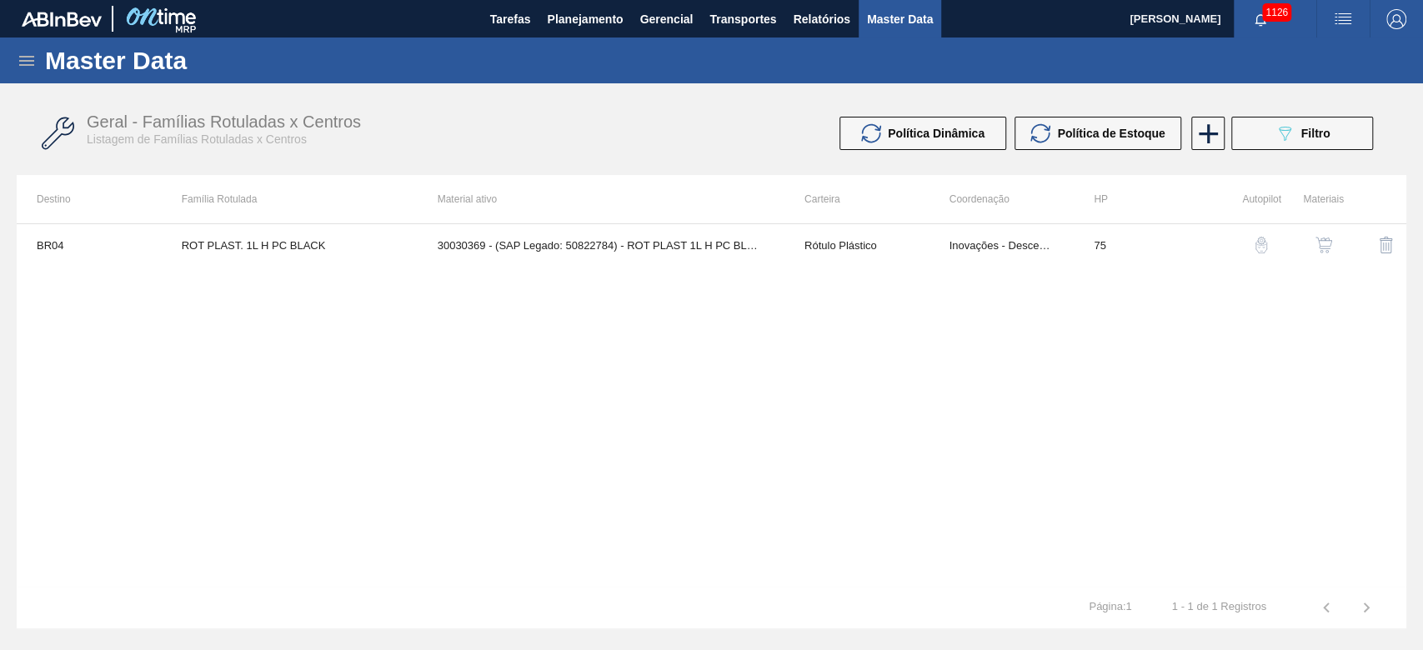
click at [1331, 243] on img "button" at bounding box center [1324, 245] width 17 height 17
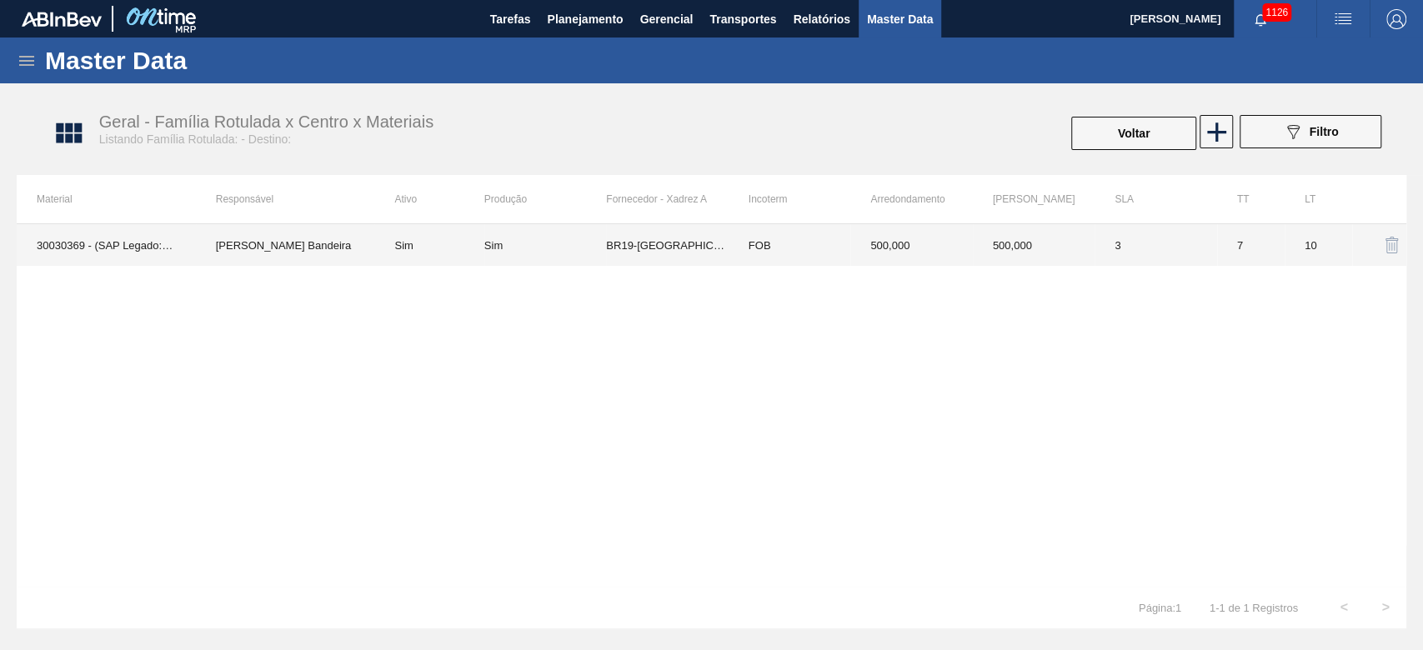
click at [605, 233] on td "Sim" at bounding box center [545, 245] width 122 height 42
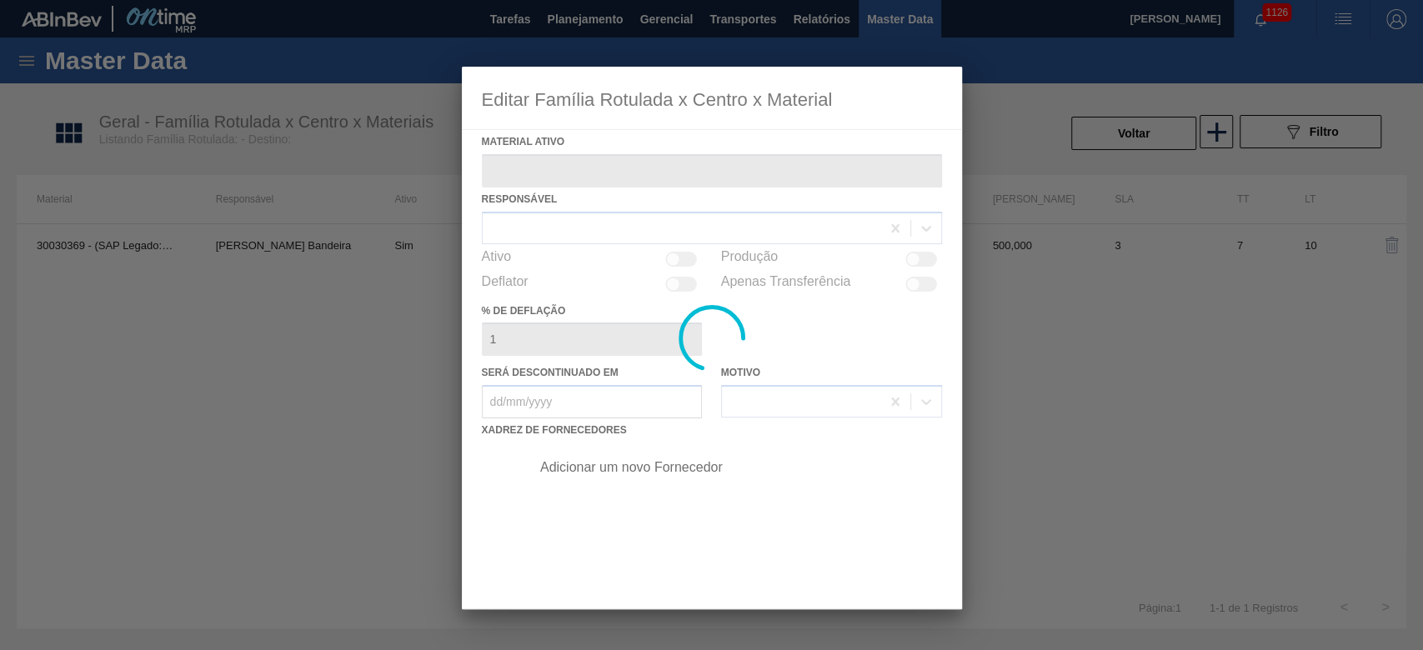
type ativo "30030369 - (SAP Legado: 50822784) - ROT PLAST 1L H PC BLACK NIV24"
checkbox input "true"
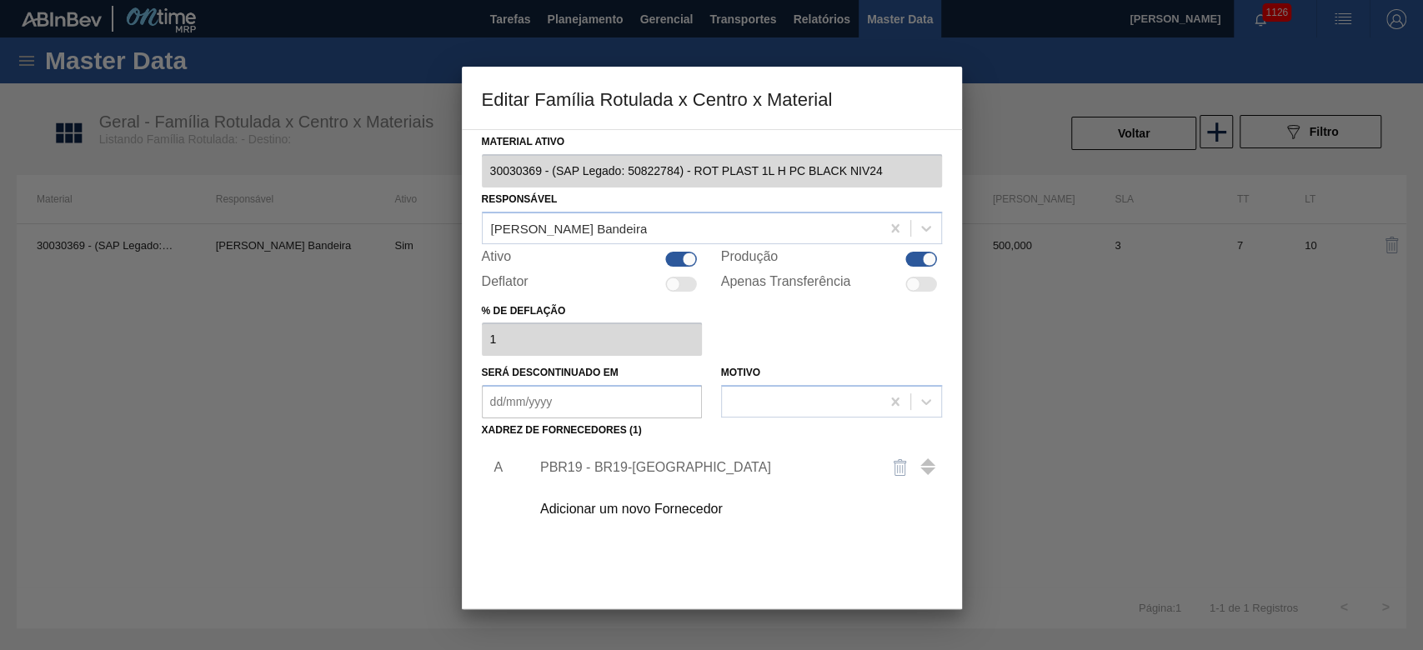
click at [608, 509] on div "Adicionar um novo Fornecedor" at bounding box center [703, 509] width 327 height 15
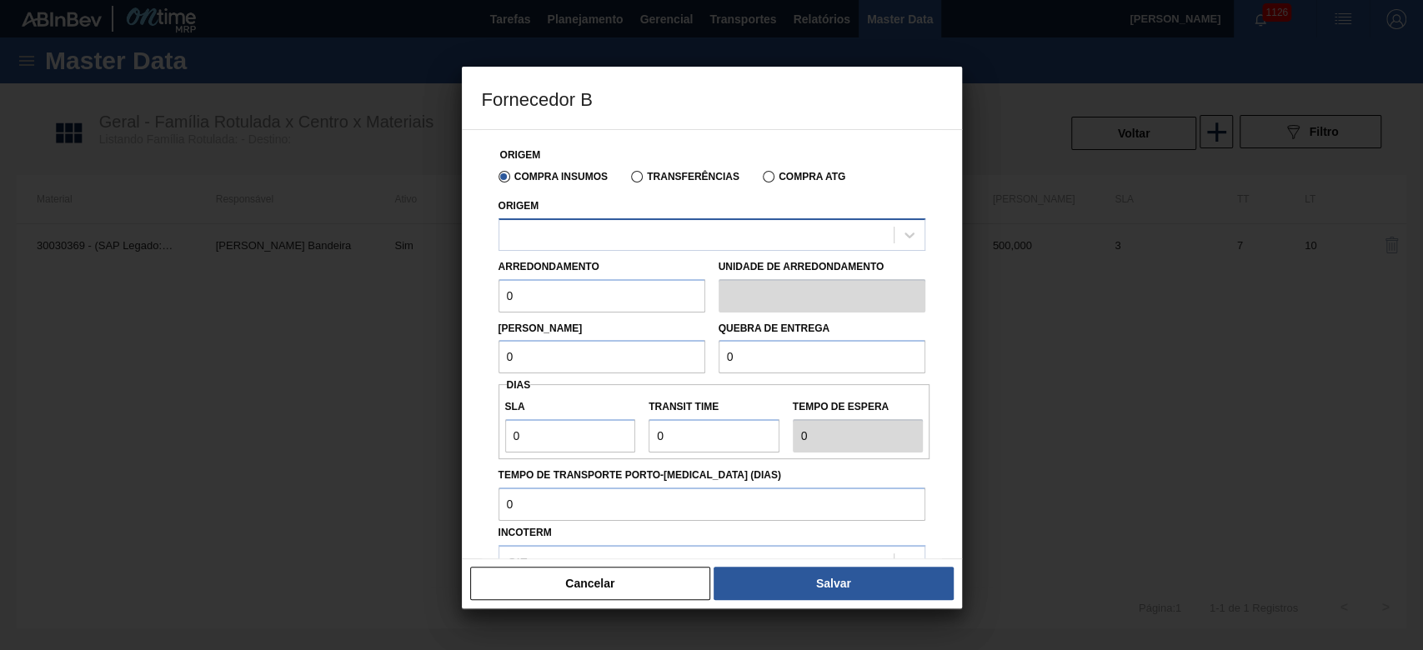
click at [563, 237] on div at bounding box center [697, 235] width 394 height 24
click at [634, 590] on button "Cancelar" at bounding box center [590, 583] width 241 height 33
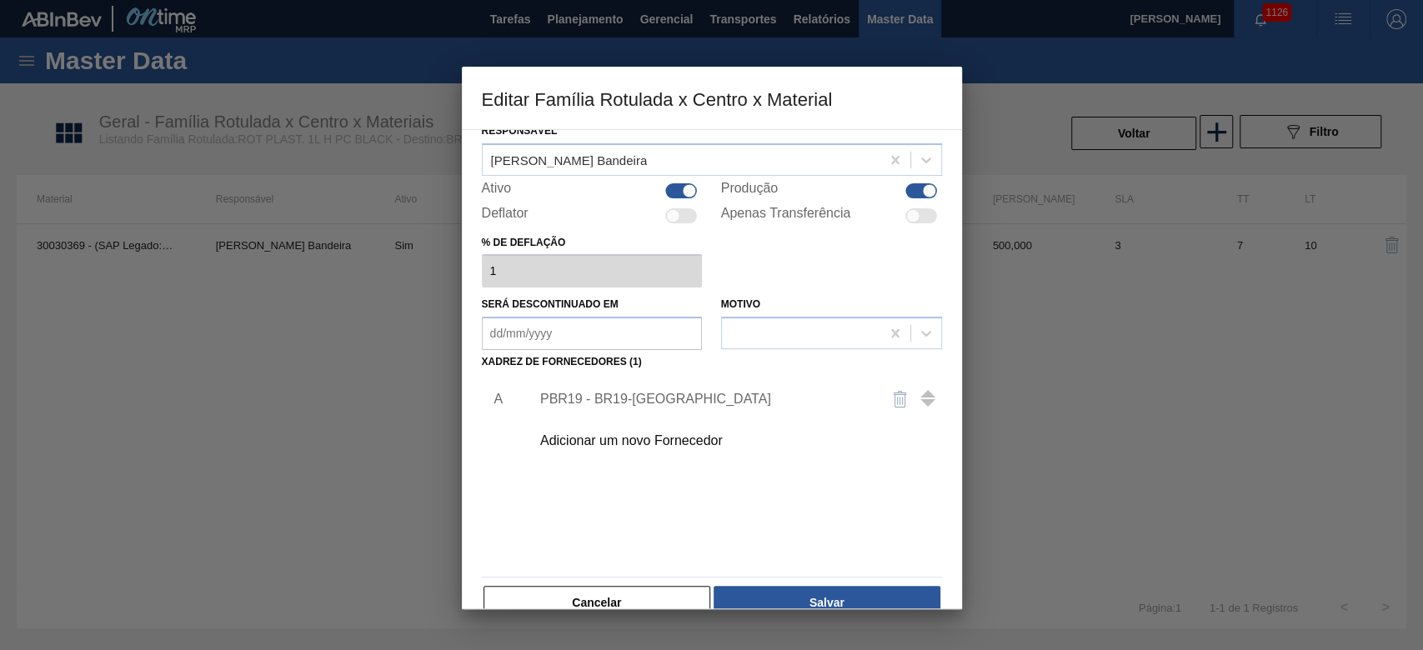
scroll to position [100, 0]
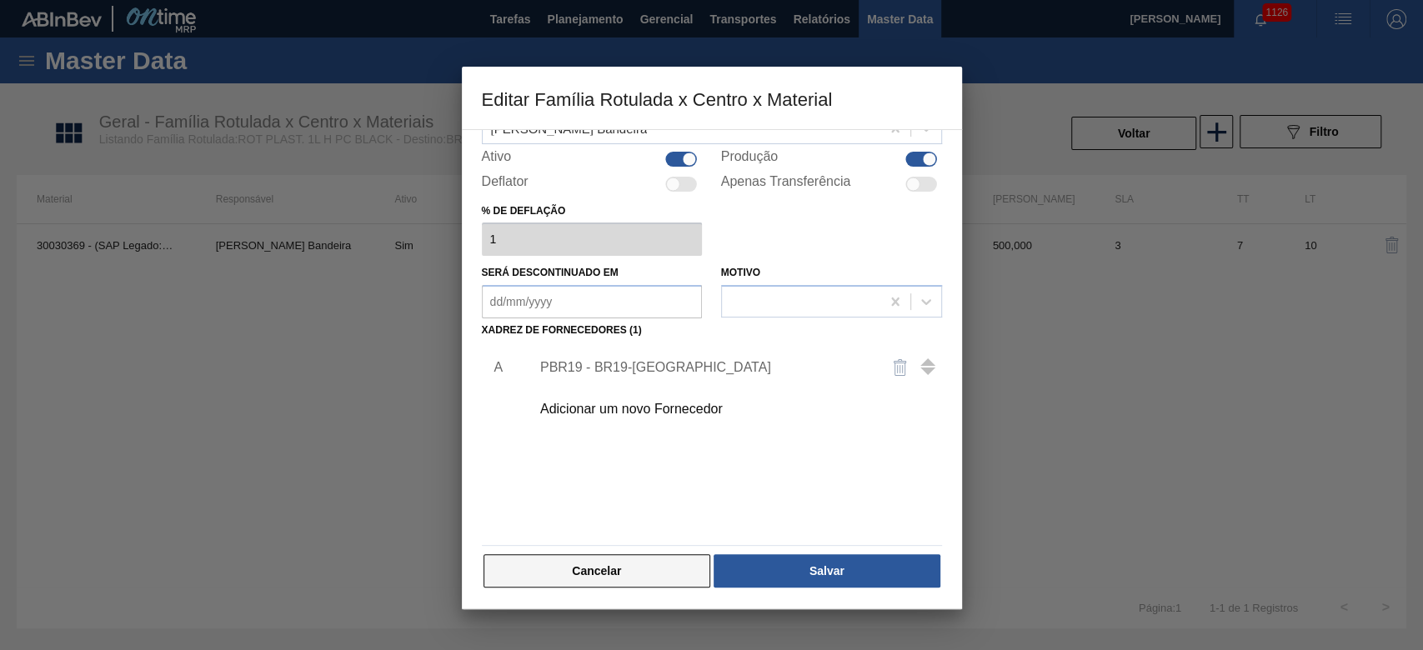
click at [640, 565] on button "Cancelar" at bounding box center [598, 571] width 228 height 33
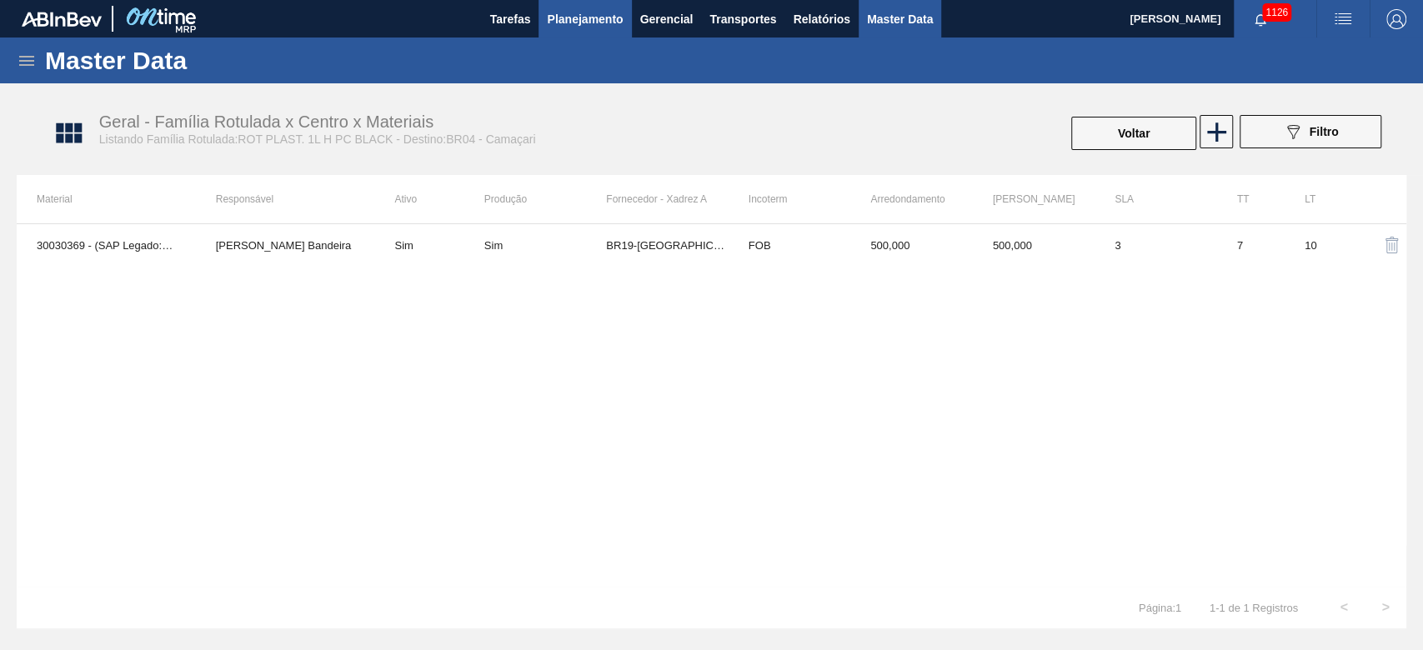
click at [586, 13] on span "Planejamento" at bounding box center [585, 19] width 76 height 20
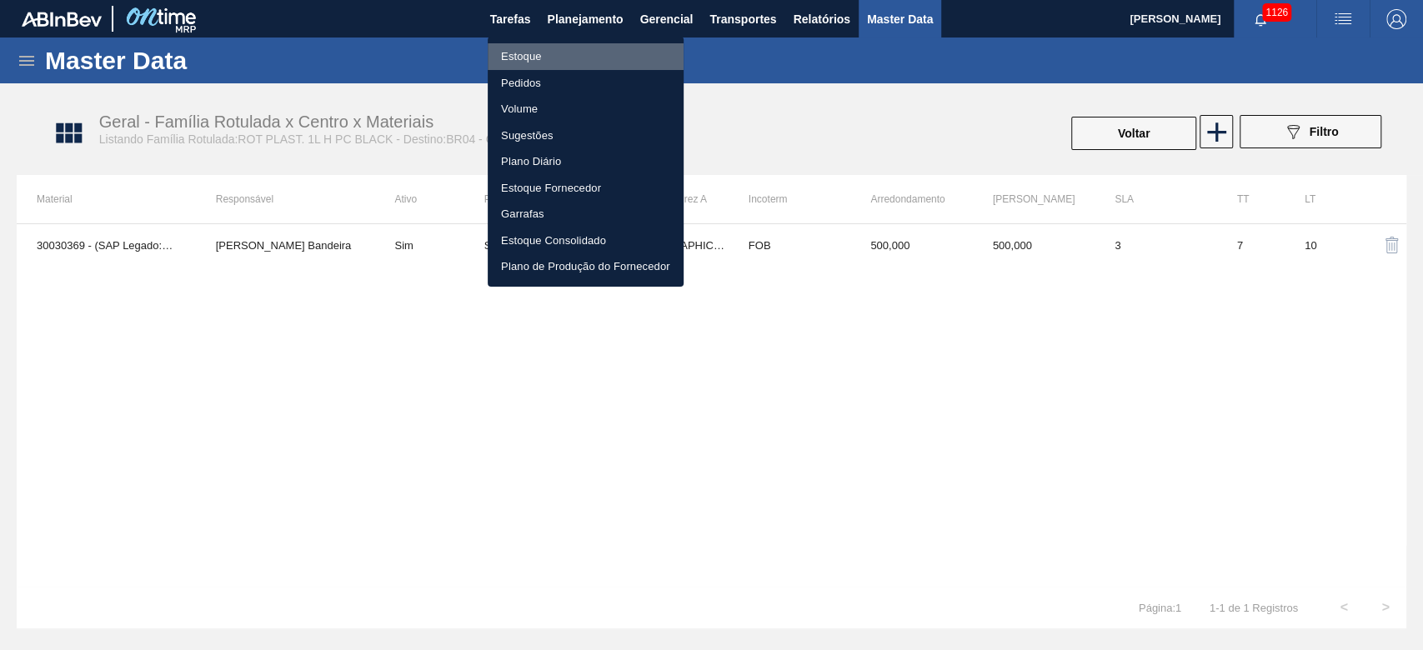
click at [517, 55] on li "Estoque" at bounding box center [586, 56] width 196 height 27
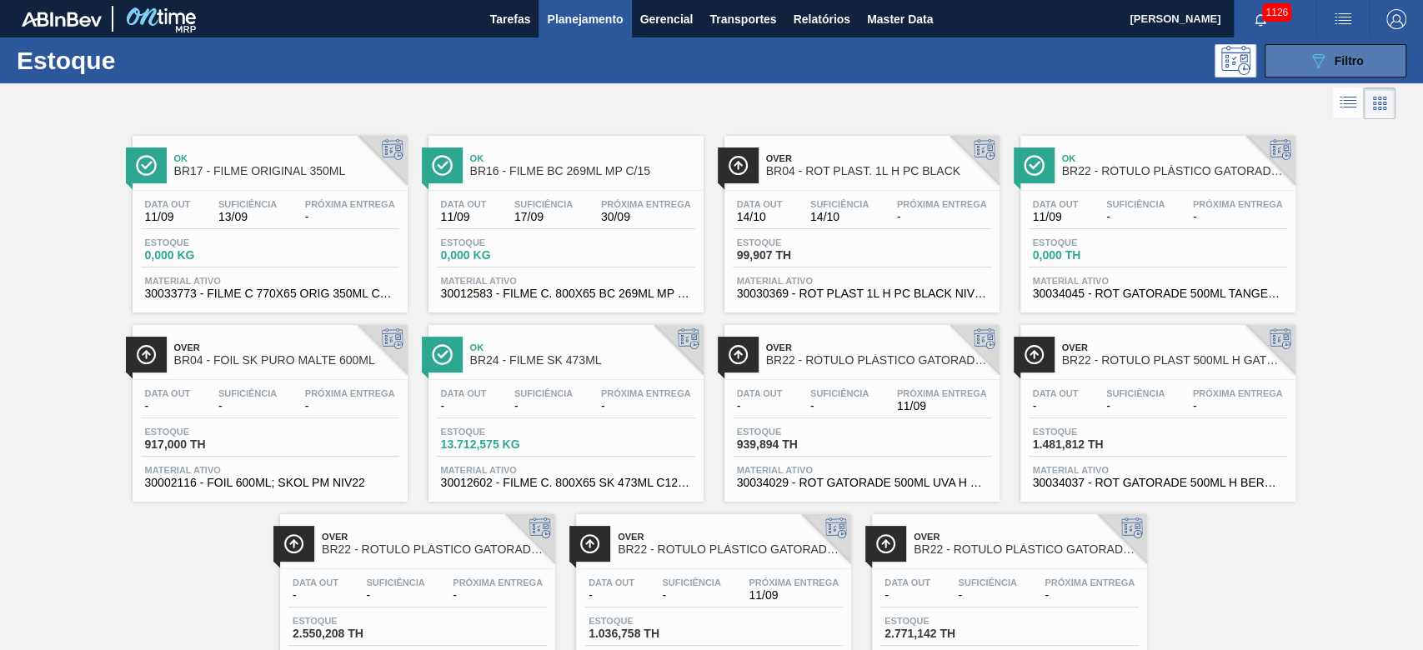
drag, startPoint x: 1320, startPoint y: 63, endPoint x: 1293, endPoint y: 75, distance: 29.9
click at [1320, 63] on icon "089F7B8B-B2A5-4AFE-B5C0-19BA573D28AC" at bounding box center [1318, 61] width 20 height 20
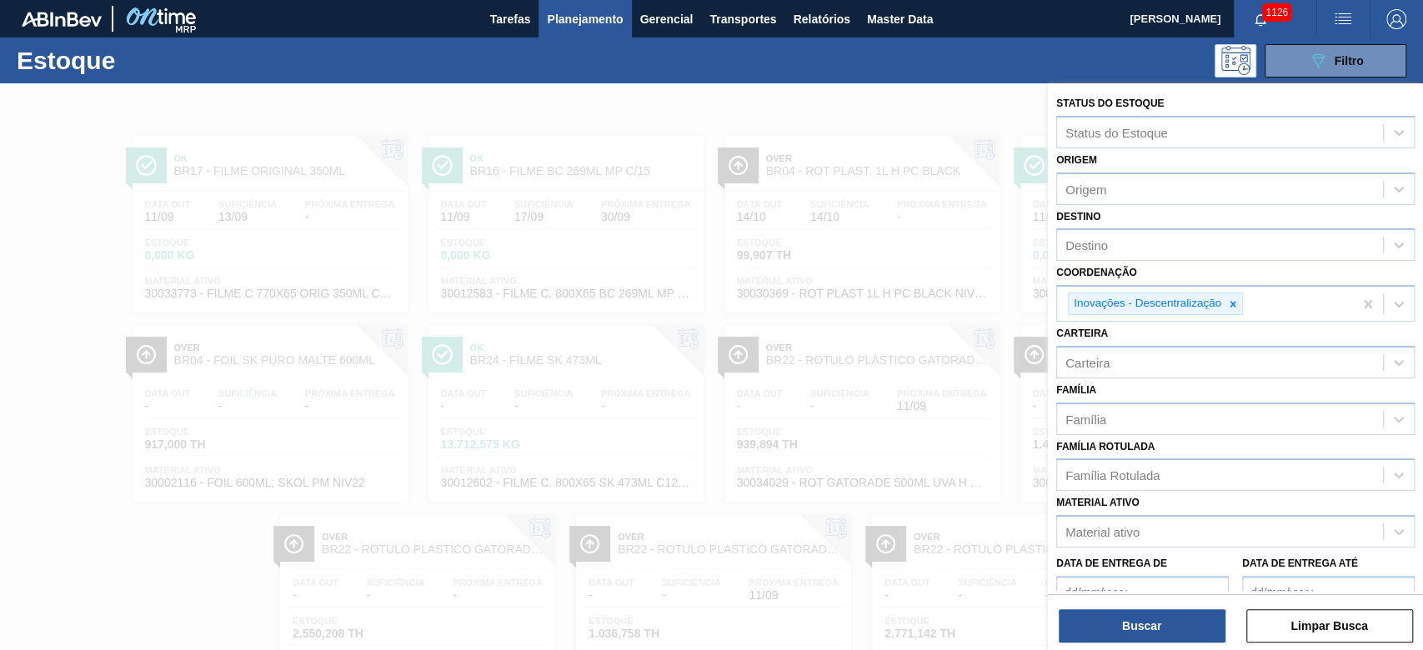
click at [16, 256] on div at bounding box center [711, 408] width 1423 height 650
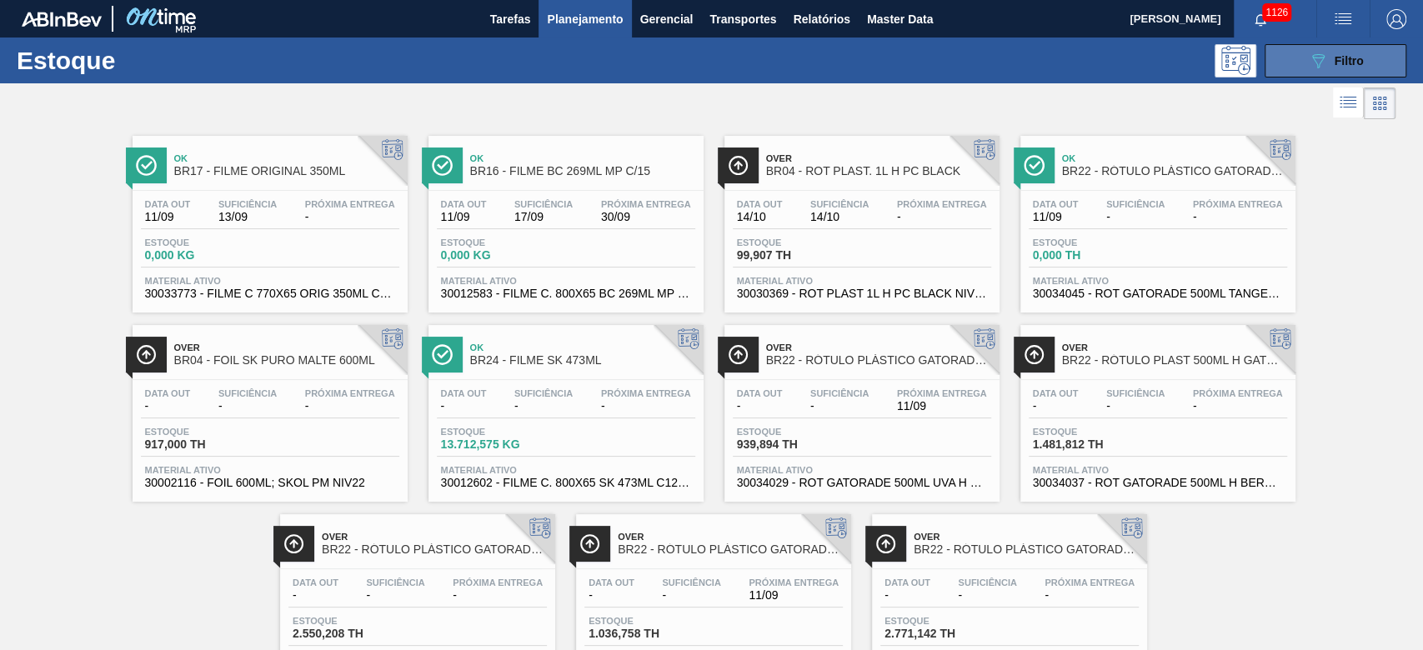
click at [1317, 61] on icon "089F7B8B-B2A5-4AFE-B5C0-19BA573D28AC" at bounding box center [1318, 61] width 20 height 20
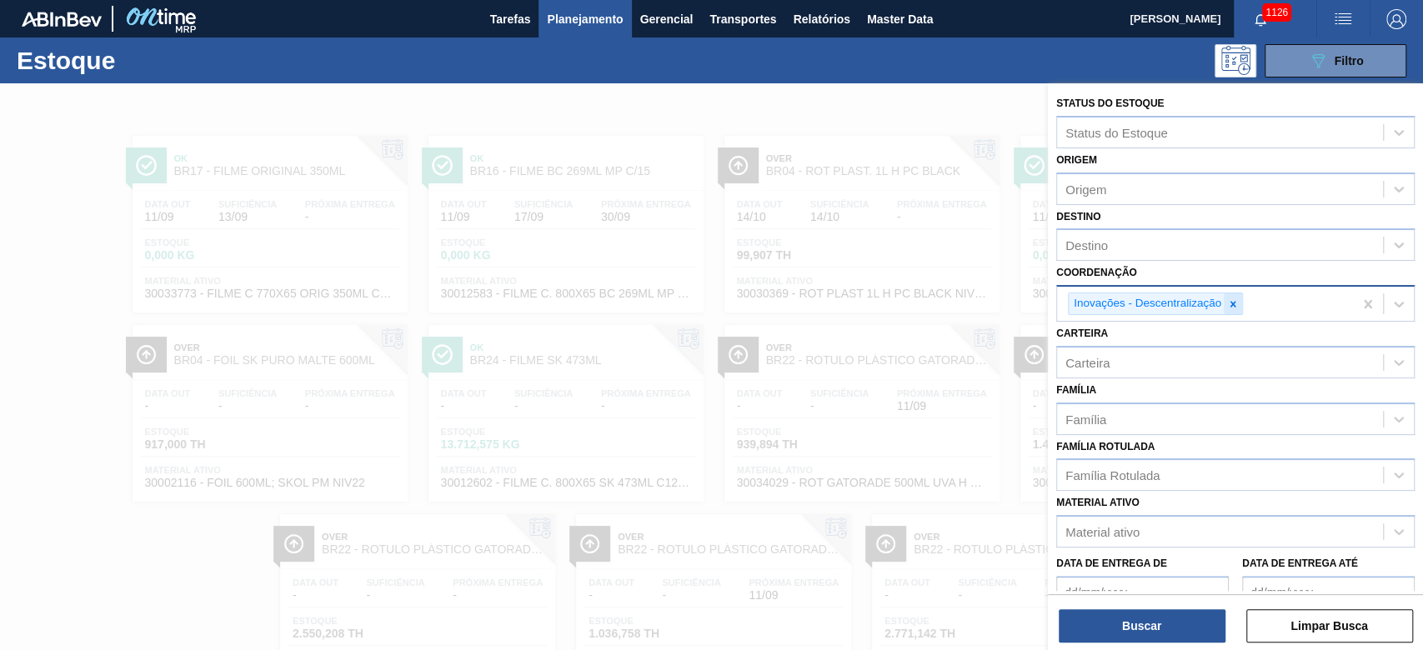
click at [1232, 304] on icon at bounding box center [1234, 304] width 6 height 6
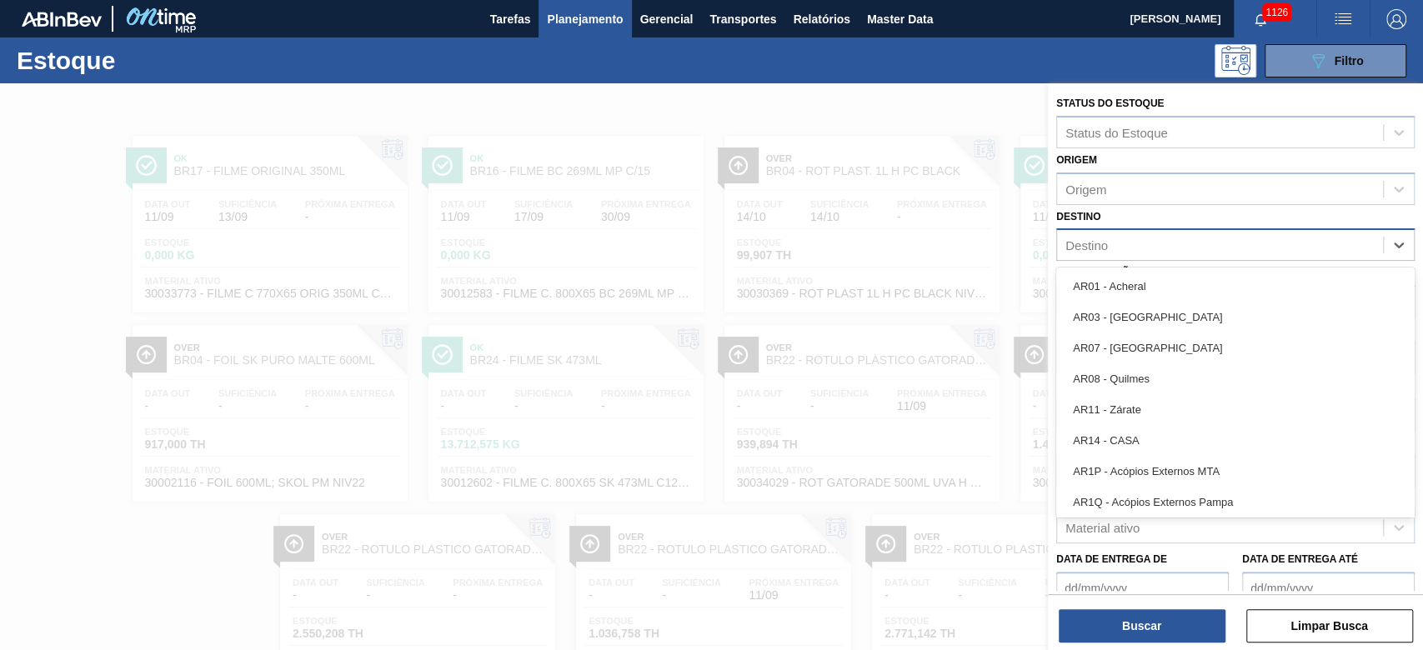
click at [1091, 252] on div "Destino" at bounding box center [1220, 245] width 326 height 24
type input "28"
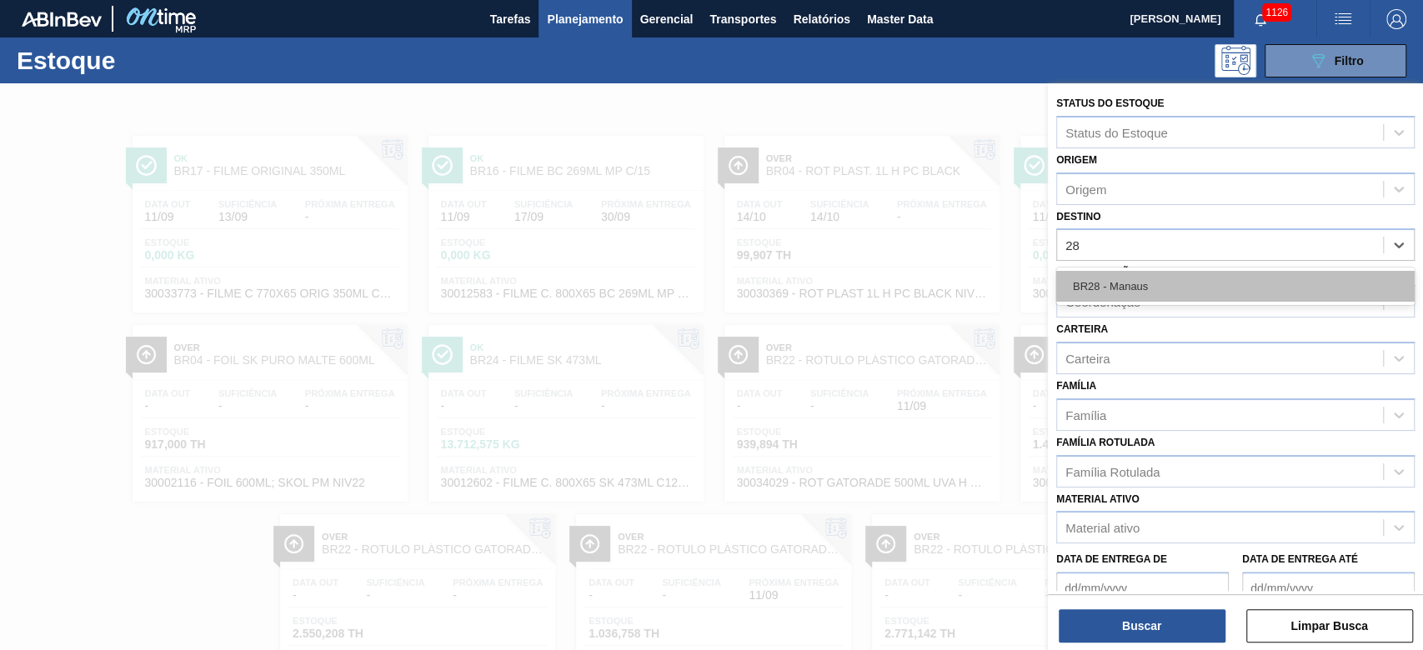
click at [1102, 281] on div "BR28 - Manaus" at bounding box center [1236, 286] width 359 height 31
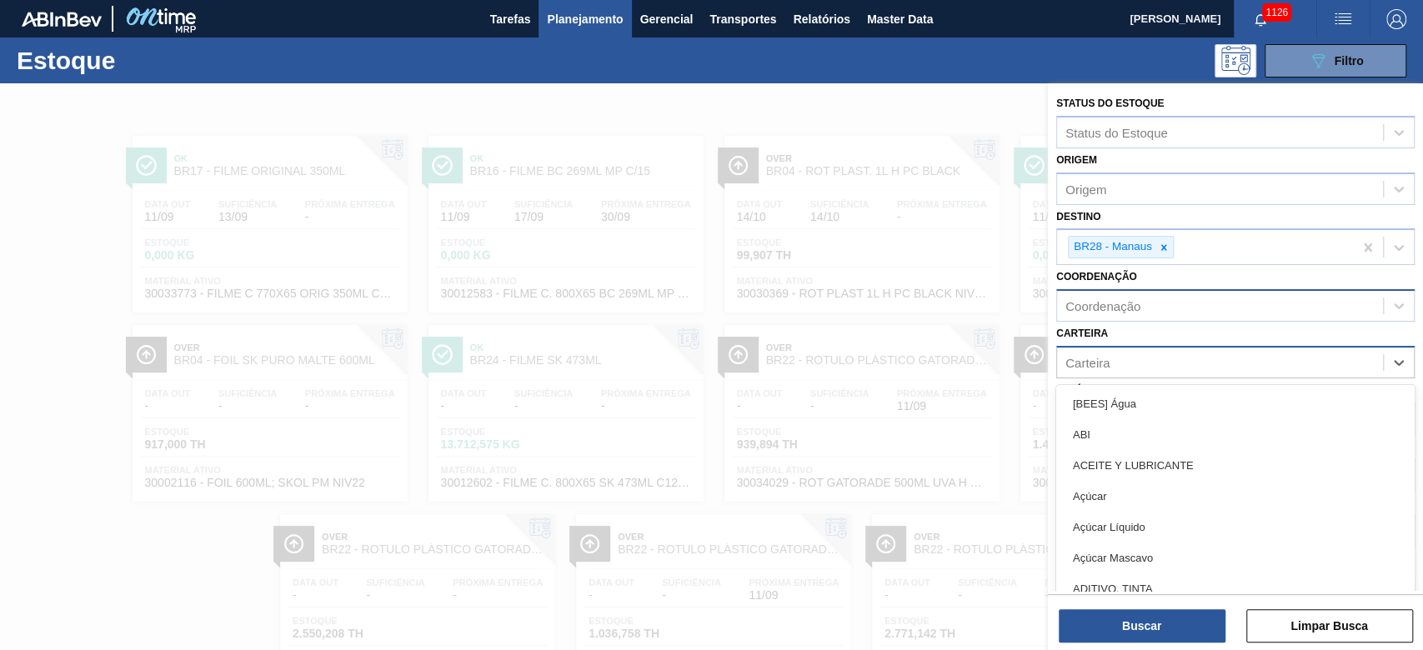
click at [1101, 359] on div "Carteira" at bounding box center [1088, 362] width 44 height 14
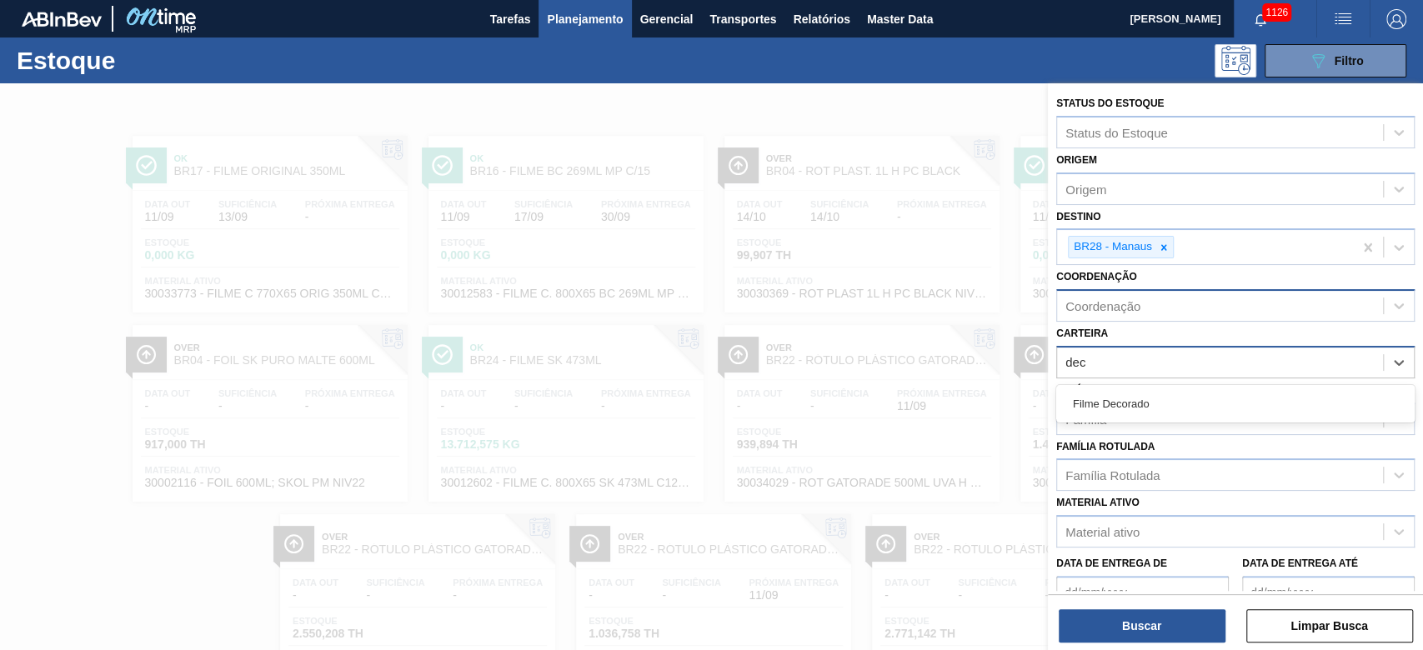
type input "deco"
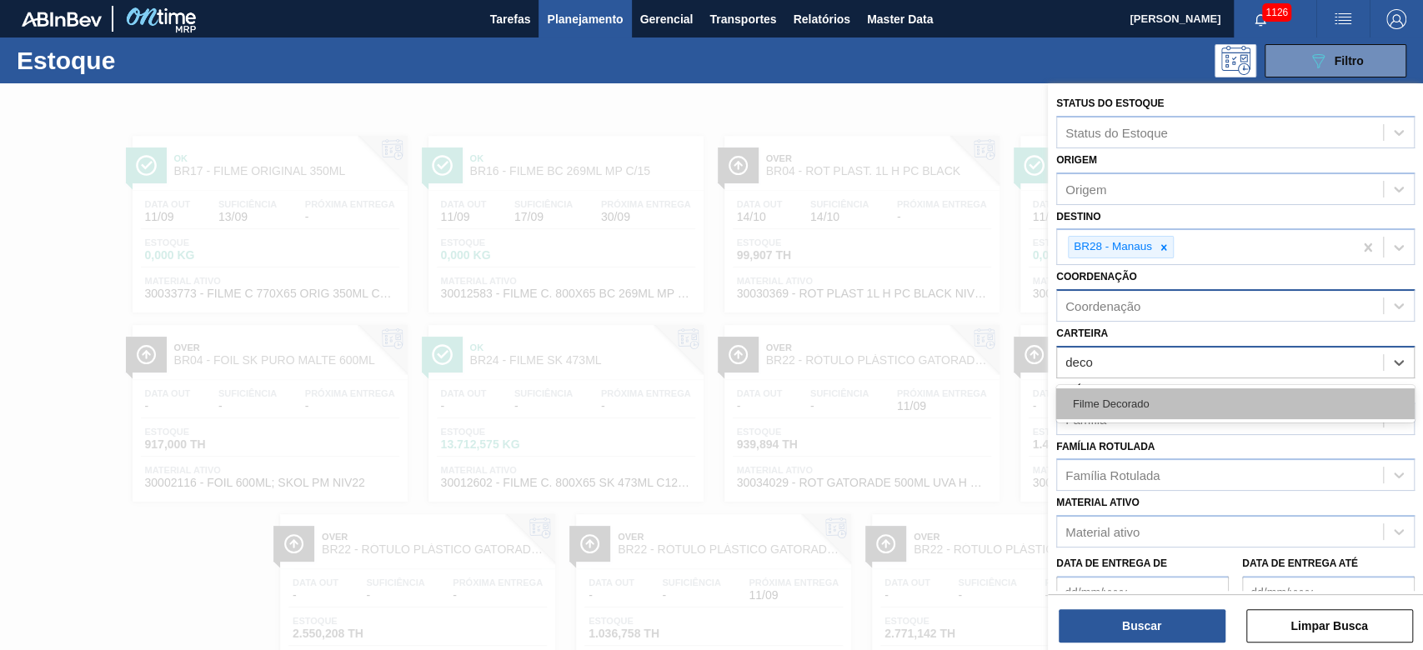
click at [1117, 396] on div "Filme Decorado" at bounding box center [1236, 404] width 359 height 31
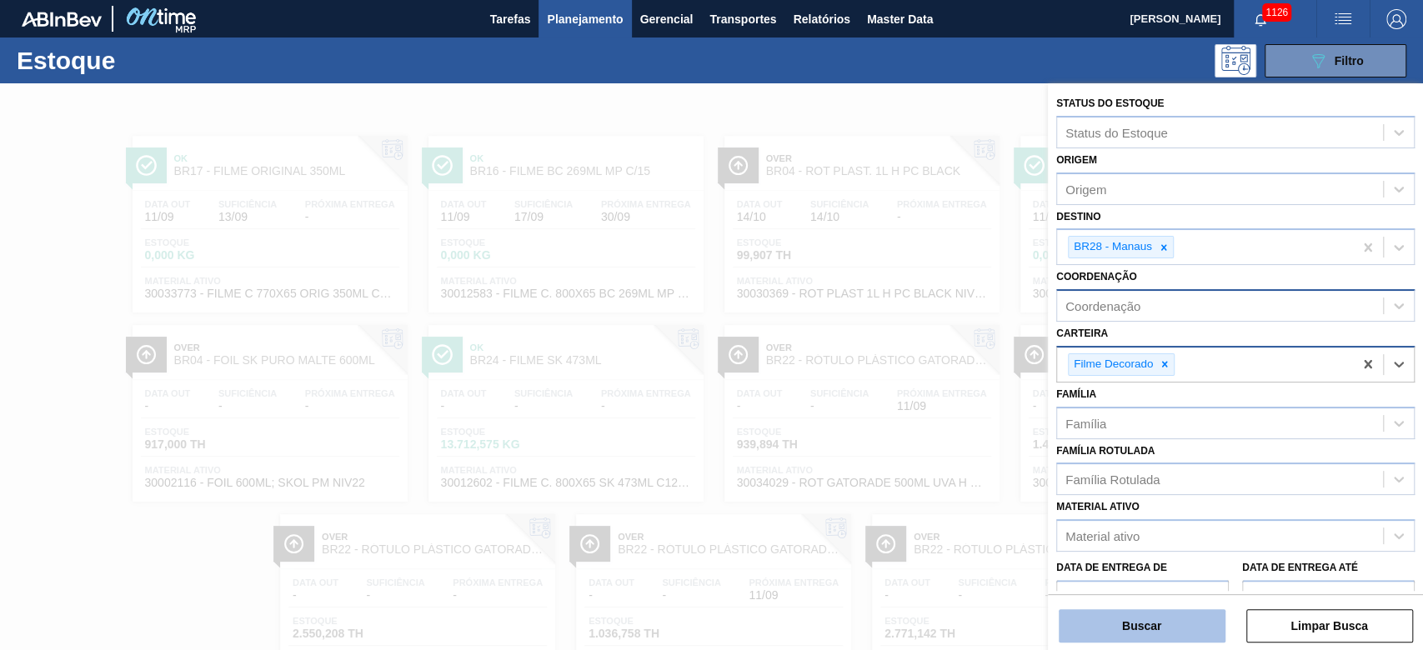
click at [1140, 624] on button "Buscar" at bounding box center [1142, 626] width 167 height 33
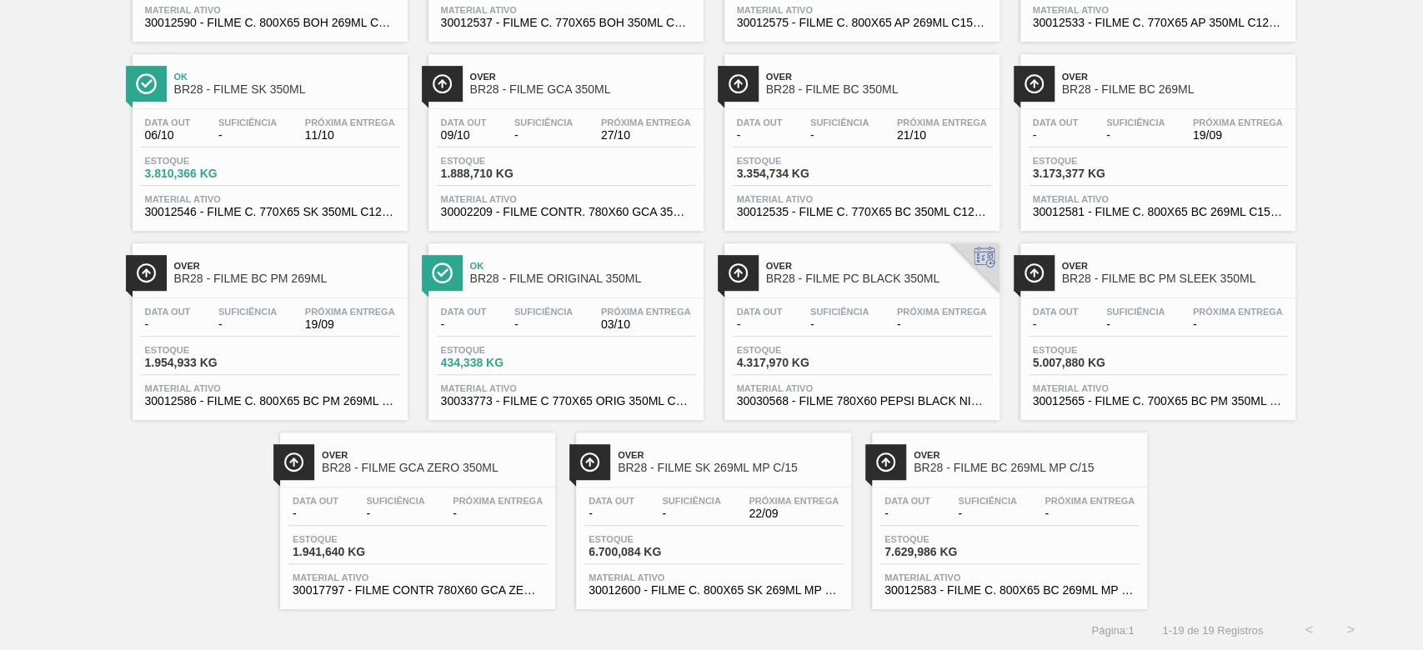
scroll to position [464, 0]
click at [893, 312] on div "Próxima Entrega -" at bounding box center [942, 318] width 98 height 24
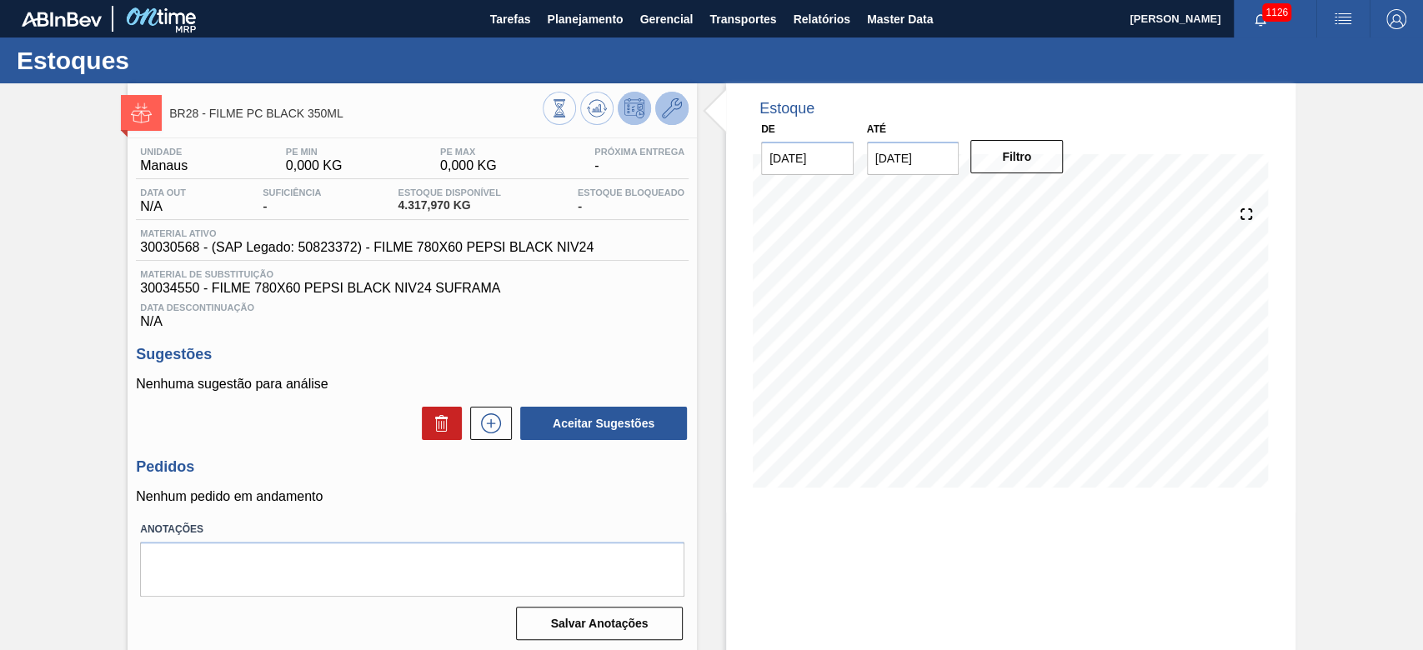
click at [674, 114] on icon at bounding box center [672, 108] width 20 height 20
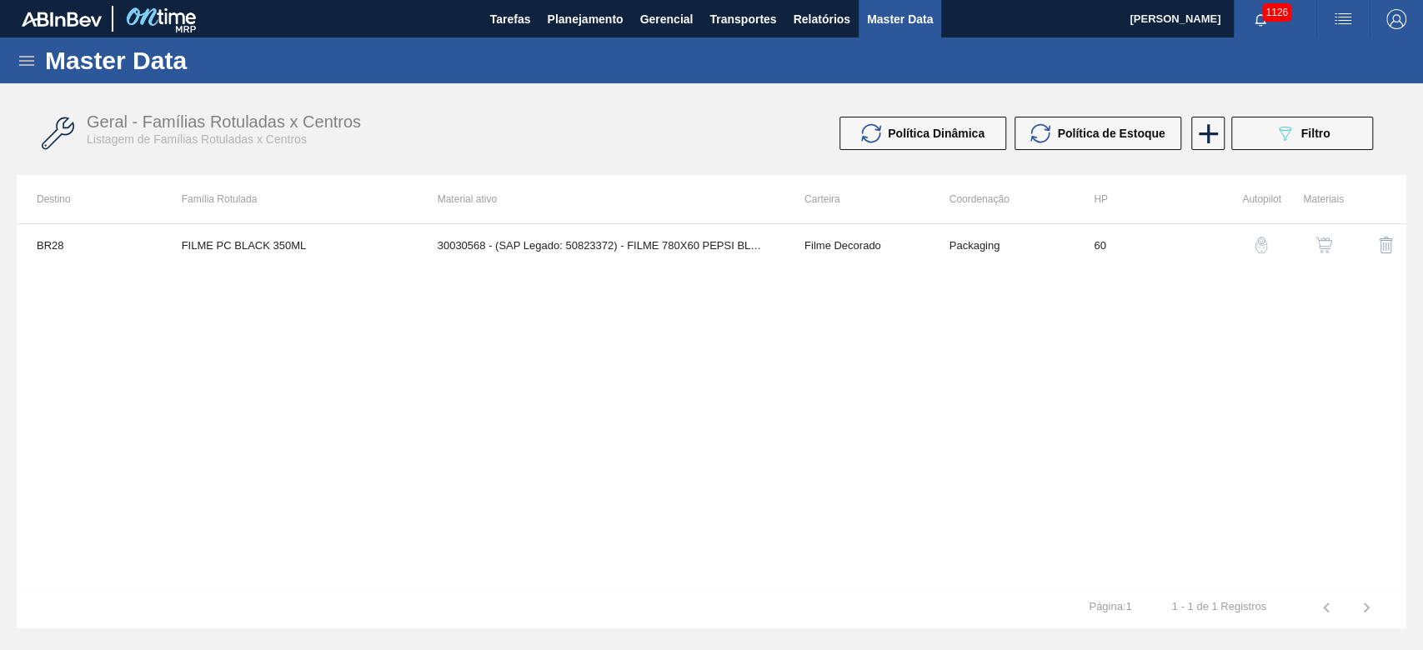
click at [1325, 247] on img "button" at bounding box center [1324, 245] width 17 height 17
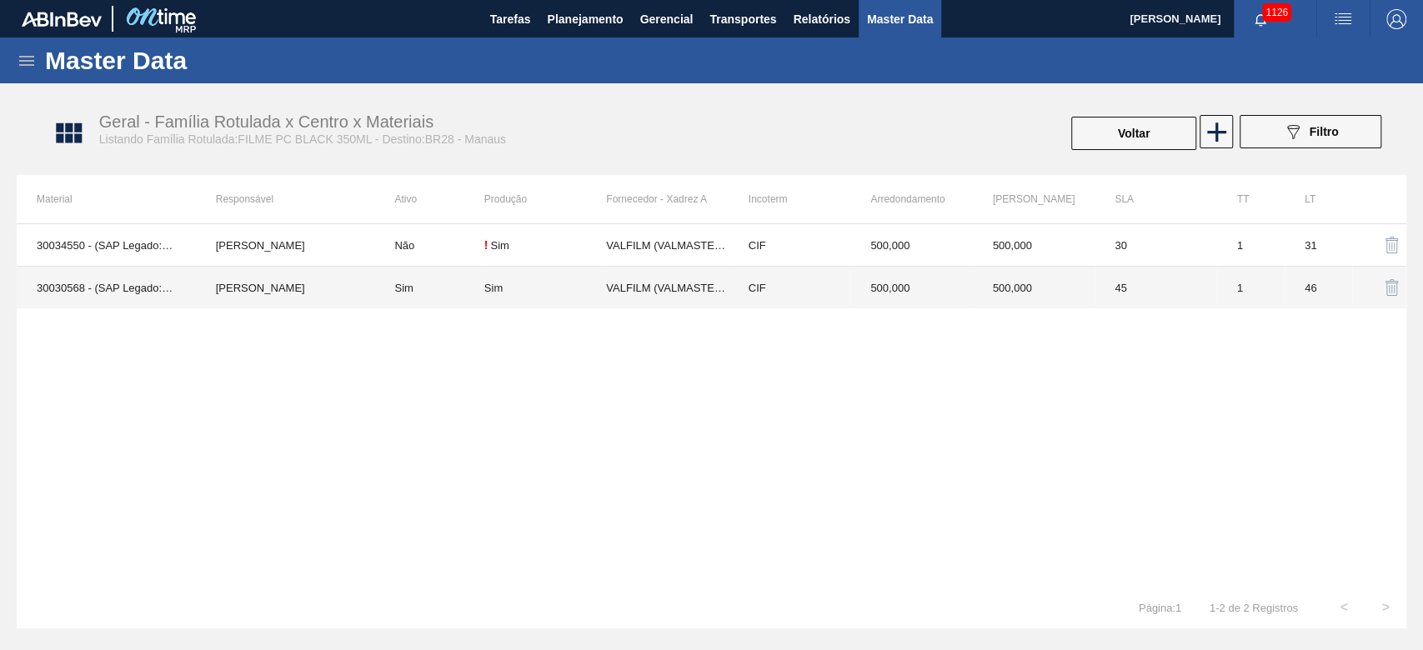
click at [291, 289] on td "[PERSON_NAME]" at bounding box center [285, 288] width 179 height 43
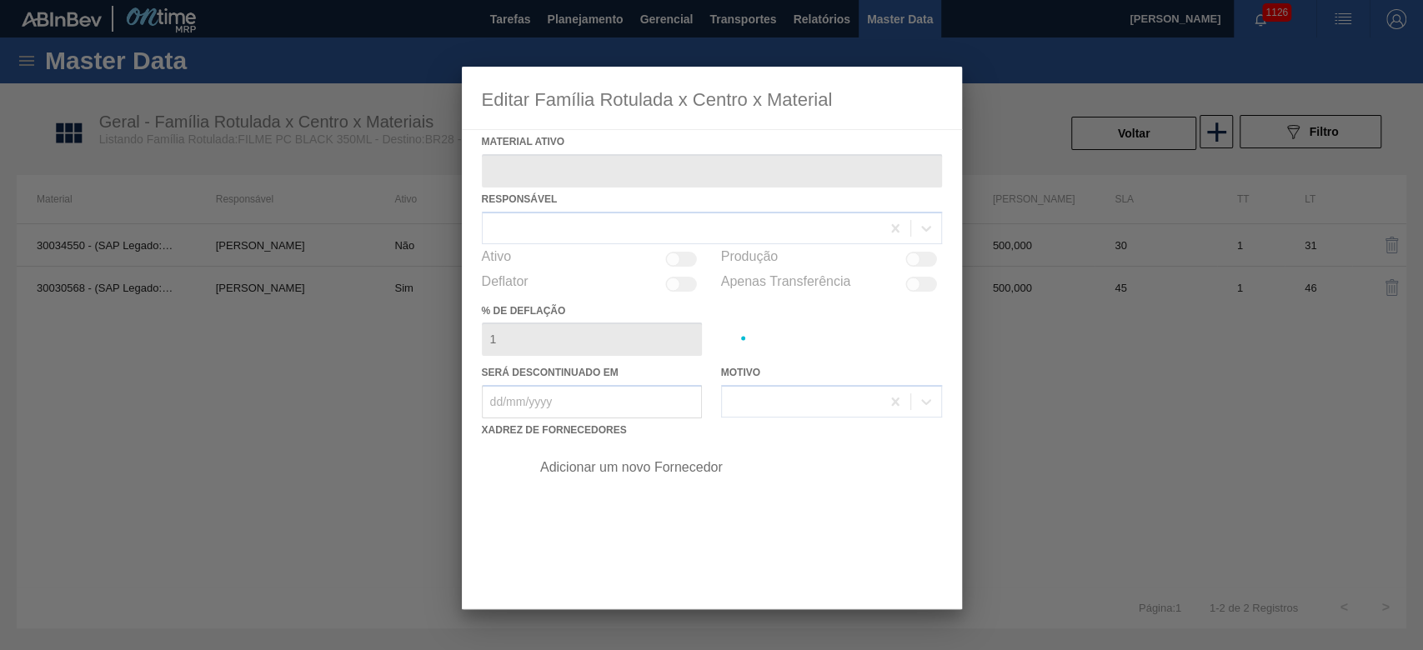
type ativo "30030568 - (SAP Legado: 50823372) - FILME 780X60 PEPSI BLACK NIV24"
checkbox input "true"
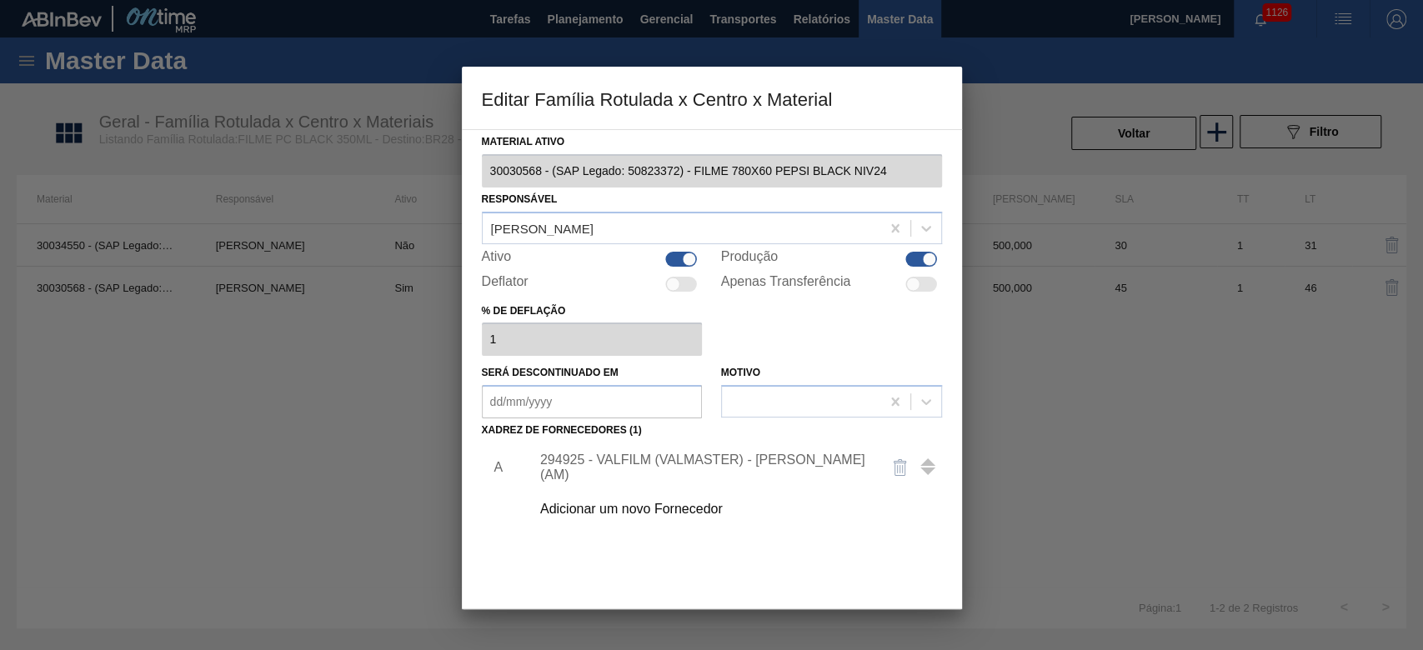
scroll to position [100, 0]
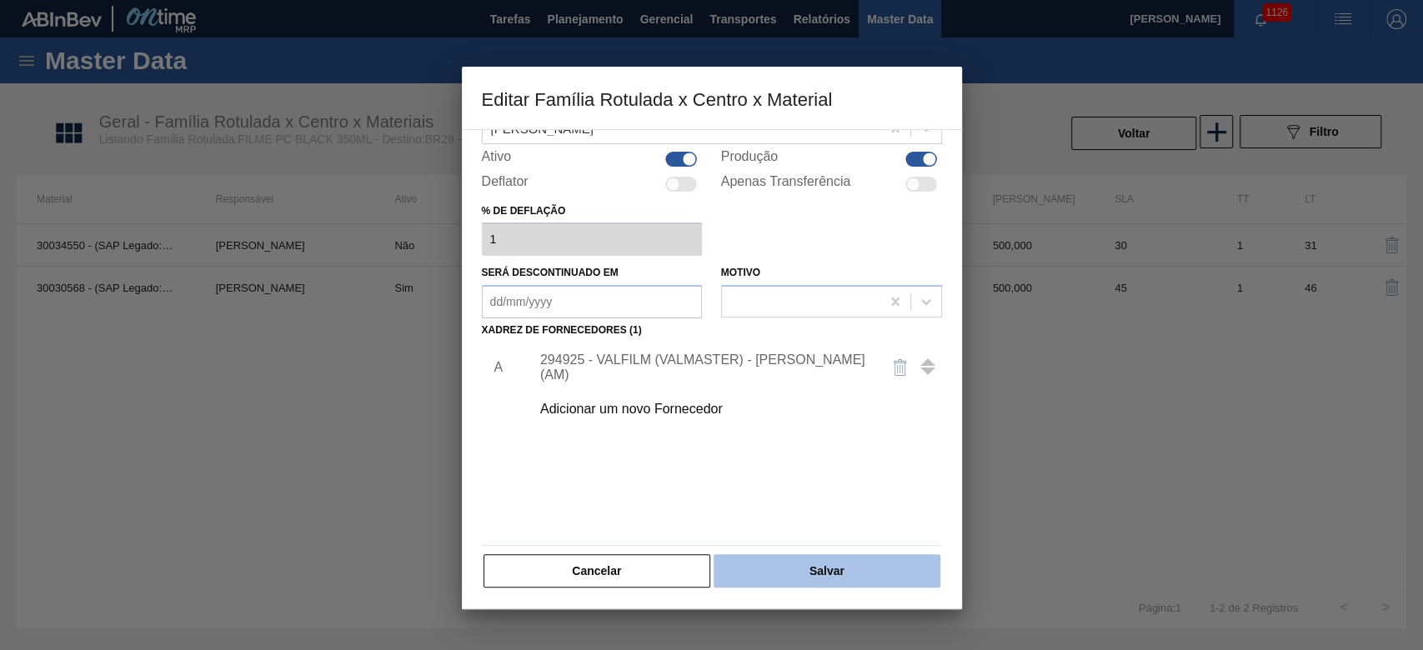
click at [860, 570] on button "Salvar" at bounding box center [827, 571] width 226 height 33
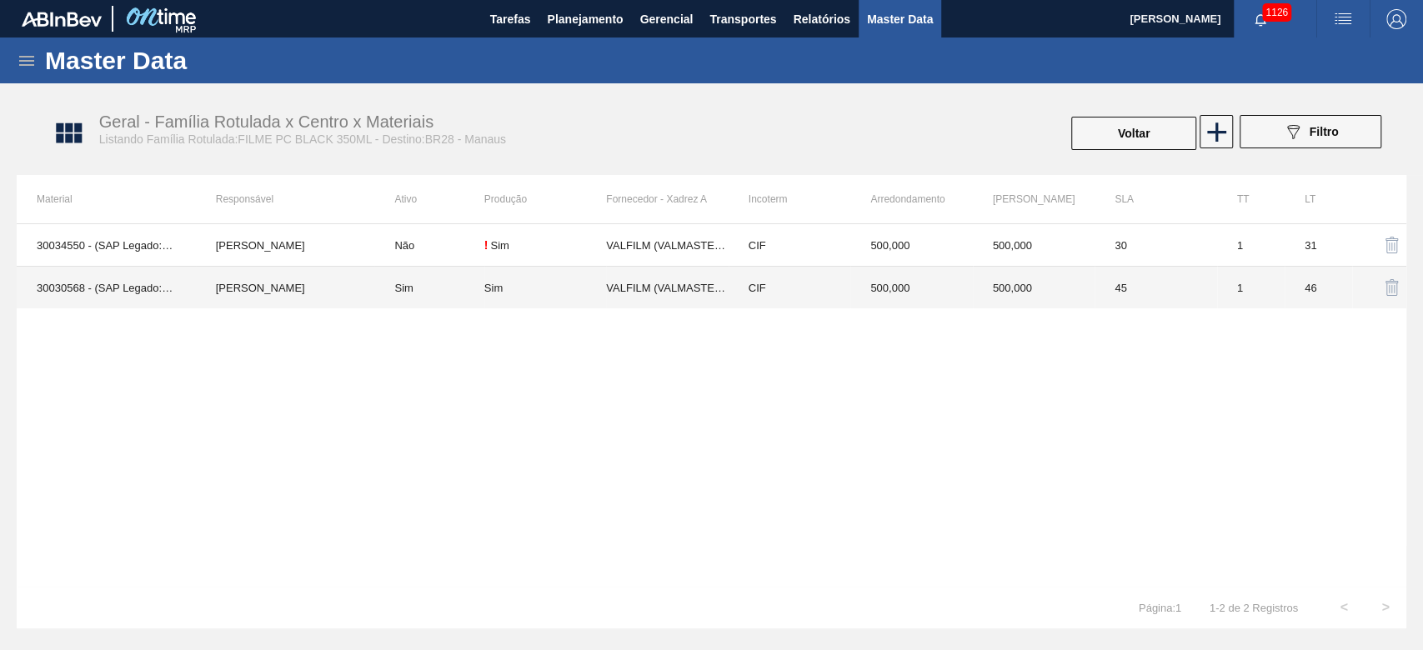
click at [501, 283] on div "Sim" at bounding box center [493, 288] width 18 height 13
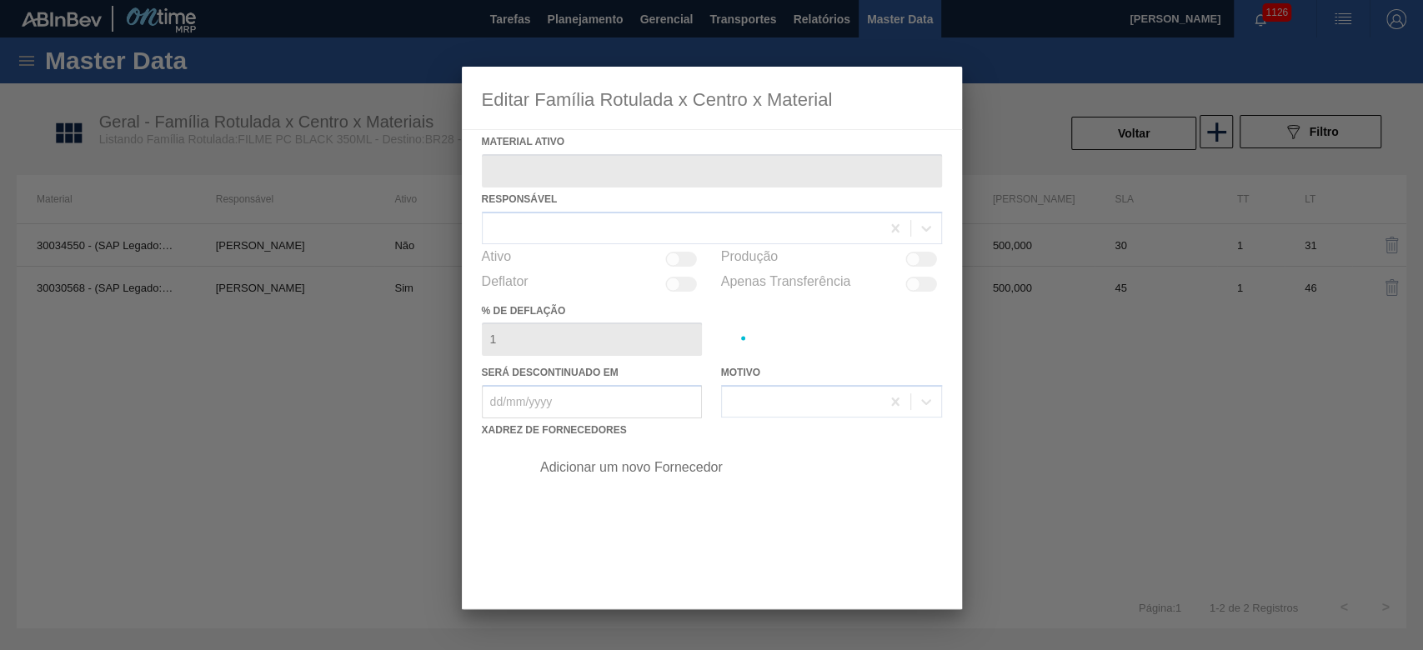
type ativo "30030568 - (SAP Legado: 50823372) - FILME 780X60 PEPSI BLACK NIV24"
checkbox input "true"
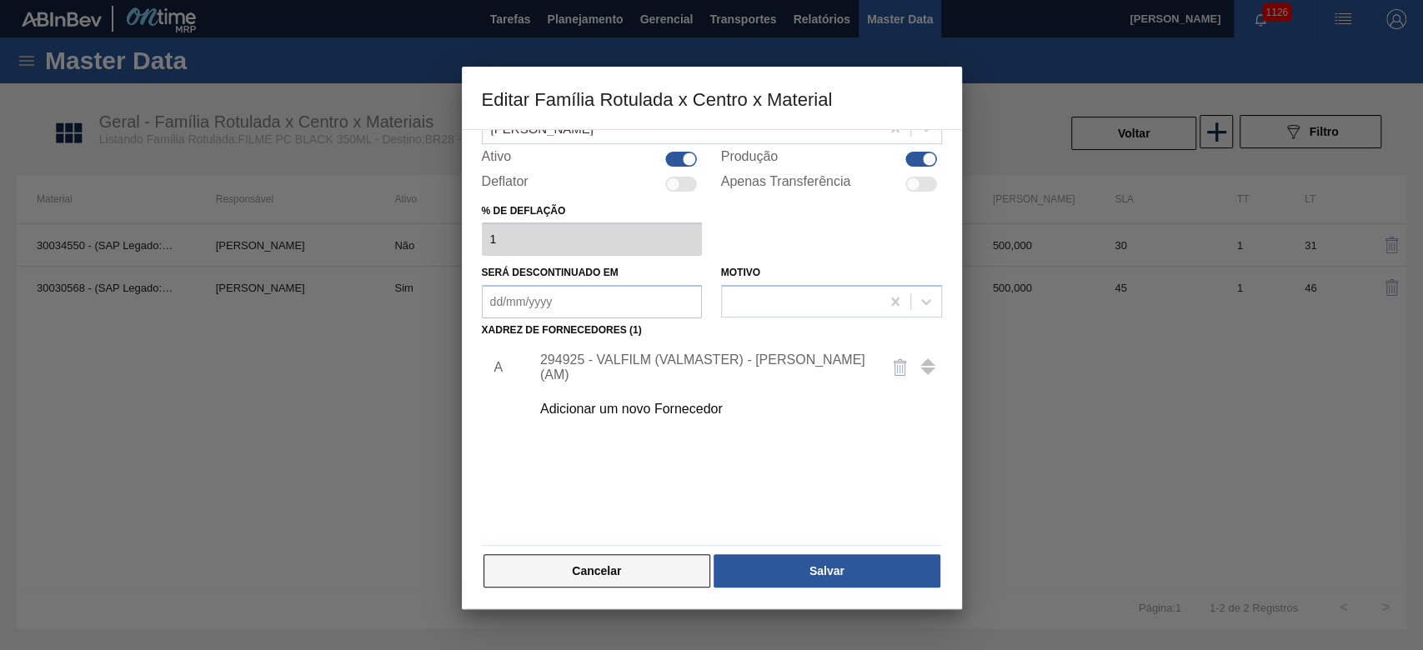
click at [654, 567] on button "Cancelar" at bounding box center [598, 571] width 228 height 33
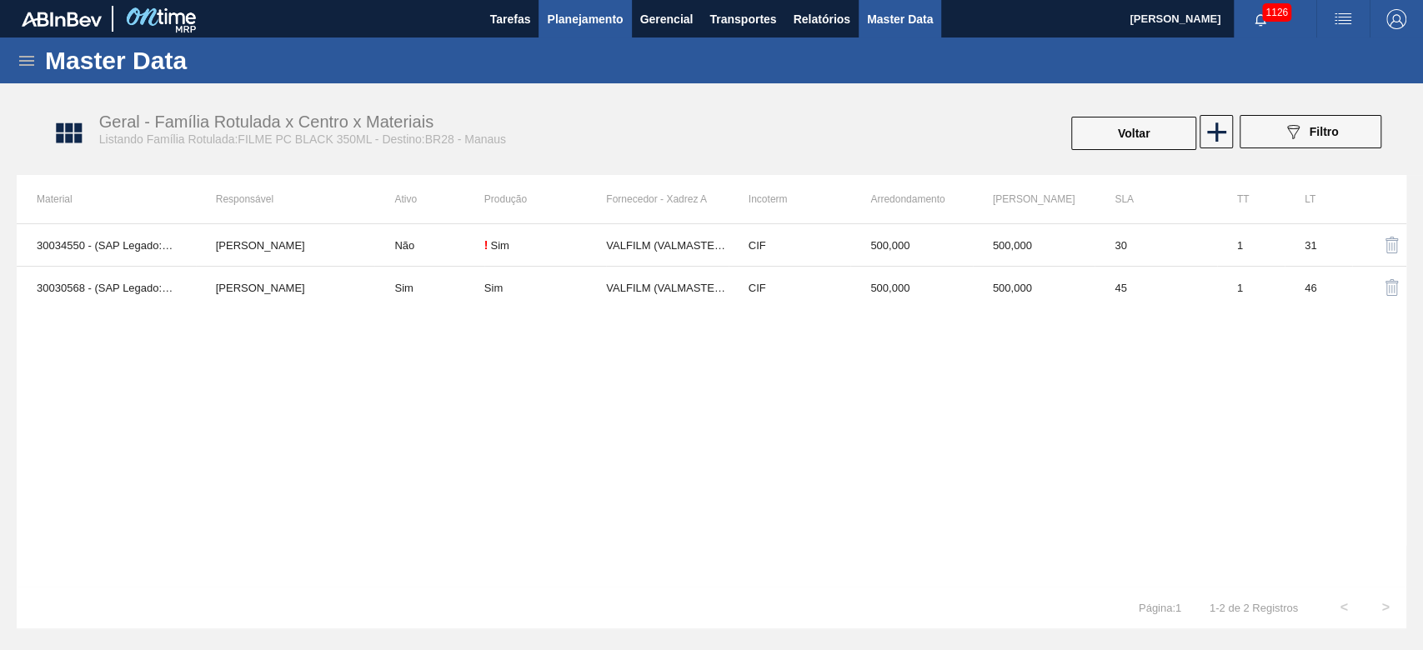
click at [570, 19] on span "Planejamento" at bounding box center [585, 19] width 76 height 20
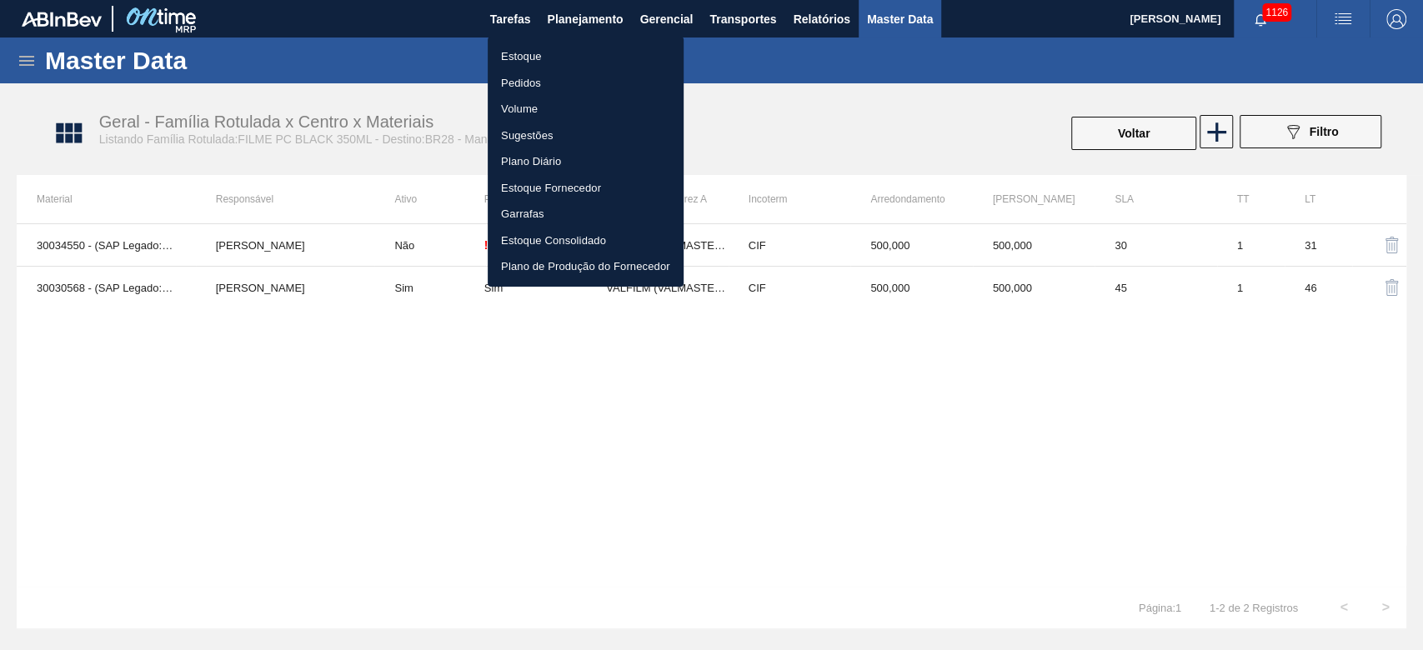
click at [504, 57] on li "Estoque" at bounding box center [586, 56] width 196 height 27
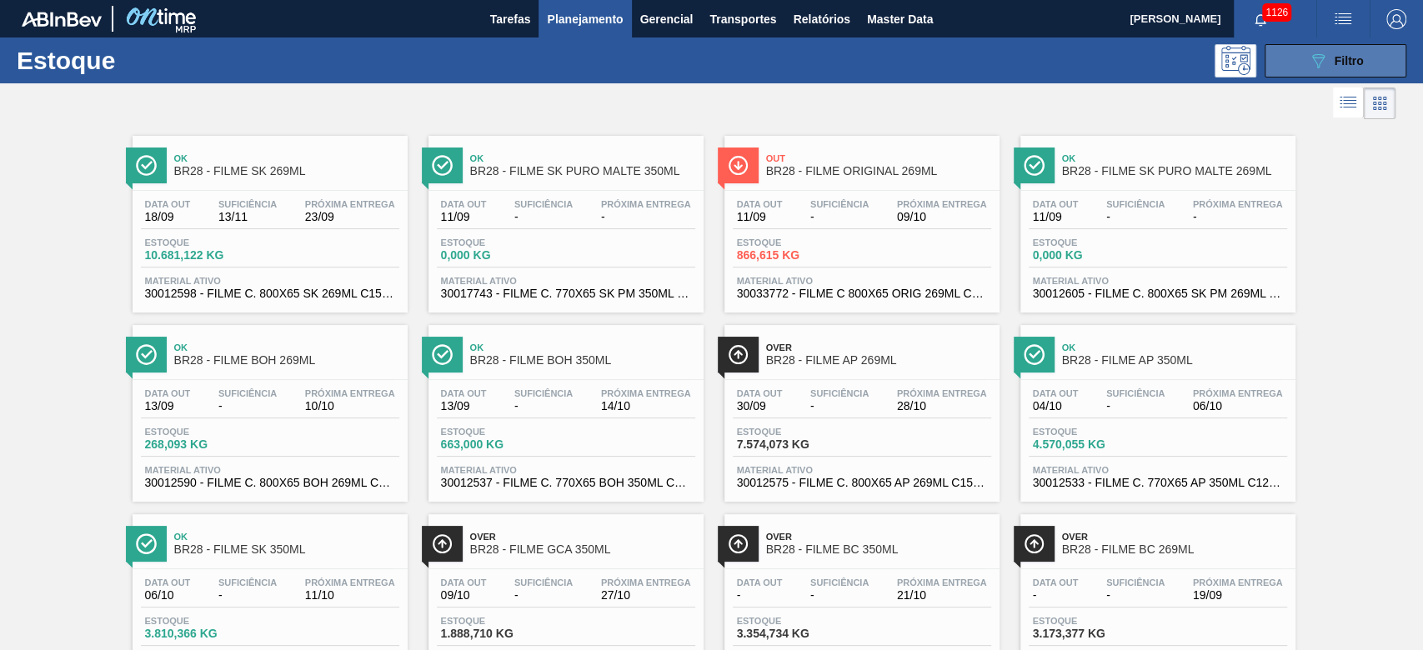
click at [1338, 63] on span "Filtro" at bounding box center [1349, 60] width 29 height 13
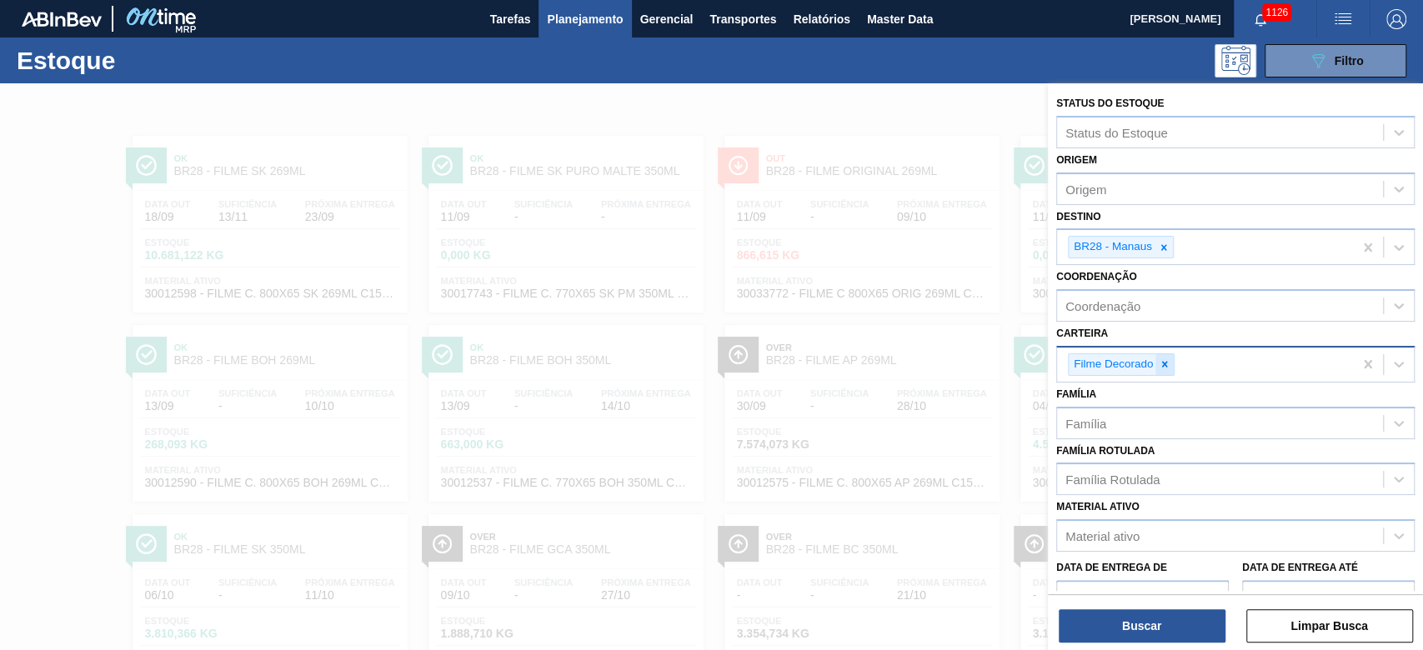
click at [1157, 364] on div at bounding box center [1165, 364] width 18 height 21
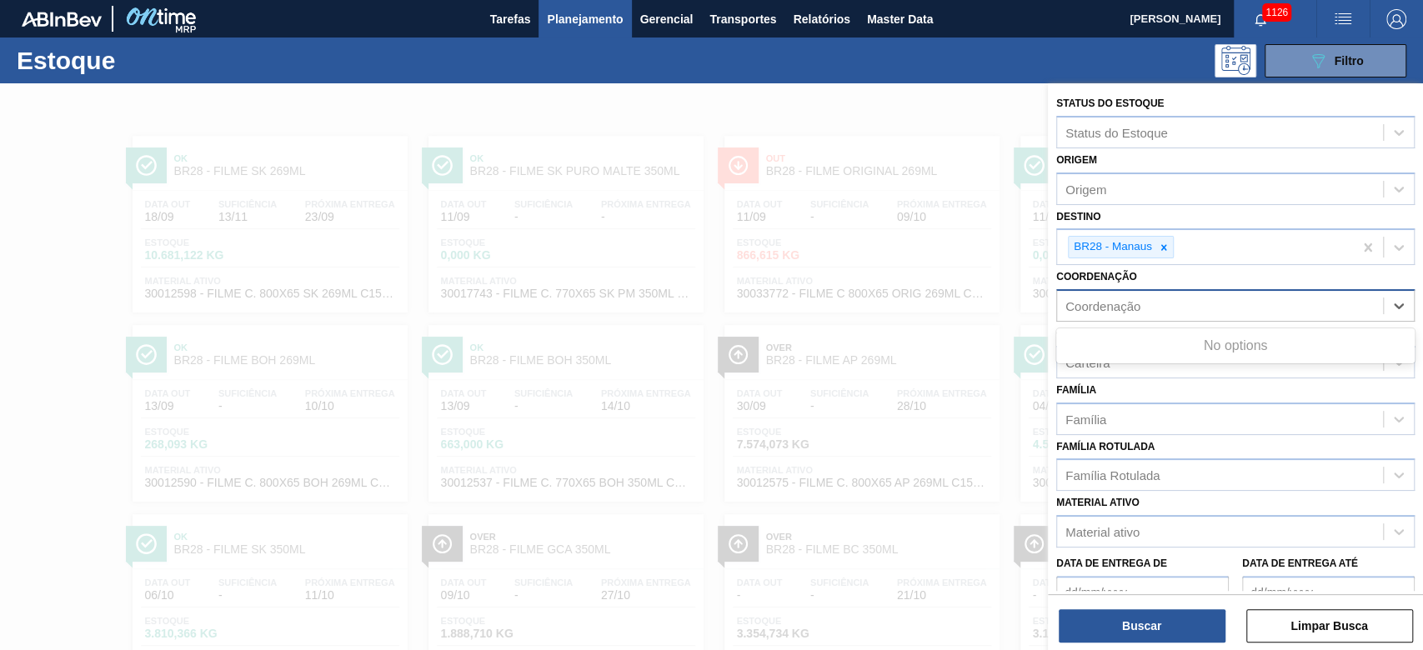
click at [1107, 302] on div "Coordenação" at bounding box center [1103, 306] width 75 height 14
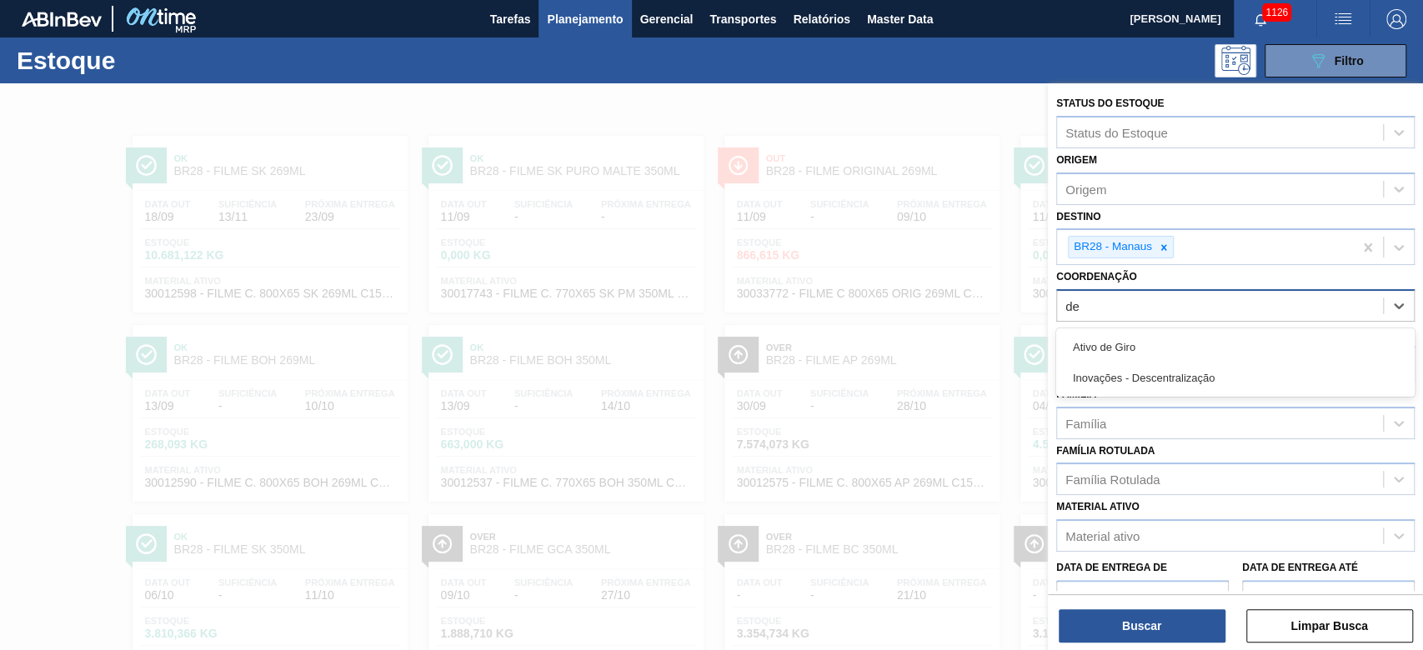
type input "des"
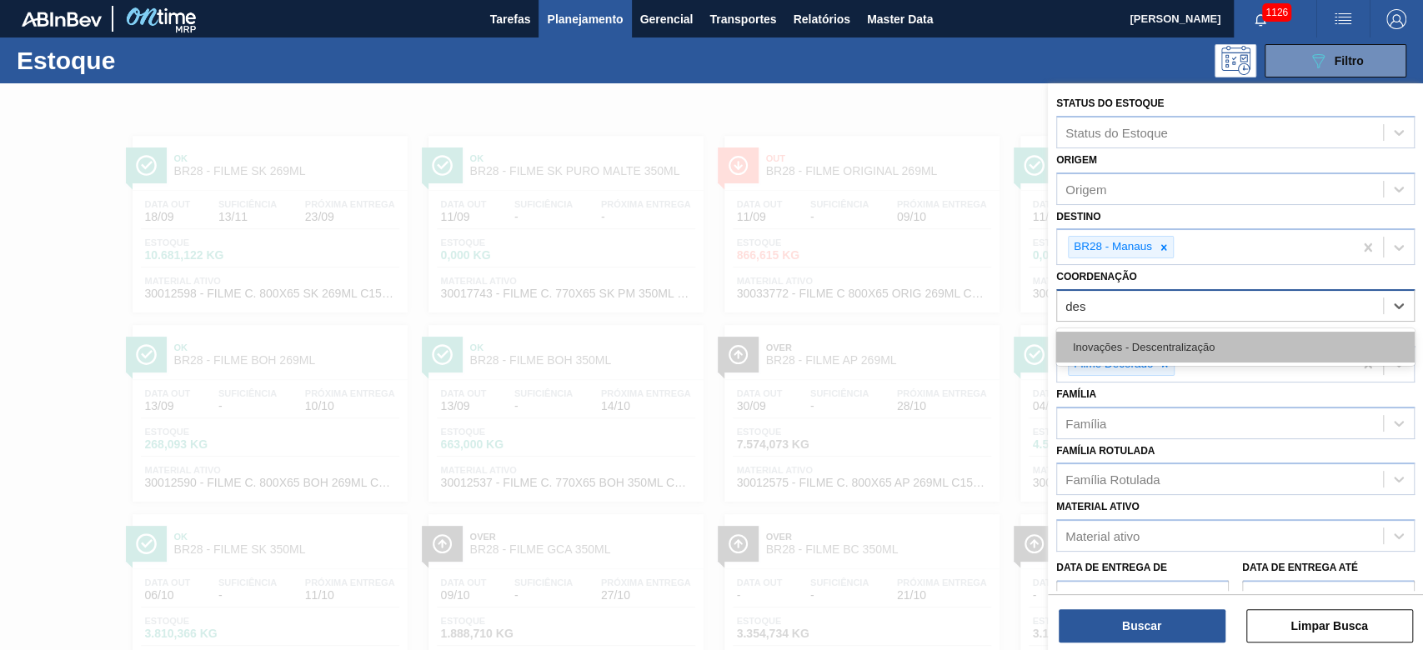
click at [1123, 343] on div "Inovações - Descentralização" at bounding box center [1236, 347] width 359 height 31
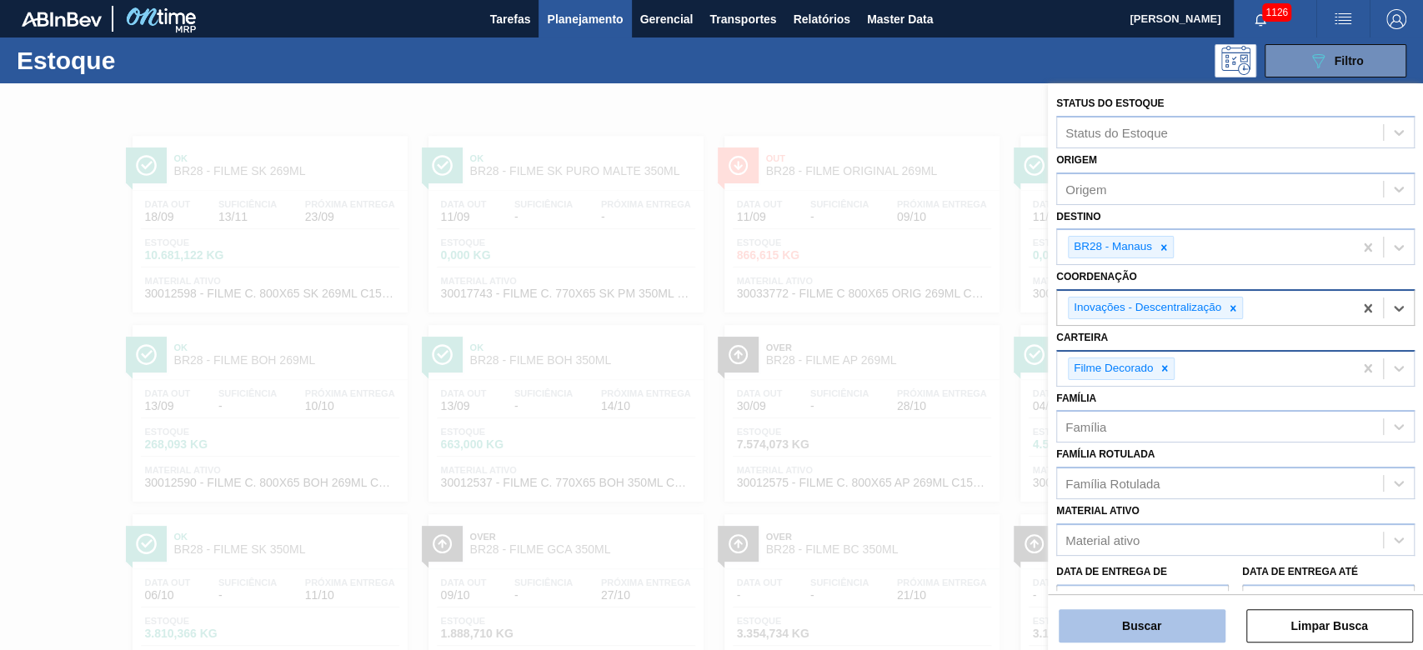
click at [1106, 618] on button "Buscar" at bounding box center [1142, 626] width 167 height 33
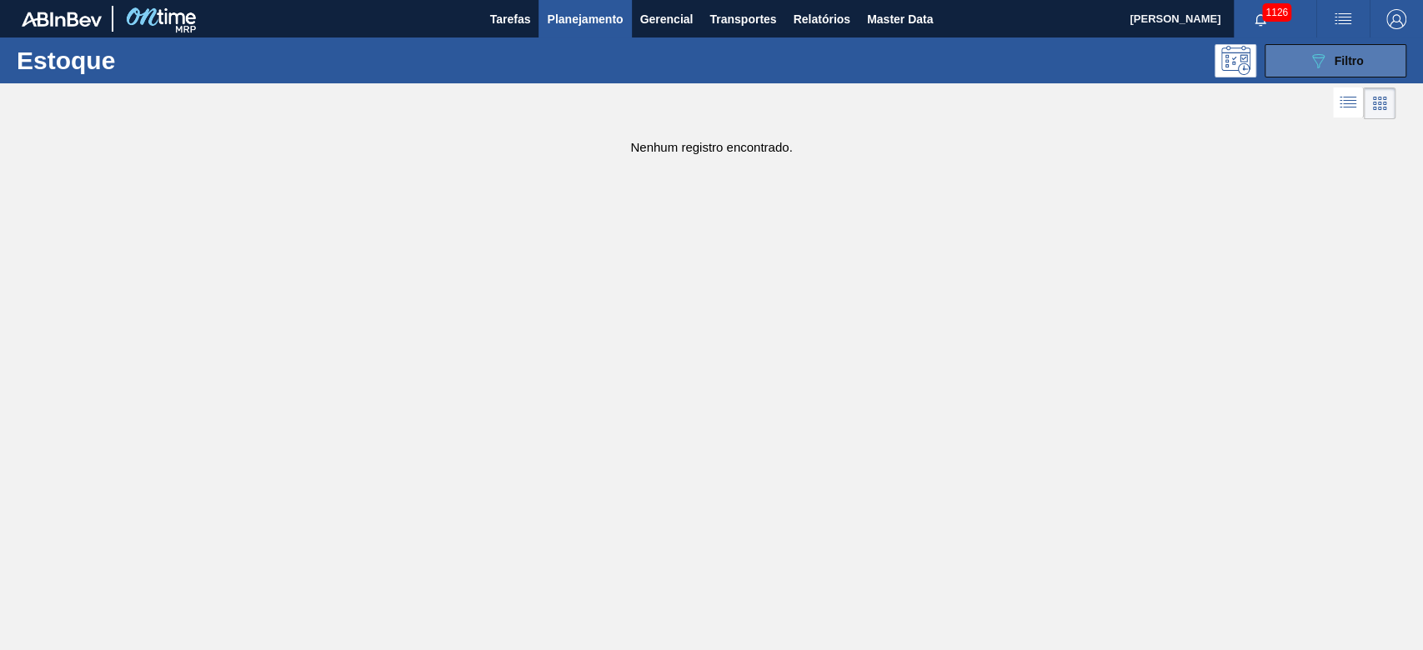
drag, startPoint x: 1303, startPoint y: 54, endPoint x: 1289, endPoint y: 73, distance: 23.4
click at [1302, 56] on button "089F7B8B-B2A5-4AFE-B5C0-19BA573D28AC Filtro" at bounding box center [1336, 60] width 142 height 33
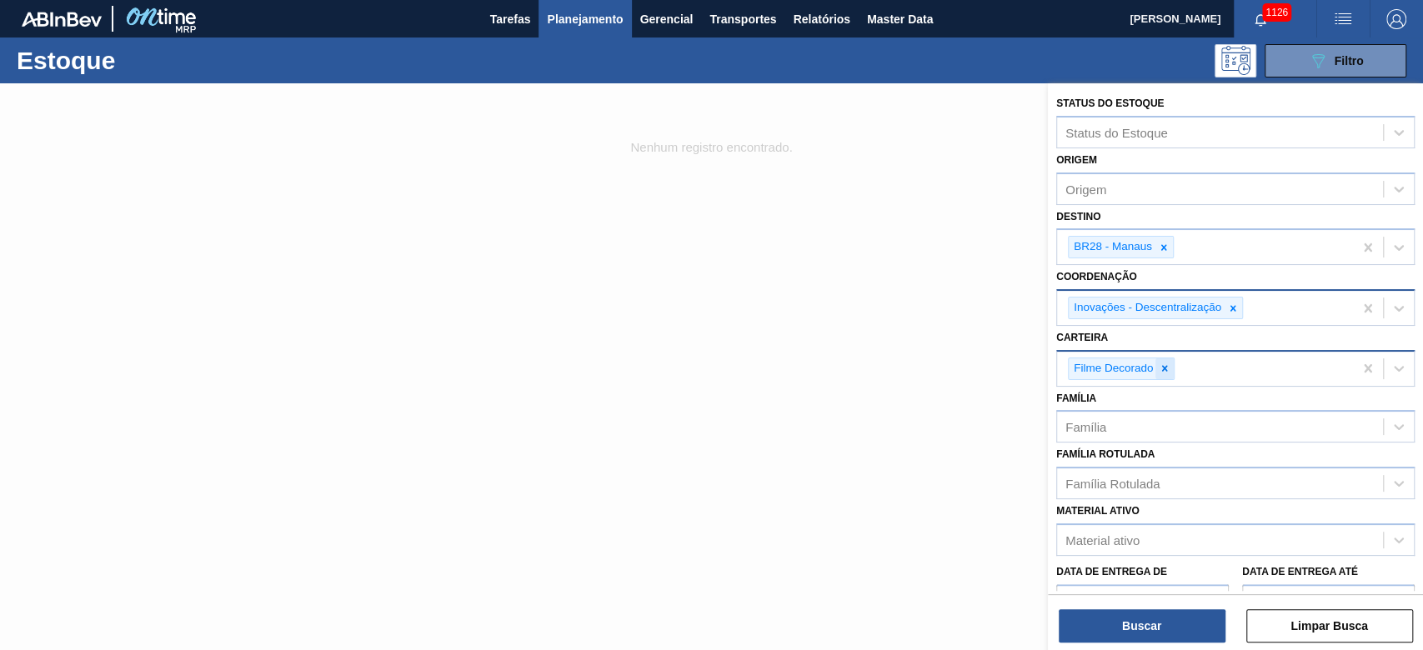
click at [1162, 366] on icon at bounding box center [1165, 369] width 6 height 6
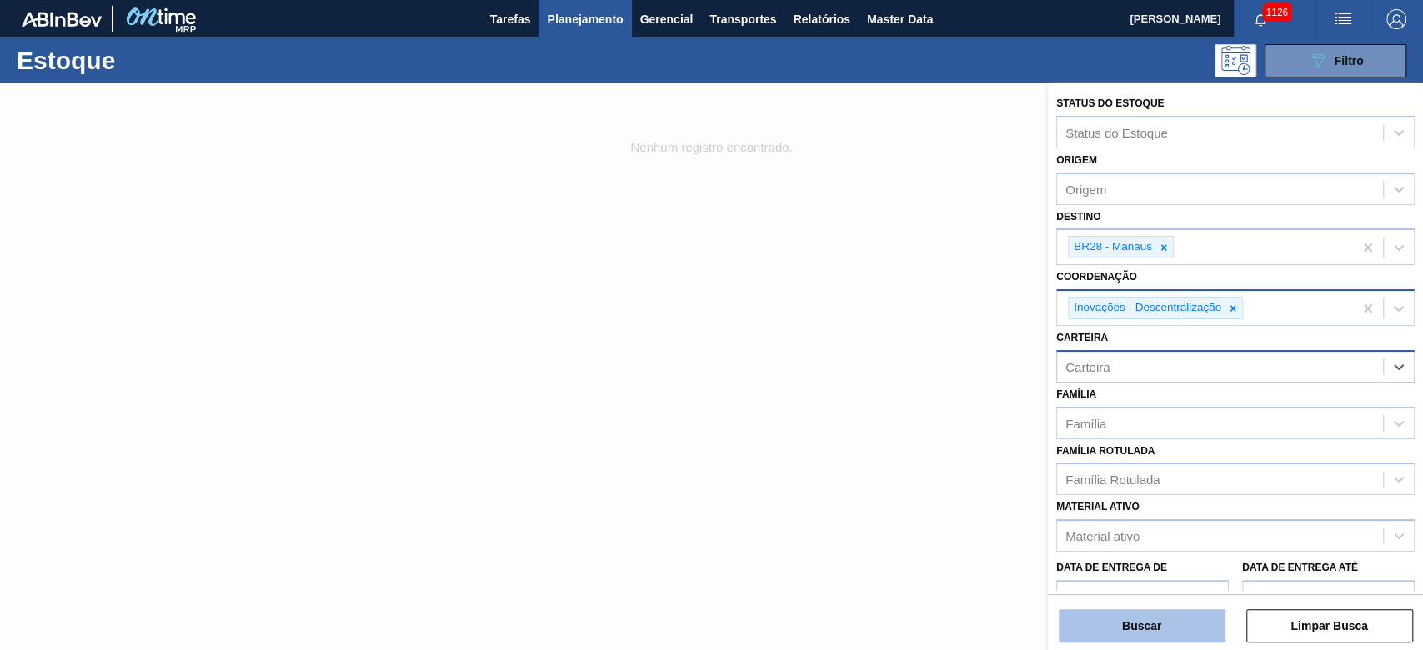
click at [1112, 612] on button "Buscar" at bounding box center [1142, 626] width 167 height 33
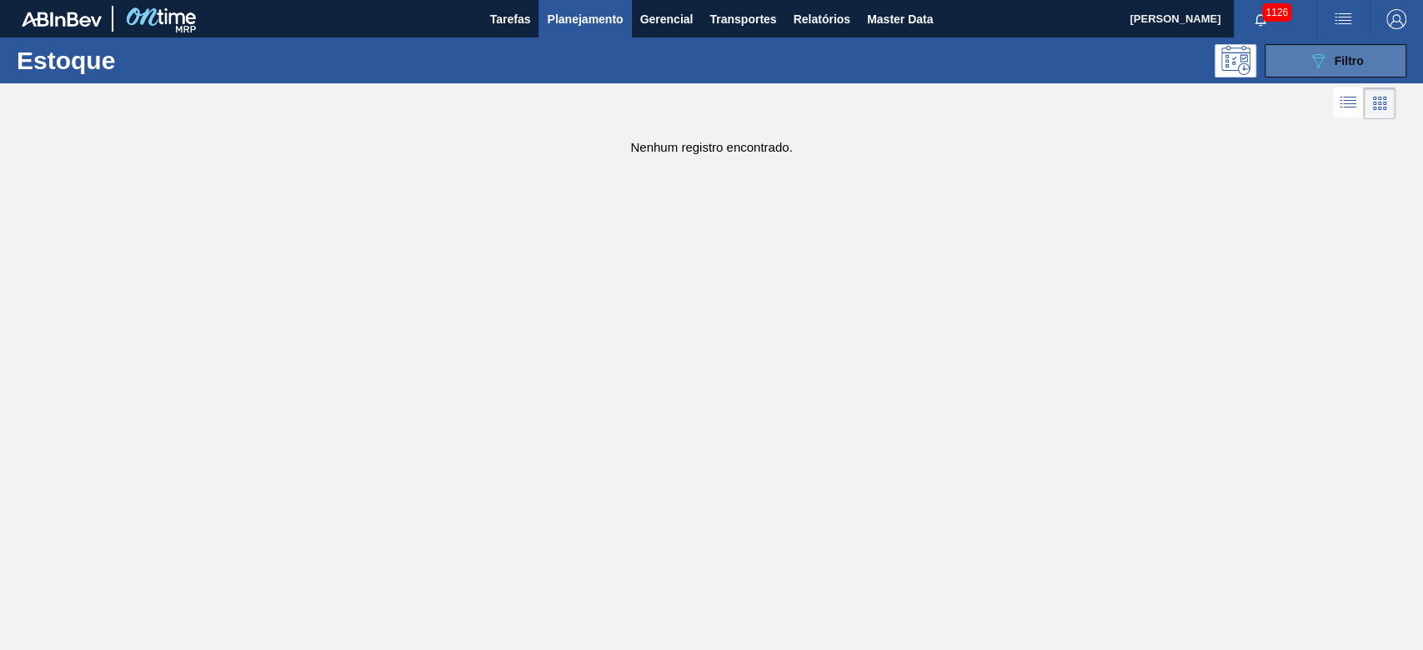
click at [1354, 58] on span "Filtro" at bounding box center [1349, 60] width 29 height 13
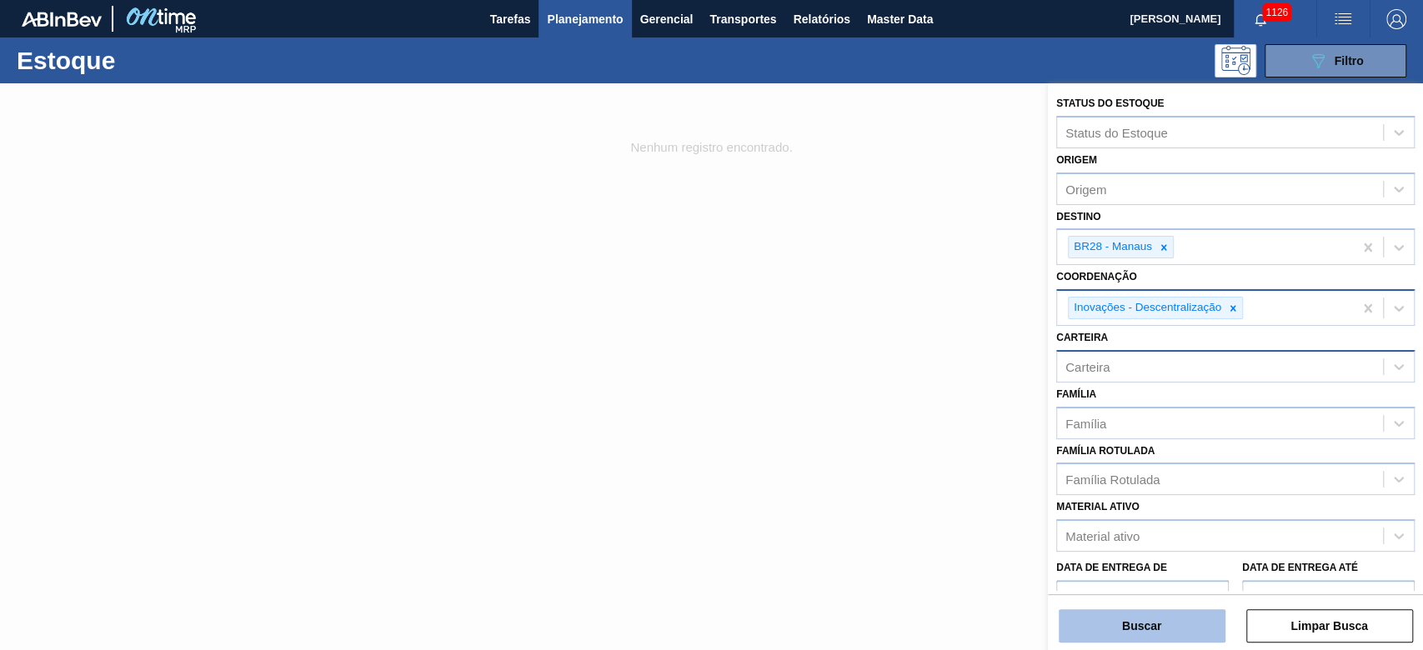
click at [1142, 630] on button "Buscar" at bounding box center [1142, 626] width 167 height 33
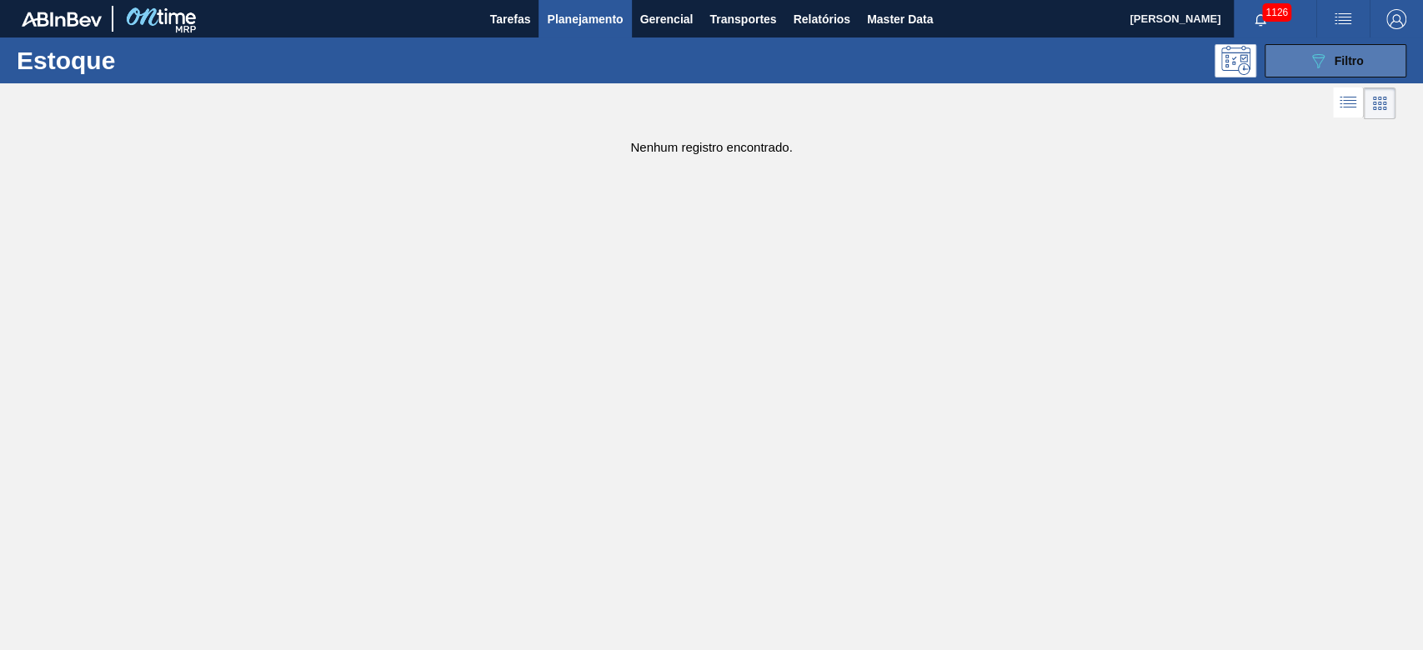
click at [1299, 63] on button "089F7B8B-B2A5-4AFE-B5C0-19BA573D28AC Filtro" at bounding box center [1336, 60] width 142 height 33
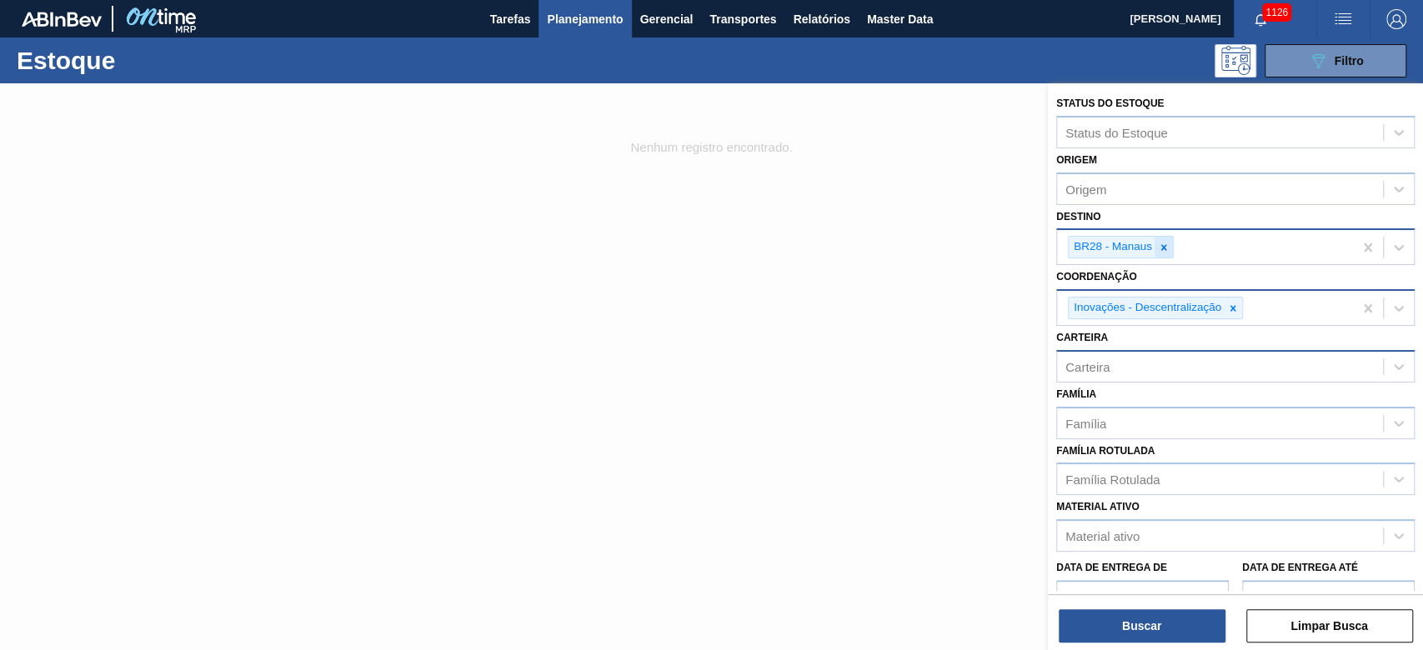
click at [1163, 243] on icon at bounding box center [1164, 248] width 12 height 12
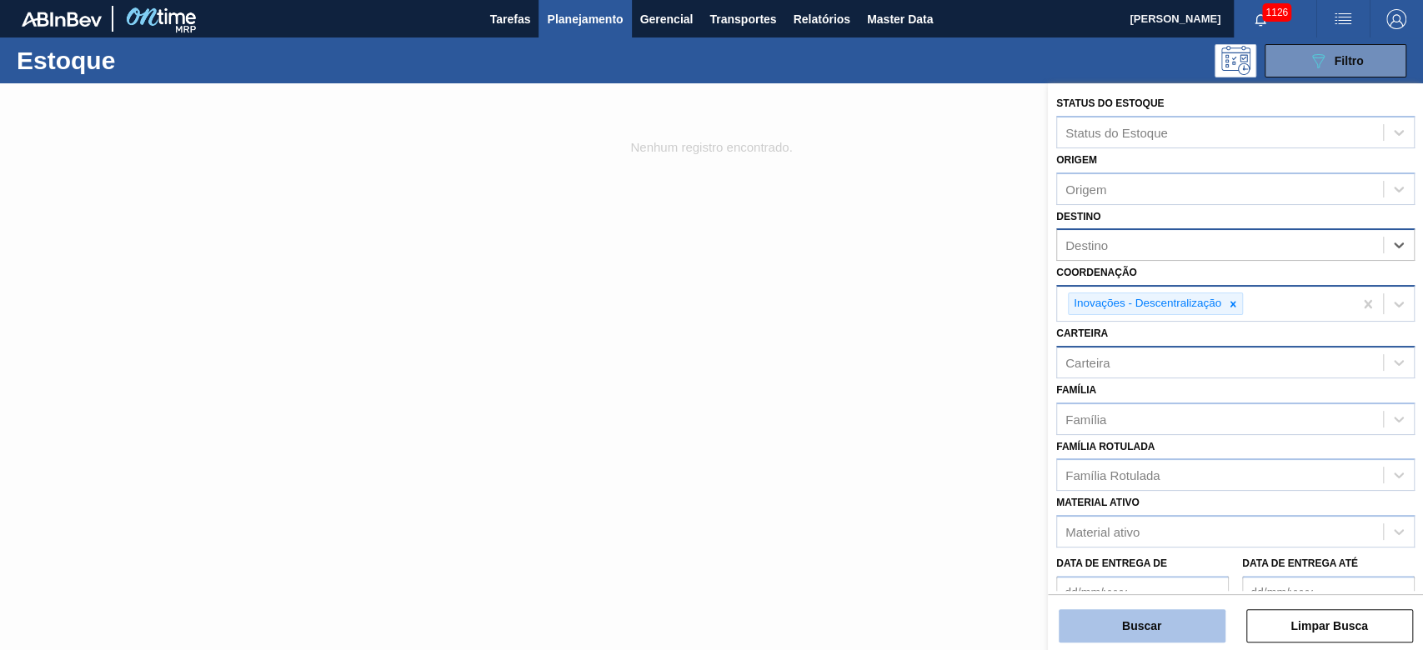
click at [1123, 624] on button "Buscar" at bounding box center [1142, 626] width 167 height 33
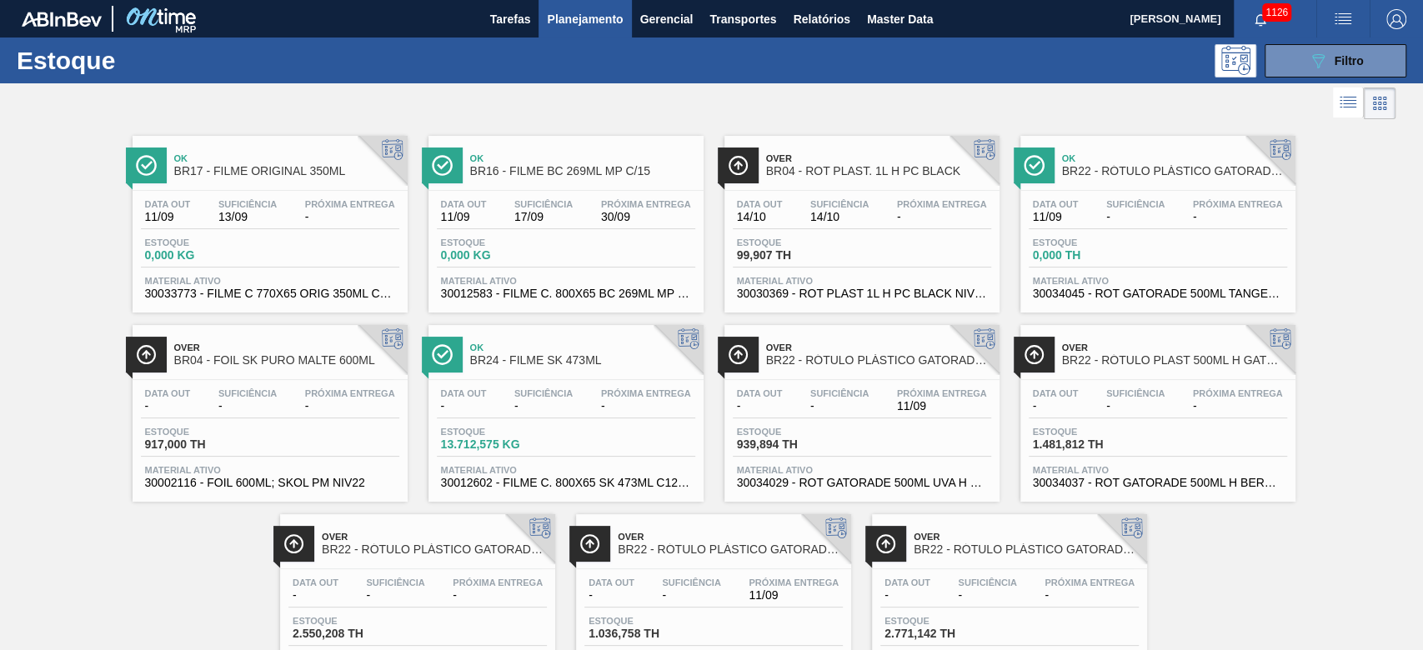
click at [552, 203] on span "Suficiência" at bounding box center [544, 204] width 58 height 10
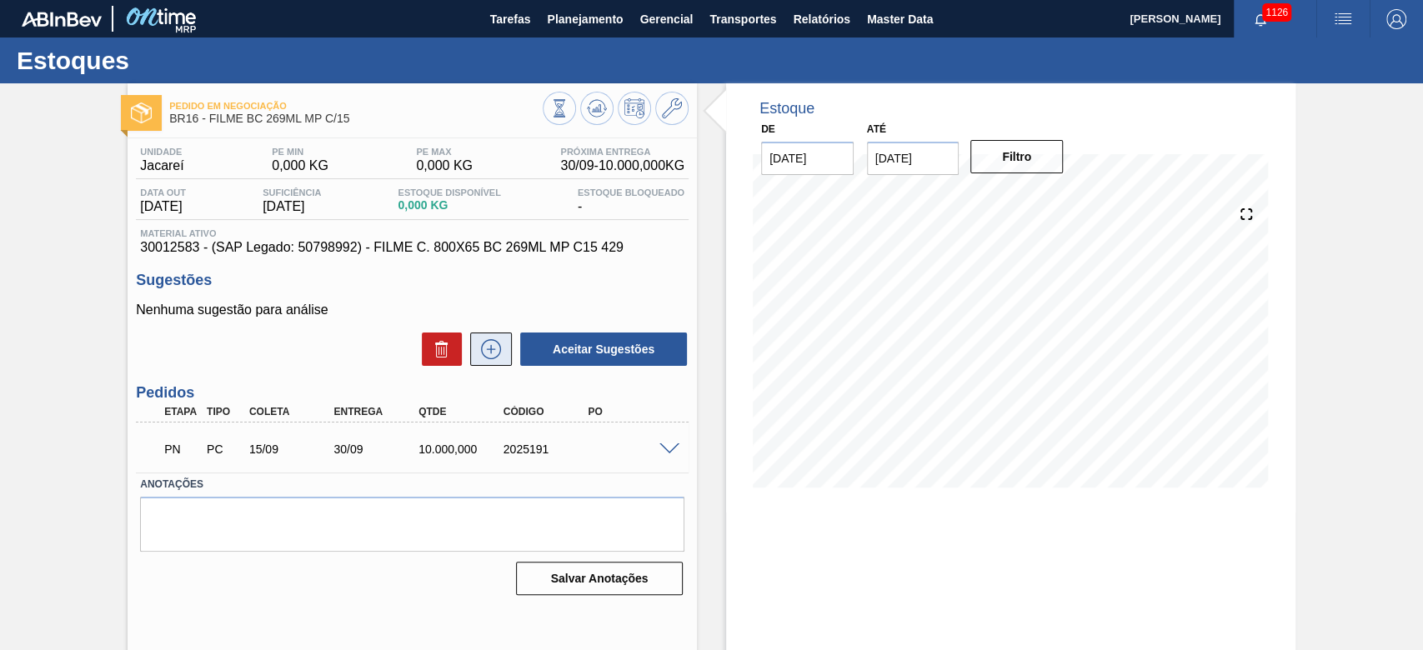
click at [487, 353] on icon at bounding box center [491, 349] width 27 height 20
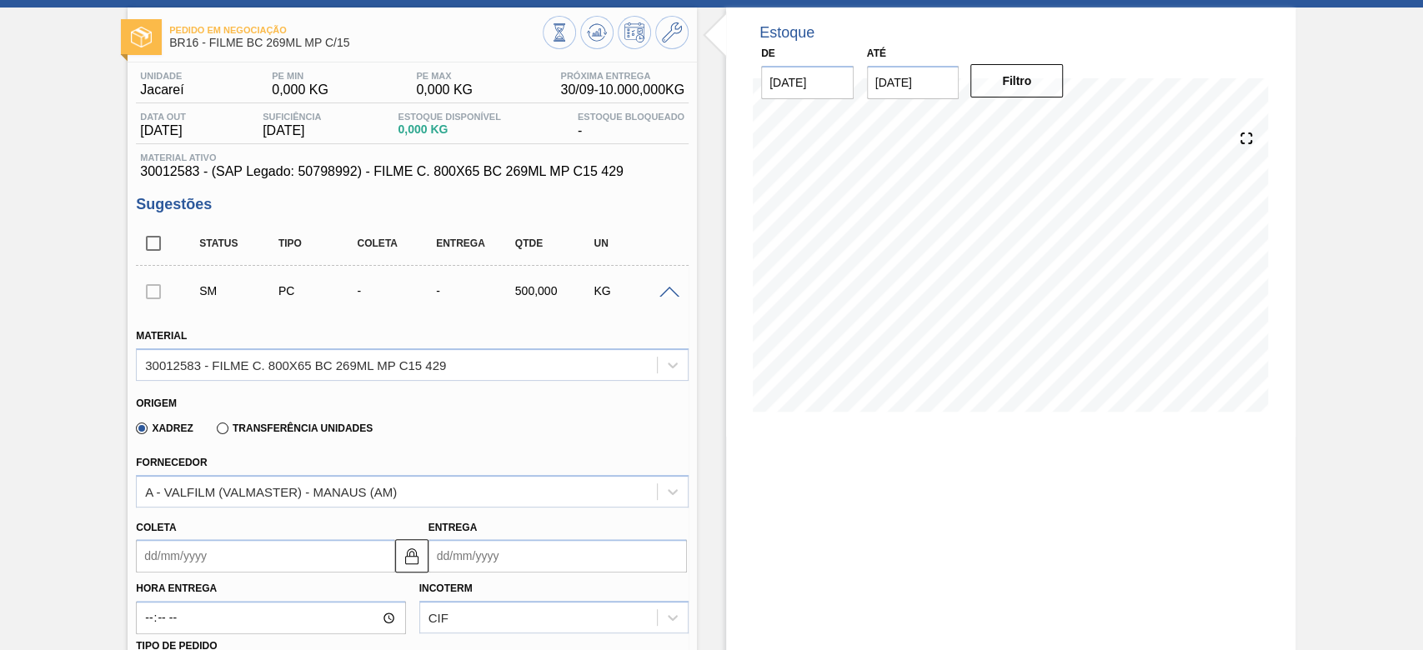
scroll to position [111, 0]
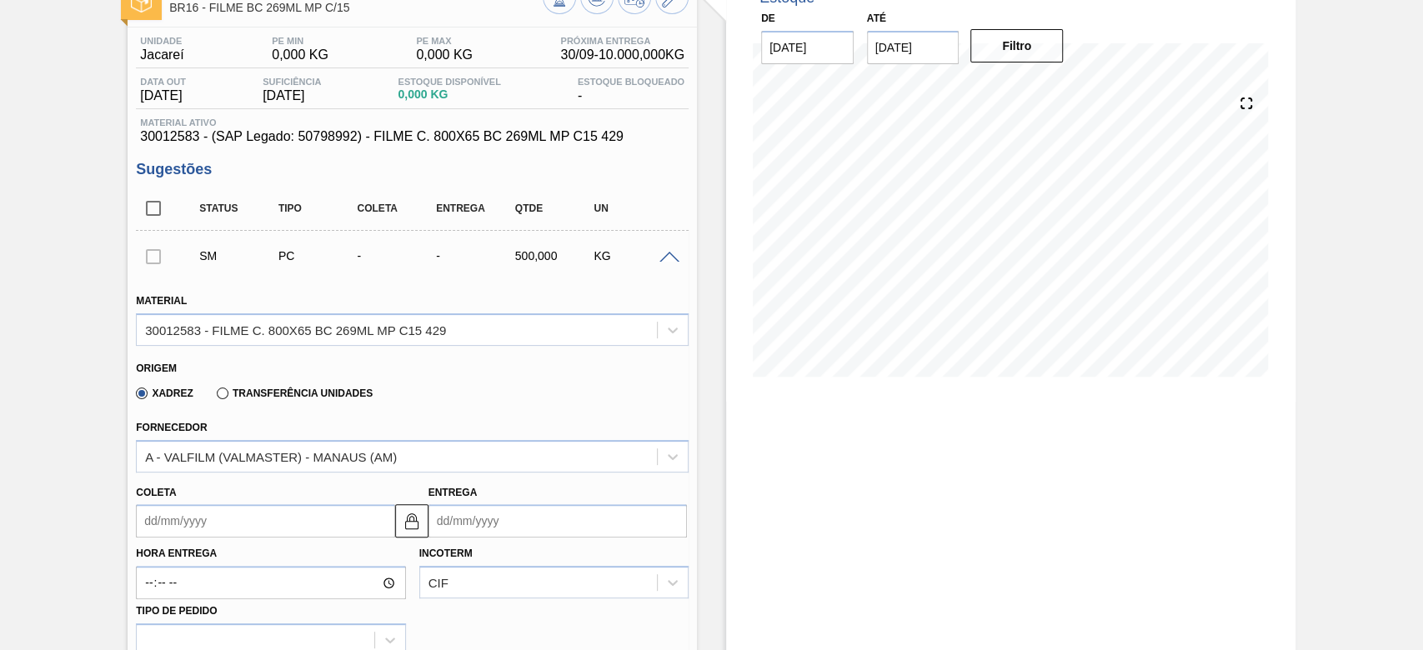
drag, startPoint x: 668, startPoint y: 260, endPoint x: 645, endPoint y: 267, distance: 23.5
click at [668, 260] on span at bounding box center [670, 258] width 20 height 13
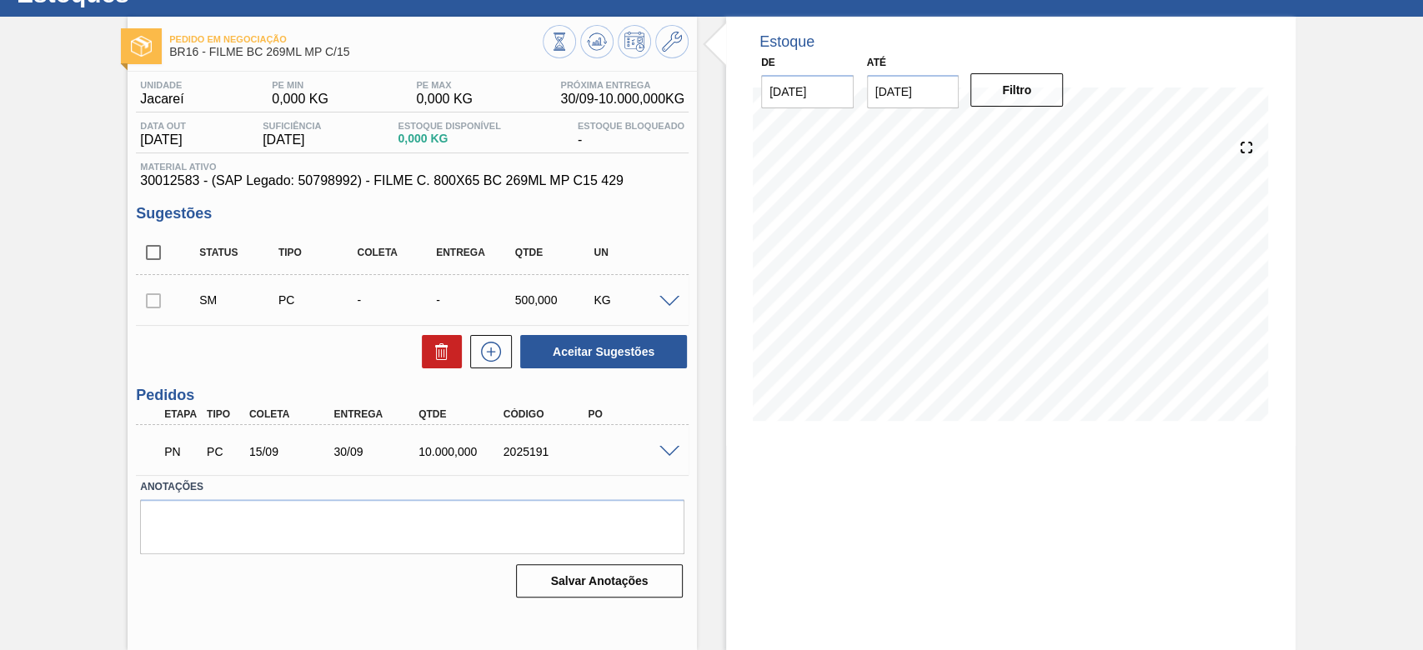
click at [534, 451] on div "2025191" at bounding box center [547, 451] width 94 height 13
copy div "2025191"
click at [669, 301] on span at bounding box center [670, 302] width 20 height 13
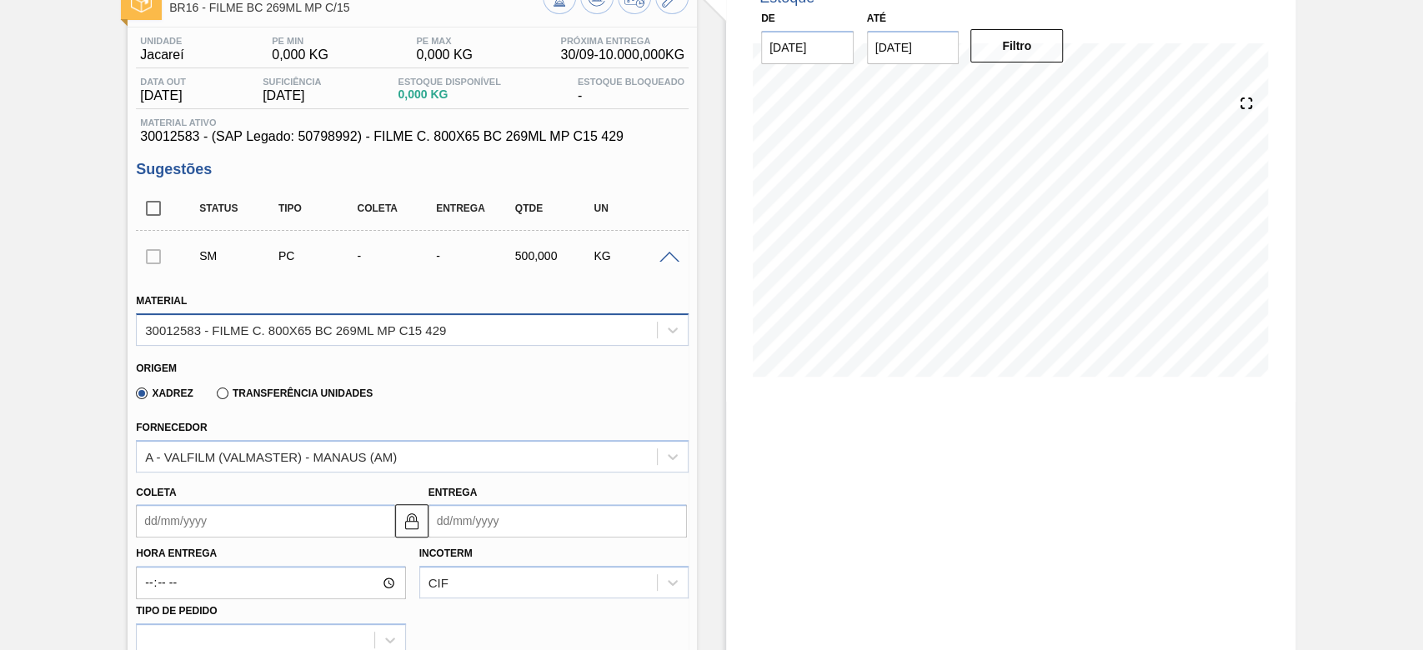
scroll to position [334, 0]
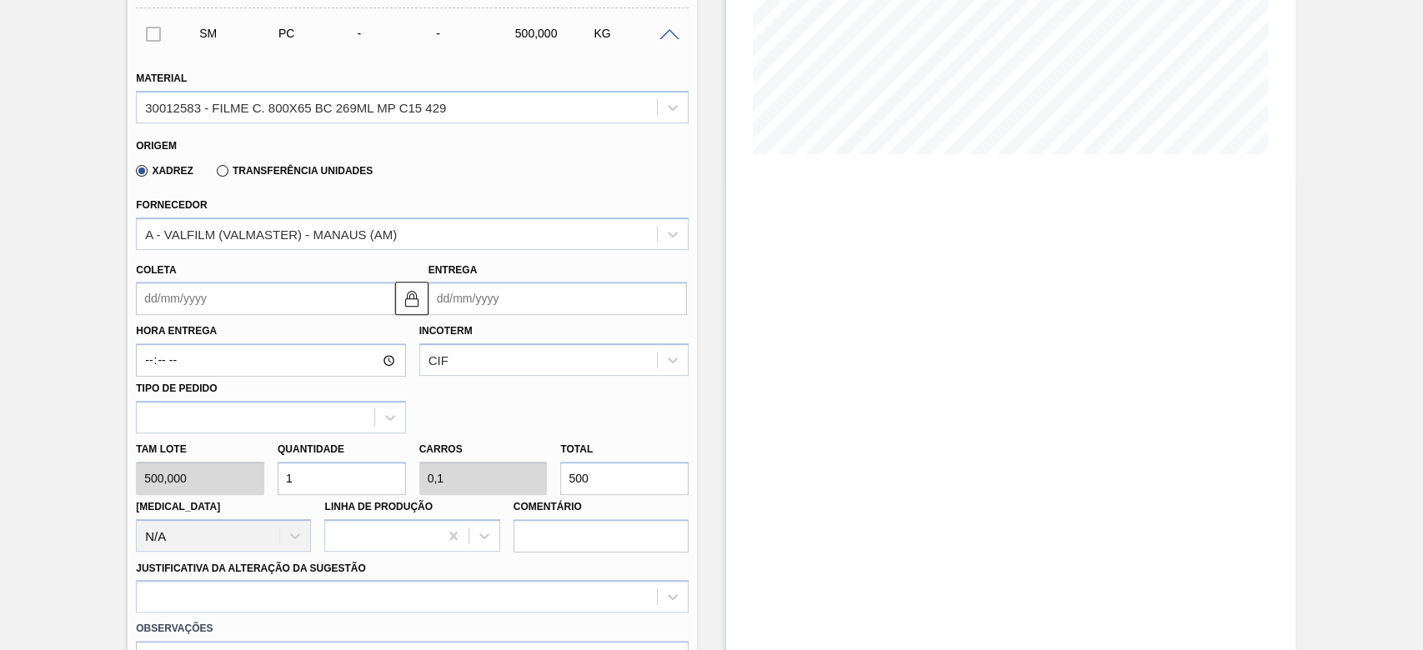
click at [149, 302] on input "Coleta" at bounding box center [265, 298] width 259 height 33
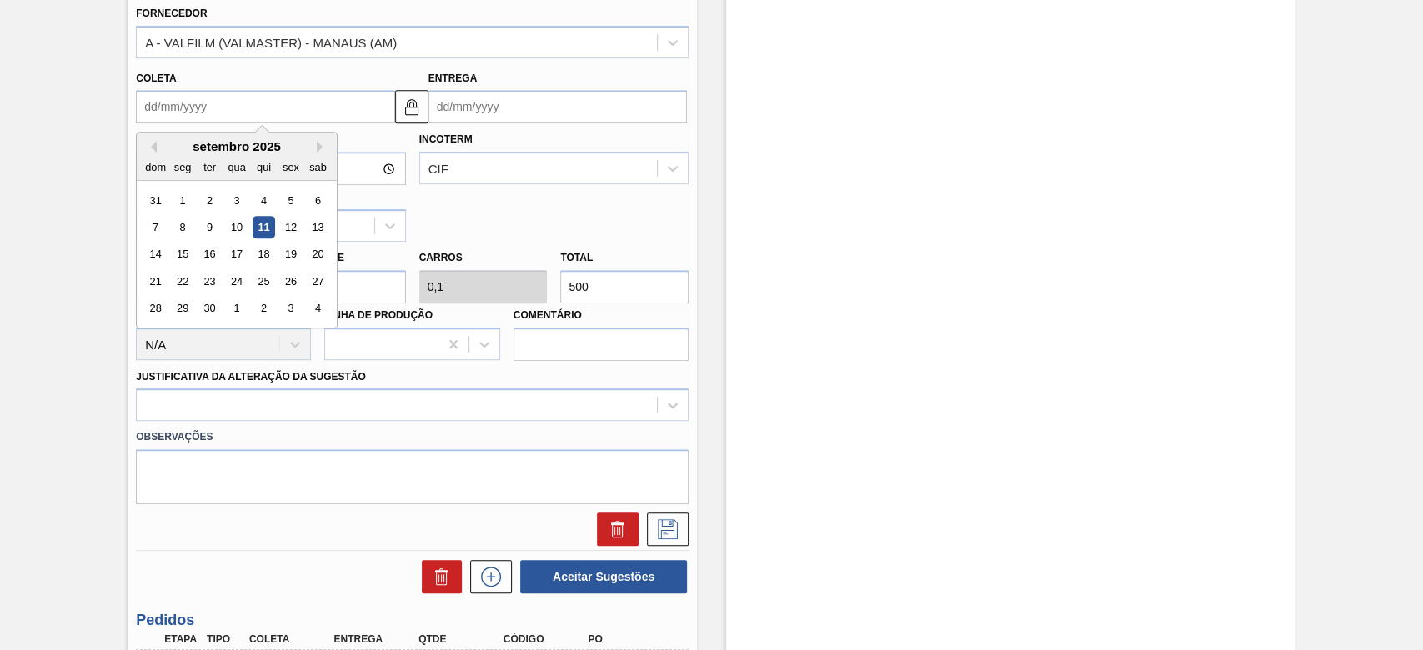
scroll to position [711, 0]
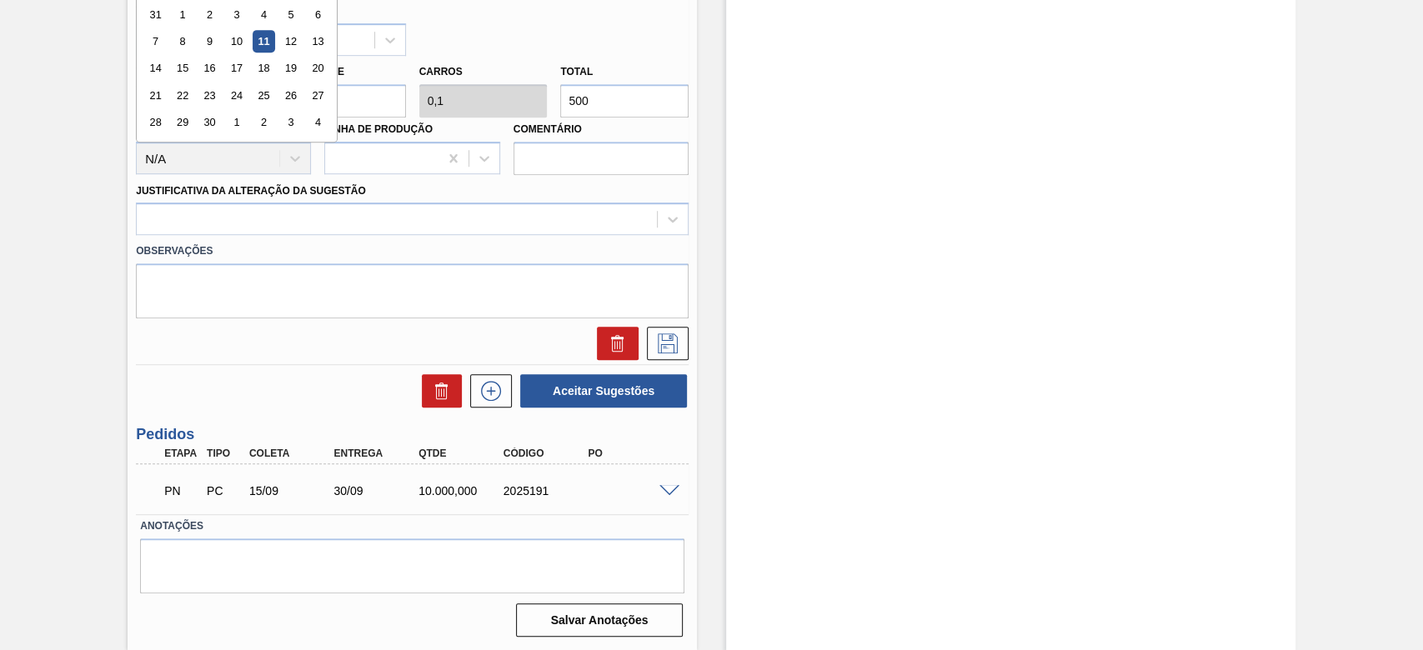
click at [933, 446] on div "Estoque De [DATE] Até [DATE] Filtro" at bounding box center [1011, 11] width 570 height 1279
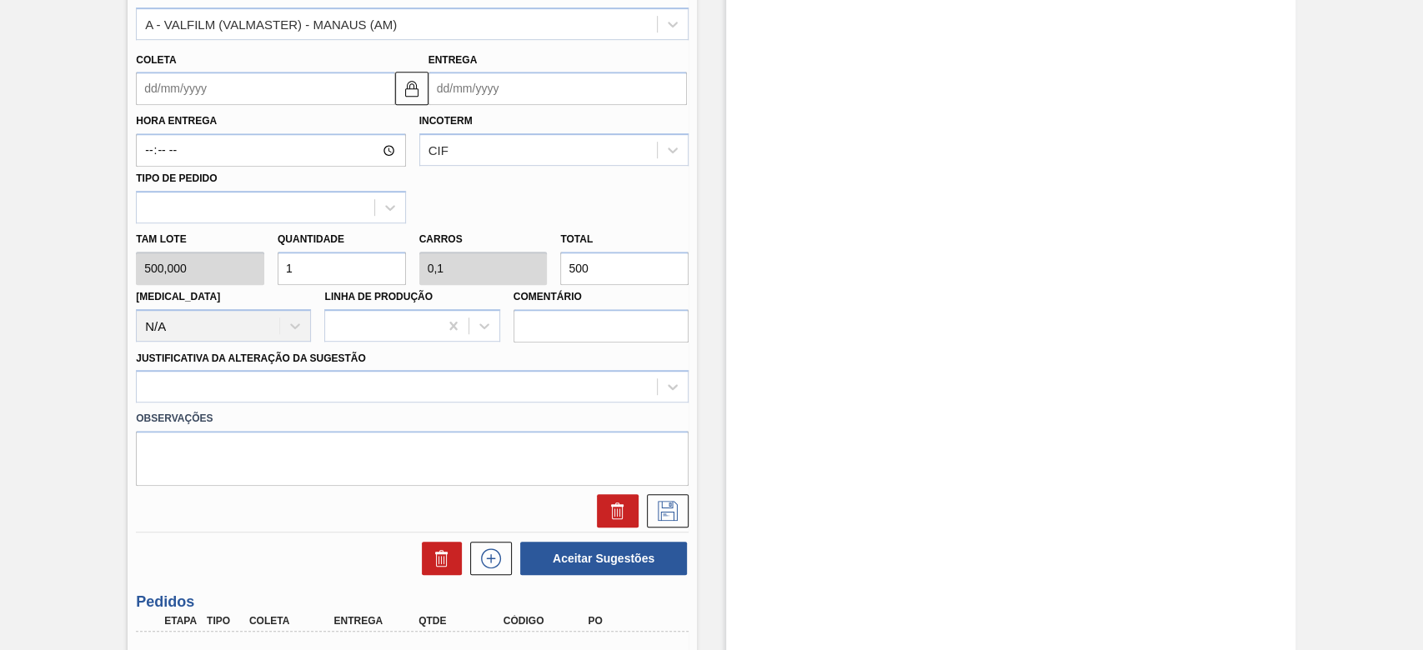
scroll to position [378, 0]
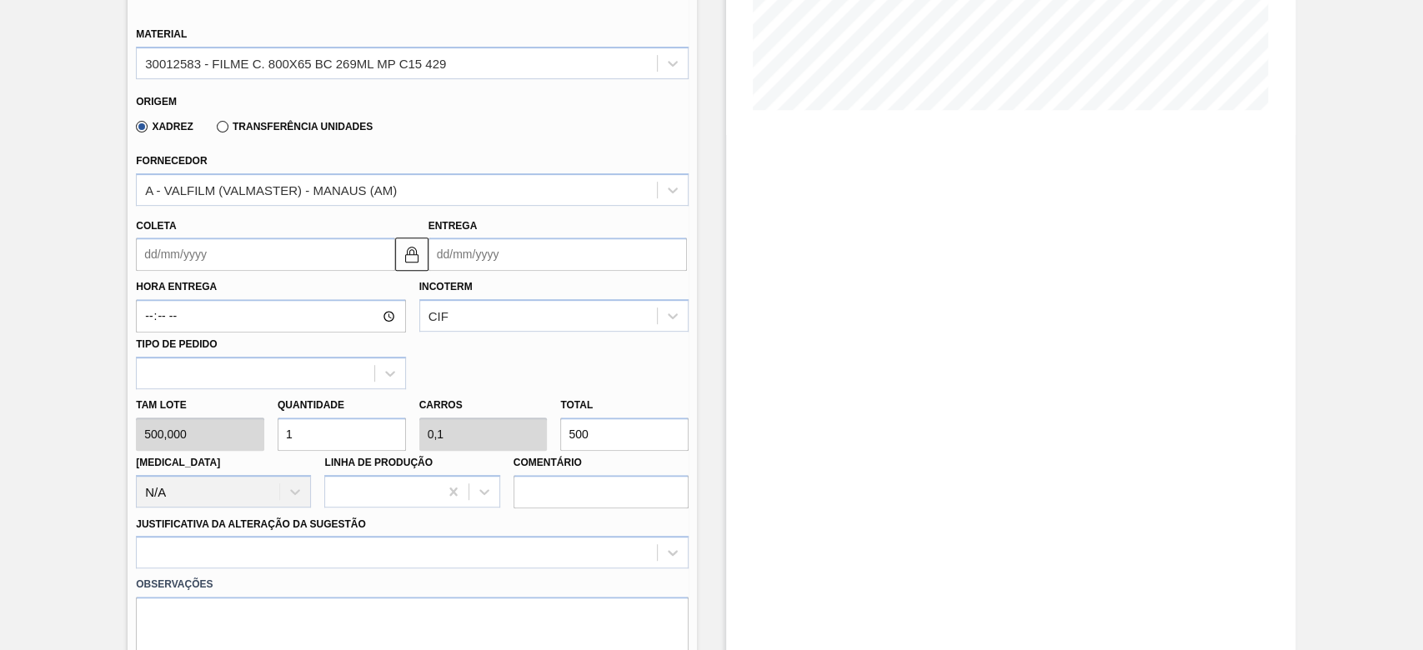
click at [151, 251] on input "Coleta" at bounding box center [265, 254] width 259 height 33
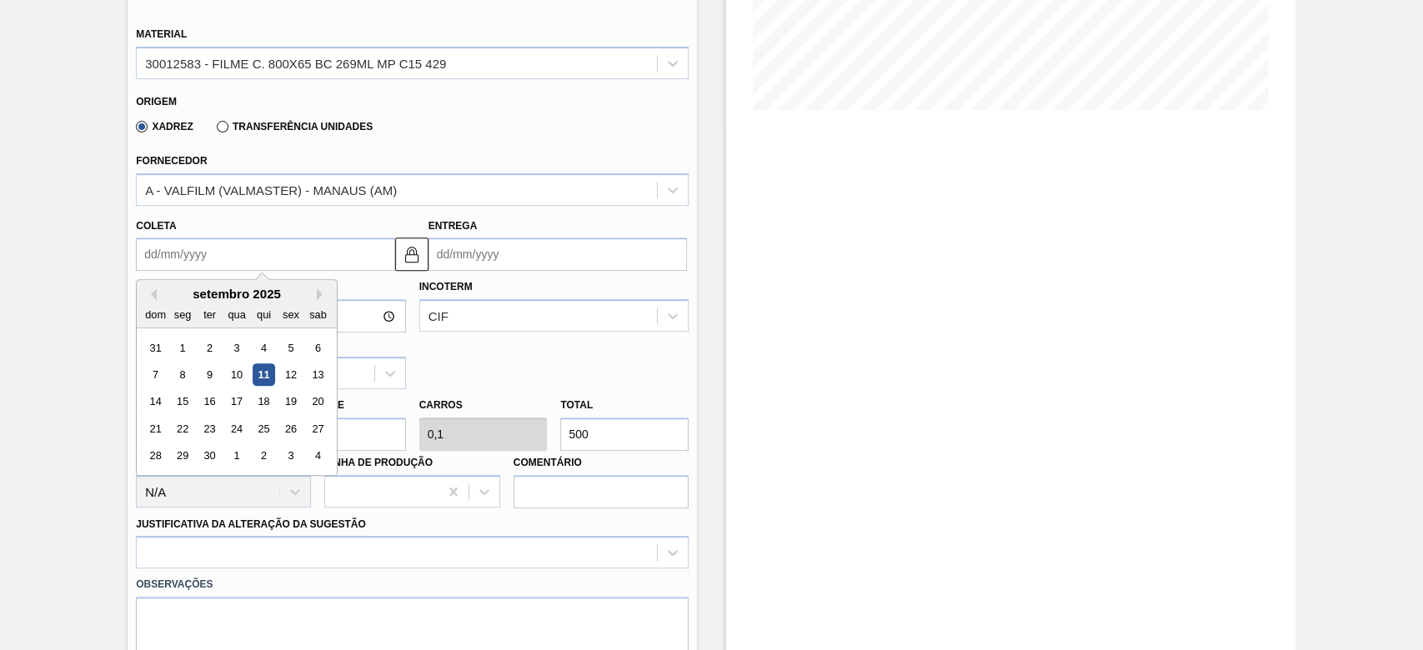
drag, startPoint x: 191, startPoint y: 288, endPoint x: 202, endPoint y: 292, distance: 11.6
click at [193, 288] on div "setembro 2025" at bounding box center [237, 294] width 200 height 14
click at [182, 429] on div "22" at bounding box center [183, 429] width 23 height 23
type input "[DATE]"
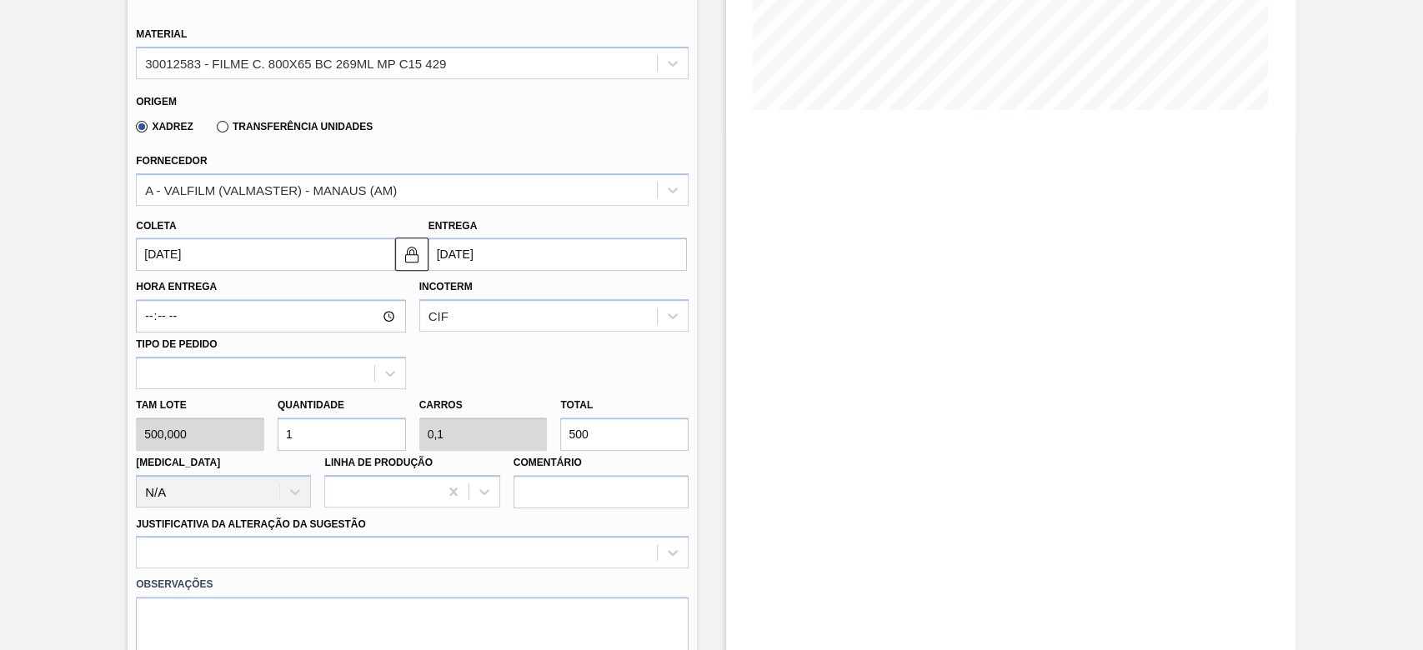
click at [243, 422] on div "Tam lote 500,000 Quantidade 1 Carros 0,1 Total 500 [MEDICAL_DATA] N/A Linha de …" at bounding box center [412, 448] width 566 height 119
type input "2"
type input "0,2"
type input "1.000"
type input "20"
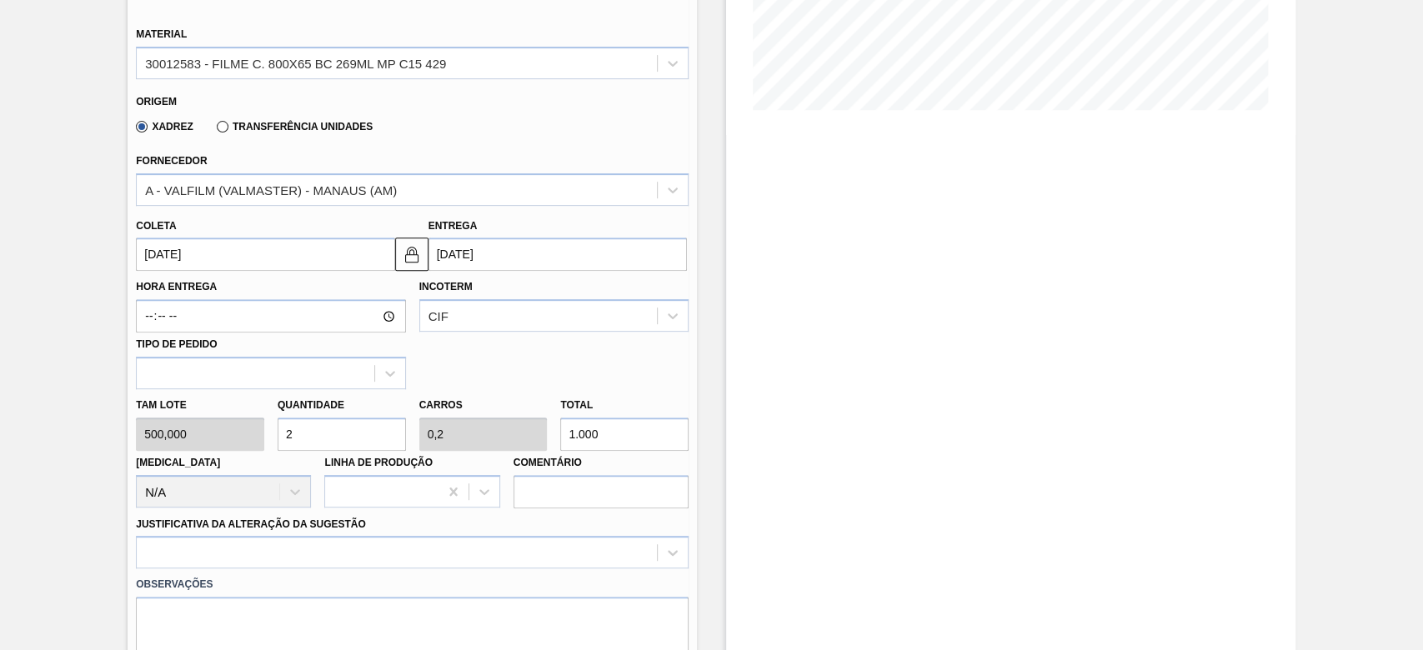
type input "2"
type input "10.000"
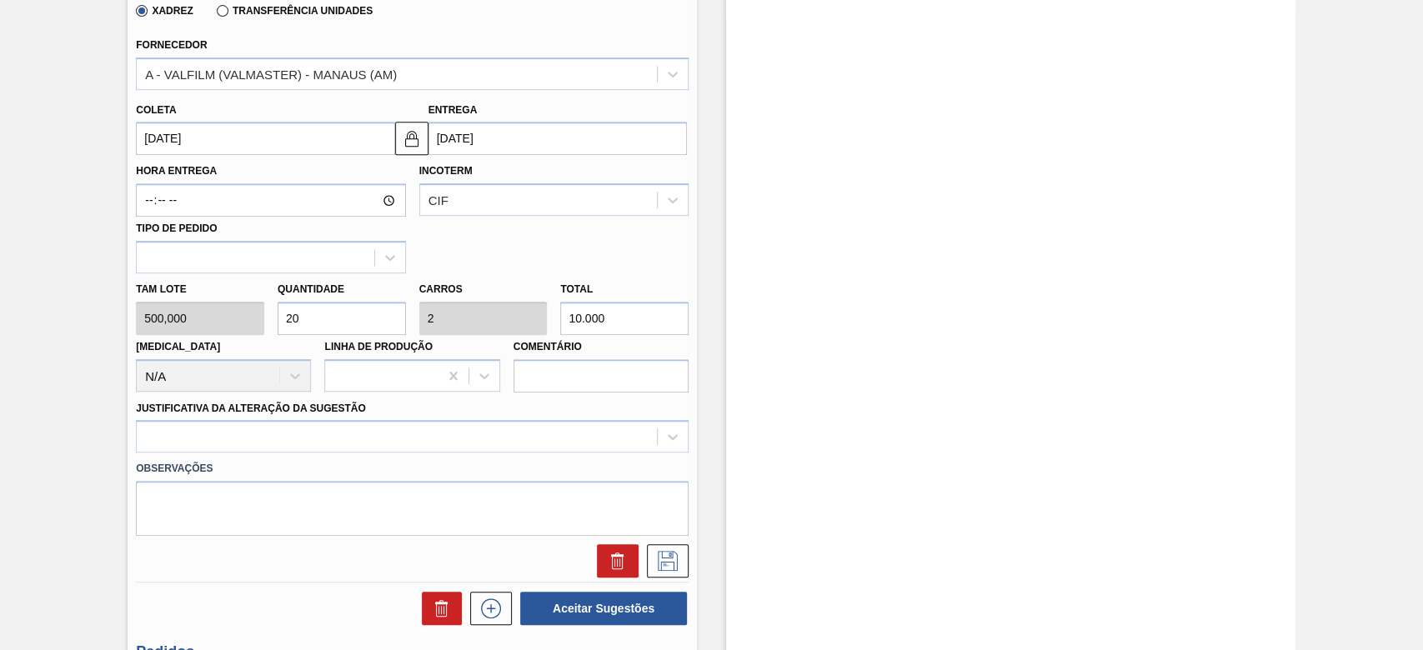
scroll to position [600, 0]
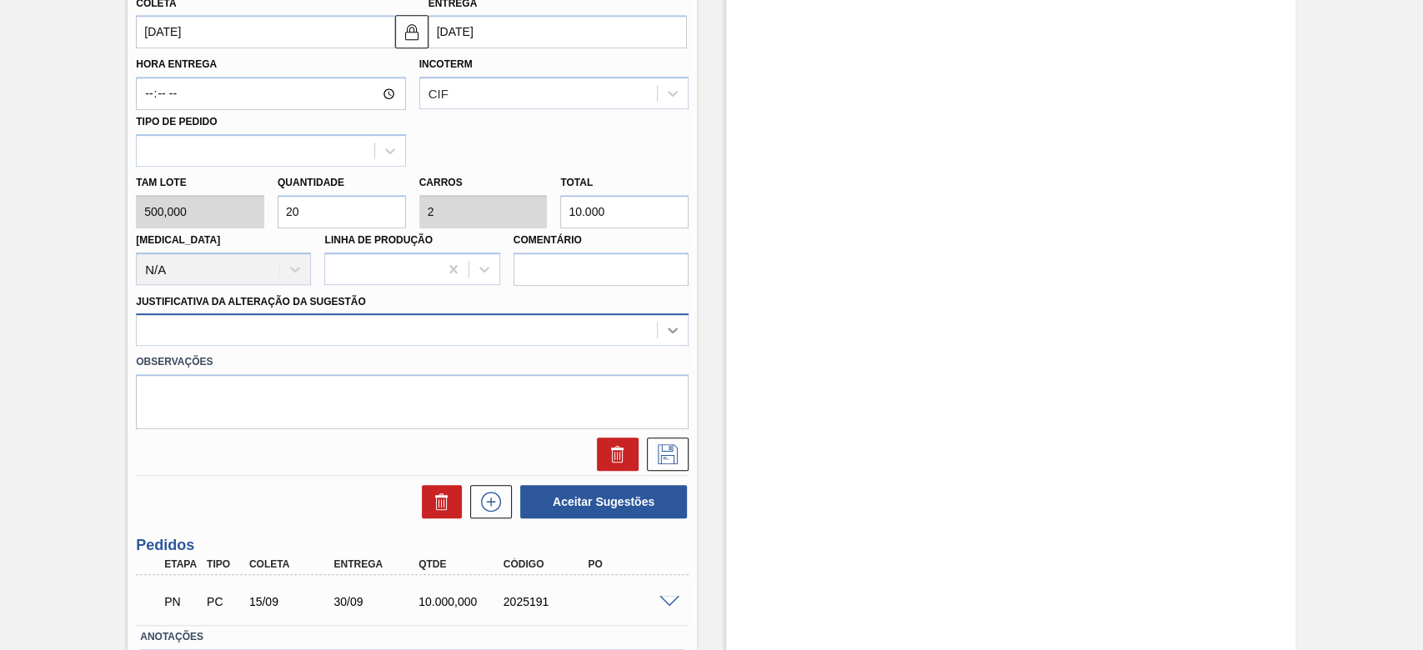
type input "20"
click at [670, 333] on icon at bounding box center [673, 332] width 10 height 6
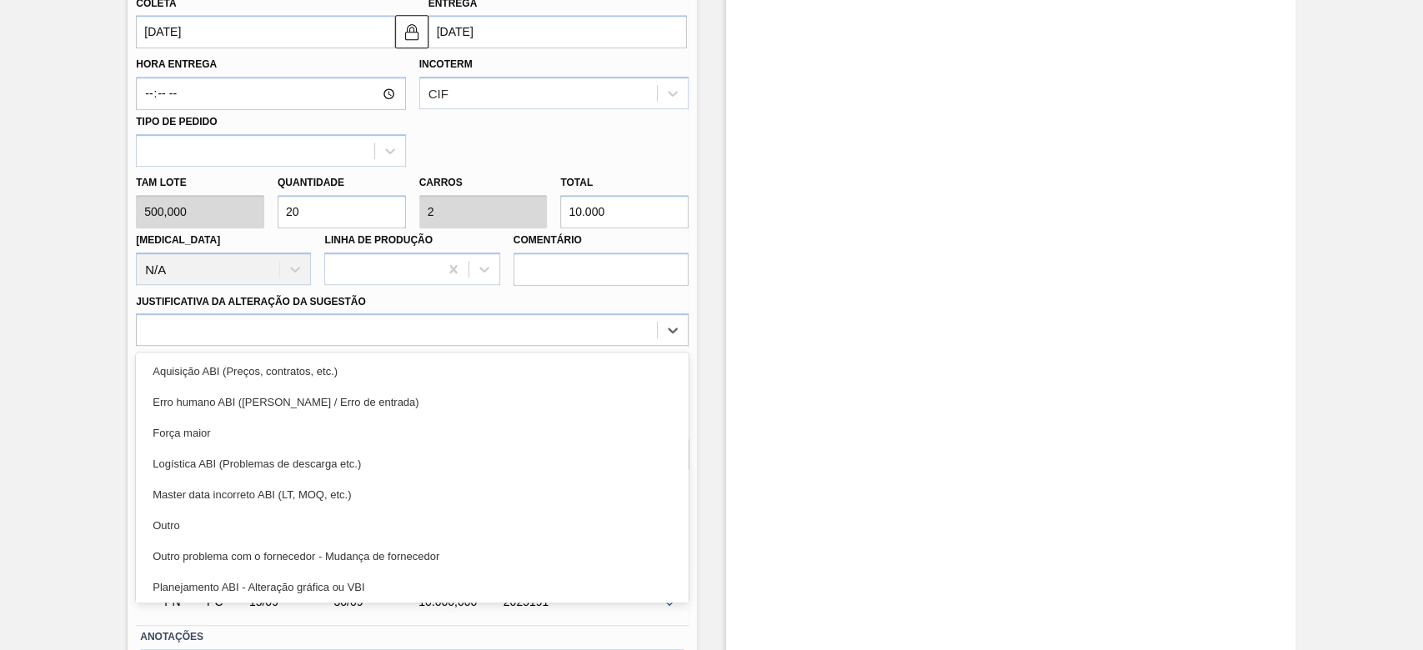
drag, startPoint x: 218, startPoint y: 519, endPoint x: 546, endPoint y: 444, distance: 336.2
click at [228, 515] on div "Outro" at bounding box center [412, 525] width 553 height 31
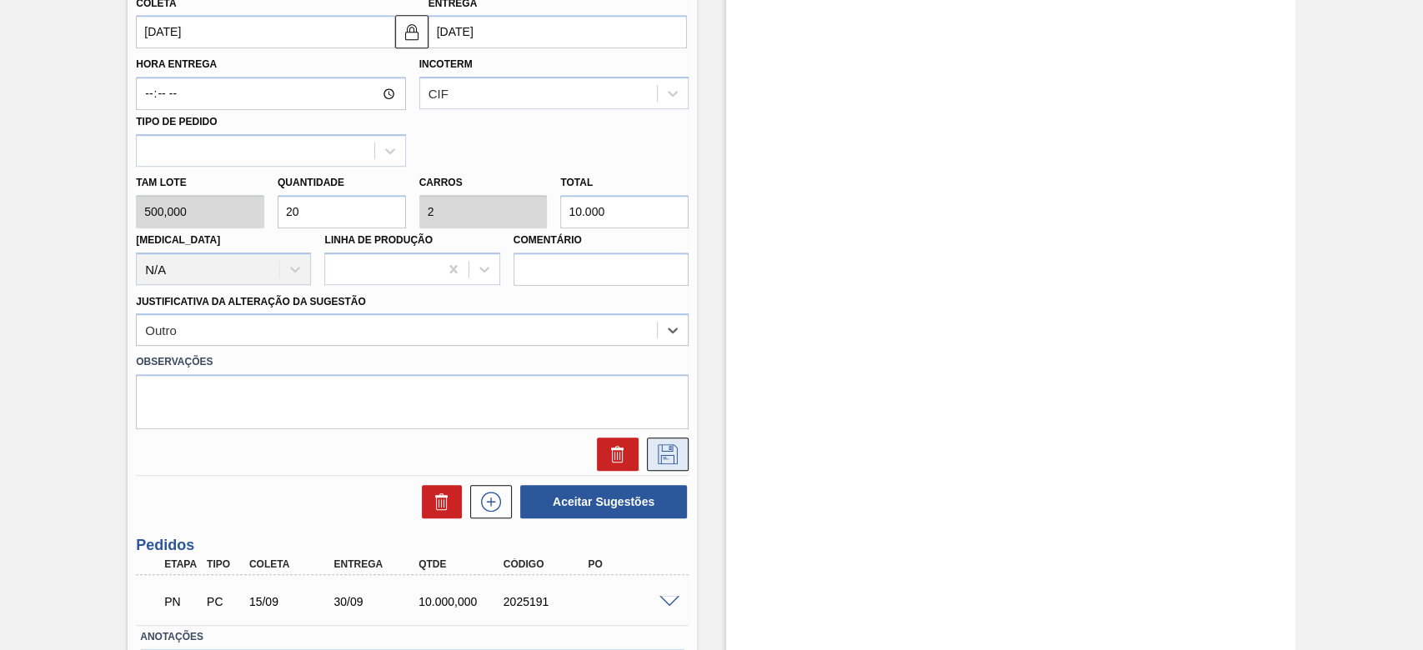
click at [665, 458] on icon at bounding box center [667, 452] width 8 height 13
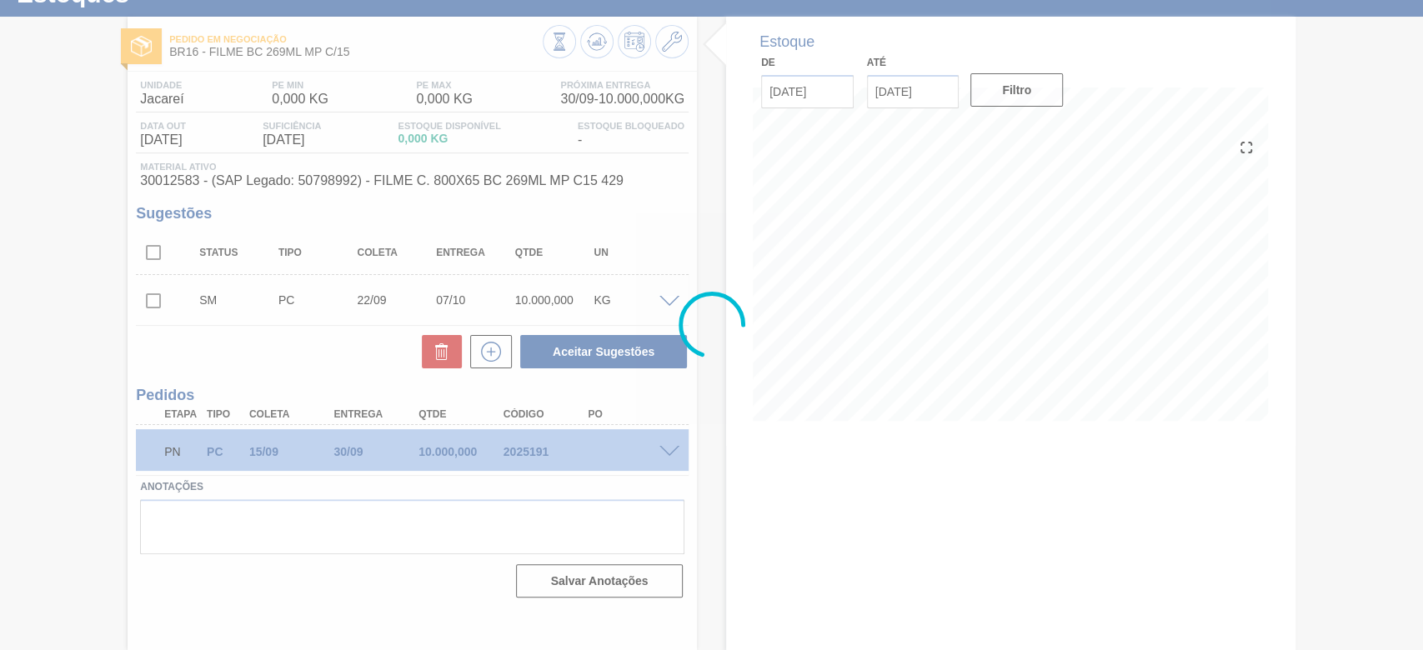
scroll to position [67, 0]
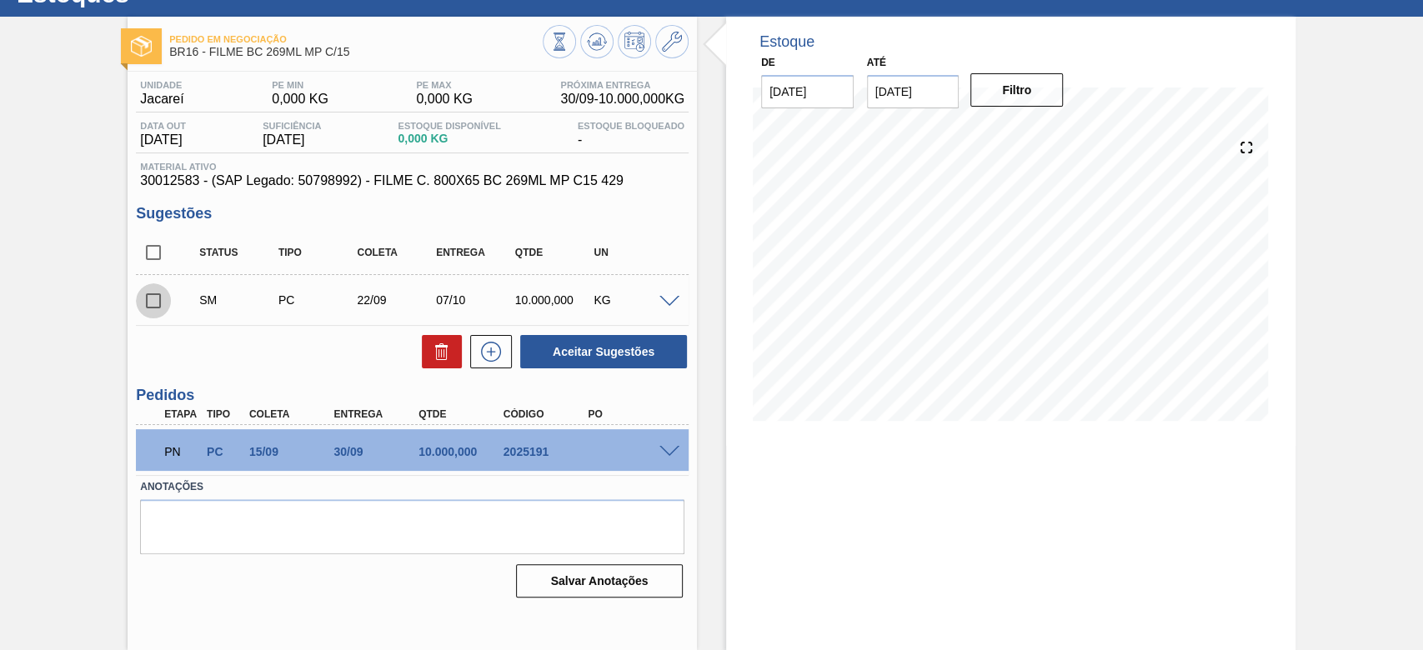
click at [149, 301] on input "checkbox" at bounding box center [153, 301] width 35 height 35
click at [628, 354] on button "Aceitar Sugestões" at bounding box center [603, 351] width 167 height 33
checkbox input "false"
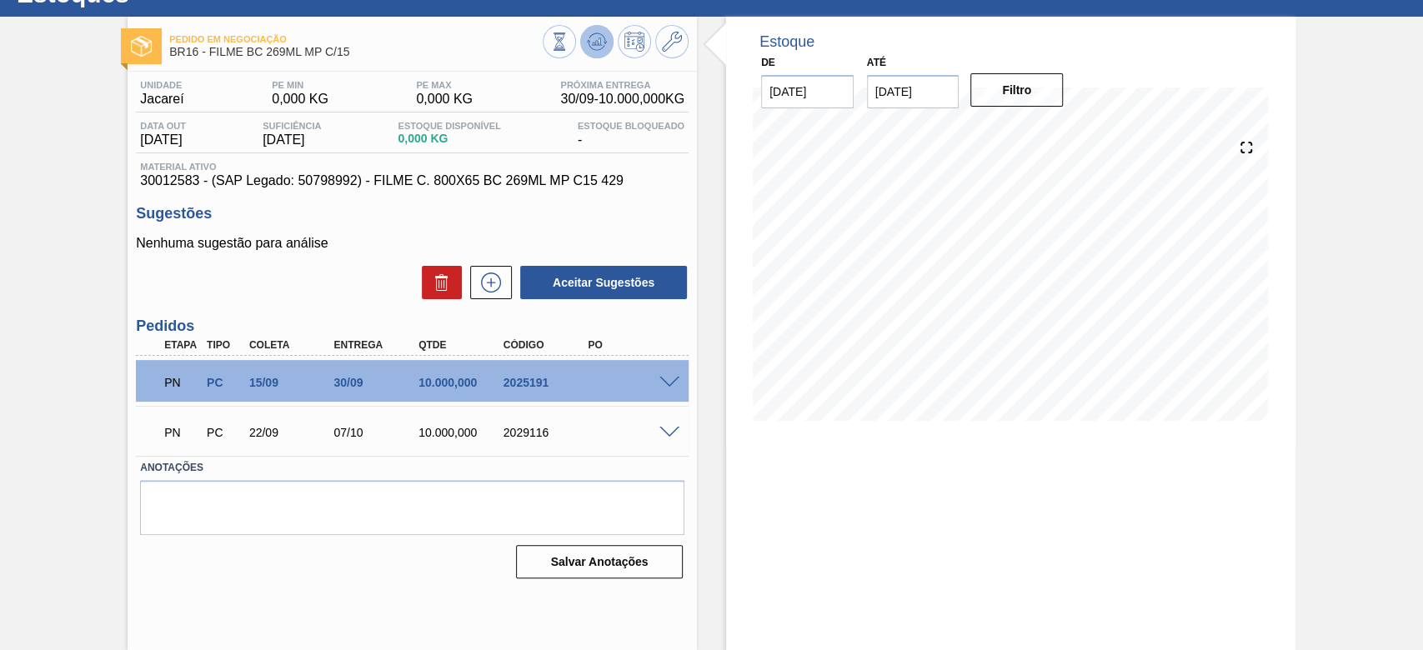
click at [590, 37] on icon at bounding box center [597, 42] width 20 height 20
click at [637, 33] on icon at bounding box center [635, 42] width 20 height 20
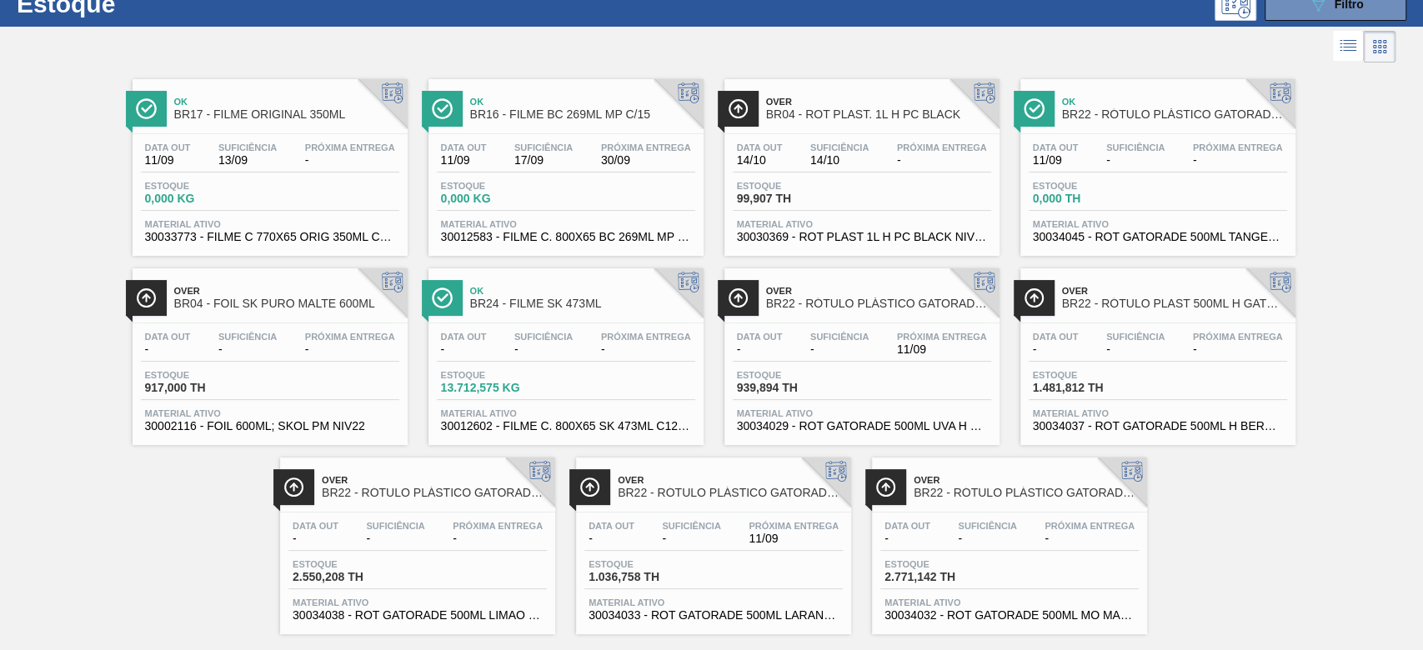
scroll to position [84, 0]
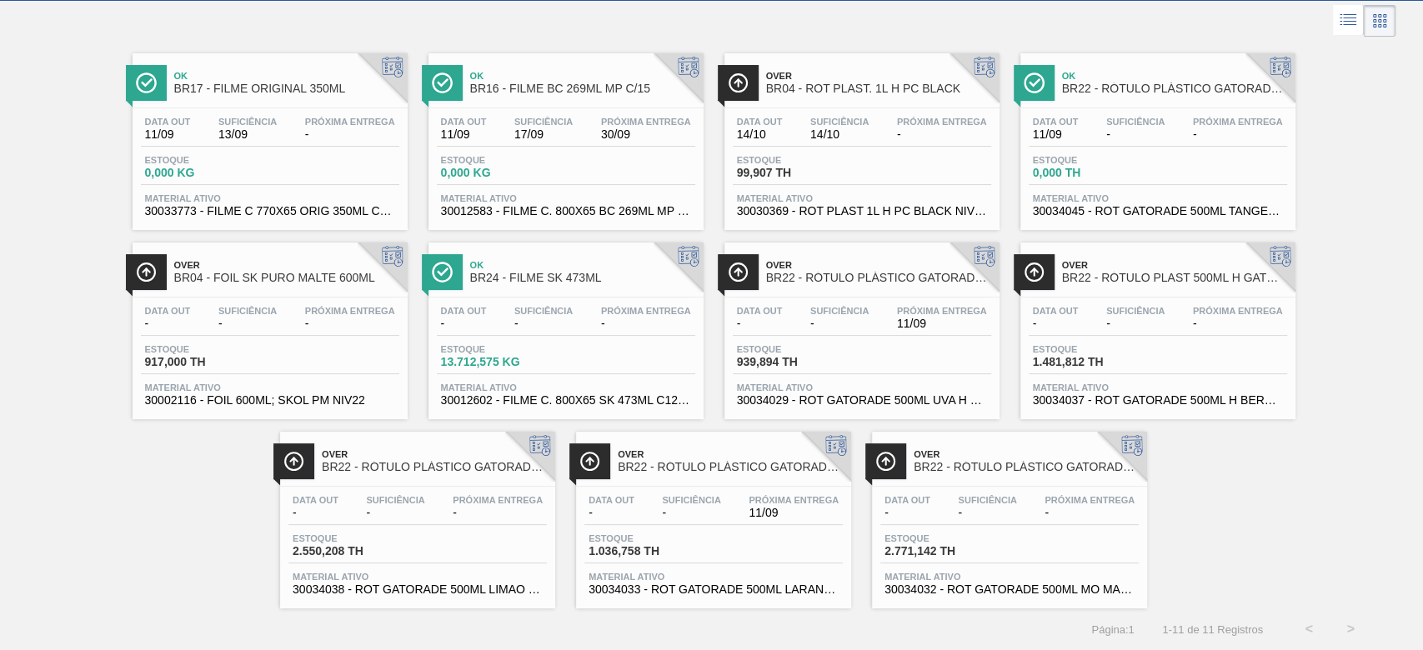
click at [1108, 110] on div "Data [DATE] Suficiência - Próxima Entrega - Estoque 0,000 TH Material ativo 300…" at bounding box center [1158, 164] width 275 height 113
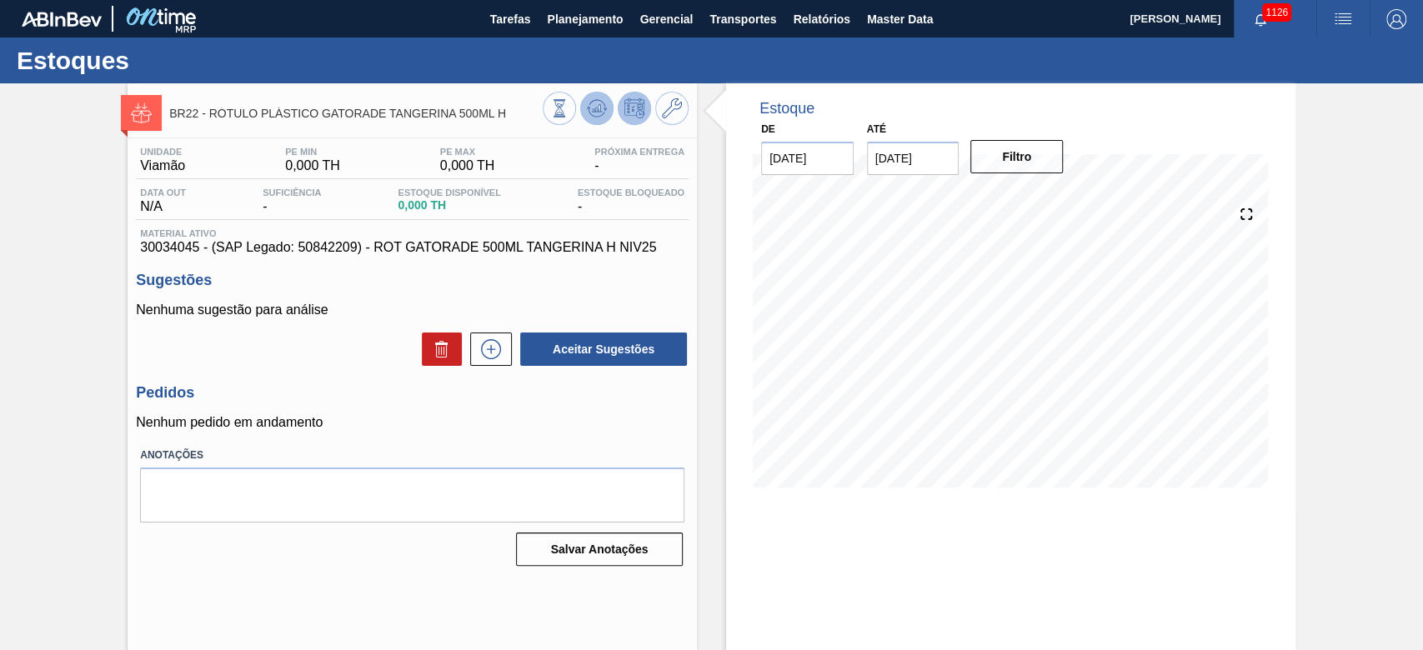
click at [594, 104] on icon at bounding box center [597, 108] width 20 height 20
click at [565, 13] on span "Planejamento" at bounding box center [585, 19] width 76 height 20
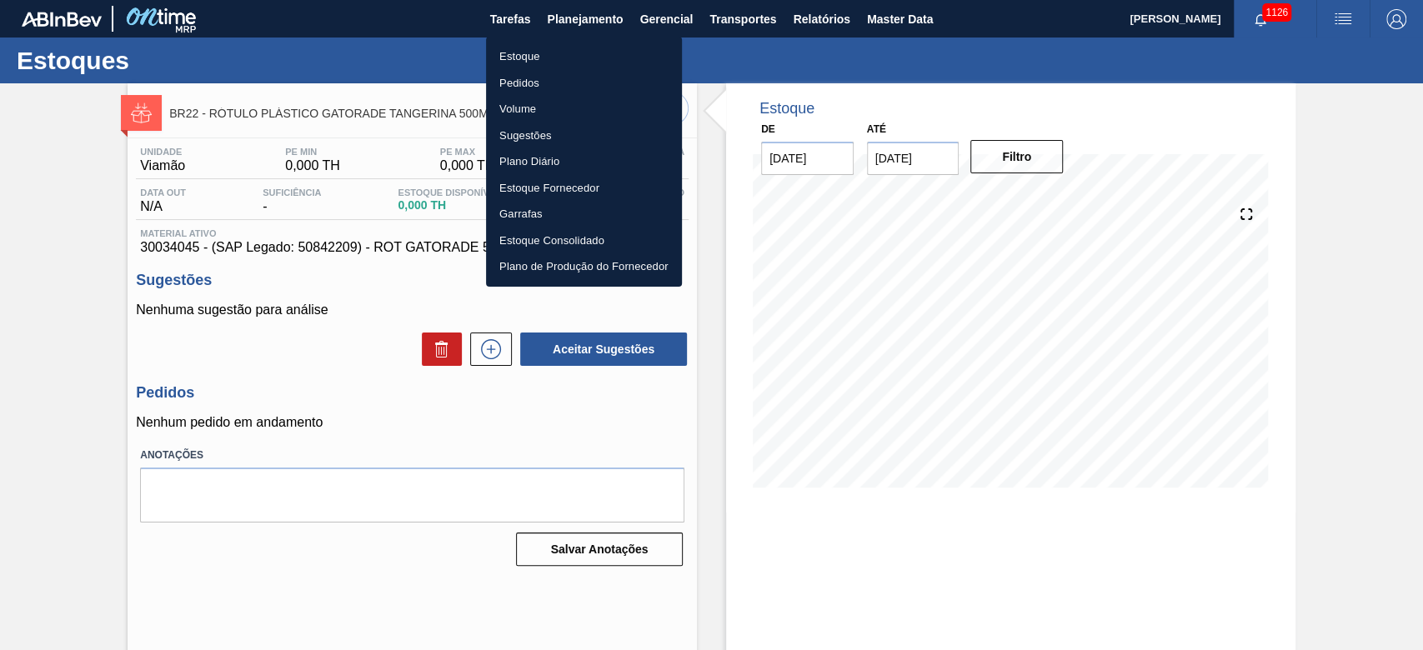
click at [517, 63] on li "Estoque" at bounding box center [584, 56] width 196 height 27
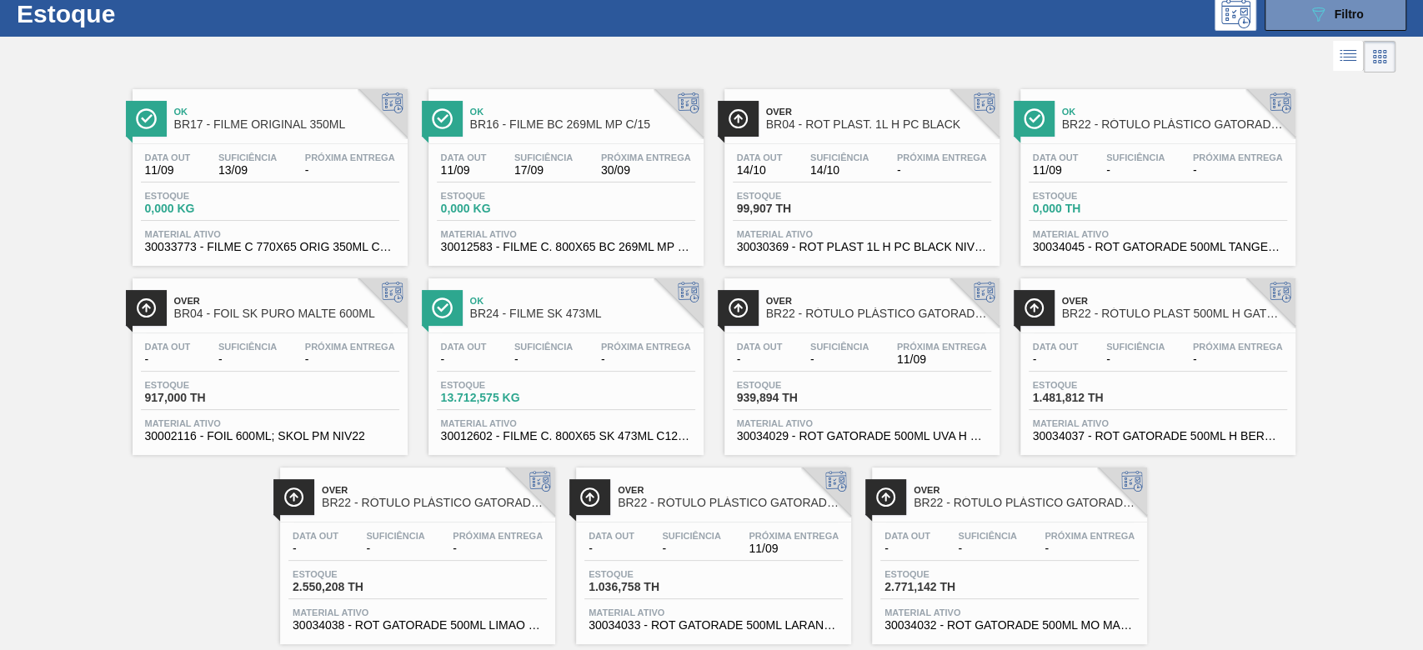
scroll to position [84, 0]
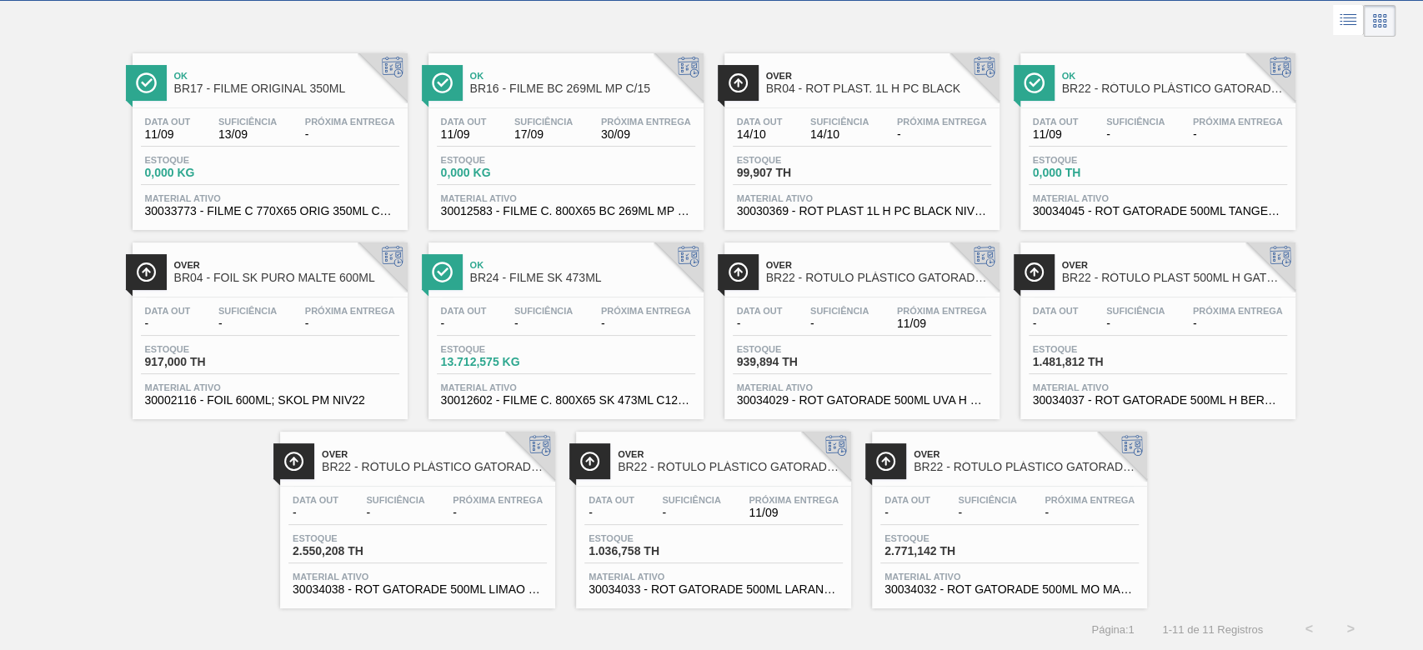
click at [886, 314] on div "Data out - Suficiência - Próxima Entrega 11/09" at bounding box center [862, 321] width 259 height 30
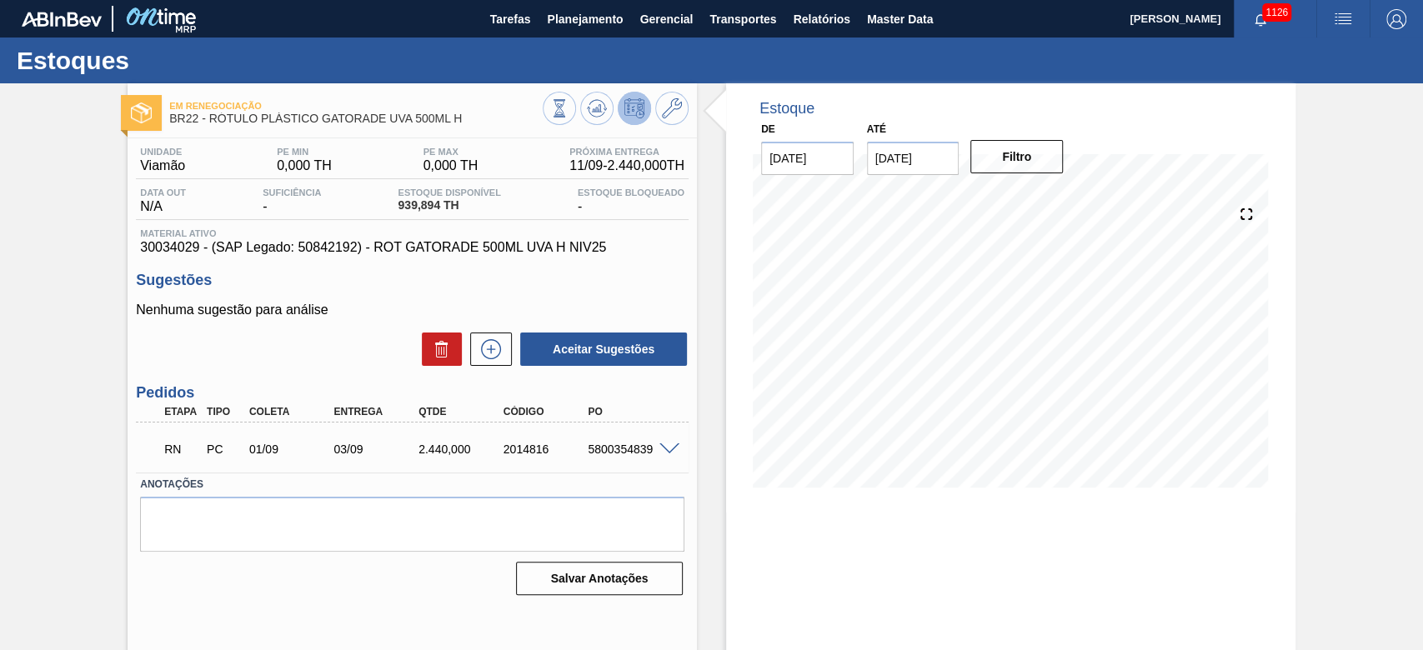
click at [675, 449] on span at bounding box center [670, 450] width 20 height 13
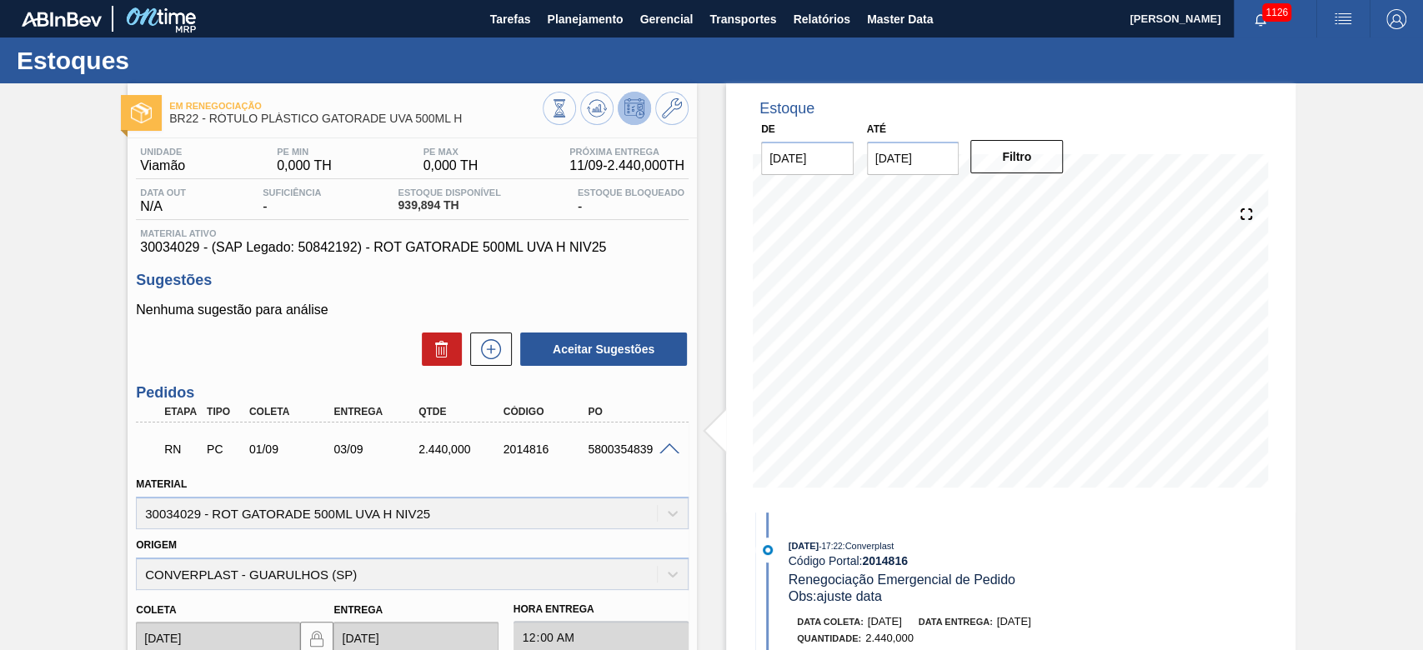
scroll to position [222, 0]
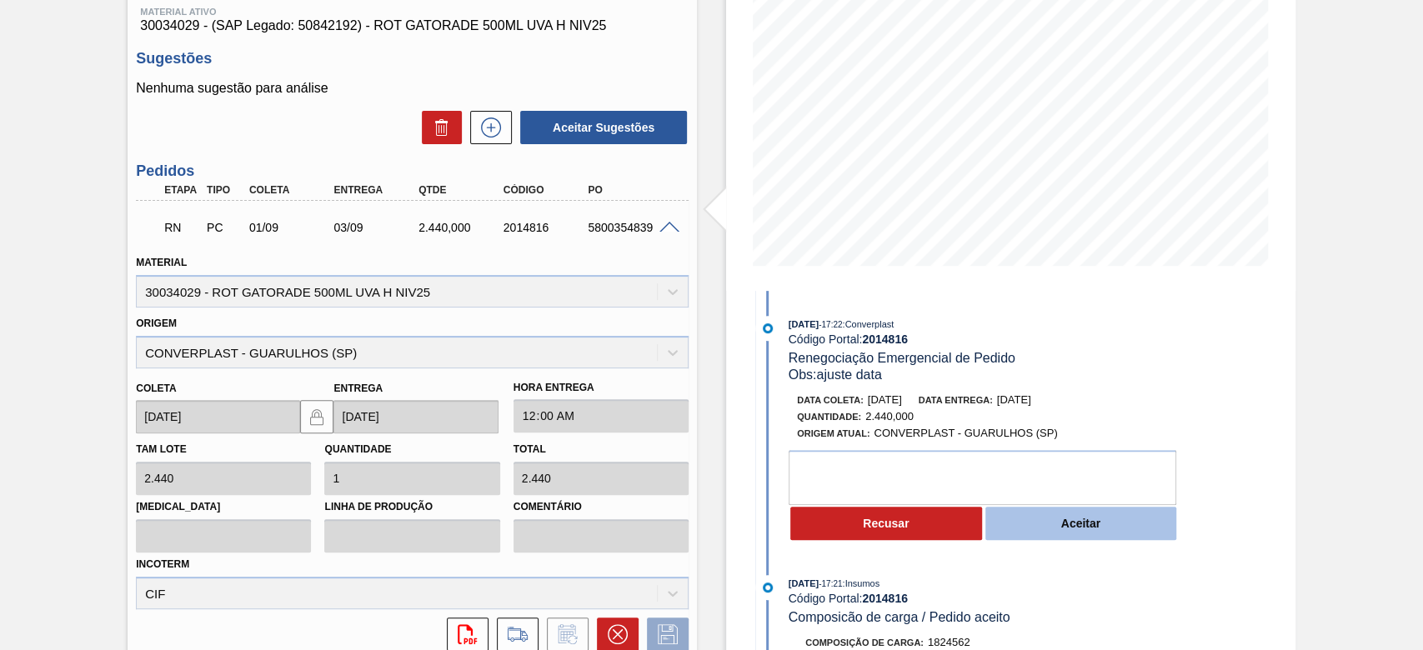
click at [1052, 530] on button "Aceitar" at bounding box center [1082, 523] width 192 height 33
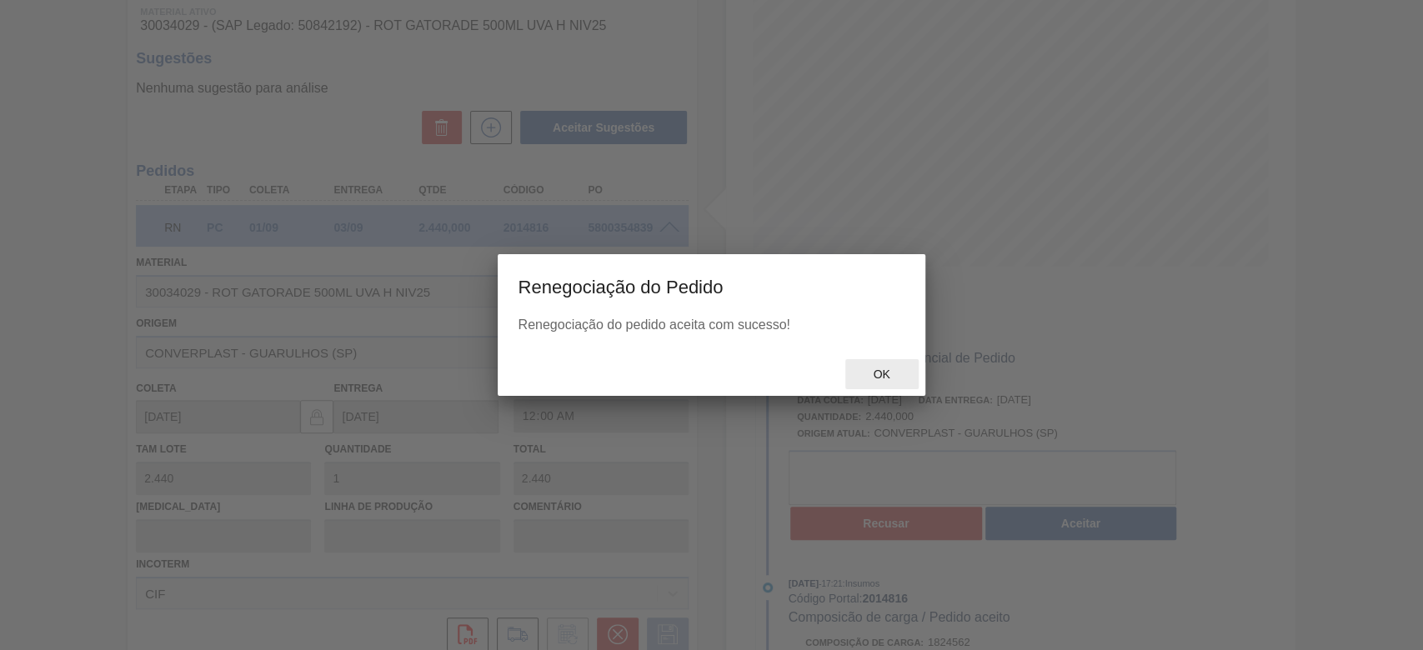
type input "ajuste data"
type input "[DATE]"
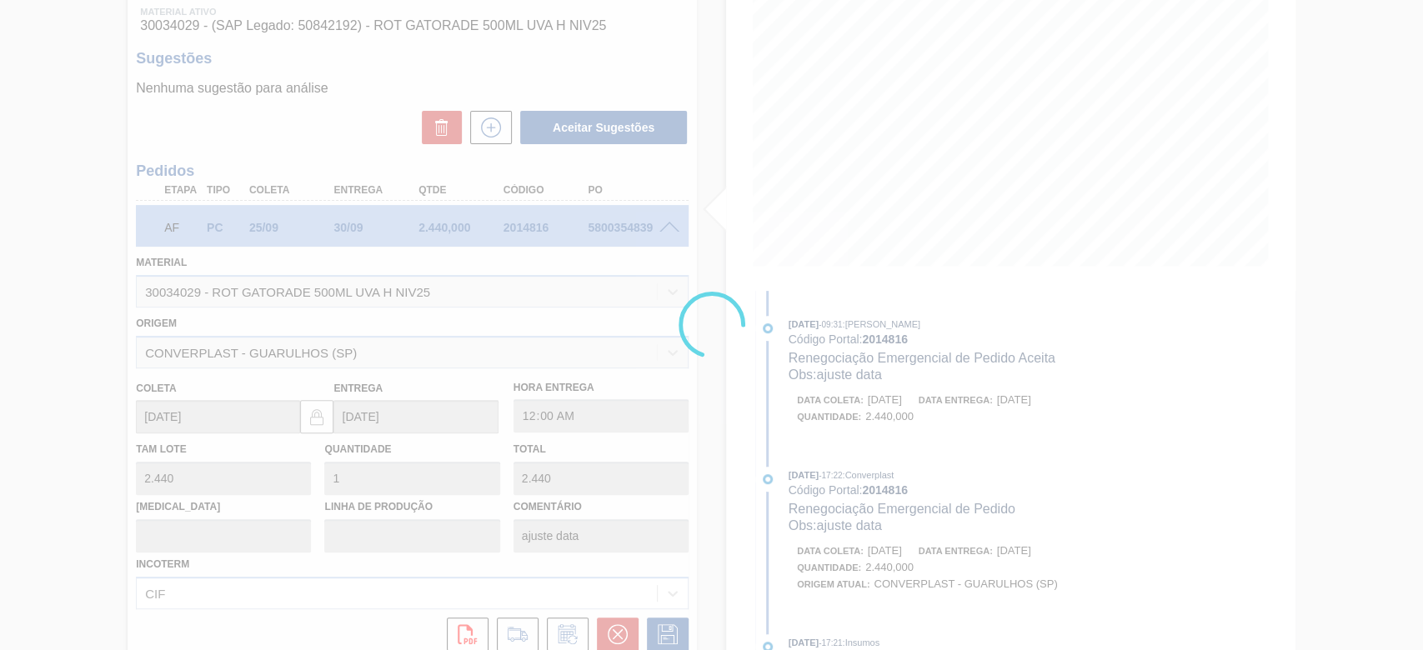
click at [896, 380] on div at bounding box center [711, 325] width 1423 height 650
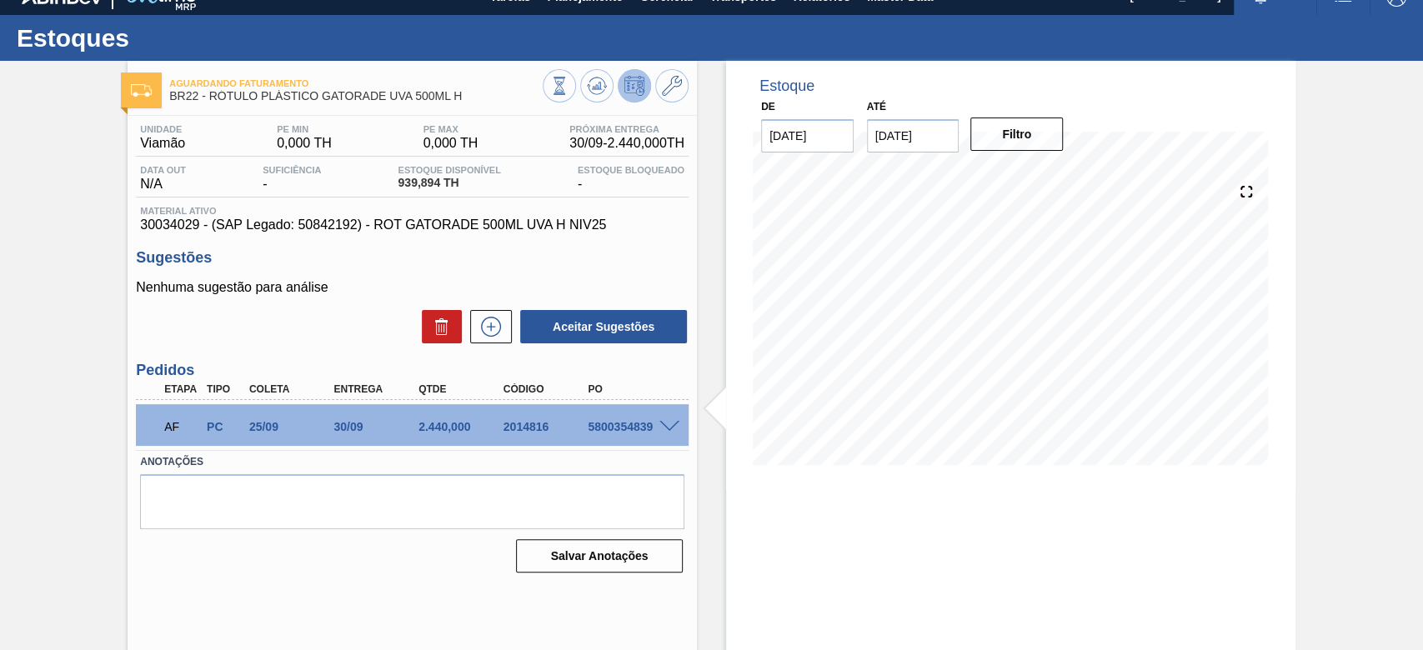
scroll to position [0, 0]
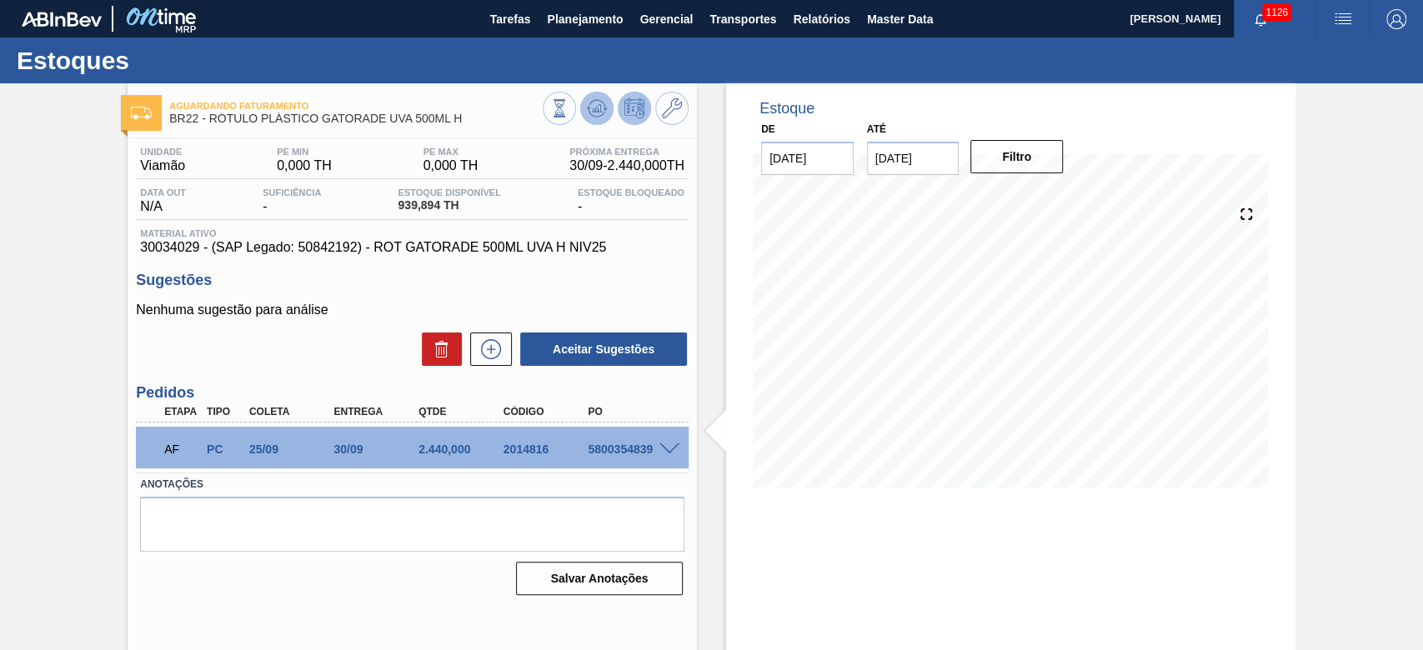
click at [592, 111] on icon at bounding box center [597, 108] width 11 height 8
click at [604, 23] on span "Planejamento" at bounding box center [585, 19] width 76 height 20
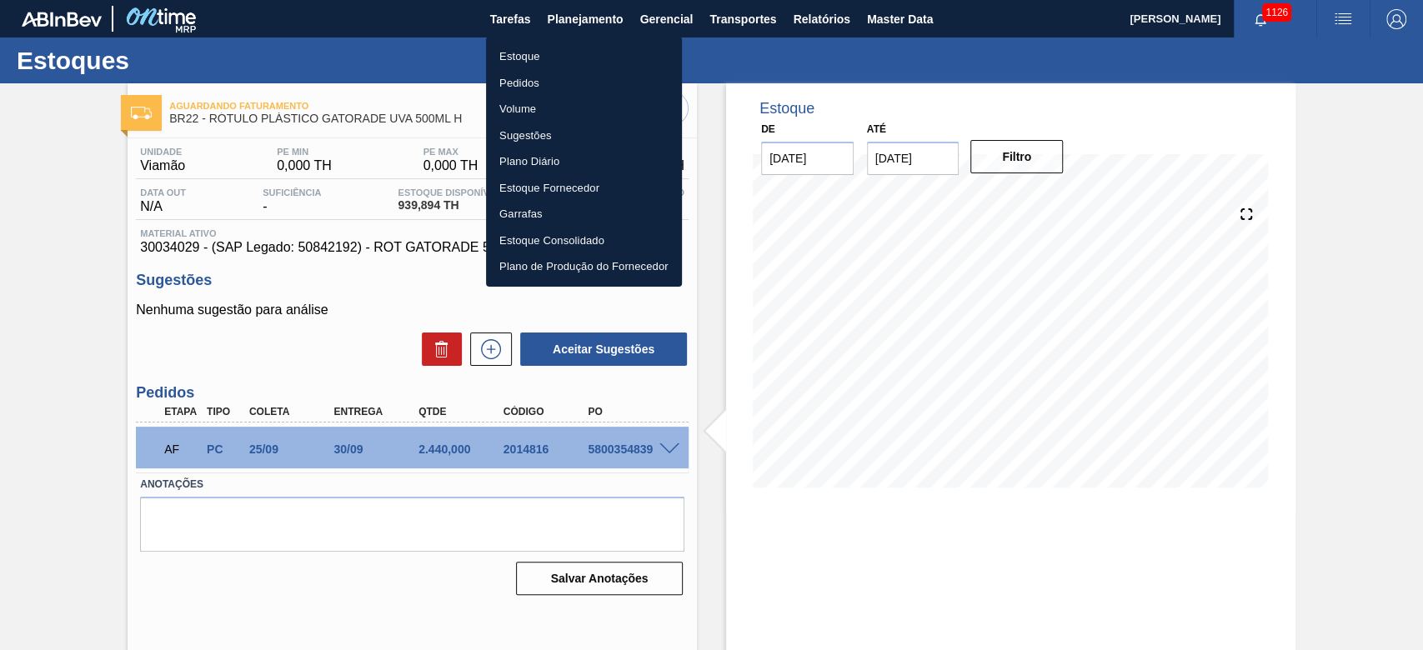
click at [531, 52] on li "Estoque" at bounding box center [584, 56] width 196 height 27
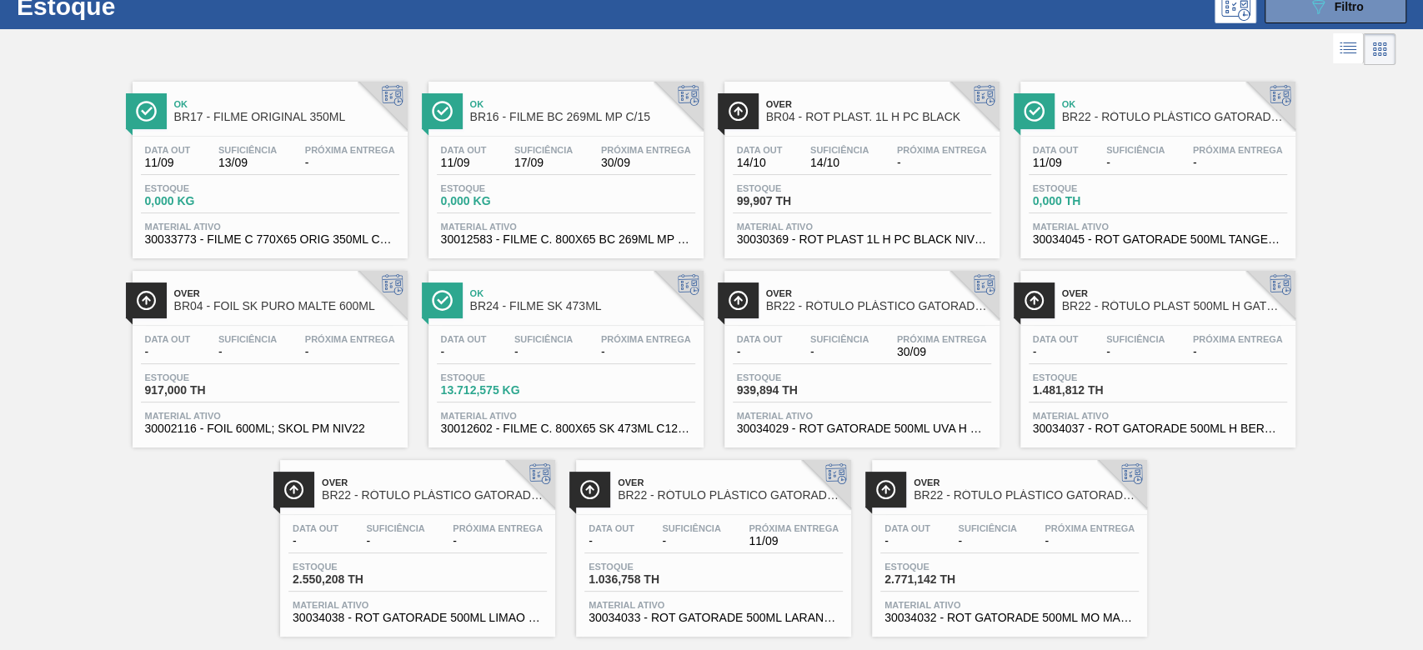
scroll to position [84, 0]
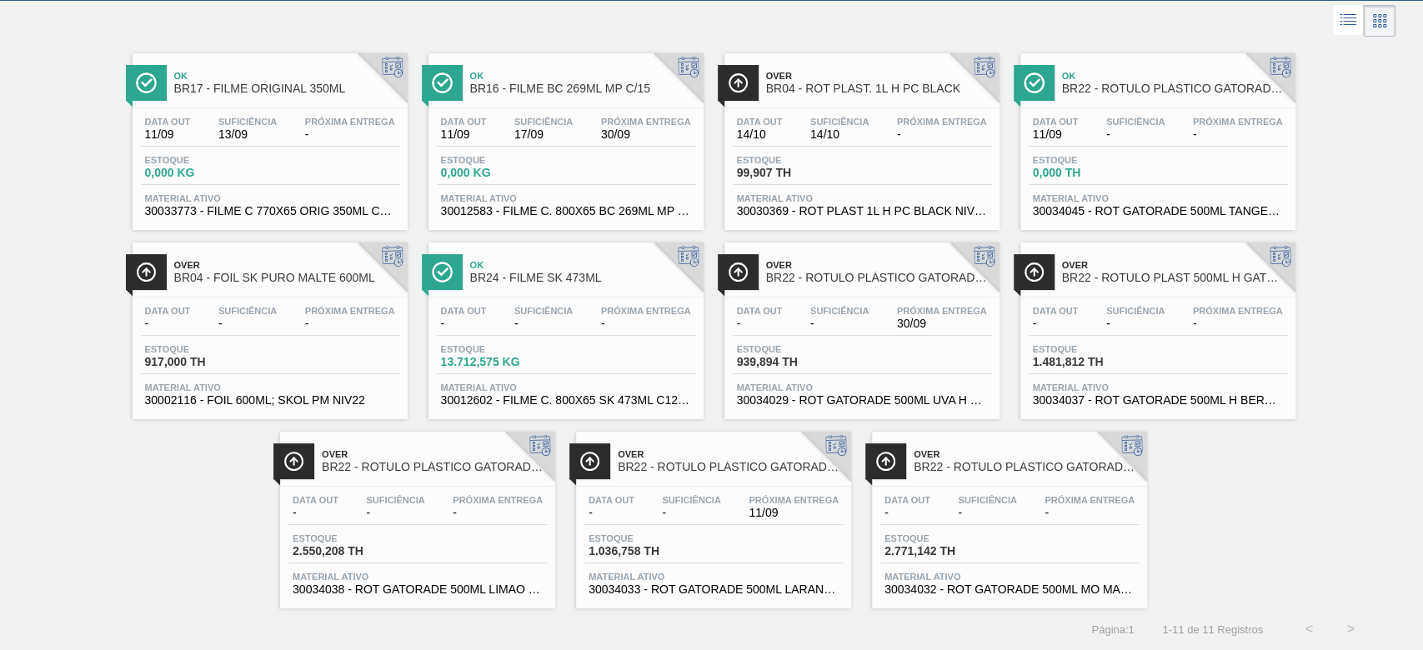
click at [893, 319] on div "Próxima Entrega 30/09" at bounding box center [942, 318] width 98 height 24
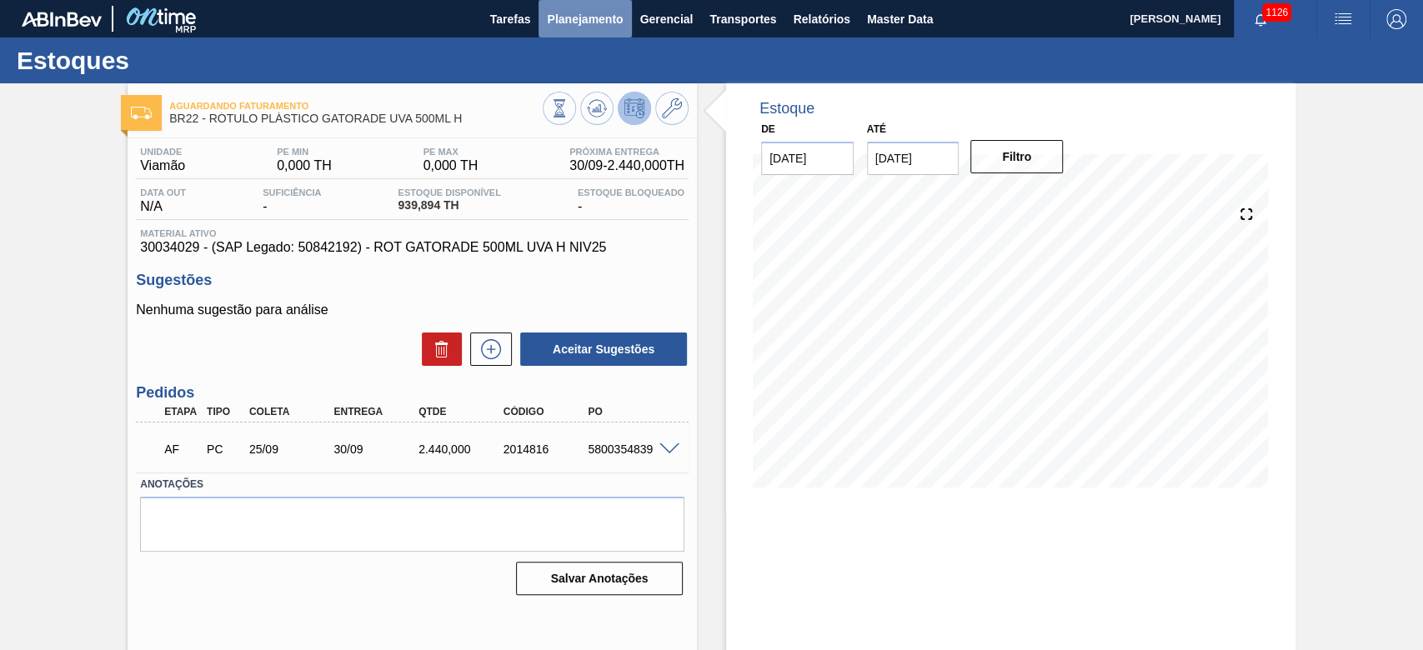
click at [600, 23] on span "Planejamento" at bounding box center [585, 19] width 76 height 20
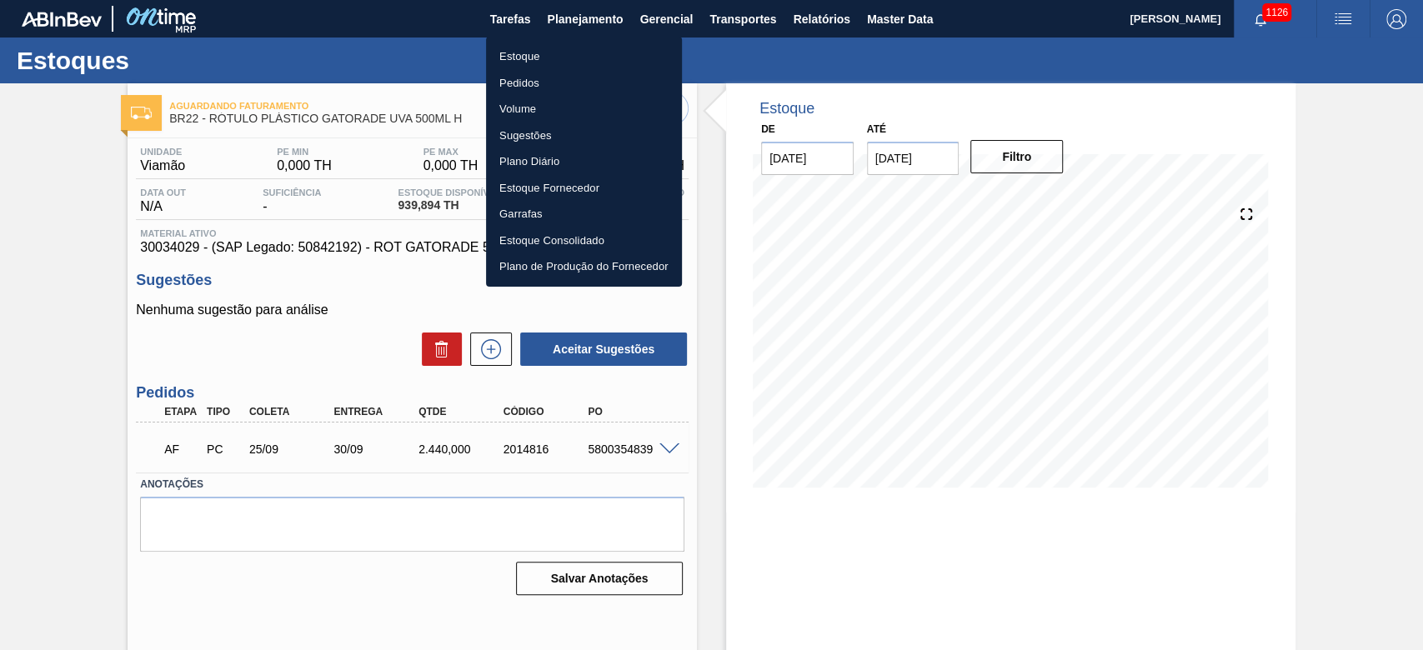
click at [526, 61] on li "Estoque" at bounding box center [584, 56] width 196 height 27
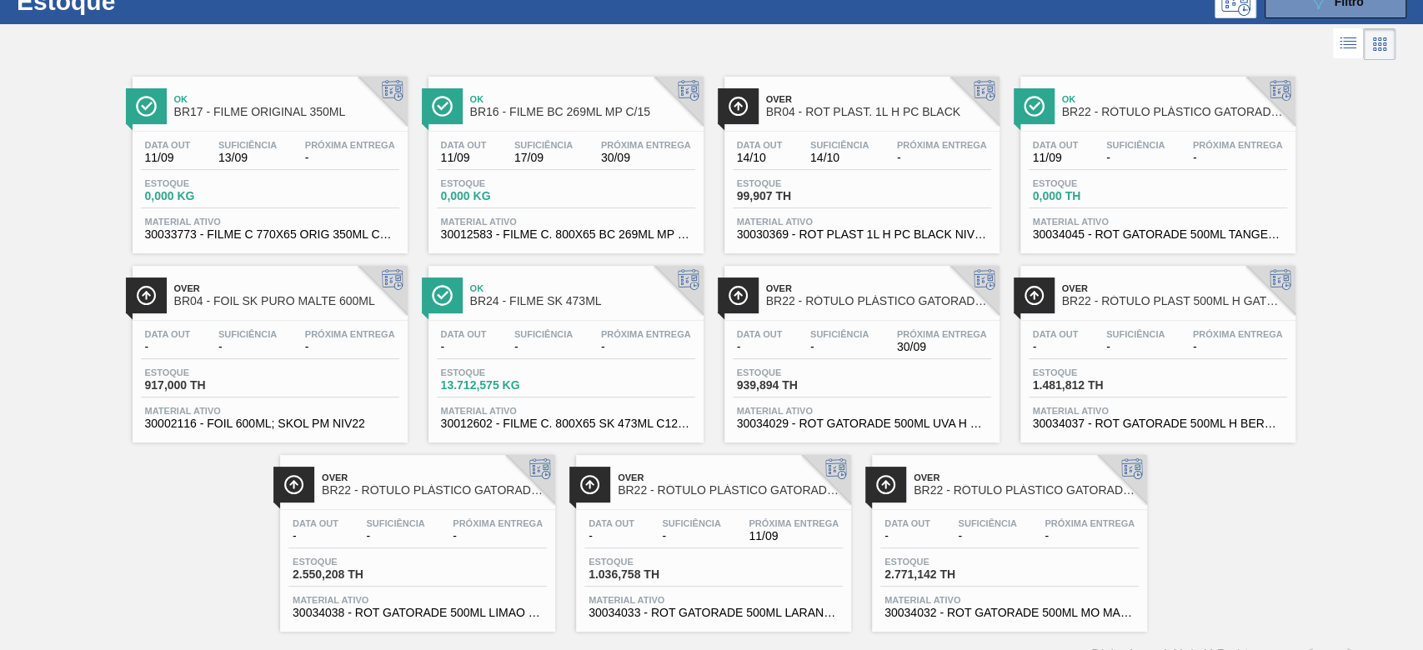
scroll to position [84, 0]
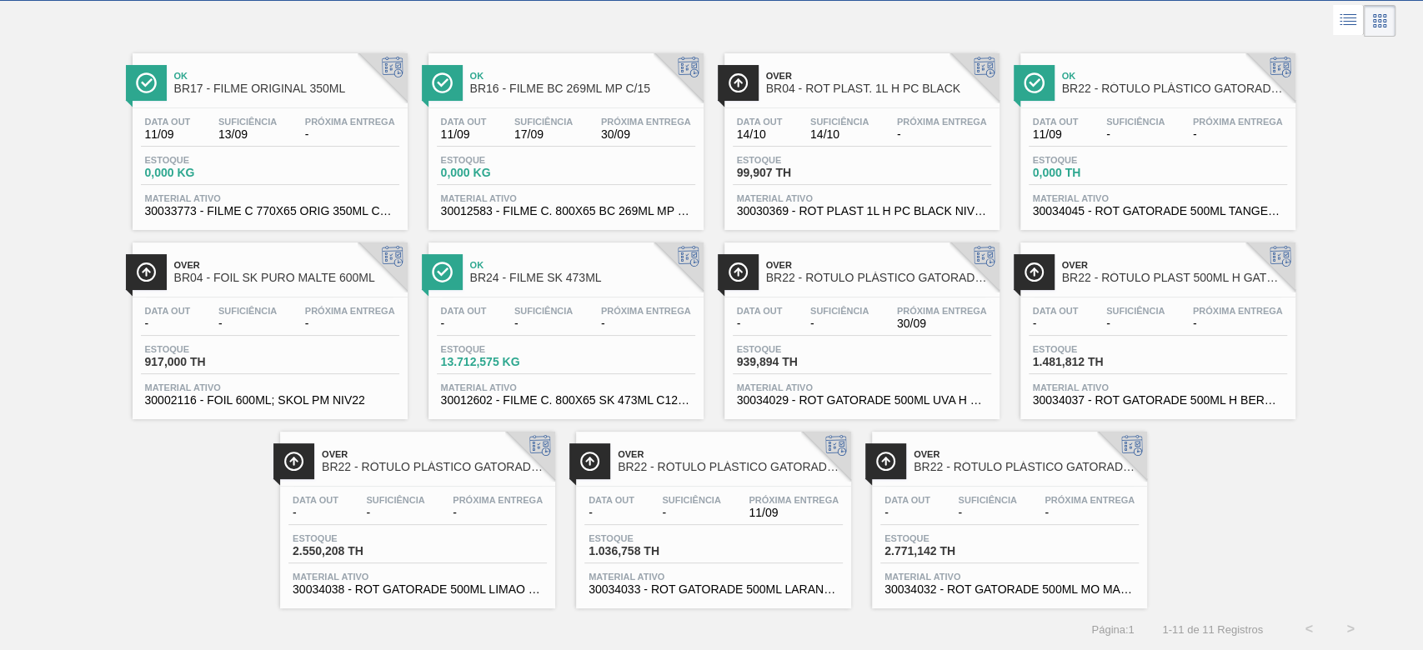
click at [1163, 327] on span "-" at bounding box center [1136, 324] width 58 height 13
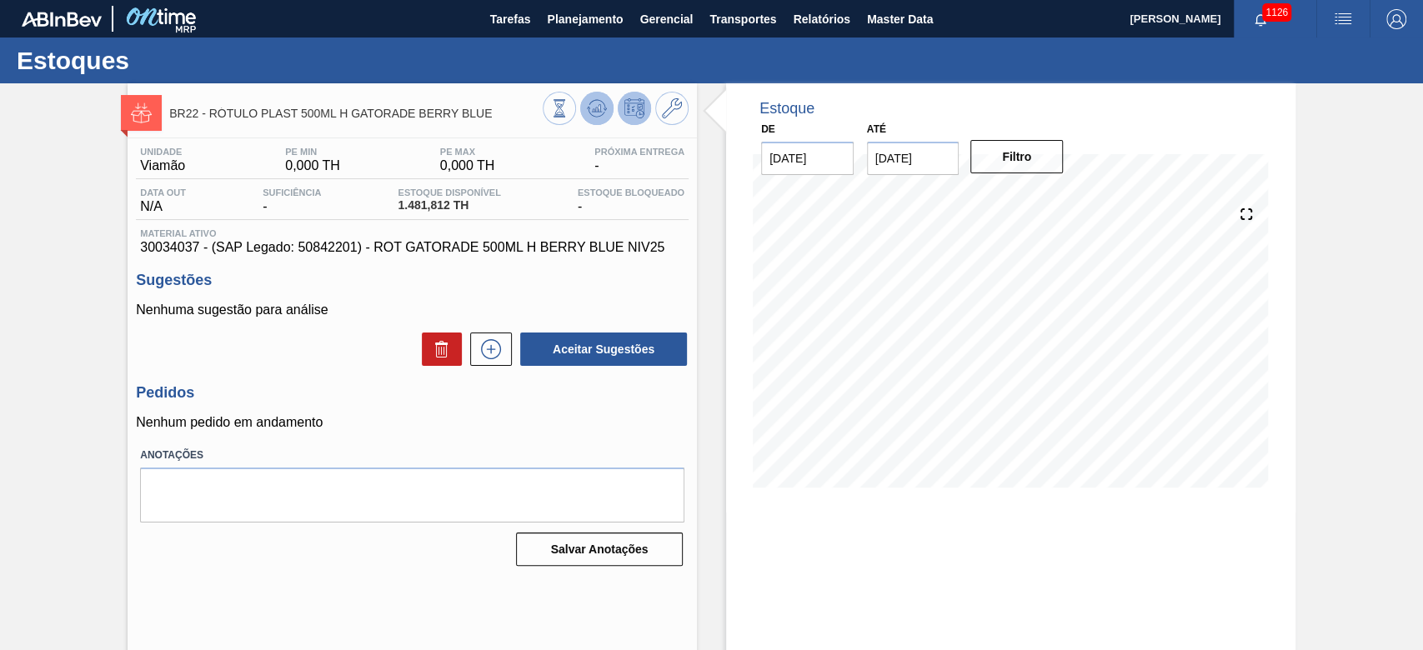
click at [591, 104] on icon at bounding box center [597, 108] width 20 height 20
click at [671, 112] on icon at bounding box center [672, 108] width 20 height 20
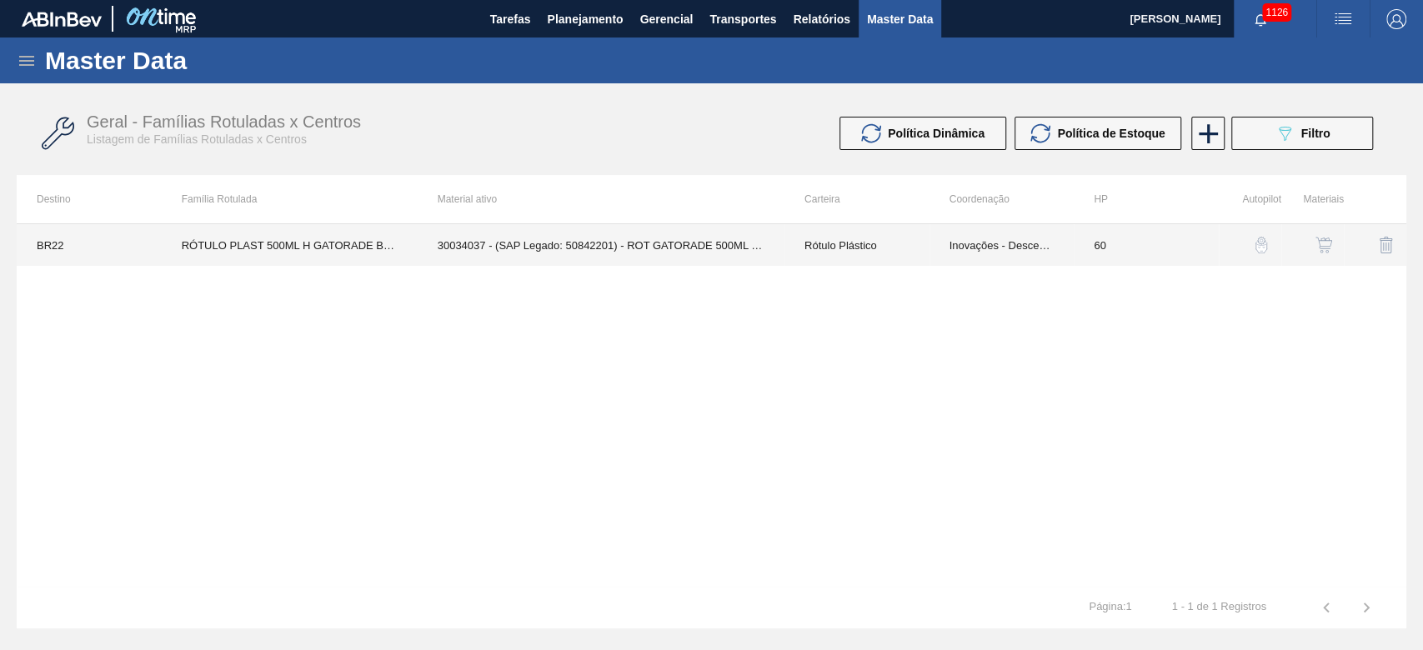
click at [1047, 243] on td "Inovações - Descentralização" at bounding box center [1002, 245] width 145 height 42
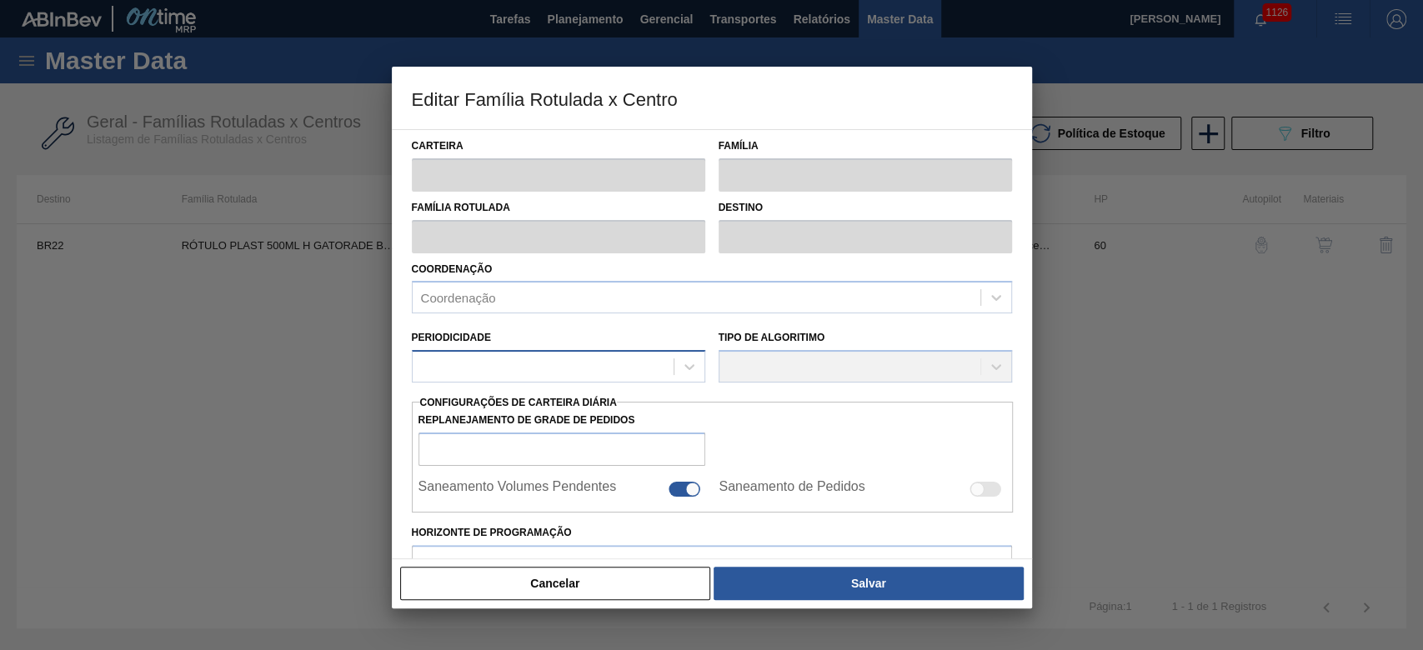
type input "Rótulo Plástico"
type input "RÓTULO PLAST 500ML H GATORADE BERRY BLUE"
type input "BR22 - Viamão"
type input "60"
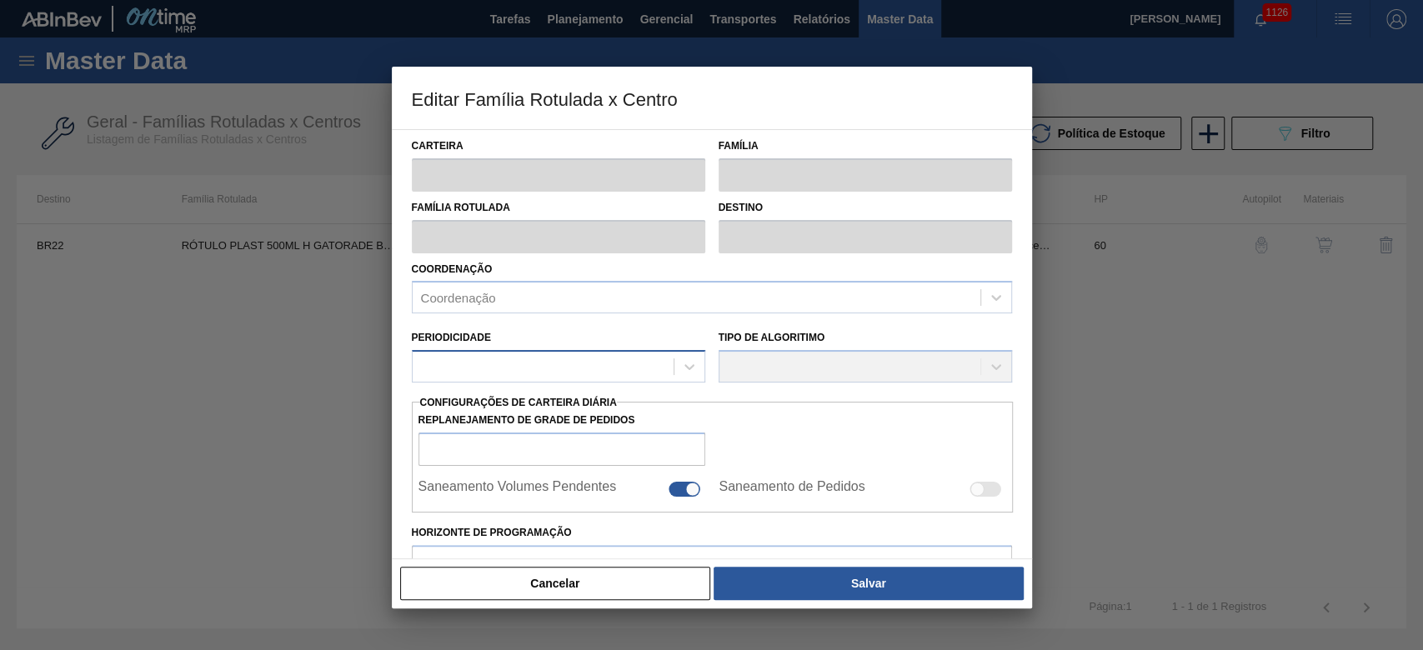
type input "0"
type input "100"
type input "0,000"
checkbox input "true"
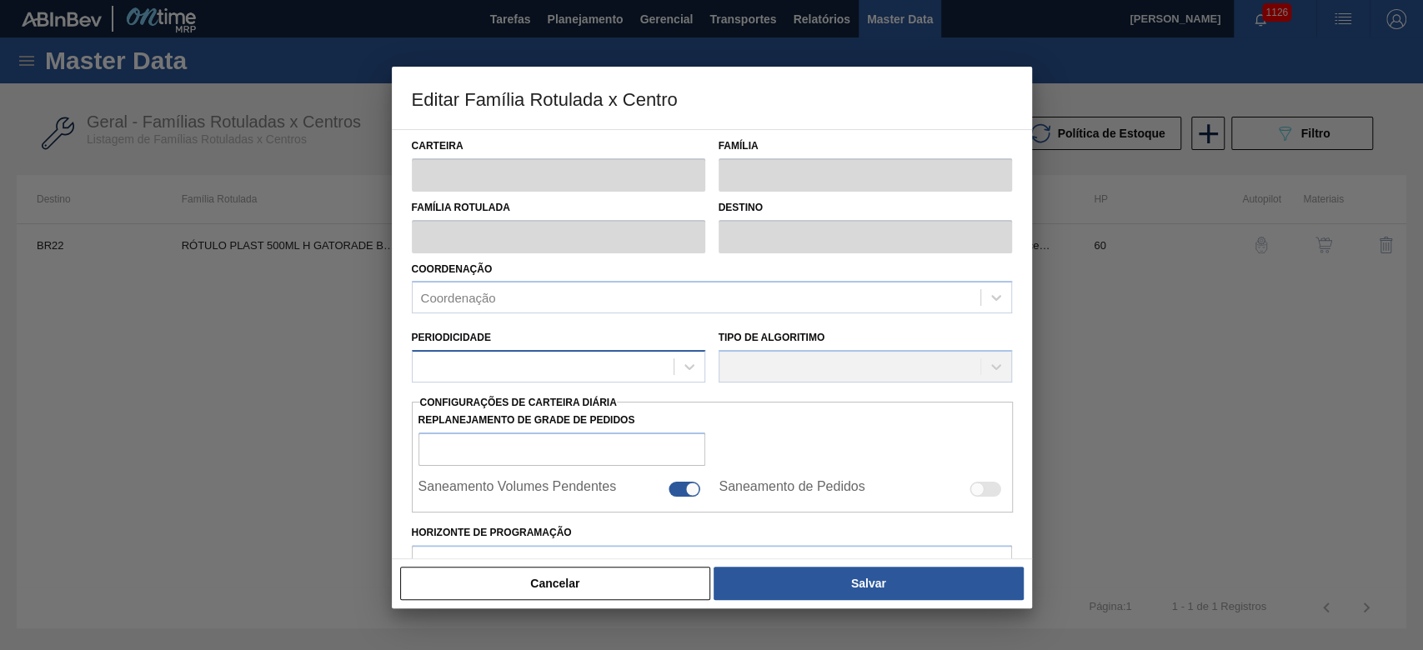
checkbox input "true"
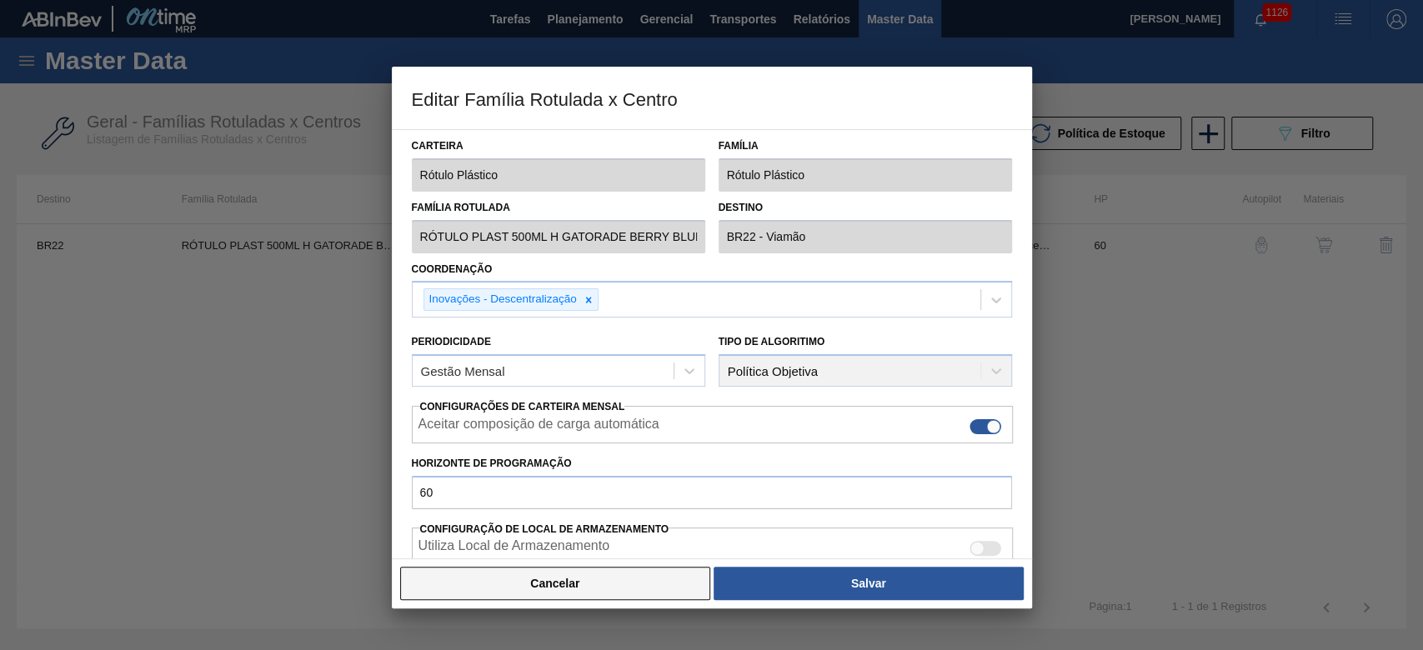
click at [630, 590] on button "Cancelar" at bounding box center [555, 583] width 311 height 33
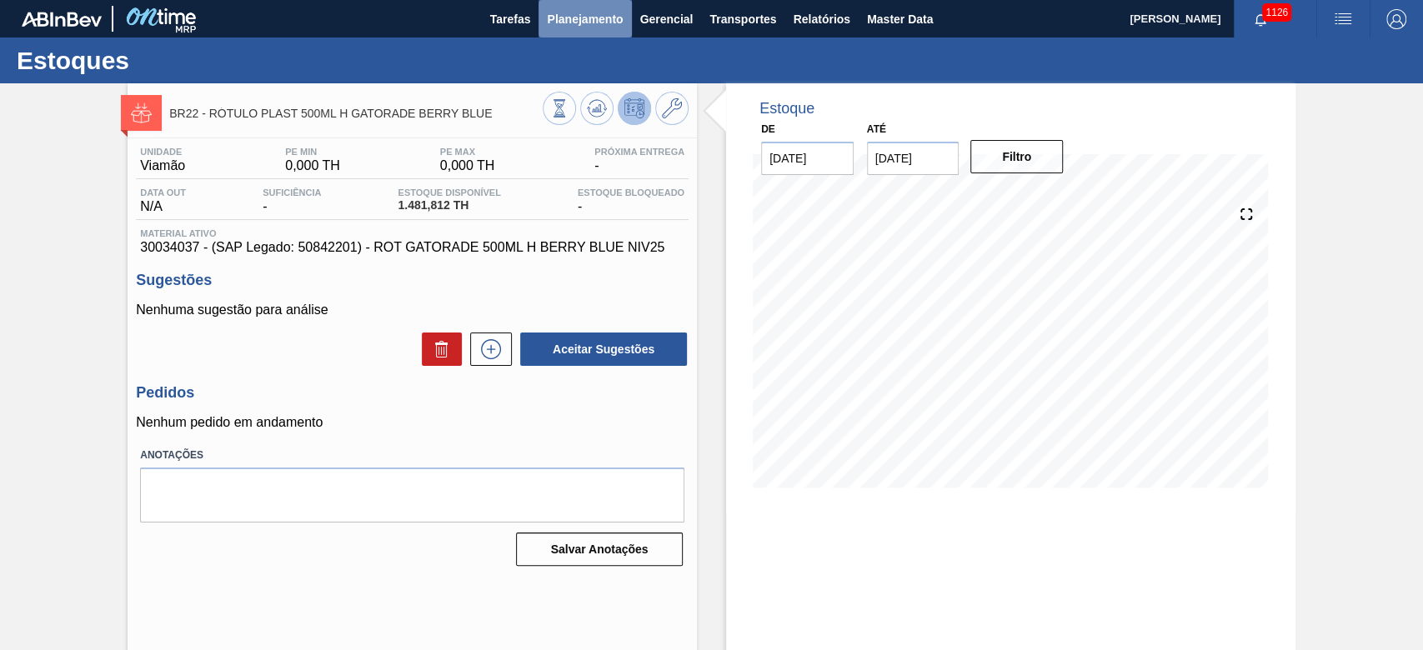
click at [595, 14] on span "Planejamento" at bounding box center [585, 19] width 76 height 20
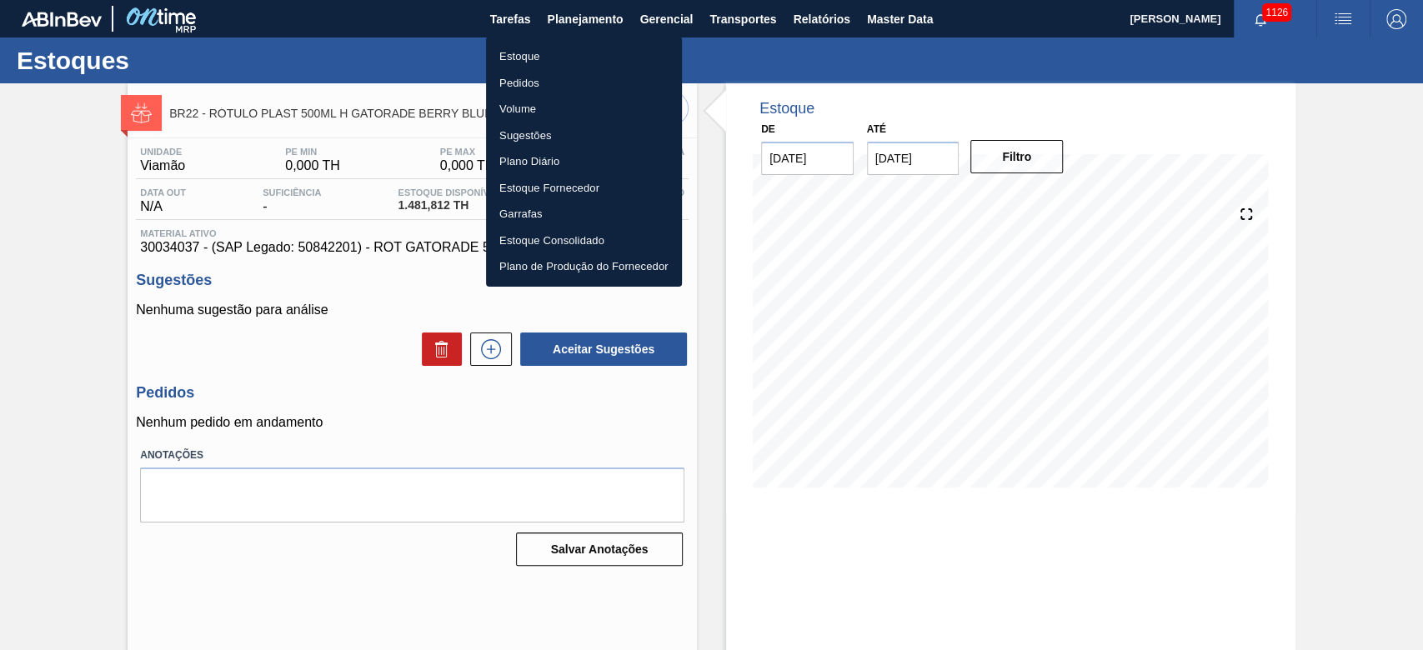
click at [514, 59] on li "Estoque" at bounding box center [584, 56] width 196 height 27
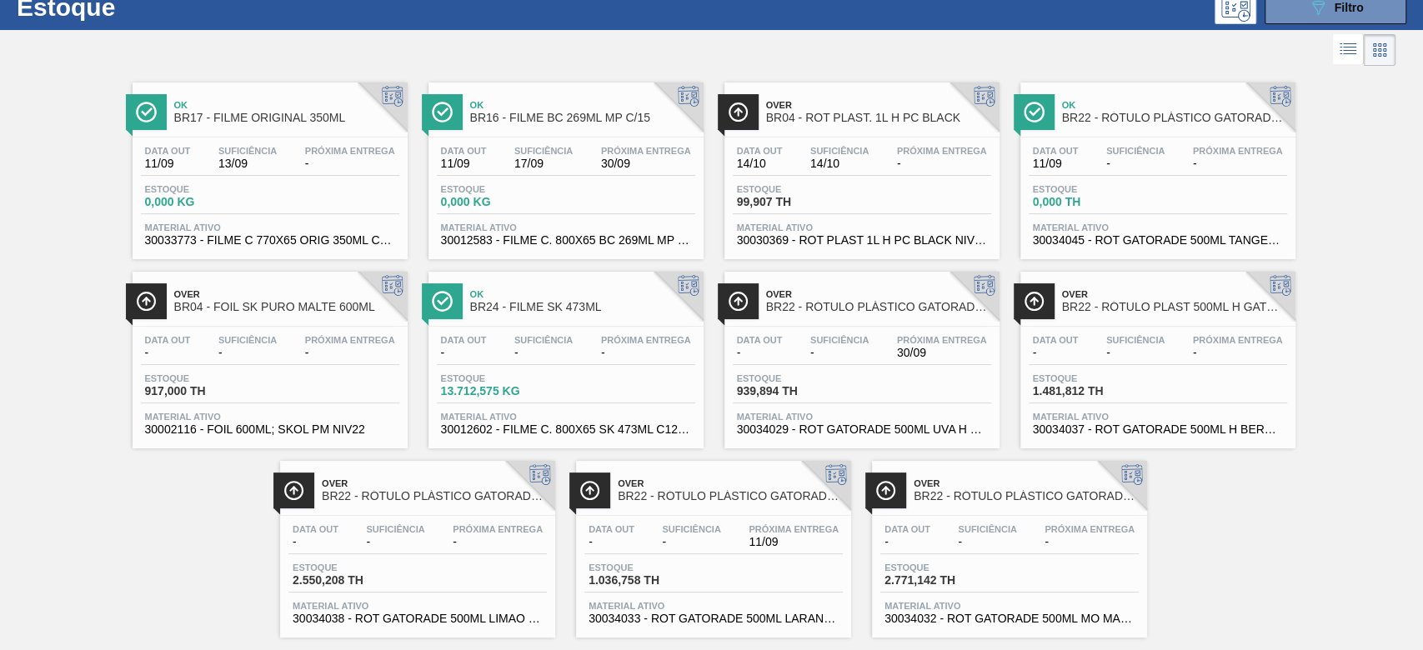
scroll to position [84, 0]
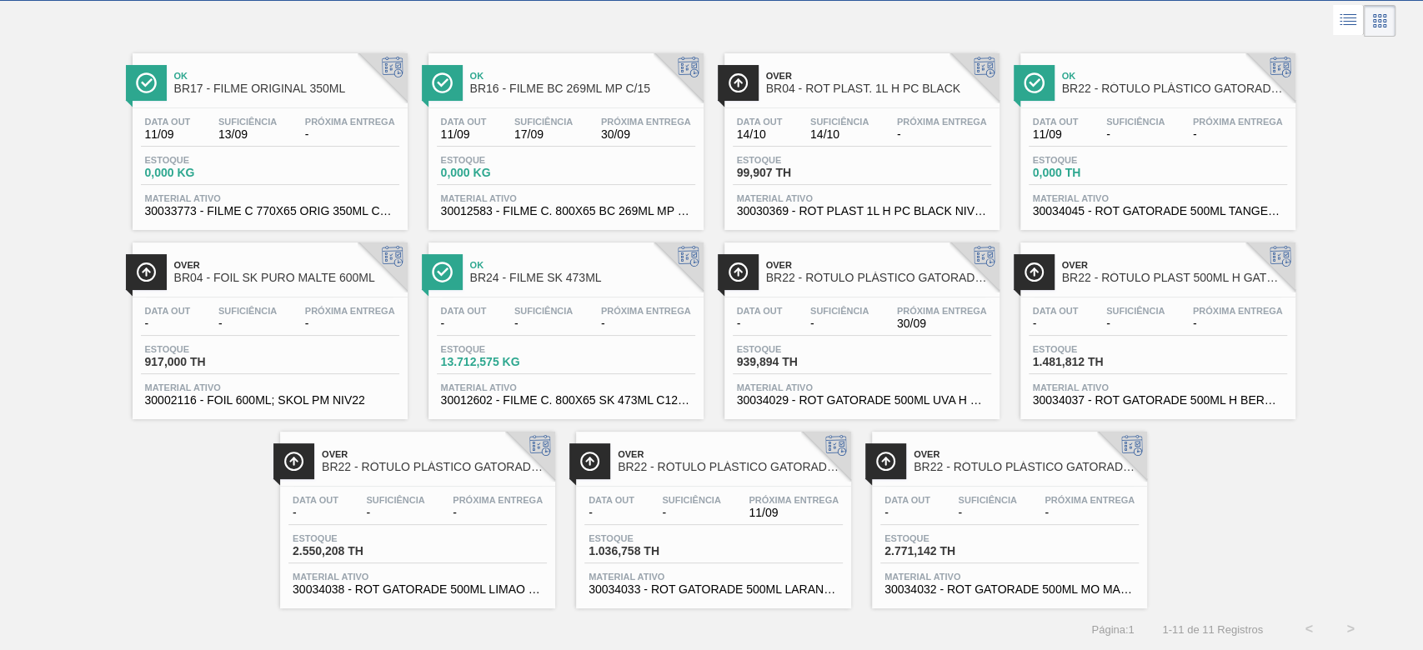
click at [484, 508] on span "-" at bounding box center [498, 513] width 90 height 13
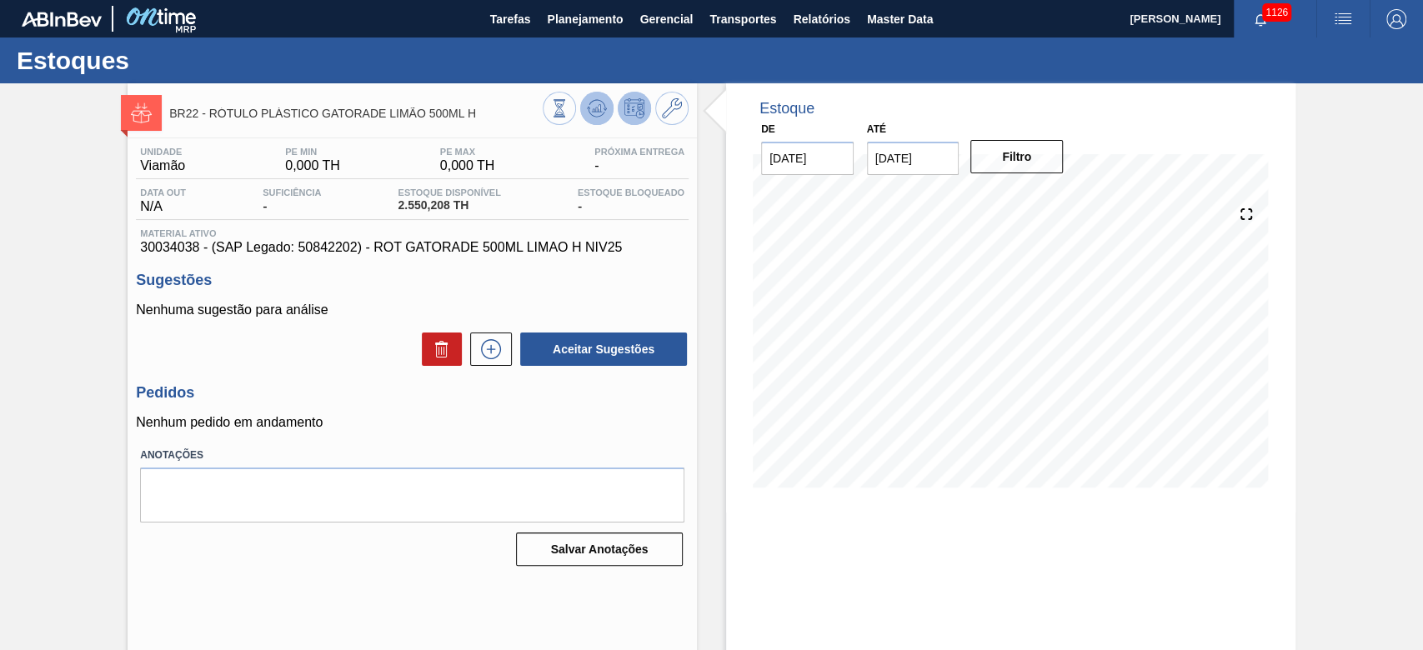
click at [594, 111] on icon at bounding box center [597, 108] width 11 height 8
click at [594, 23] on span "Planejamento" at bounding box center [585, 19] width 76 height 20
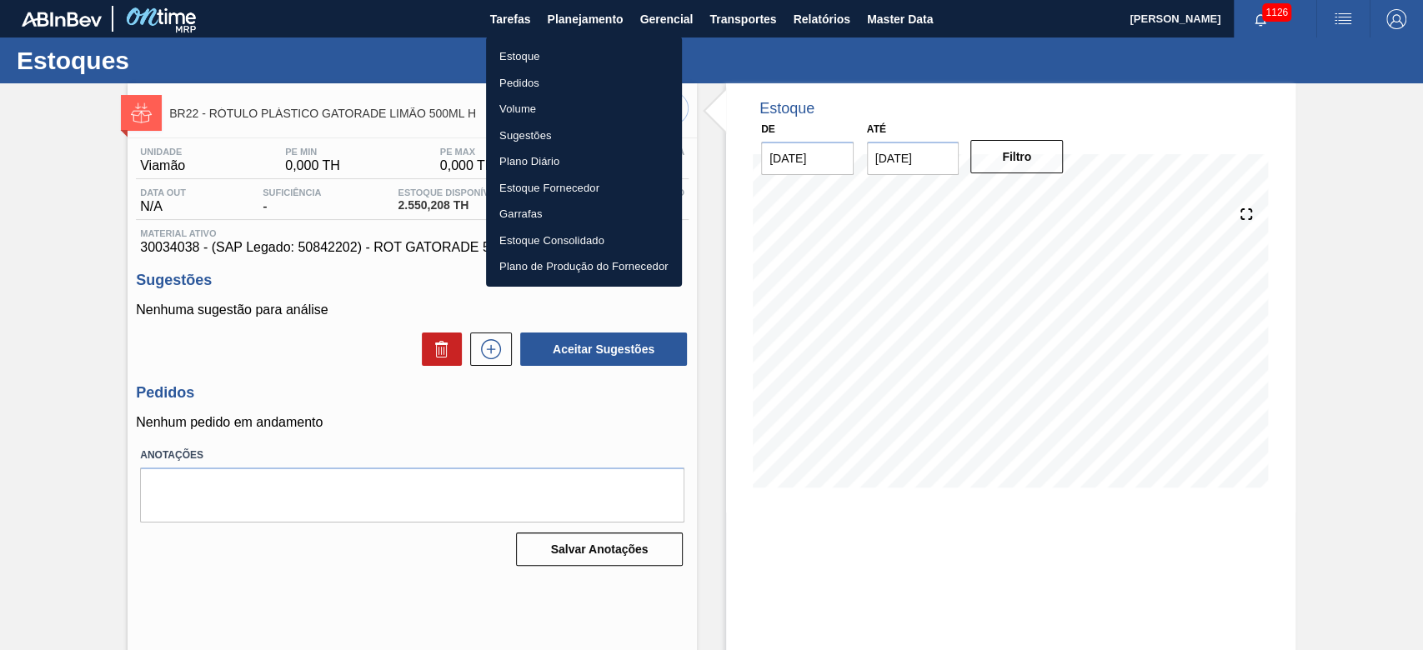
click at [518, 56] on li "Estoque" at bounding box center [584, 56] width 196 height 27
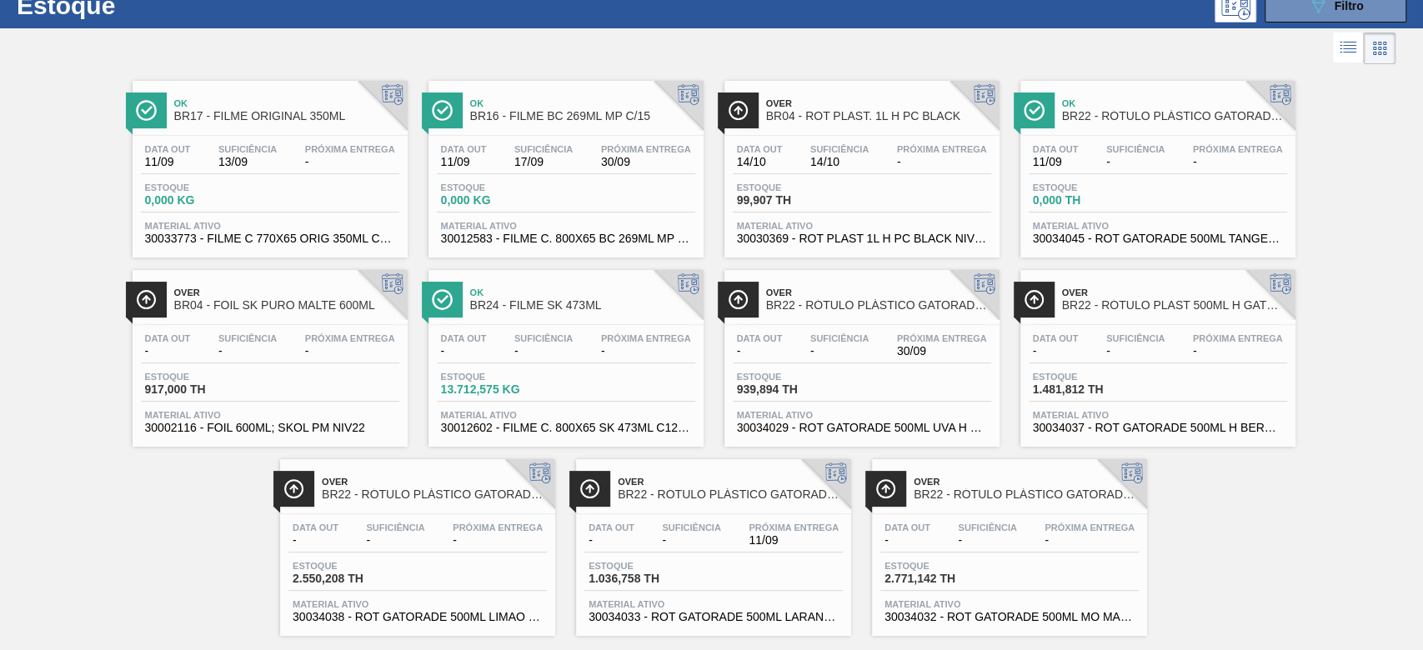
scroll to position [84, 0]
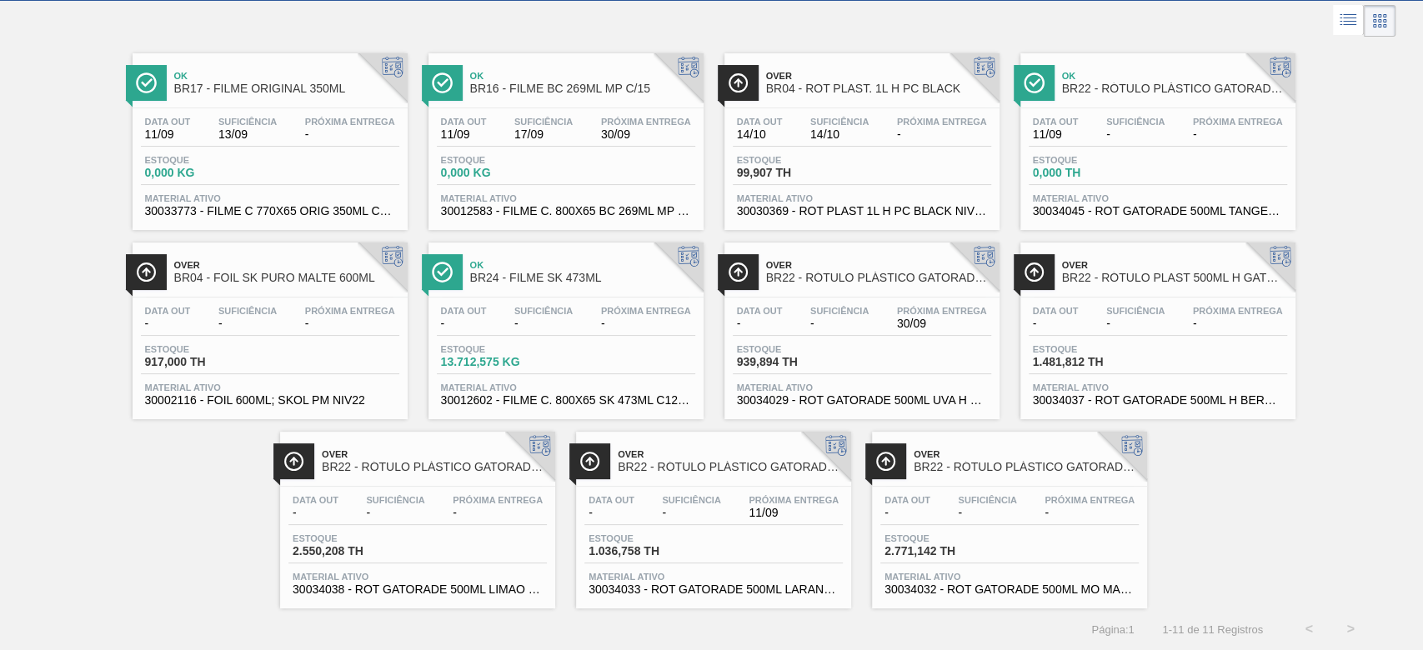
click at [967, 511] on span "-" at bounding box center [987, 513] width 58 height 13
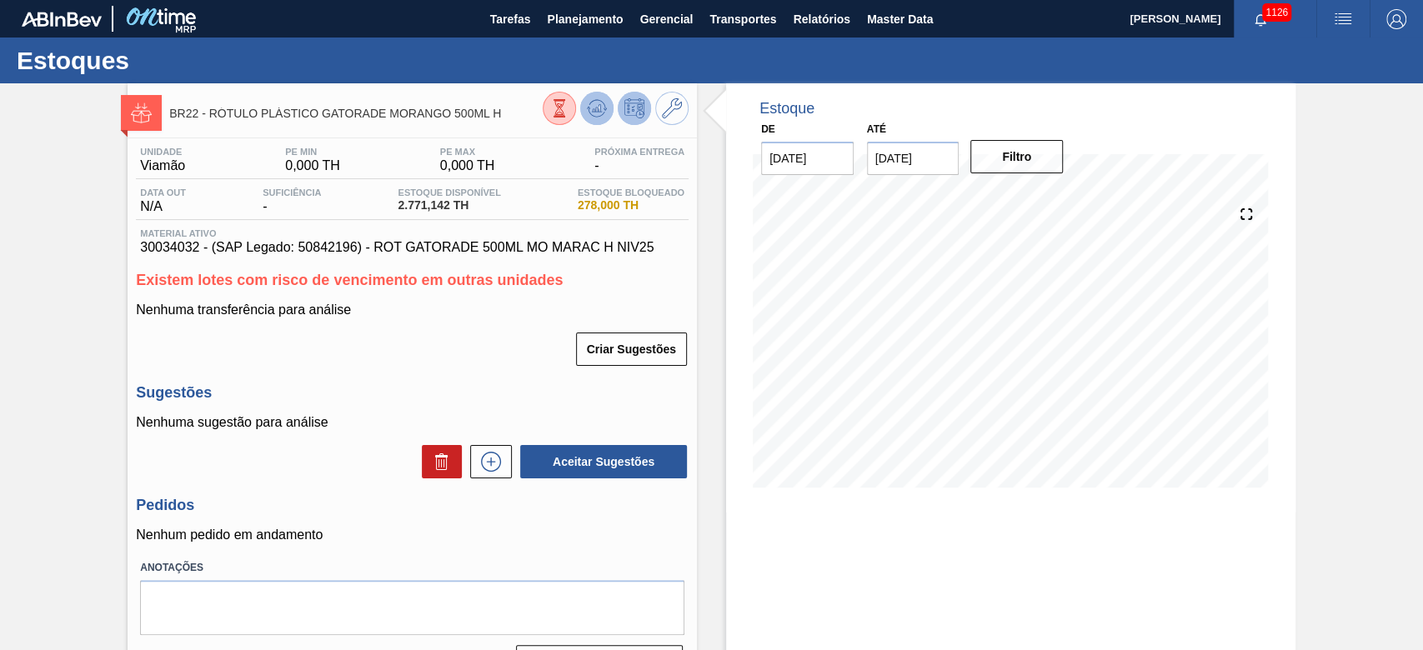
click at [601, 114] on icon at bounding box center [597, 112] width 17 height 8
click at [582, 13] on span "Planejamento" at bounding box center [585, 19] width 76 height 20
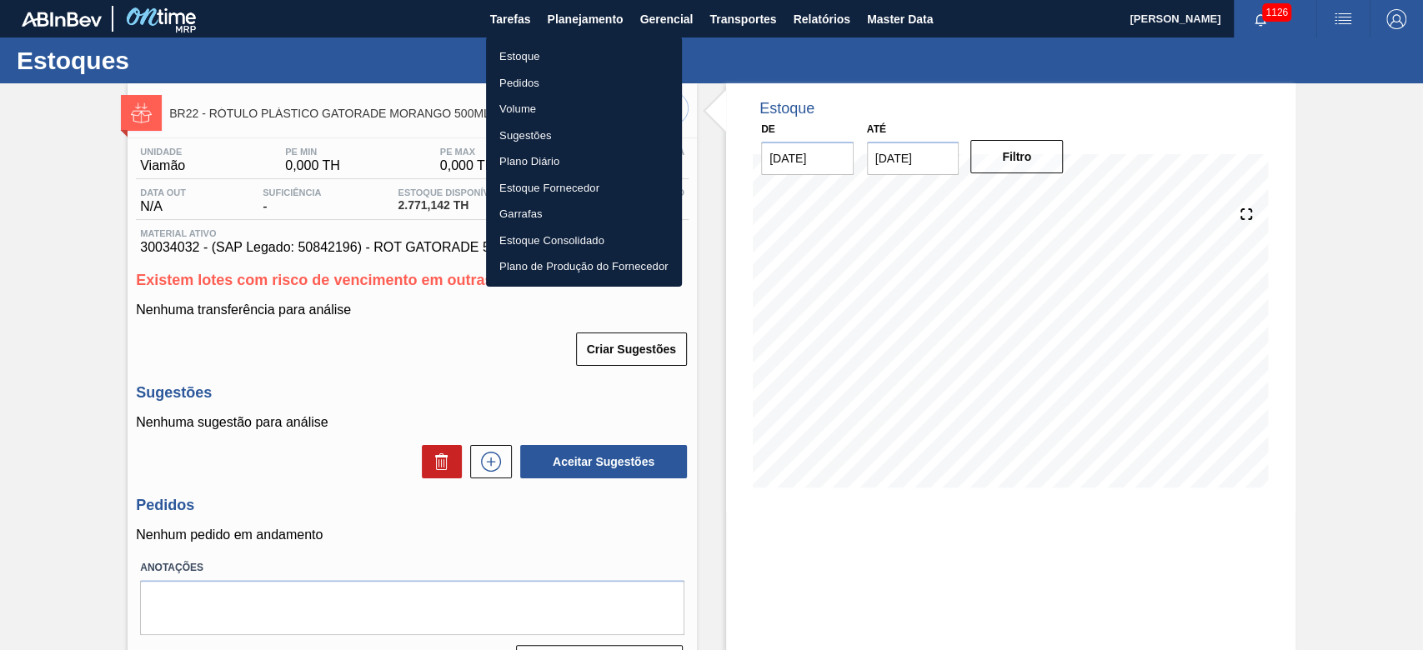
click at [530, 50] on li "Estoque" at bounding box center [584, 56] width 196 height 27
